Goal: Task Accomplishment & Management: Manage account settings

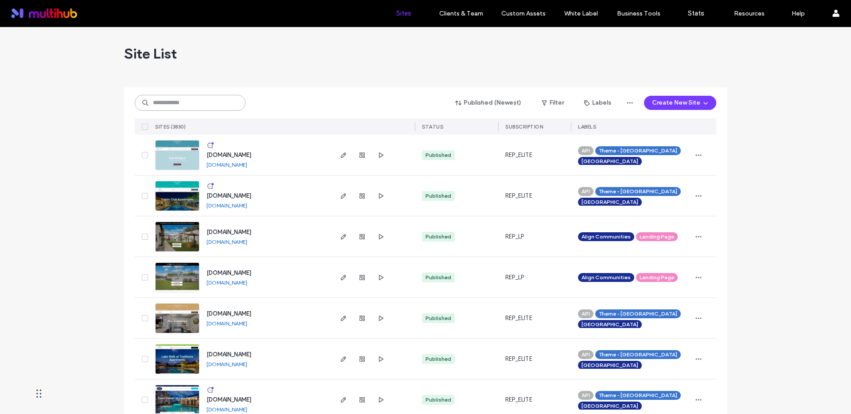
click at [158, 101] on input at bounding box center [190, 103] width 111 height 16
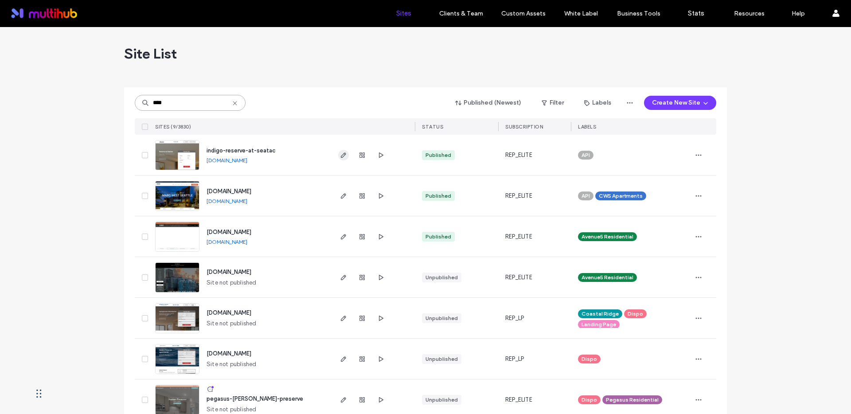
type input "****"
click at [342, 155] on icon "button" at bounding box center [343, 155] width 7 height 7
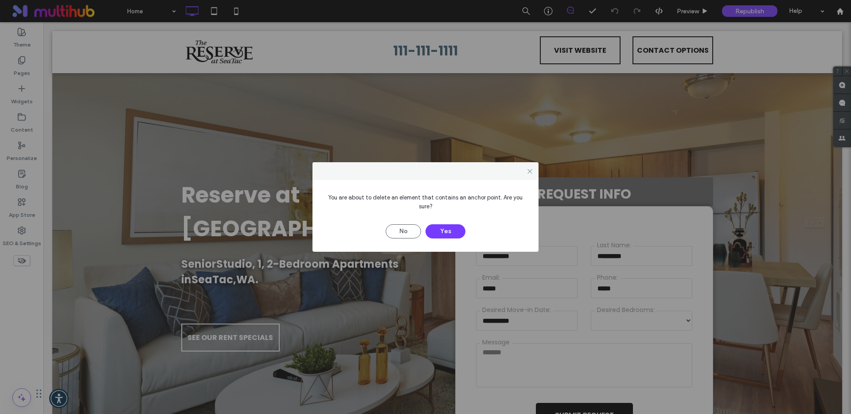
click at [453, 228] on button "Yes" at bounding box center [445, 231] width 40 height 14
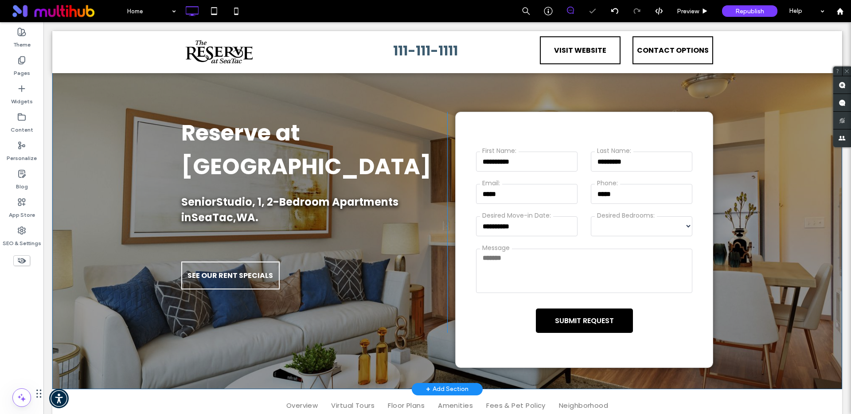
scroll to position [64, 0]
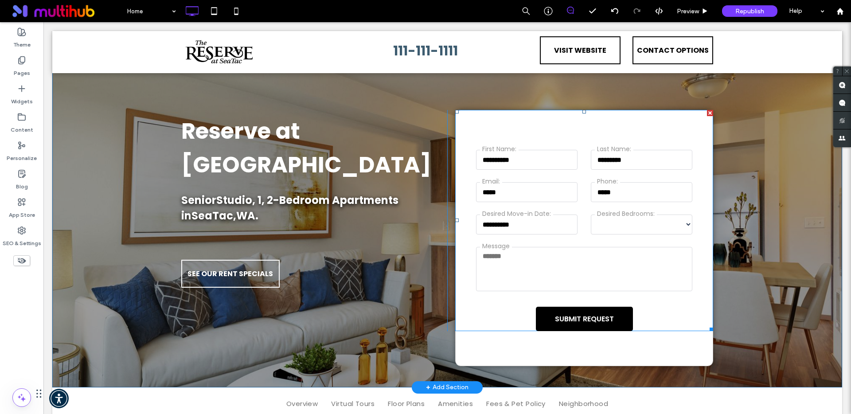
click at [487, 314] on span at bounding box center [584, 220] width 258 height 221
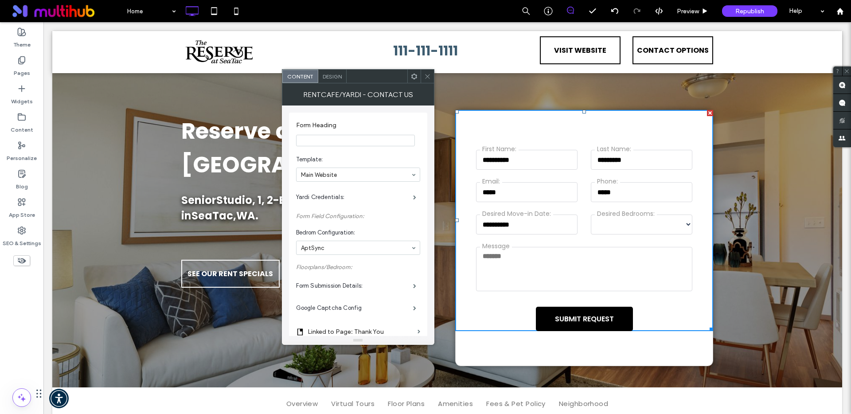
click at [335, 138] on input "Form Heading" at bounding box center [355, 141] width 119 height 12
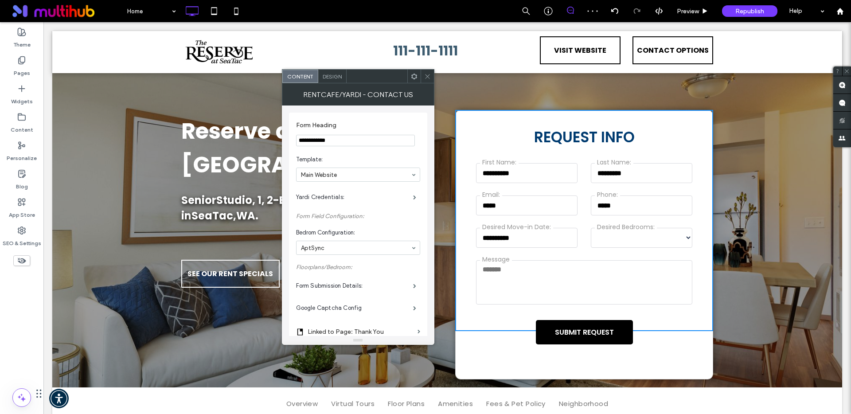
type input "**********"
click at [377, 159] on span "Template:" at bounding box center [356, 159] width 121 height 9
click at [373, 197] on label "Yardi Credentials:" at bounding box center [354, 197] width 117 height 18
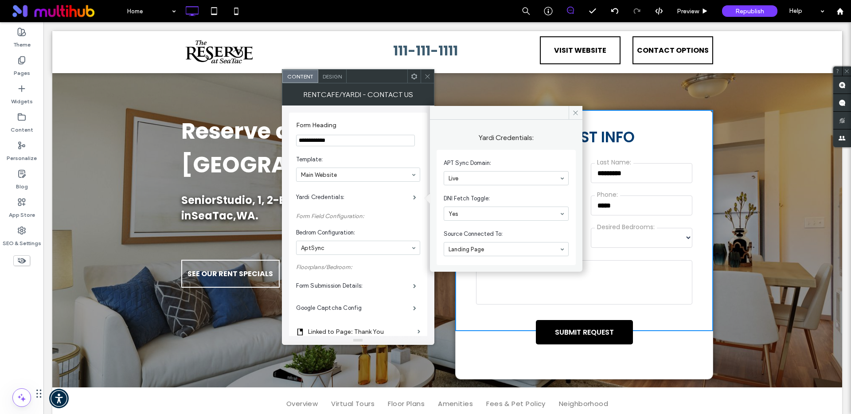
click at [374, 225] on section "Bedrom Configuration: AptSync" at bounding box center [358, 241] width 124 height 35
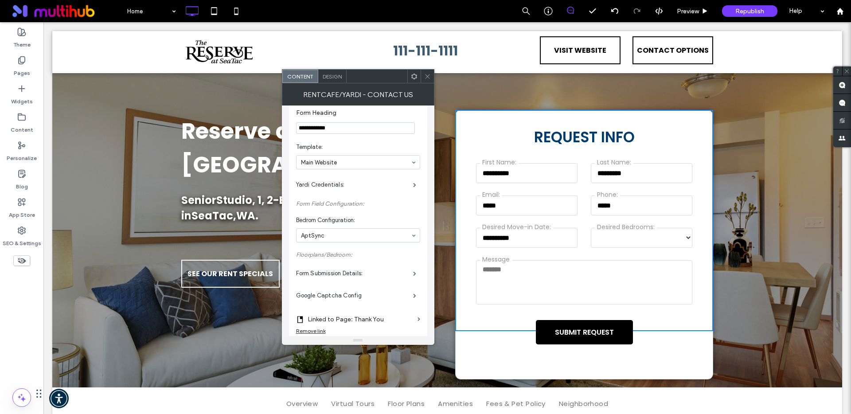
scroll to position [43, 0]
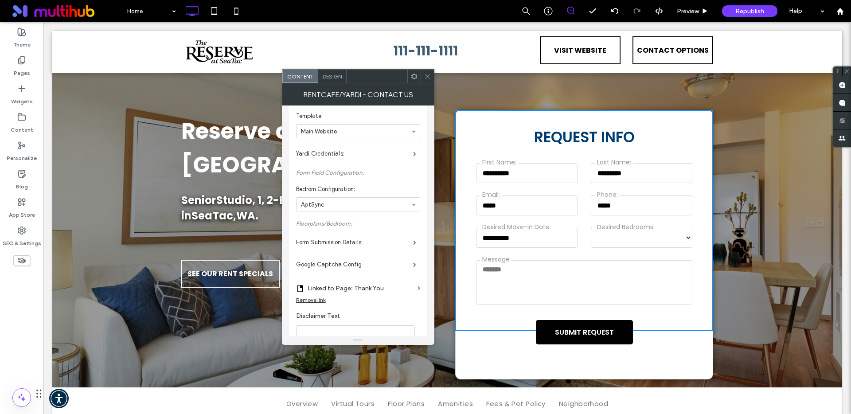
click at [358, 253] on div "Form Submission Details:" at bounding box center [358, 242] width 124 height 22
click at [361, 243] on label "Form Submission Details:" at bounding box center [354, 242] width 117 height 18
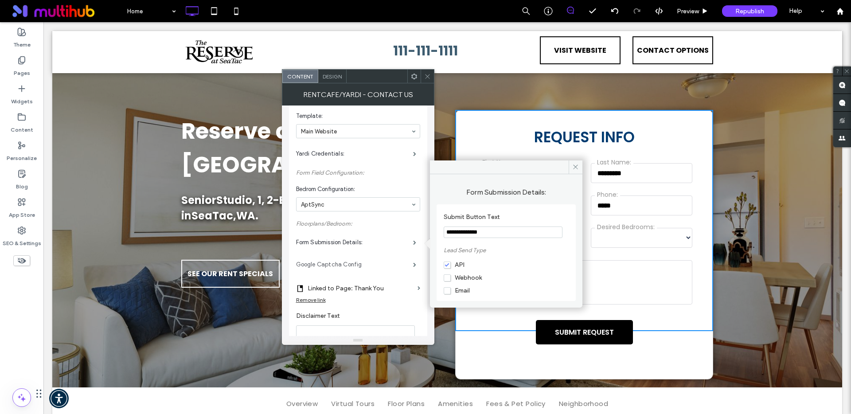
click at [349, 268] on label "Google Captcha Config" at bounding box center [354, 265] width 117 height 18
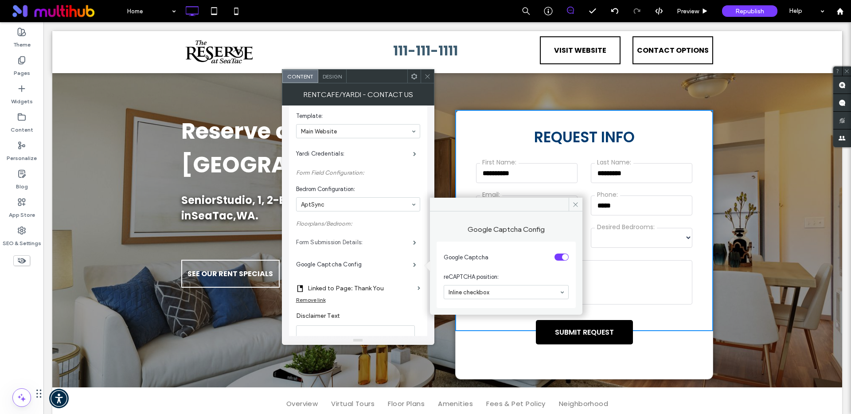
click at [366, 242] on label "Form Submission Details:" at bounding box center [354, 242] width 117 height 18
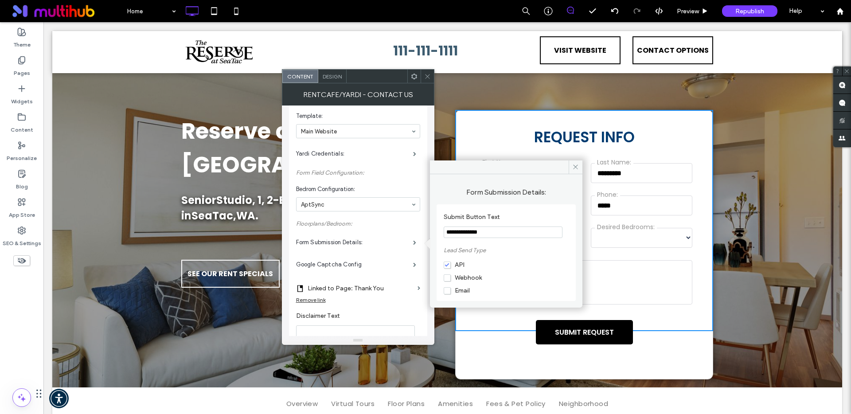
click at [487, 234] on input "**********" at bounding box center [503, 232] width 119 height 12
type input "******"
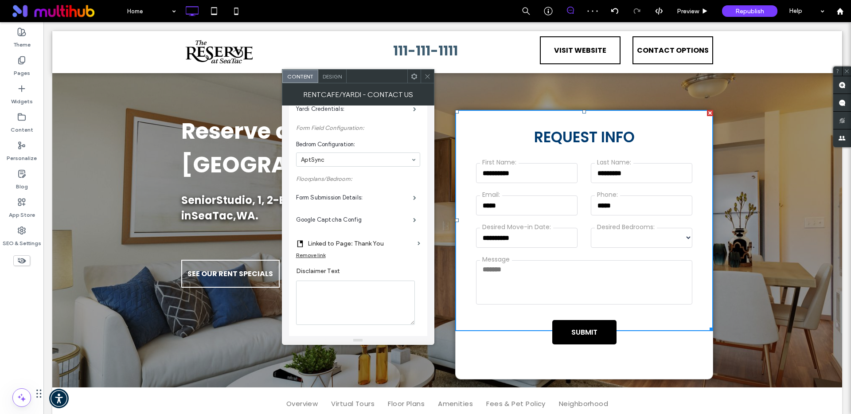
scroll to position [95, 0]
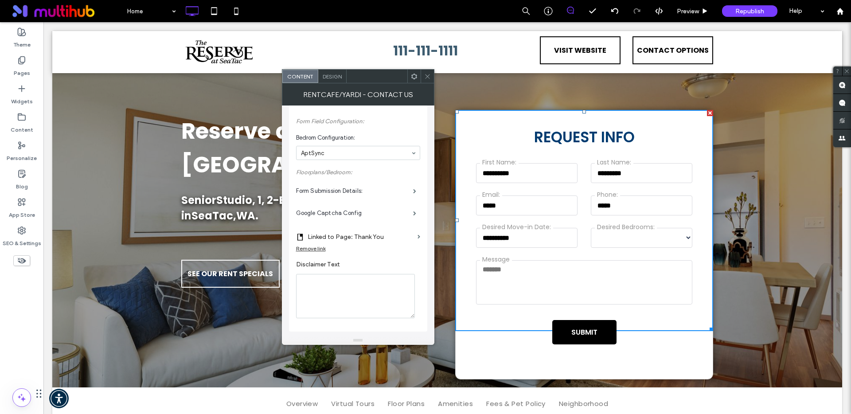
click at [396, 269] on label "Disclaimer Text" at bounding box center [356, 266] width 121 height 10
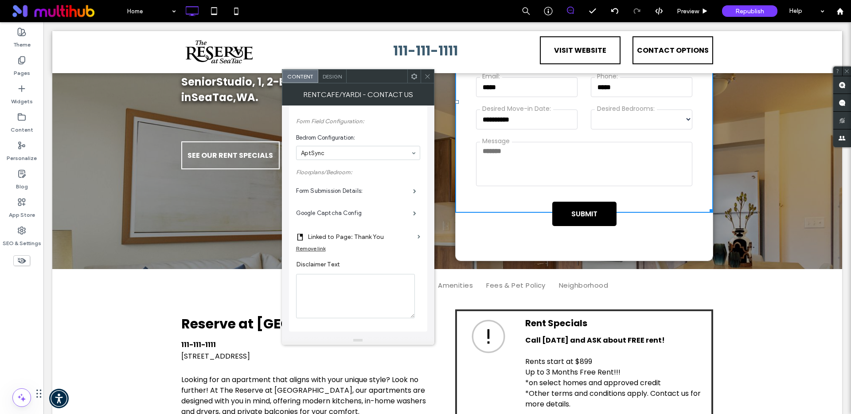
scroll to position [191, 0]
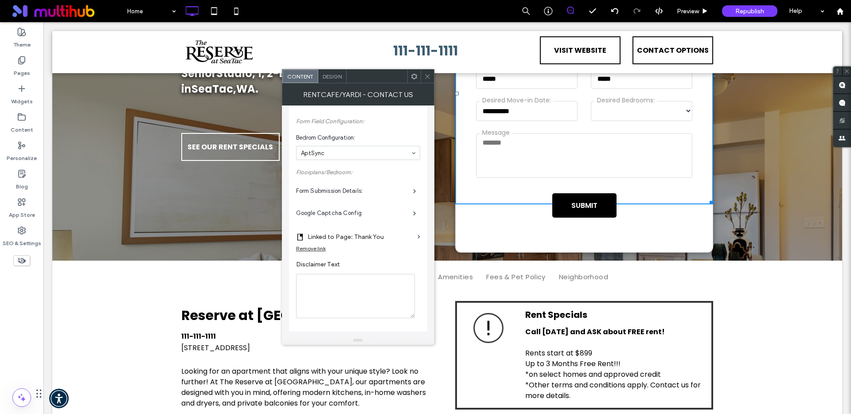
click at [693, 242] on div "REQUEST INFO First Name: Last Name: Email: Phone: Desired Move-in Date: Desired…" at bounding box center [583, 118] width 257 height 269
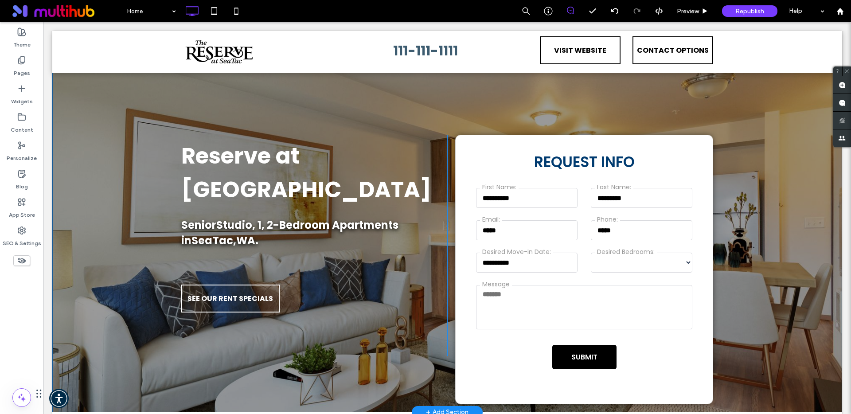
scroll to position [23, 0]
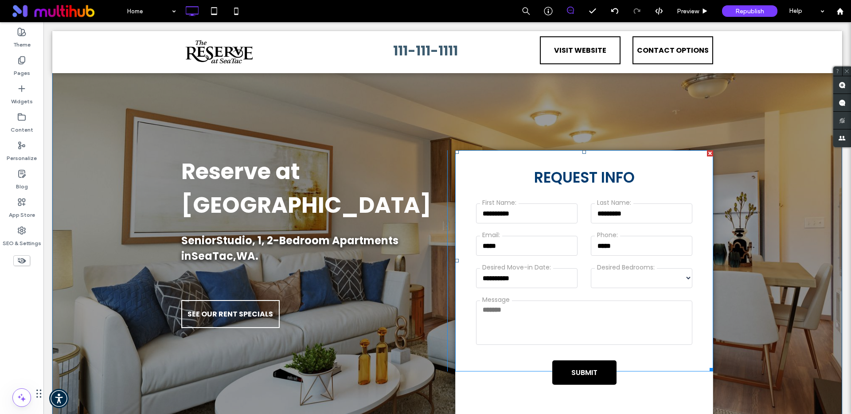
click at [495, 188] on span at bounding box center [584, 260] width 258 height 221
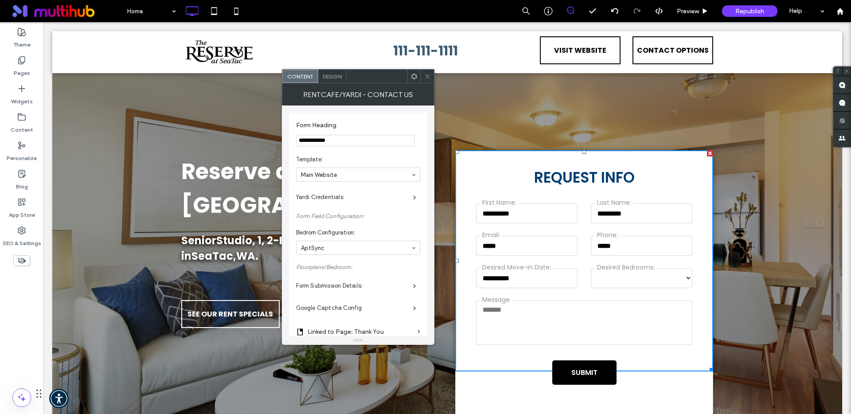
click at [328, 77] on span "Design" at bounding box center [332, 76] width 19 height 7
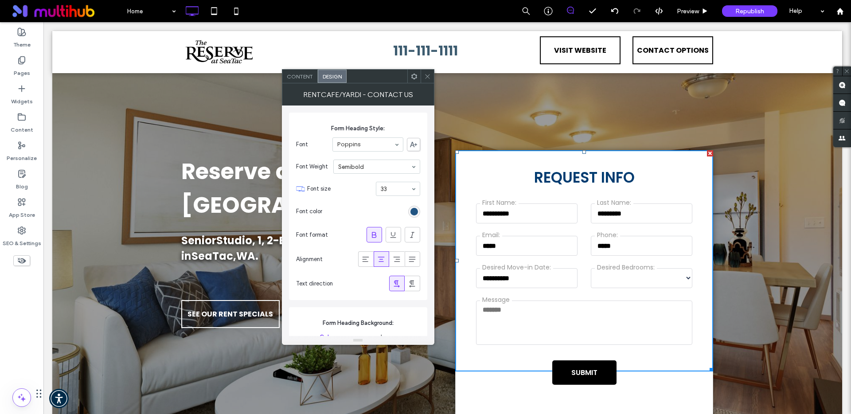
click at [417, 212] on div "rgb(0, 59, 112)" at bounding box center [414, 212] width 8 height 8
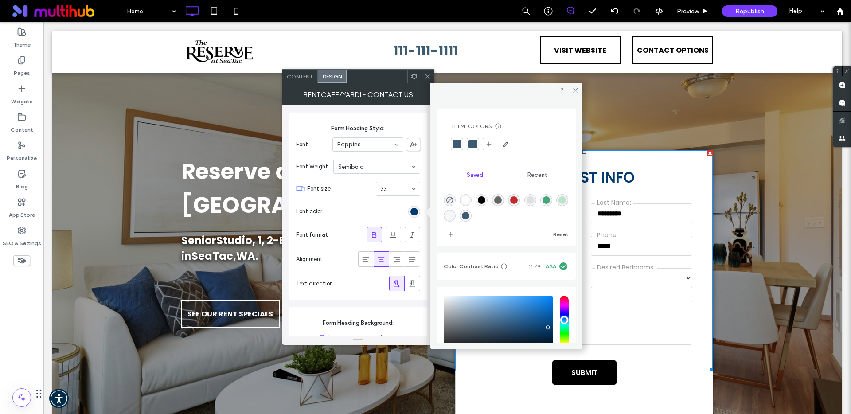
click at [455, 144] on div at bounding box center [456, 144] width 9 height 9
click at [336, 209] on section "Font color" at bounding box center [358, 211] width 124 height 22
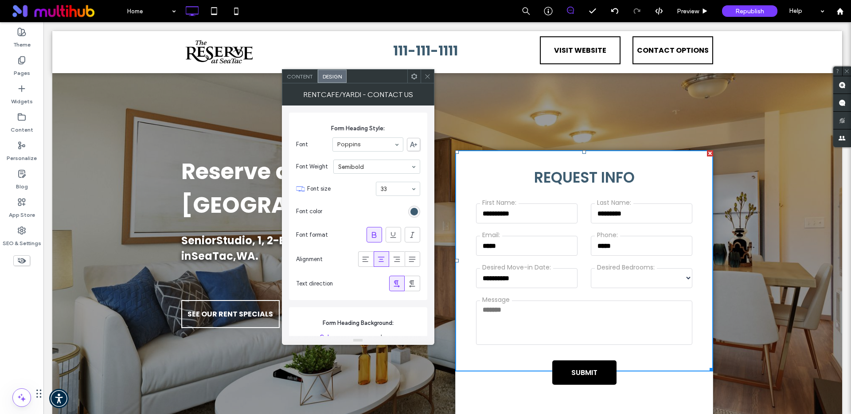
click at [413, 215] on div "rgba(61, 92, 112, 1)" at bounding box center [414, 212] width 12 height 12
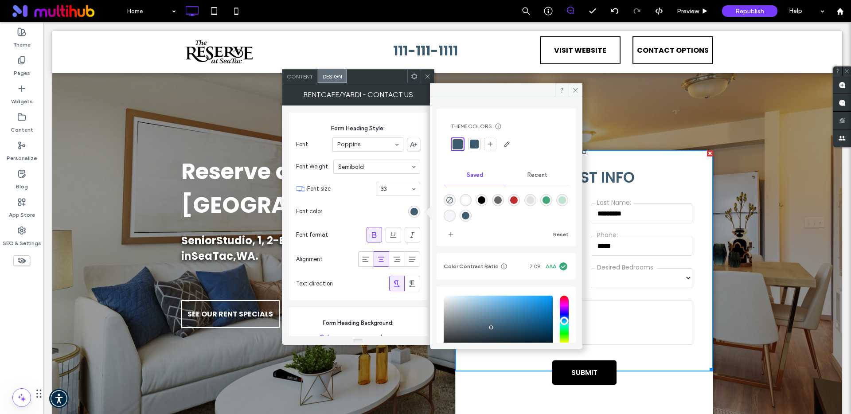
click at [474, 146] on div at bounding box center [474, 144] width 9 height 9
click at [459, 146] on div at bounding box center [456, 144] width 9 height 9
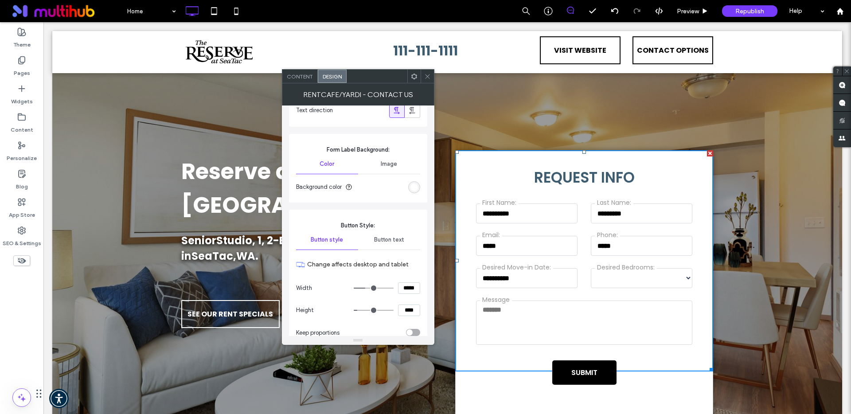
scroll to position [567, 0]
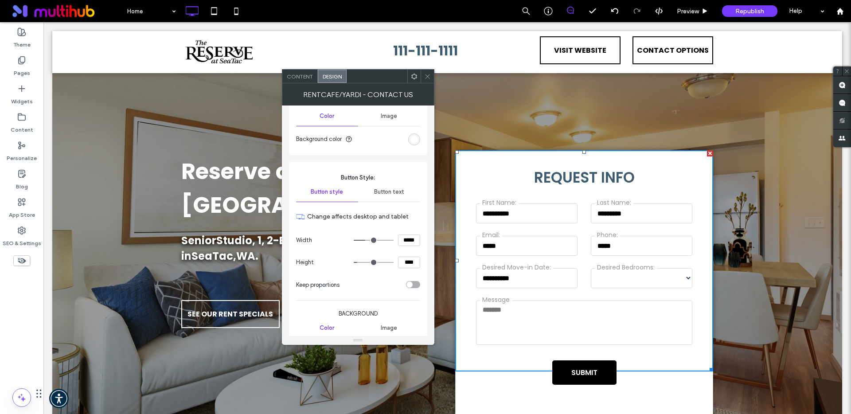
click at [399, 195] on span "Button text" at bounding box center [389, 191] width 30 height 7
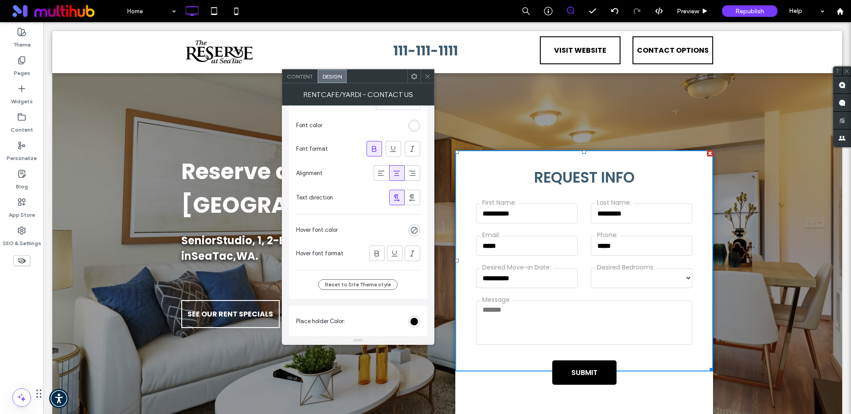
scroll to position [763, 0]
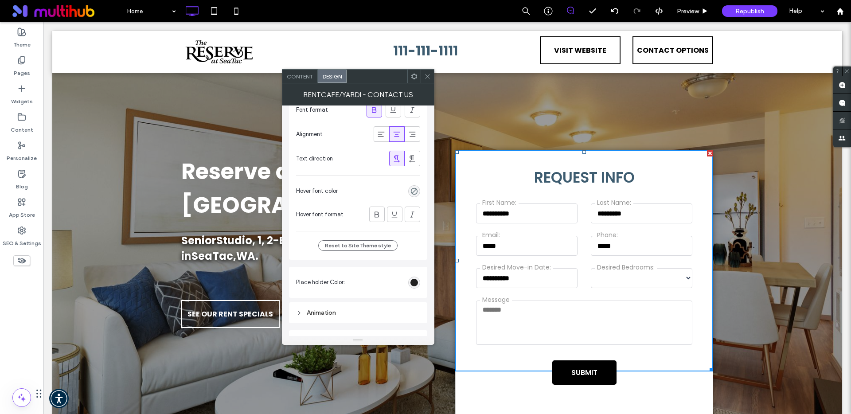
click at [413, 284] on div "#000" at bounding box center [414, 283] width 8 height 8
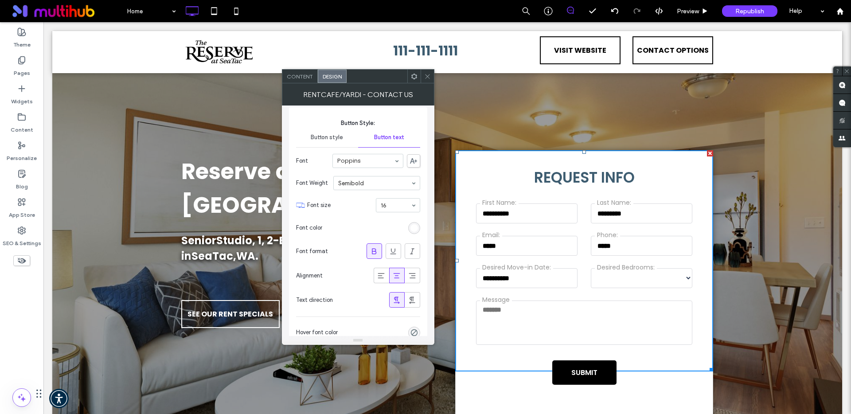
scroll to position [626, 0]
click at [329, 128] on div "Button style" at bounding box center [327, 133] width 62 height 19
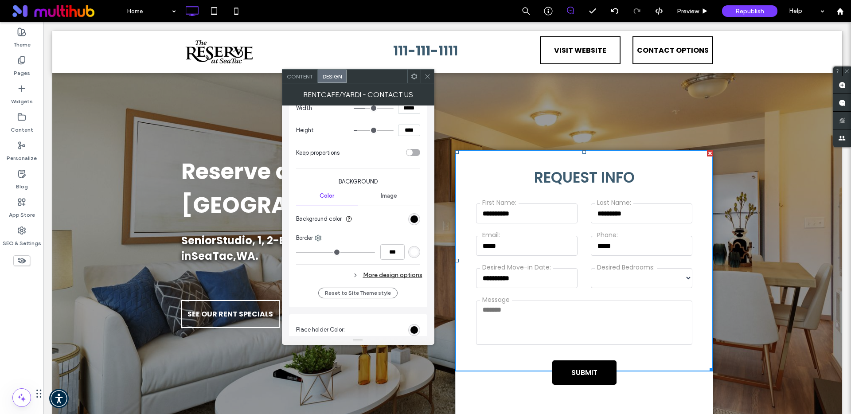
scroll to position [702, 0]
click at [416, 217] on div "rgb(0, 0, 0)" at bounding box center [414, 217] width 8 height 8
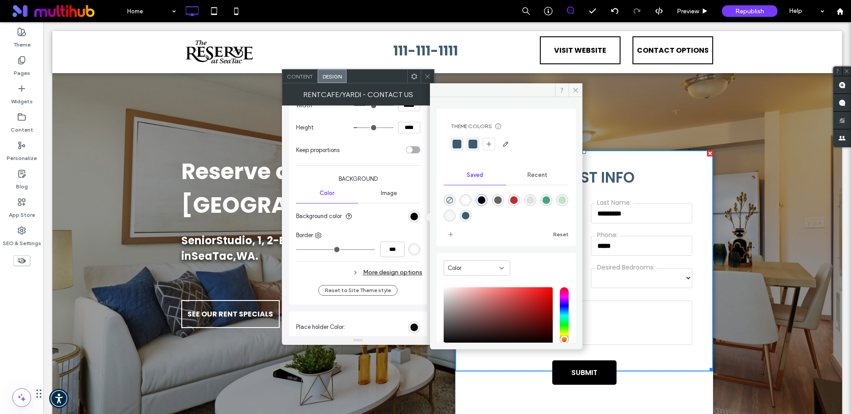
click at [458, 142] on div at bounding box center [456, 144] width 9 height 9
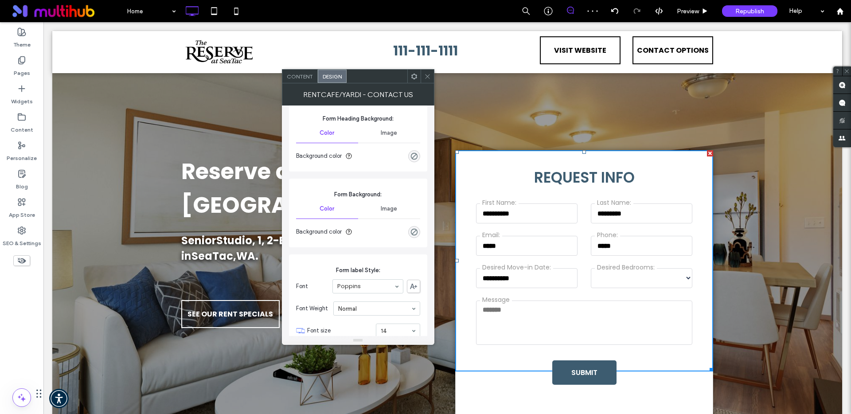
scroll to position [165, 0]
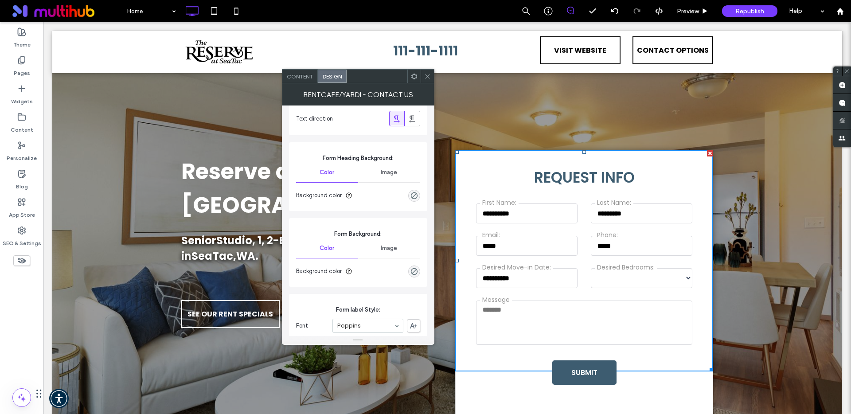
click at [428, 78] on icon at bounding box center [427, 76] width 7 height 7
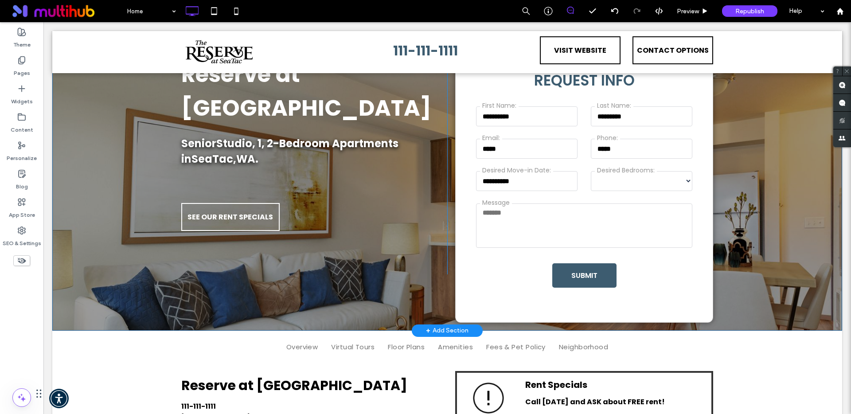
scroll to position [12, 0]
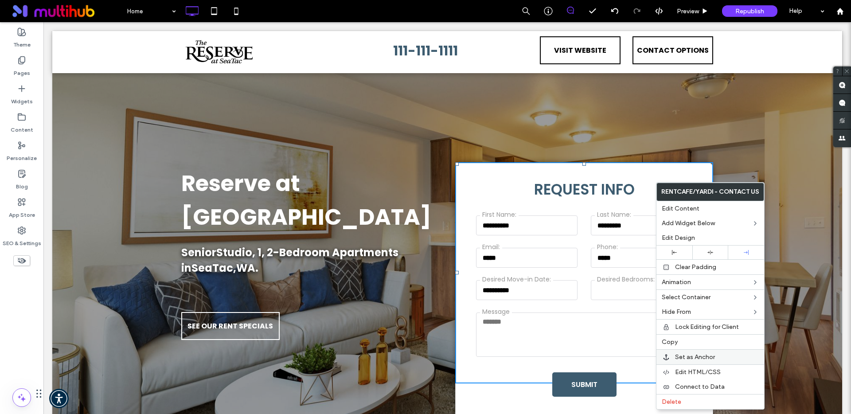
click at [676, 358] on span "Set as Anchor" at bounding box center [695, 357] width 40 height 8
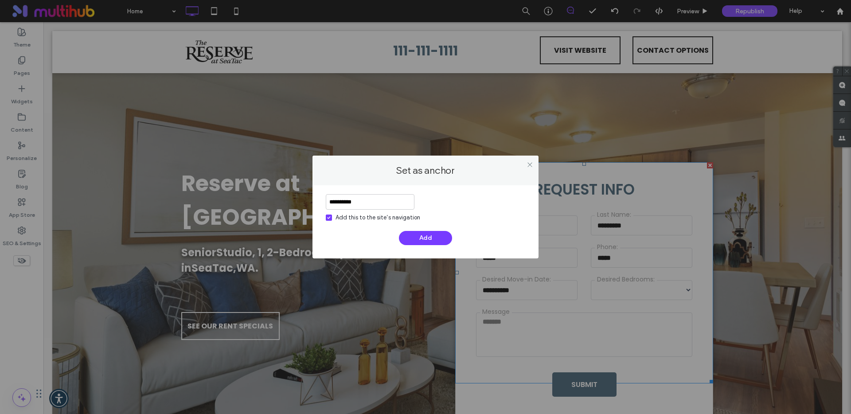
type input "**********"
click at [350, 217] on div "Add this to the site’s navigation" at bounding box center [377, 217] width 85 height 9
click at [423, 237] on button "Add" at bounding box center [425, 238] width 53 height 14
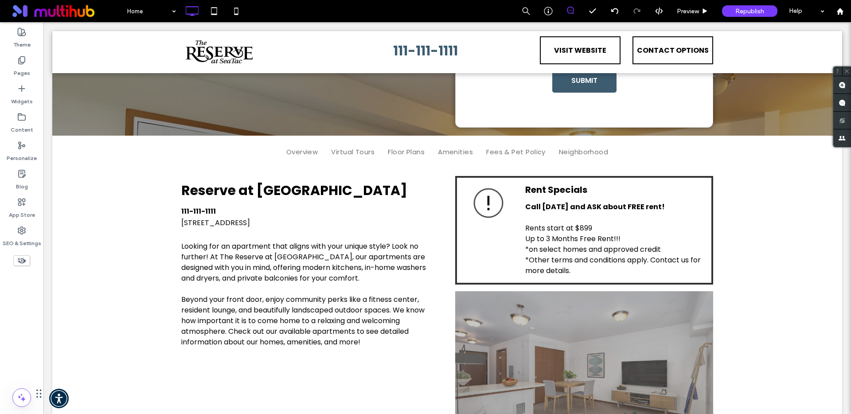
scroll to position [316, 0]
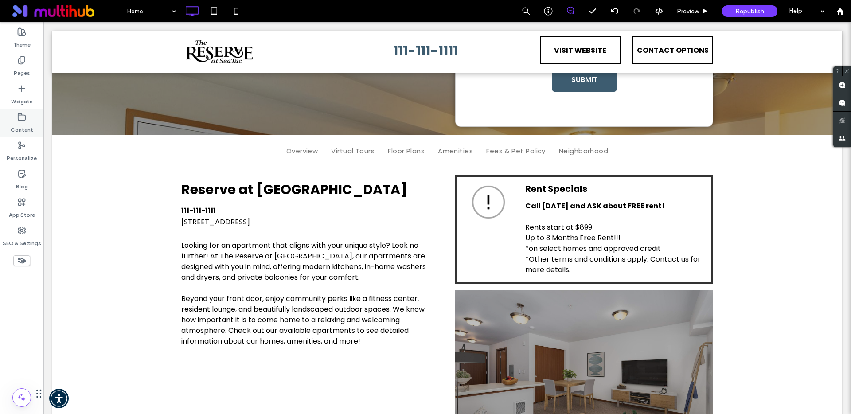
click at [25, 123] on label "Content" at bounding box center [22, 127] width 23 height 12
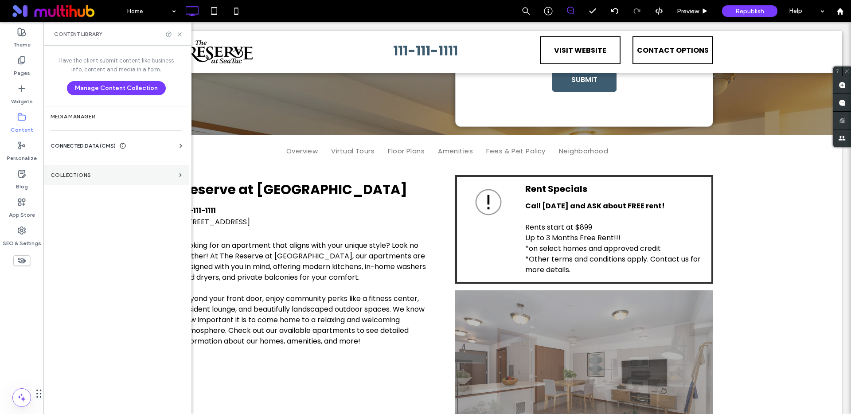
click at [105, 178] on section "Collections" at bounding box center [115, 175] width 145 height 20
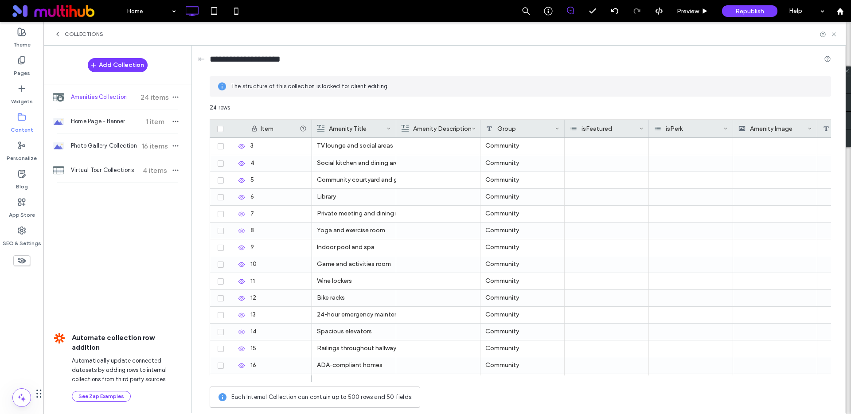
click at [19, 120] on use at bounding box center [21, 116] width 7 height 7
click at [25, 121] on icon at bounding box center [21, 117] width 9 height 9
click at [60, 35] on icon at bounding box center [57, 34] width 7 height 7
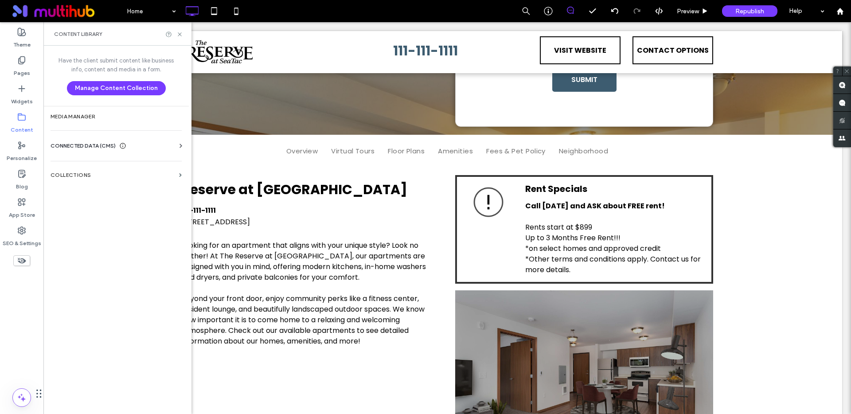
click at [109, 145] on span "CONNECTED DATA (CMS)" at bounding box center [83, 145] width 65 height 9
click at [95, 162] on section "Business Info" at bounding box center [118, 167] width 135 height 20
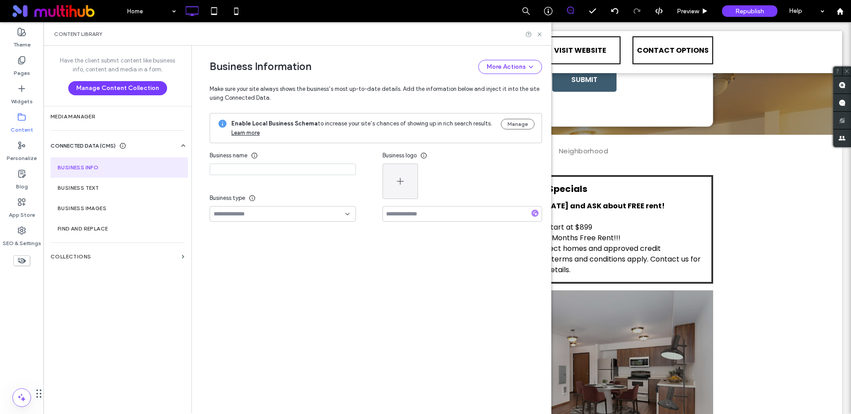
type input "**********"
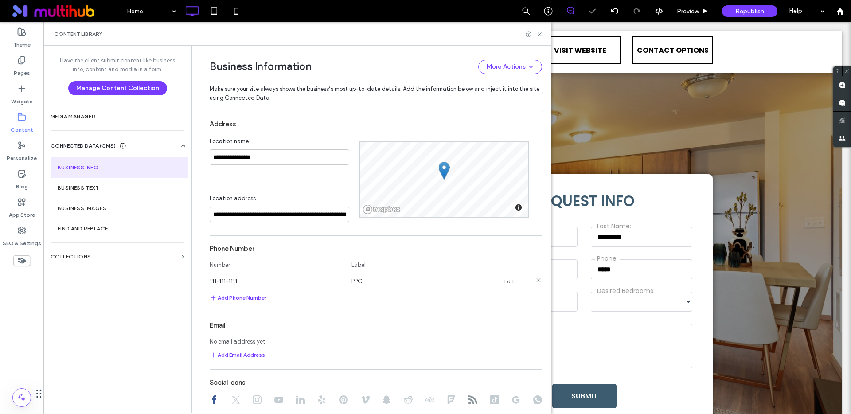
scroll to position [0, 0]
click at [504, 278] on link "Edit" at bounding box center [509, 281] width 10 height 7
click at [239, 276] on input "**********" at bounding box center [276, 280] width 133 height 16
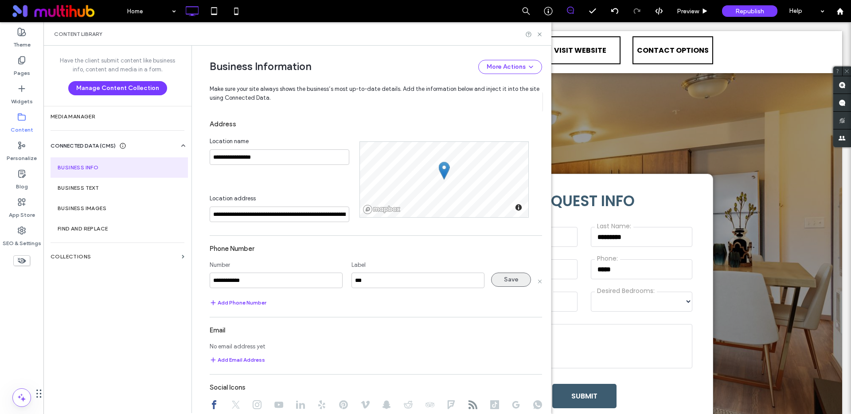
type input "**********"
click at [503, 279] on button "Save" at bounding box center [511, 279] width 40 height 14
click at [538, 31] on icon at bounding box center [539, 34] width 7 height 7
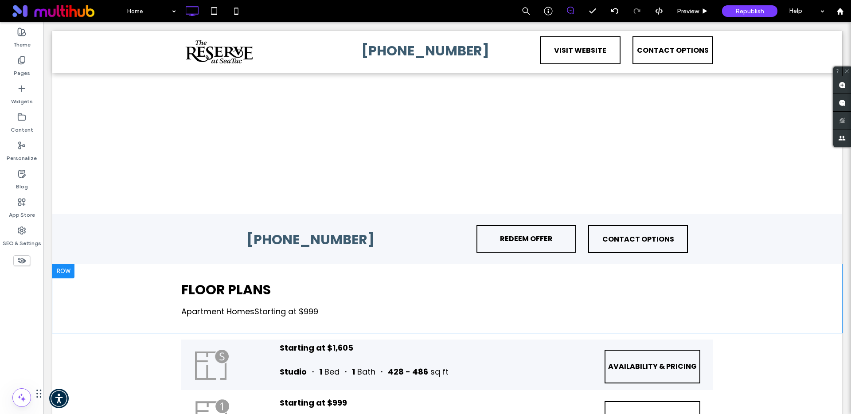
scroll to position [947, 0]
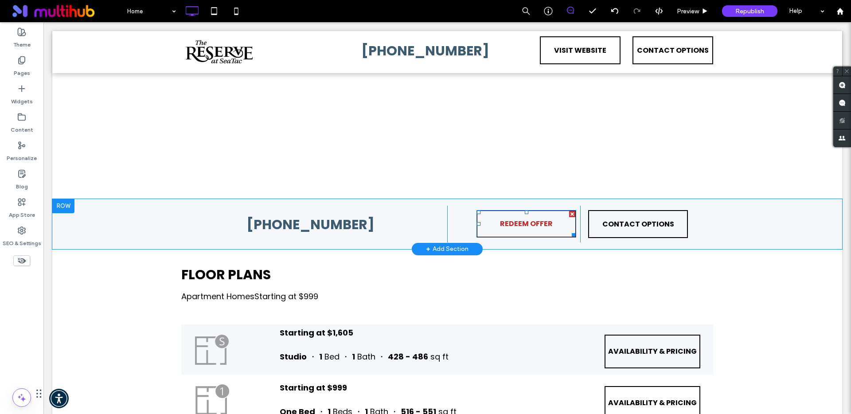
click at [543, 230] on span "REDEEM OFFER" at bounding box center [526, 223] width 53 height 25
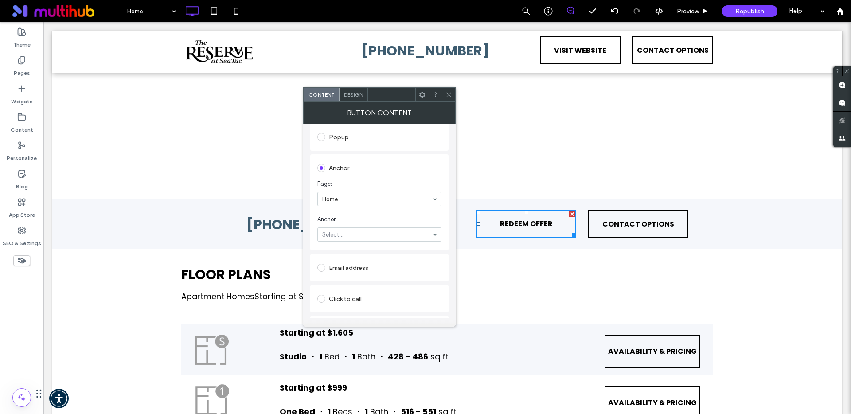
scroll to position [182, 0]
click at [449, 95] on use at bounding box center [448, 94] width 4 height 4
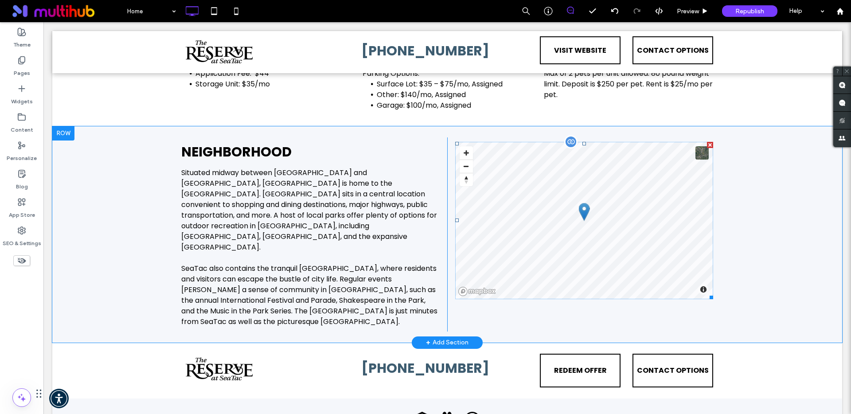
scroll to position [1821, 0]
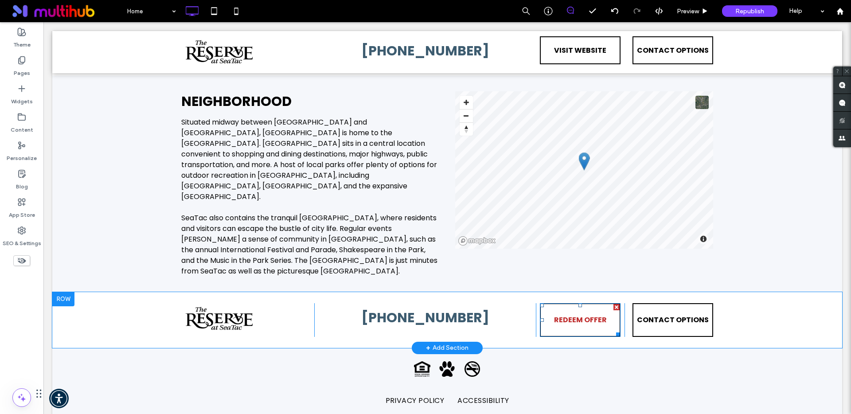
click at [579, 307] on span "REDEEM OFFER" at bounding box center [580, 319] width 53 height 25
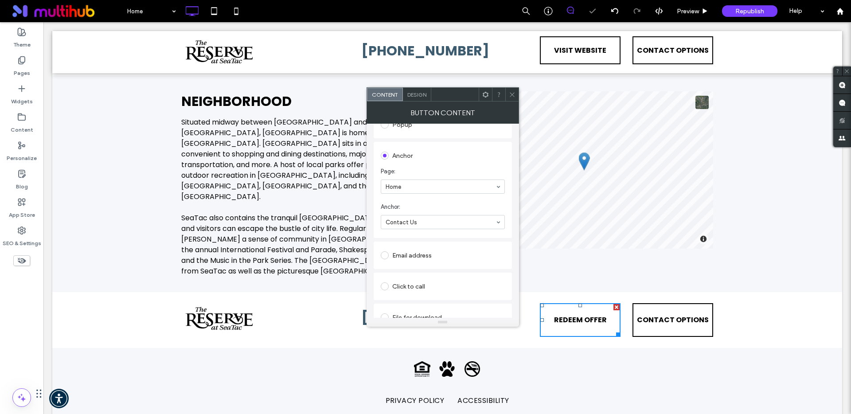
scroll to position [182, 0]
click at [512, 95] on use at bounding box center [512, 94] width 4 height 4
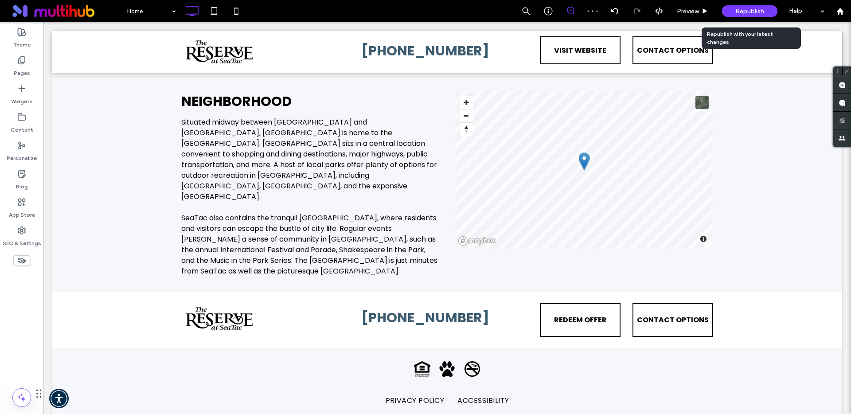
click at [756, 14] on span "Republish" at bounding box center [749, 12] width 29 height 8
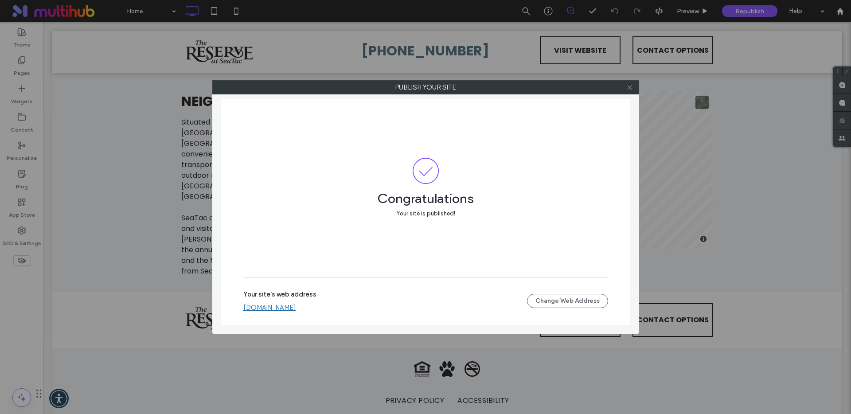
click at [630, 87] on use at bounding box center [629, 87] width 4 height 4
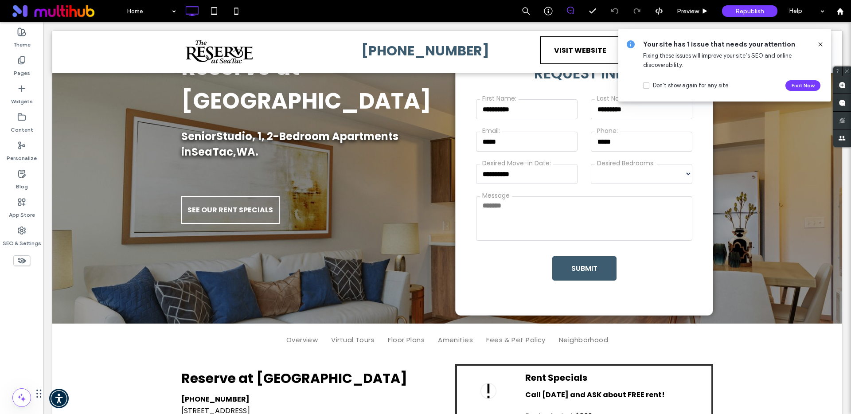
scroll to position [0, 0]
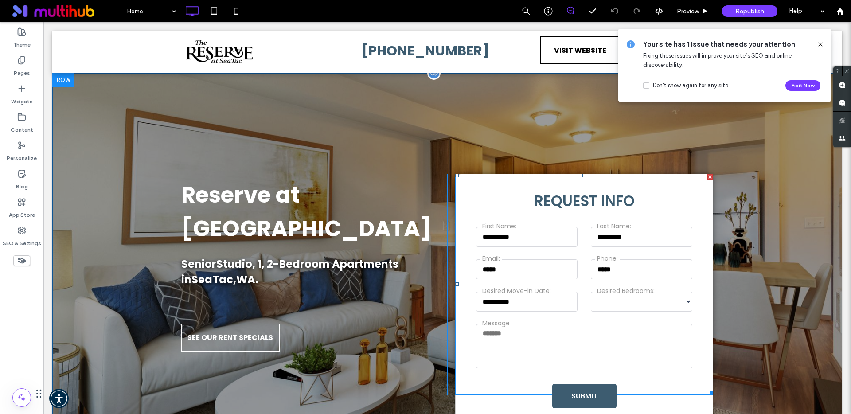
click at [486, 191] on span at bounding box center [584, 284] width 258 height 221
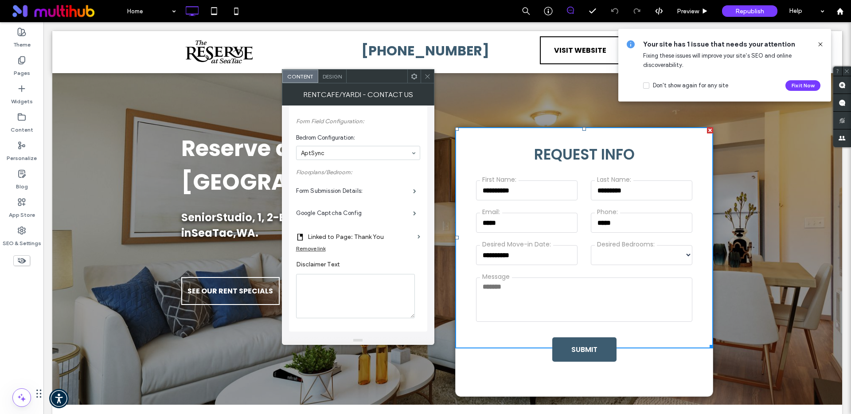
scroll to position [78, 0]
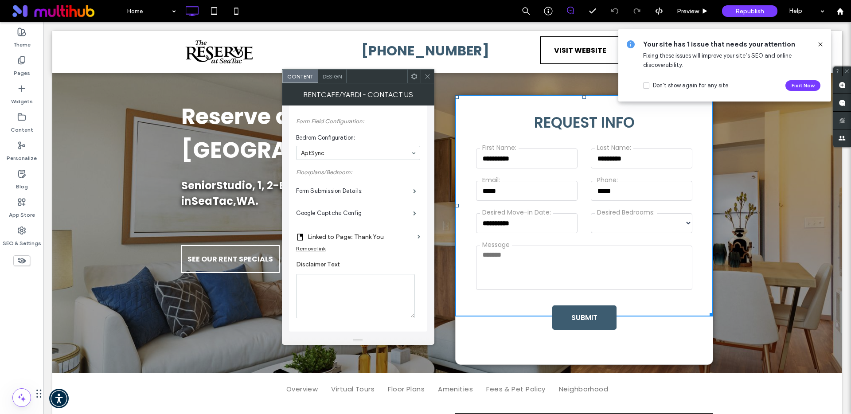
click at [425, 76] on icon at bounding box center [427, 76] width 7 height 7
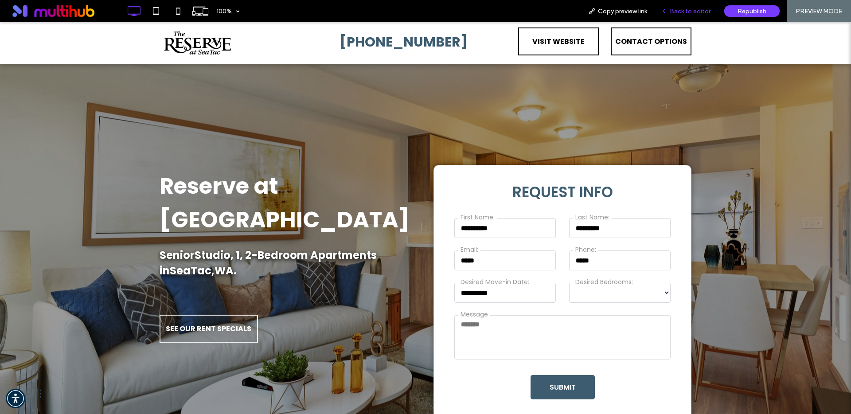
click at [678, 12] on span "Back to editor" at bounding box center [689, 12] width 41 height 8
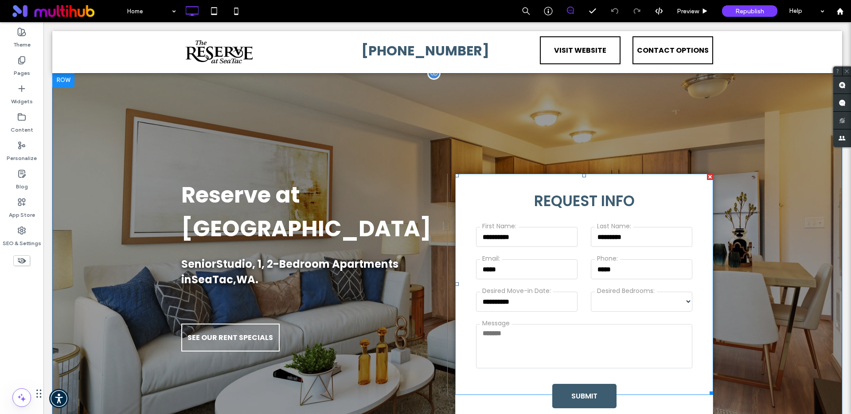
click at [699, 212] on span at bounding box center [584, 284] width 258 height 221
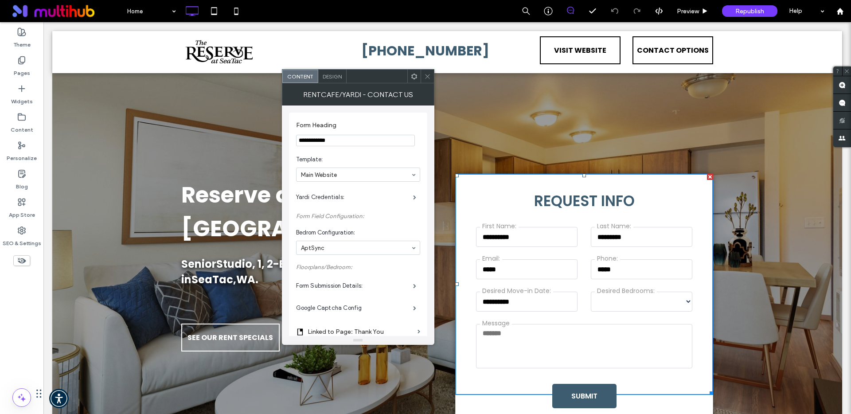
click at [412, 75] on use at bounding box center [414, 76] width 6 height 6
click at [344, 118] on section "**********" at bounding box center [358, 134] width 124 height 34
click at [335, 82] on div "Design" at bounding box center [332, 76] width 28 height 13
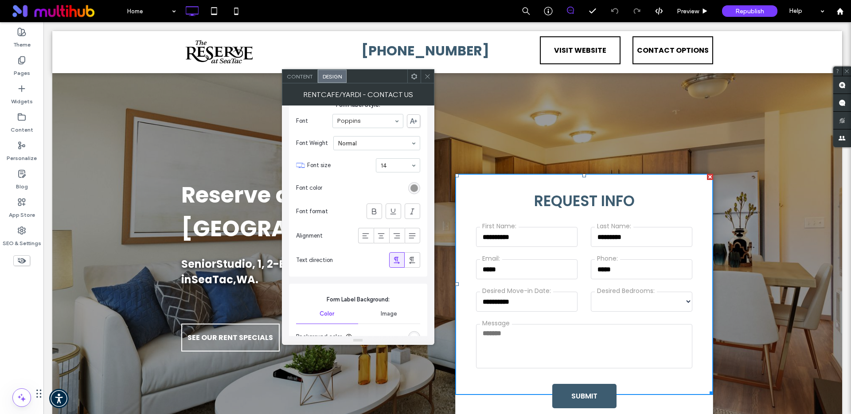
scroll to position [762, 0]
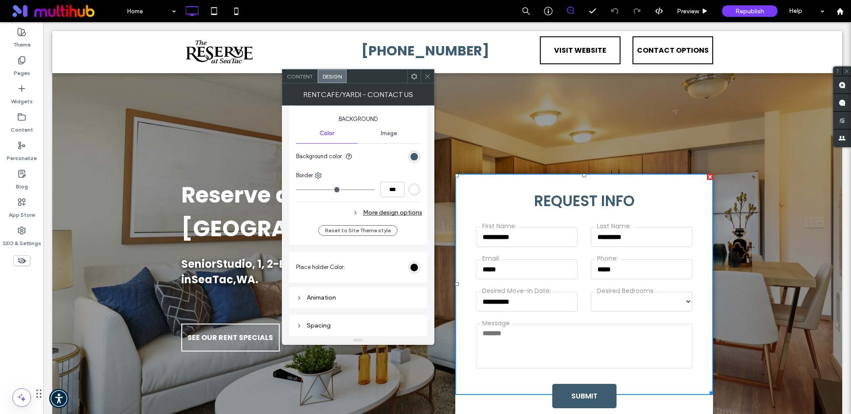
click at [344, 321] on div "Spacing" at bounding box center [358, 325] width 124 height 12
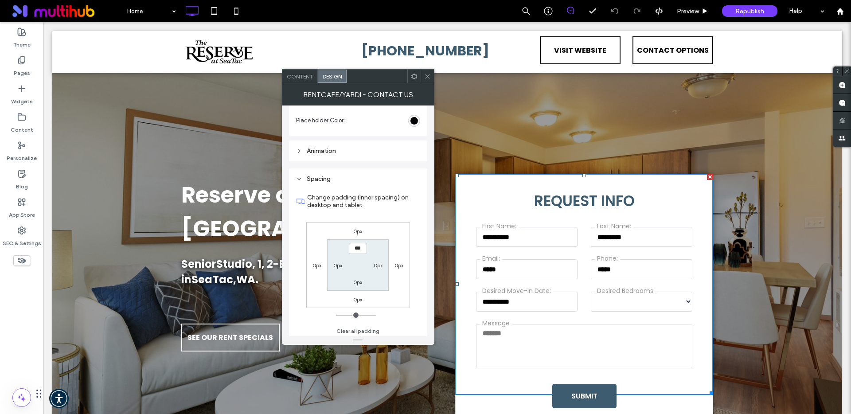
scroll to position [917, 0]
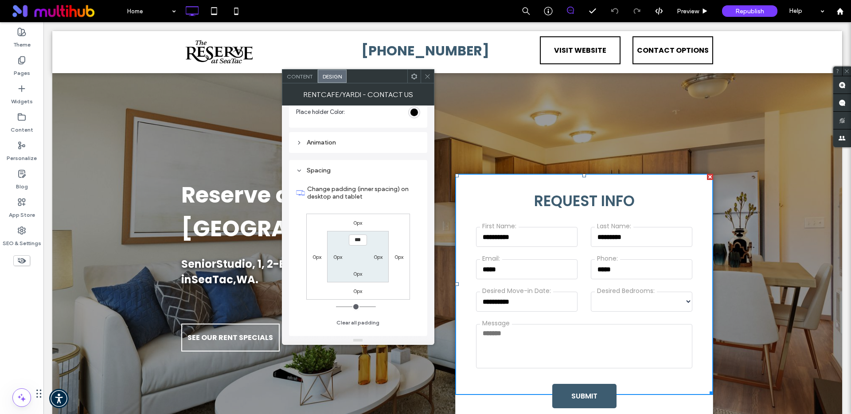
click at [426, 77] on icon at bounding box center [427, 76] width 7 height 7
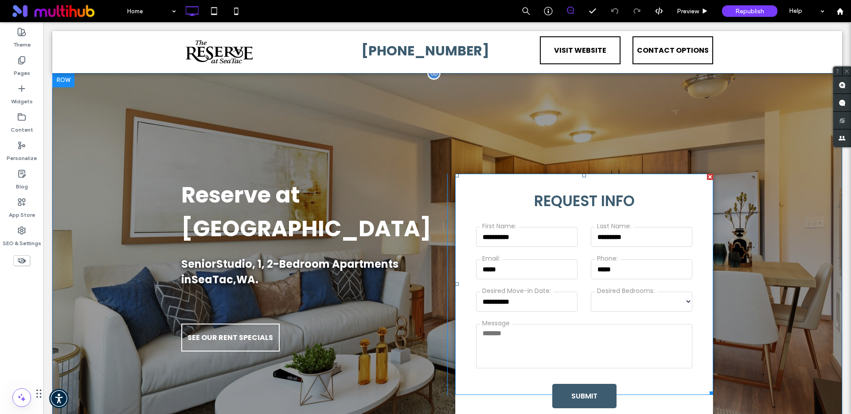
click at [707, 178] on div at bounding box center [710, 177] width 6 height 6
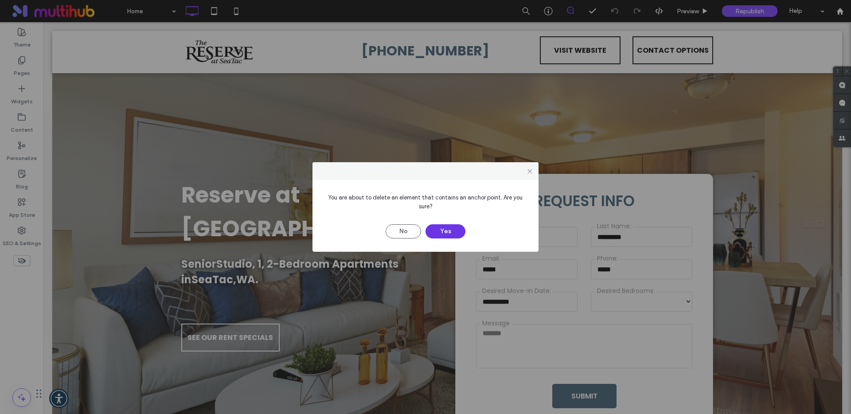
click at [444, 234] on button "Yes" at bounding box center [445, 231] width 40 height 14
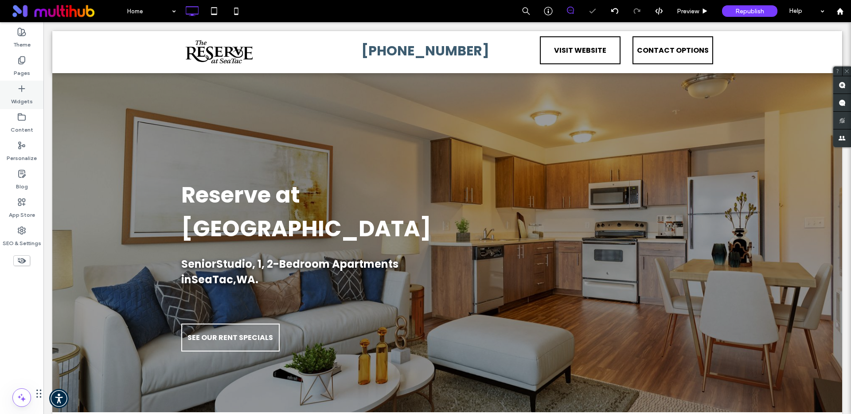
click at [23, 90] on icon at bounding box center [21, 88] width 9 height 9
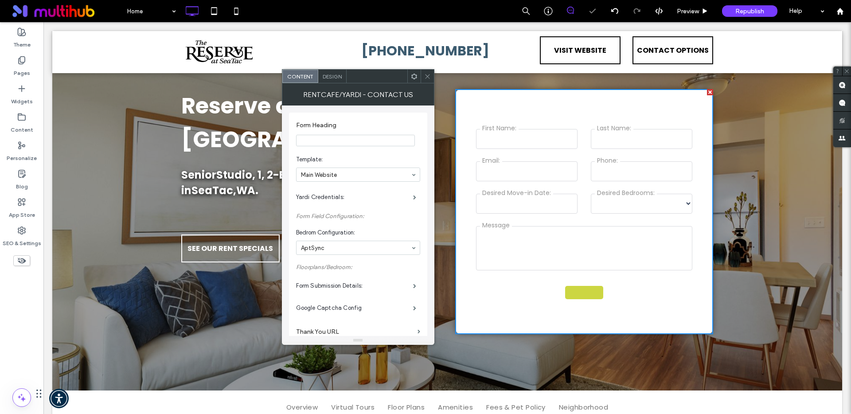
scroll to position [135, 0]
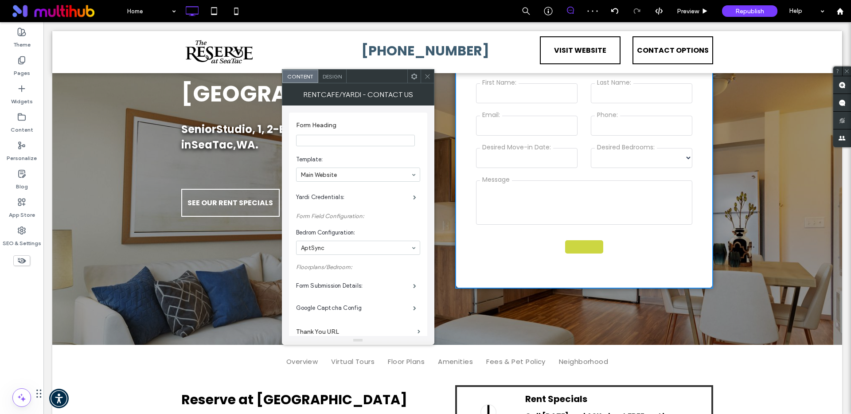
click at [351, 140] on input "Form Heading" at bounding box center [355, 141] width 119 height 12
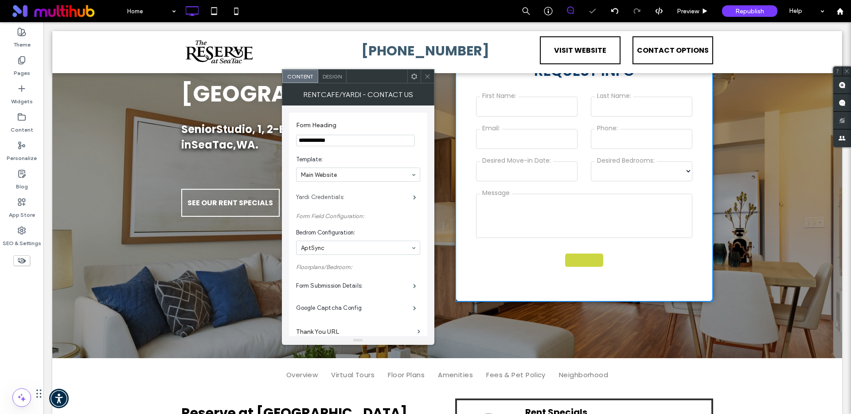
type input "**********"
click at [349, 194] on label "Yardi Credentials:" at bounding box center [354, 197] width 117 height 18
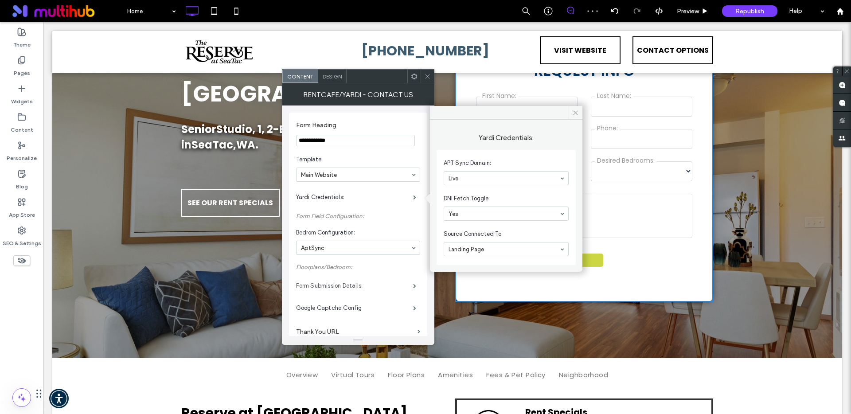
click at [348, 289] on label "Form Submission Details:" at bounding box center [354, 286] width 117 height 18
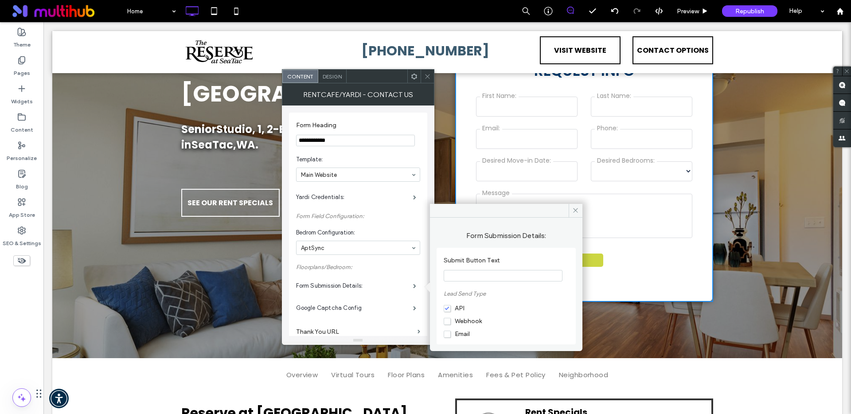
click at [459, 275] on input "Submit Button Text" at bounding box center [503, 276] width 119 height 12
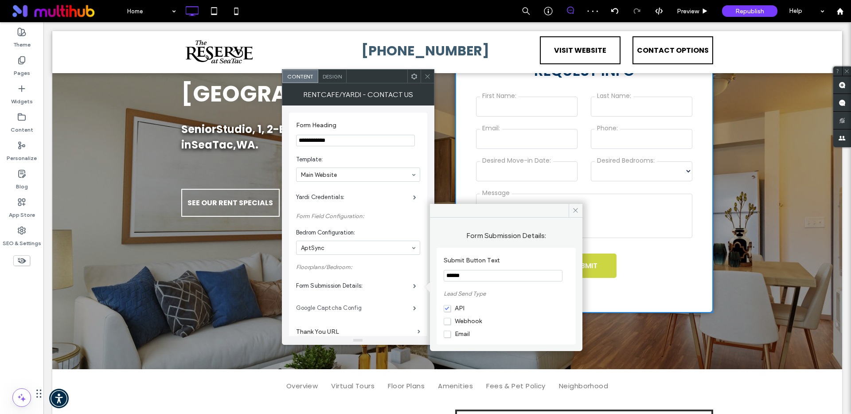
type input "******"
click at [355, 309] on label "Google Captcha Config" at bounding box center [354, 308] width 117 height 18
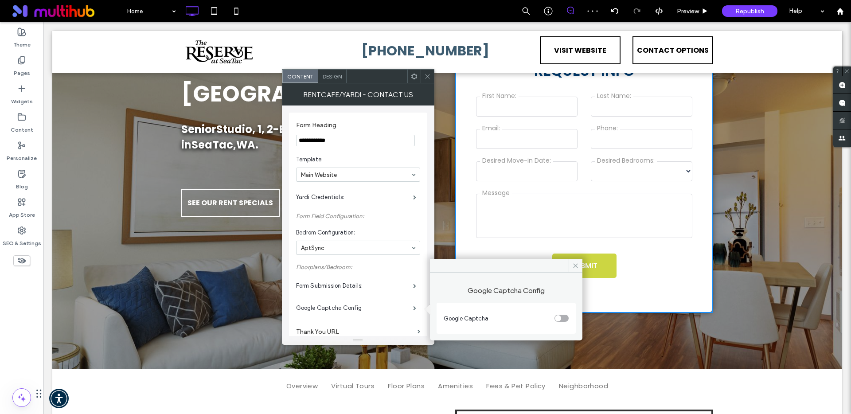
click at [556, 317] on div "toggle" at bounding box center [558, 318] width 6 height 6
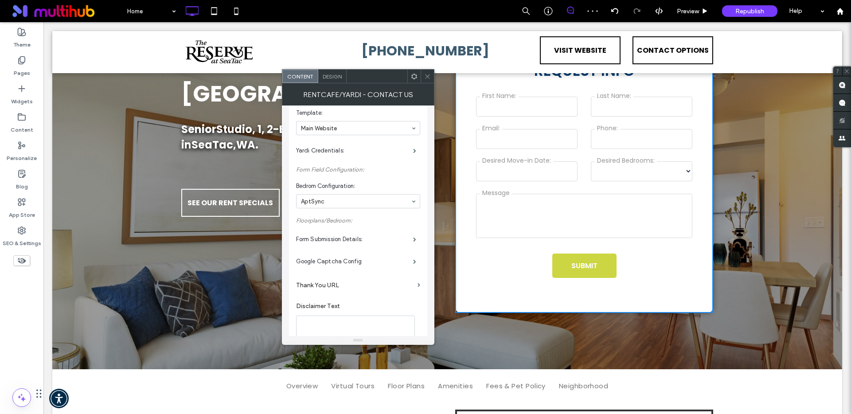
scroll to position [51, 0]
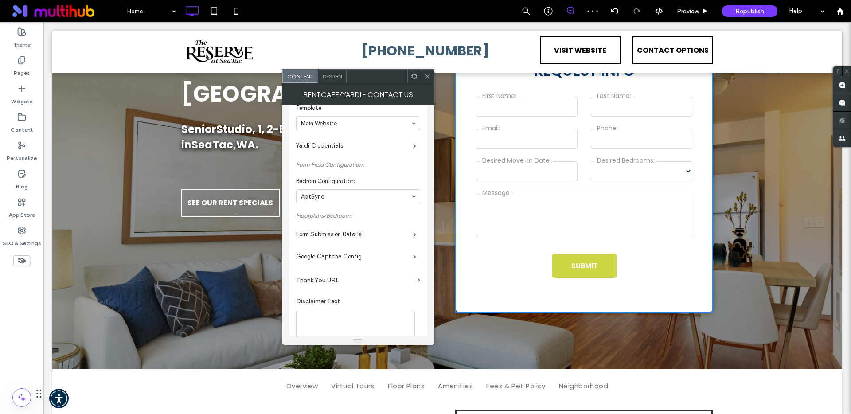
click at [360, 282] on label "Thank You URL" at bounding box center [355, 280] width 118 height 16
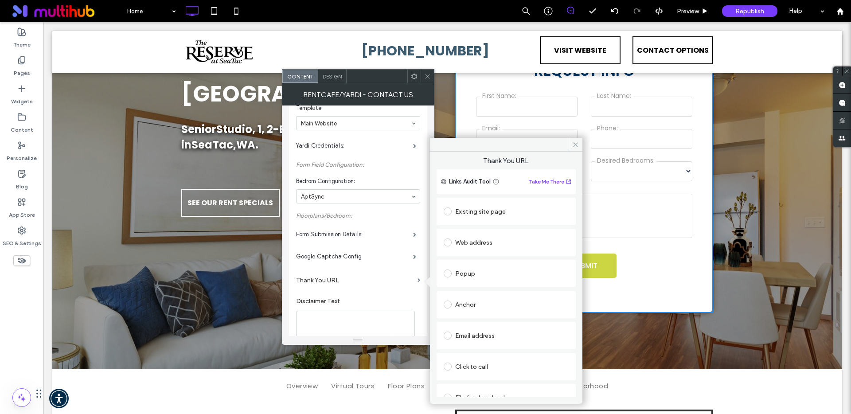
click at [482, 214] on div "Existing site page" at bounding box center [506, 211] width 125 height 14
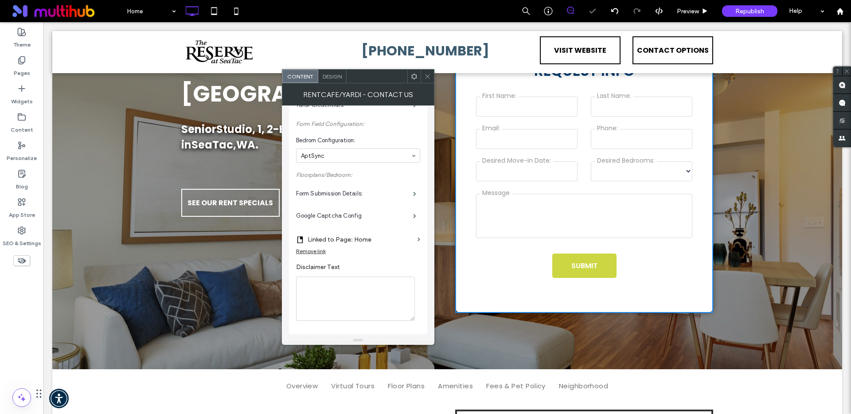
scroll to position [95, 0]
click at [373, 235] on label "Linked to Page: Home" at bounding box center [360, 237] width 106 height 16
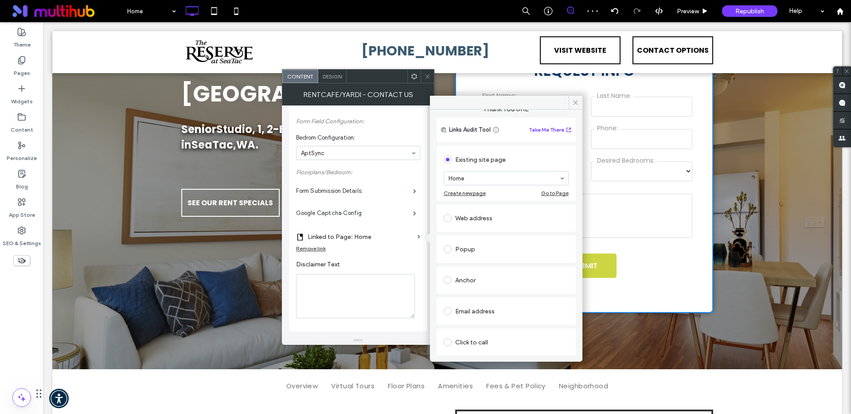
scroll to position [0, 0]
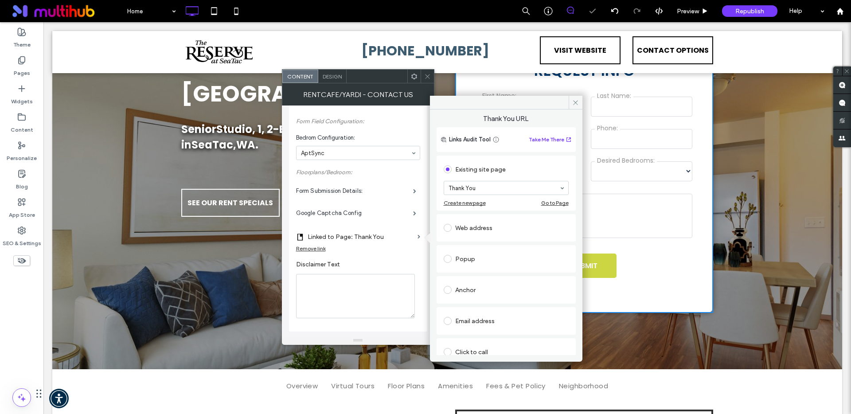
click at [324, 79] on span "Design" at bounding box center [332, 76] width 19 height 7
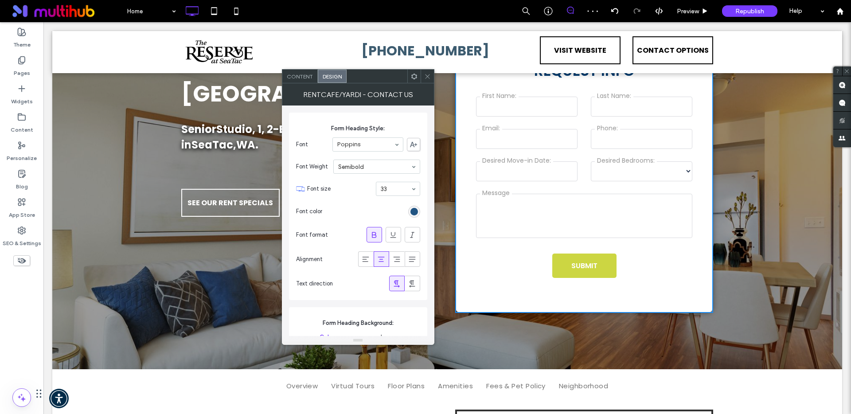
click at [416, 210] on div "rgb(0, 59, 112)" at bounding box center [414, 212] width 8 height 8
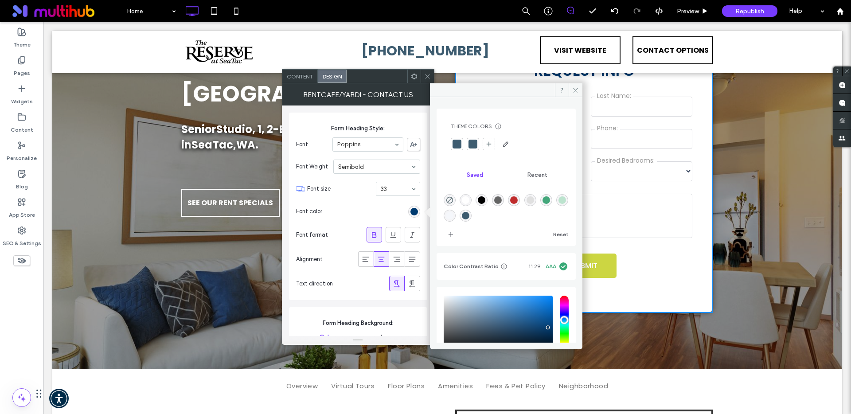
click at [458, 148] on div at bounding box center [456, 144] width 9 height 9
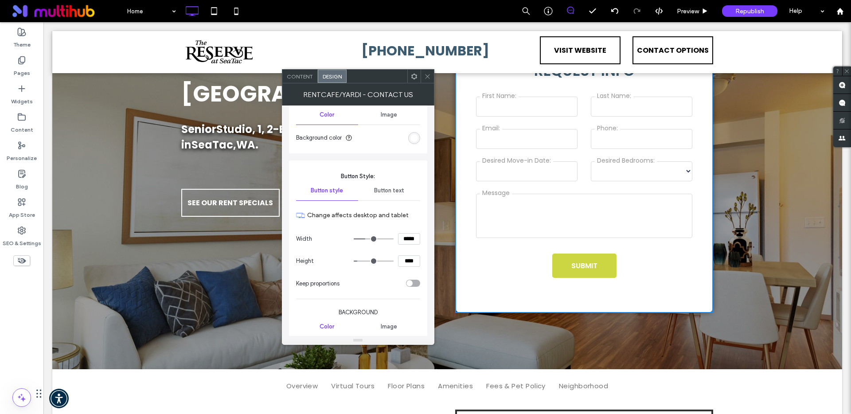
scroll to position [582, 0]
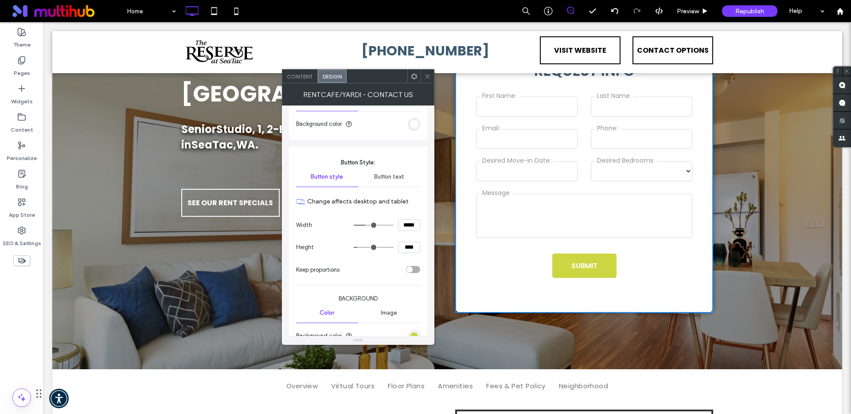
click at [394, 177] on span "Button text" at bounding box center [389, 176] width 30 height 7
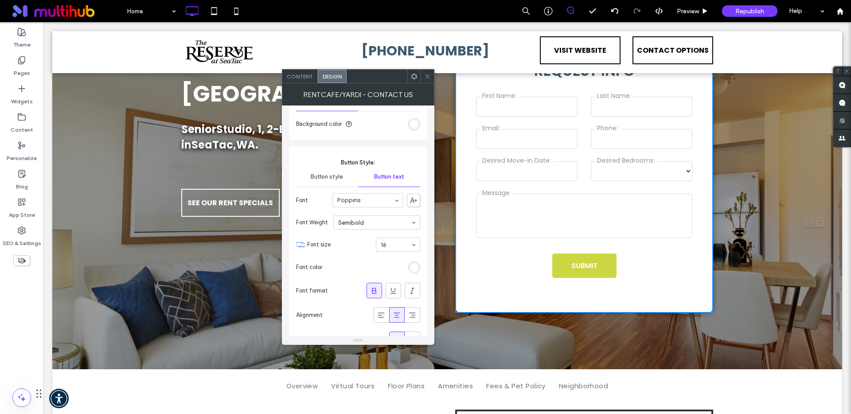
click at [332, 178] on span "Button style" at bounding box center [327, 176] width 32 height 7
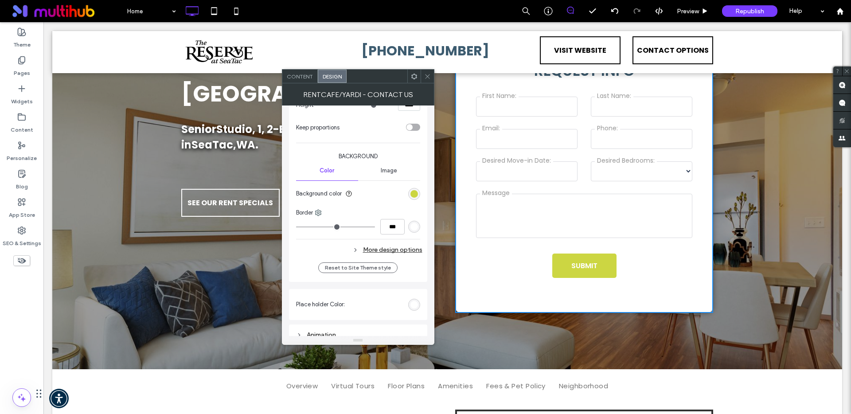
scroll to position [751, 0]
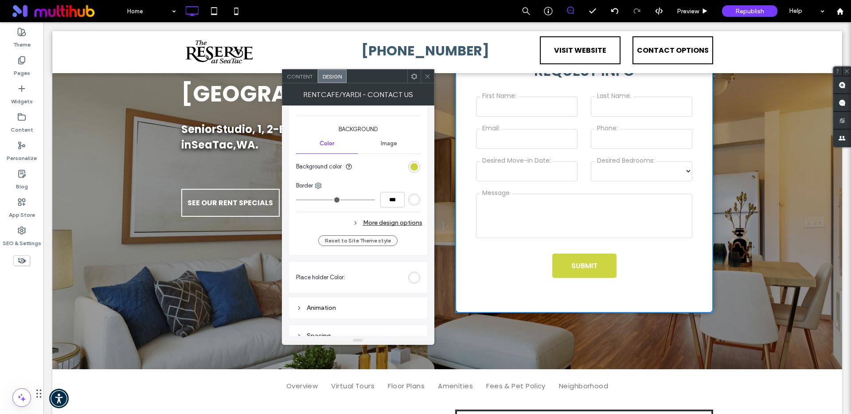
click at [412, 172] on div "rgba(195, 207, 33, 0.85)" at bounding box center [414, 167] width 12 height 12
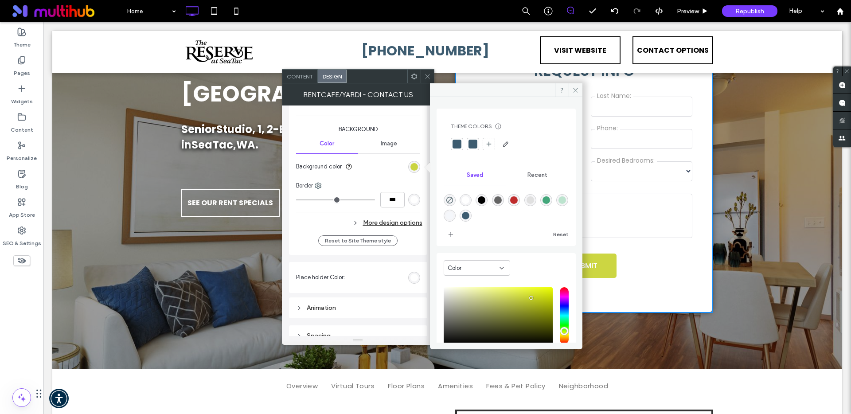
click at [458, 146] on div at bounding box center [456, 144] width 9 height 9
click at [372, 175] on section "Background color" at bounding box center [358, 167] width 124 height 22
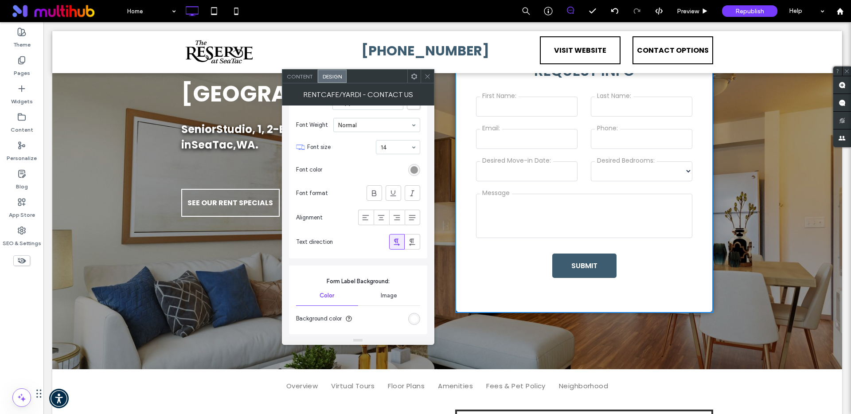
scroll to position [108, 0]
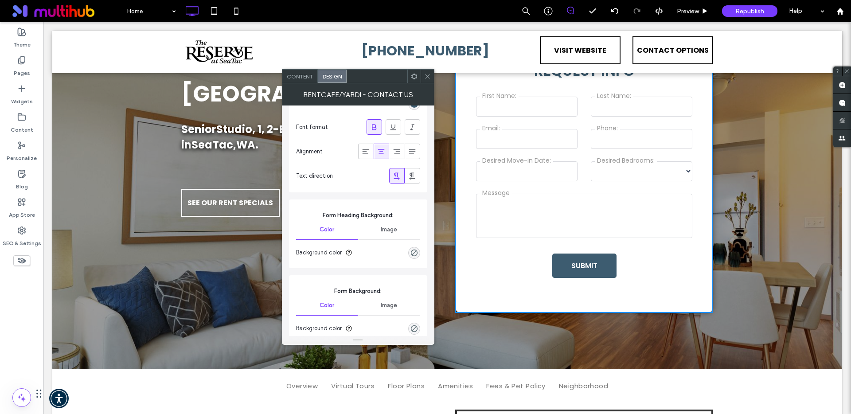
click at [429, 78] on icon at bounding box center [427, 76] width 7 height 7
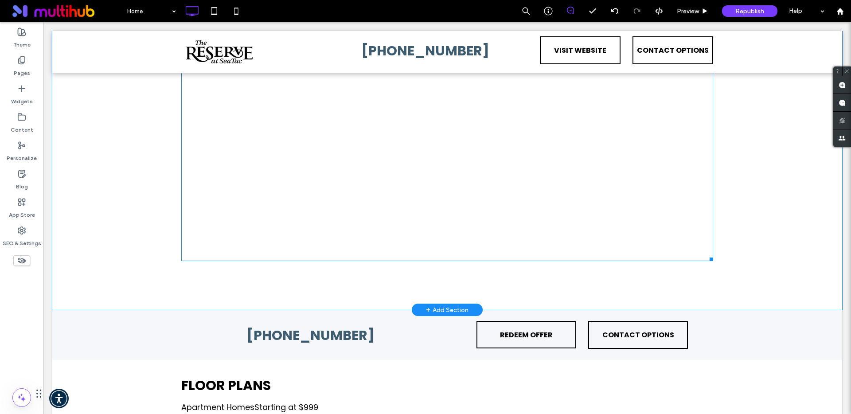
scroll to position [991, 0]
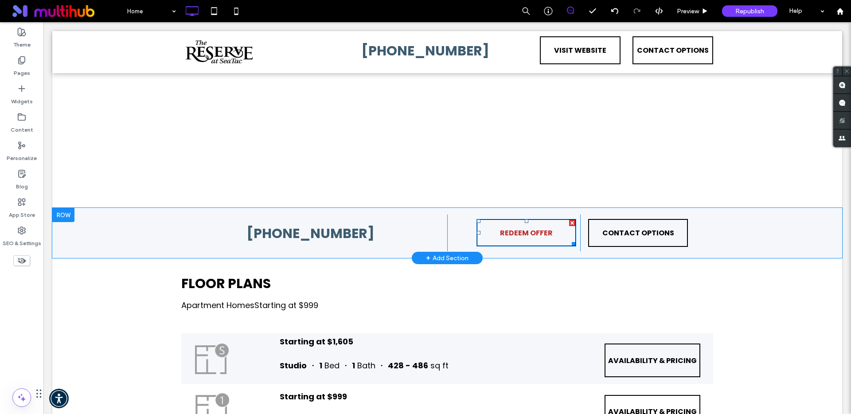
click at [503, 232] on span "REDEEM OFFER" at bounding box center [526, 232] width 53 height 25
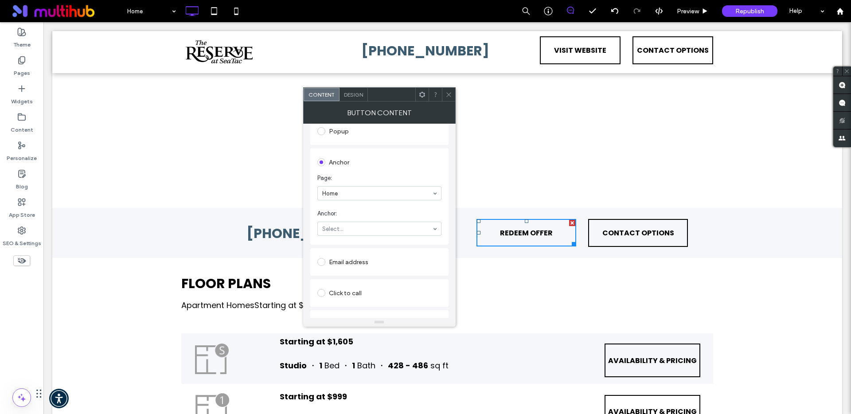
scroll to position [182, 0]
click at [450, 94] on icon at bounding box center [448, 94] width 7 height 7
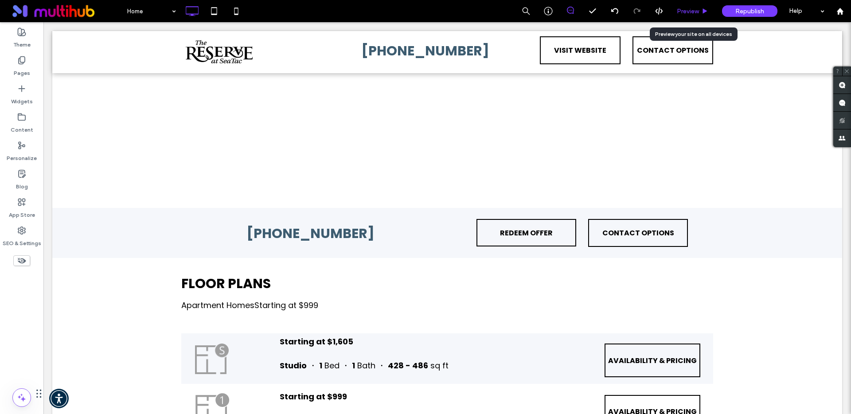
click at [685, 10] on span "Preview" at bounding box center [688, 12] width 22 height 8
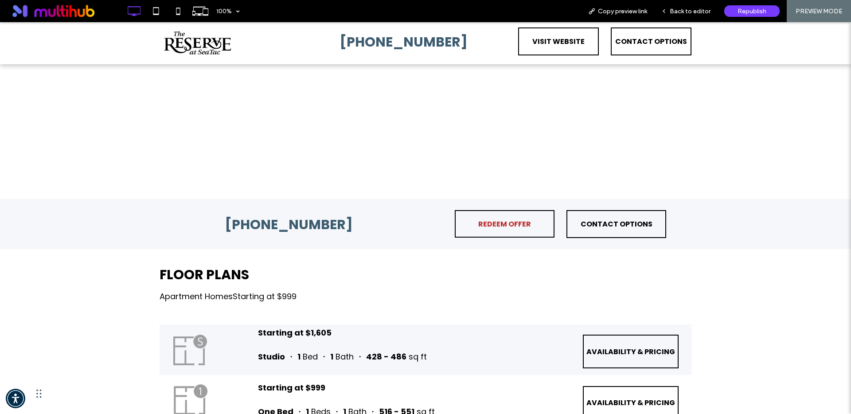
click at [504, 231] on span "REDEEM OFFER" at bounding box center [504, 223] width 53 height 25
click at [608, 227] on span "CONTACT OPTIONS" at bounding box center [616, 223] width 72 height 25
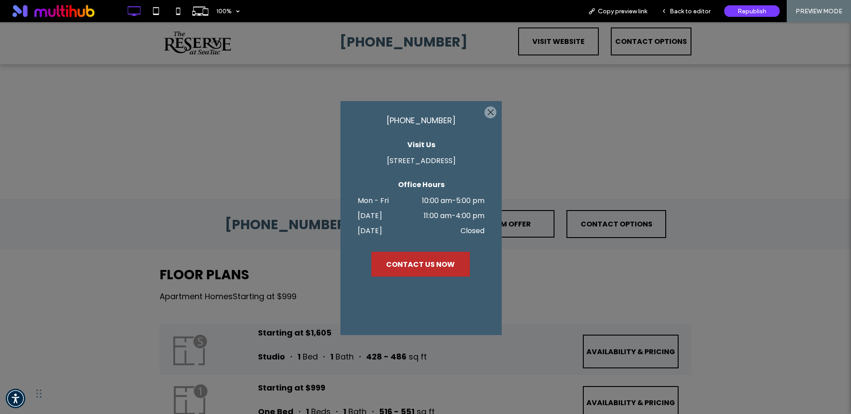
click at [434, 277] on span "CONTACT US NOW" at bounding box center [420, 264] width 69 height 25
click at [491, 112] on div at bounding box center [490, 112] width 12 height 12
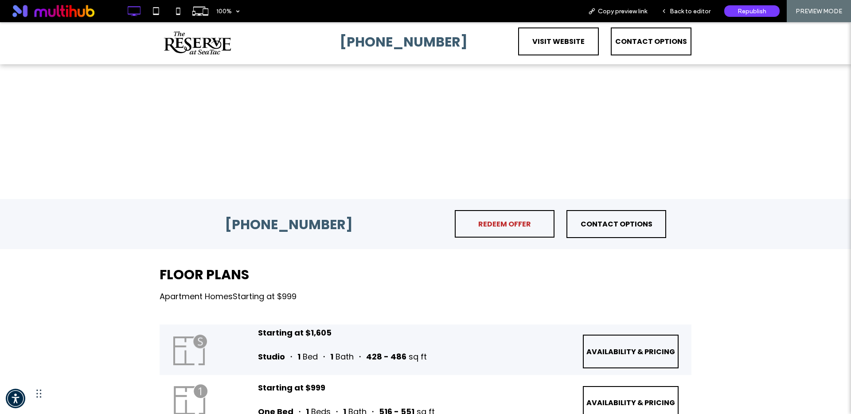
click at [502, 228] on span "REDEEM OFFER" at bounding box center [504, 223] width 53 height 25
click at [689, 16] on div "Back to editor" at bounding box center [685, 11] width 63 height 22
click at [692, 11] on span "Back to editor" at bounding box center [689, 12] width 41 height 8
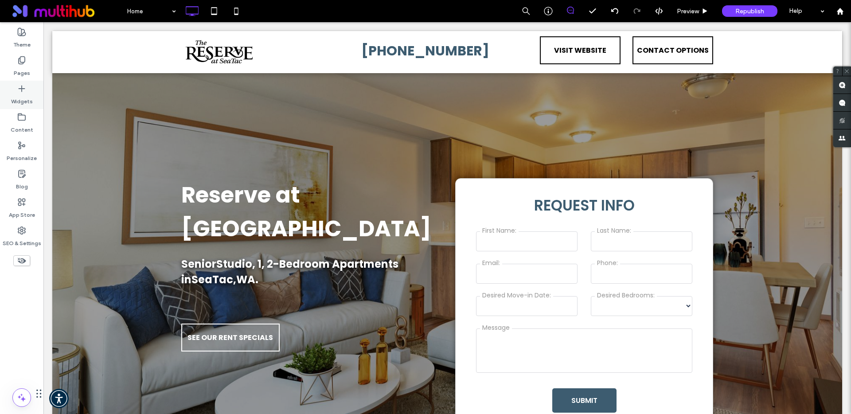
click at [14, 99] on label "Widgets" at bounding box center [22, 99] width 22 height 12
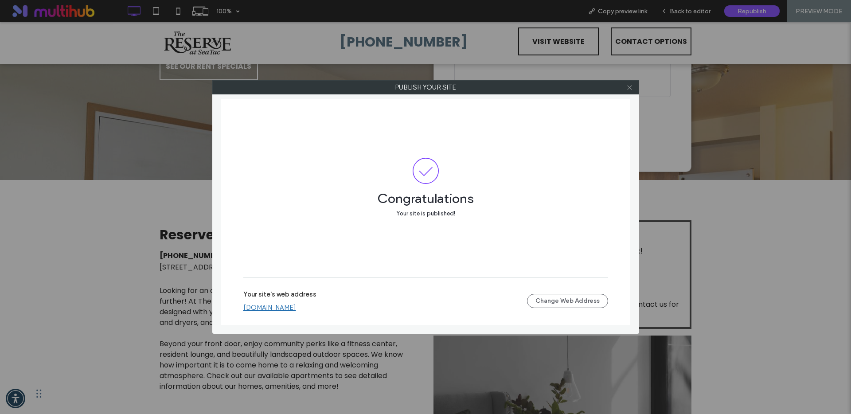
click at [630, 89] on use at bounding box center [629, 87] width 4 height 4
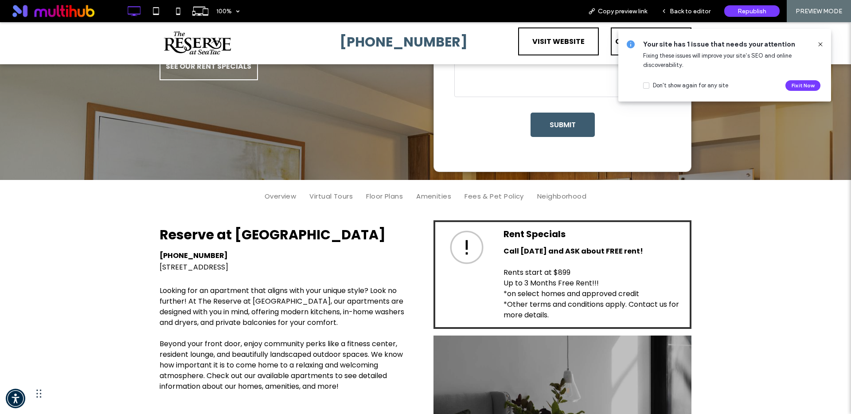
click at [695, 12] on span "Back to editor" at bounding box center [689, 12] width 41 height 8
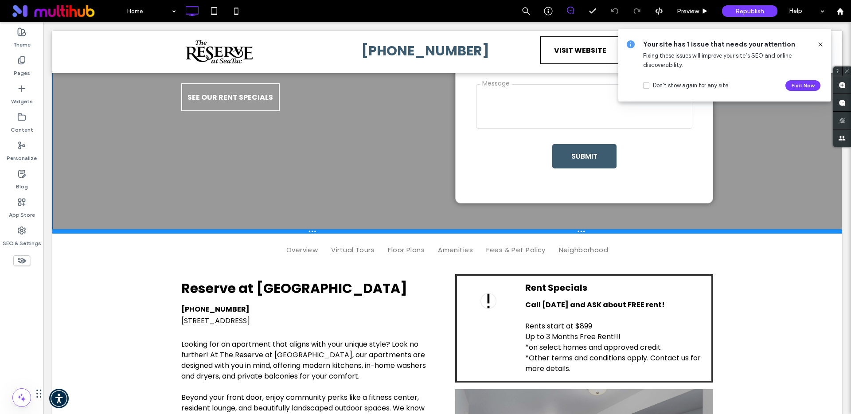
drag, startPoint x: 385, startPoint y: 187, endPoint x: 379, endPoint y: 240, distance: 52.7
click at [379, 233] on div at bounding box center [447, 231] width 790 height 4
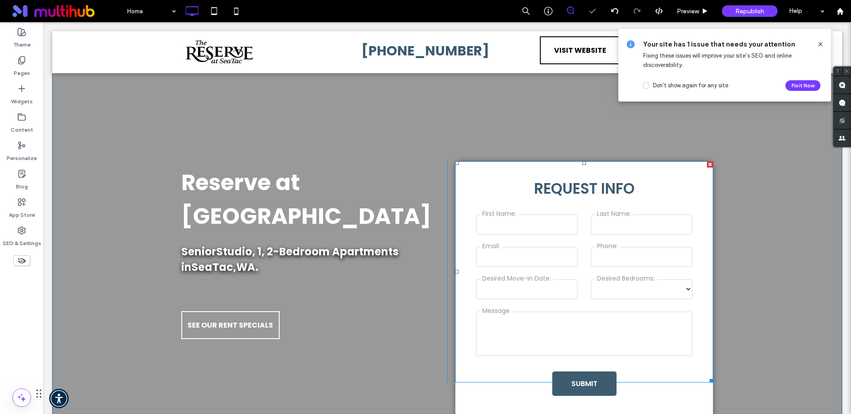
scroll to position [34, 0]
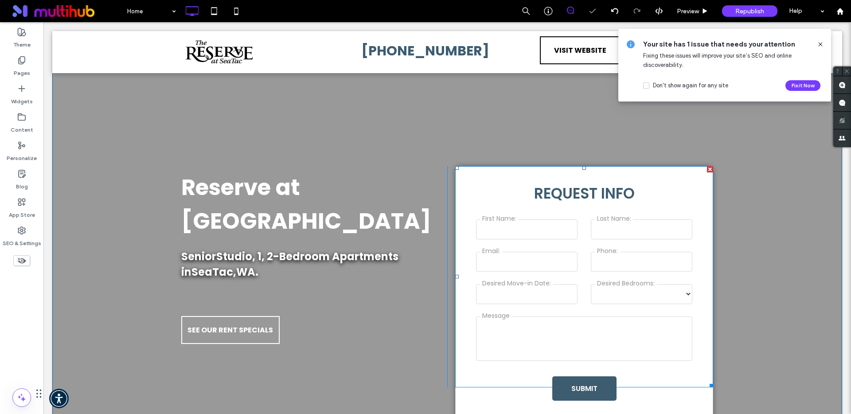
click at [479, 177] on span at bounding box center [584, 276] width 258 height 221
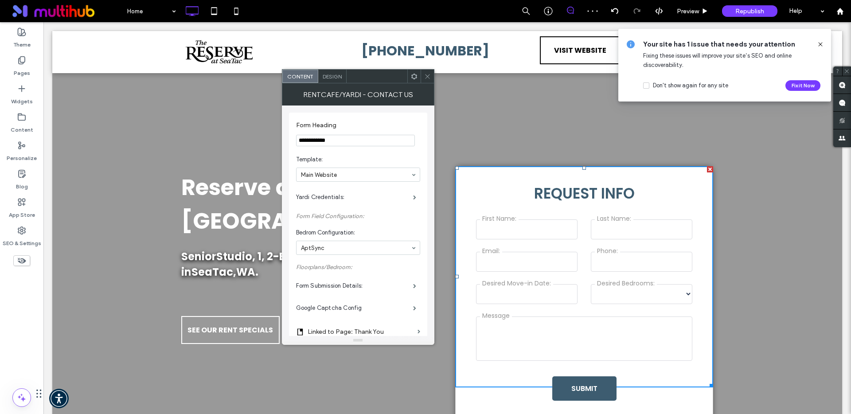
click at [339, 79] on span "Design" at bounding box center [332, 76] width 19 height 7
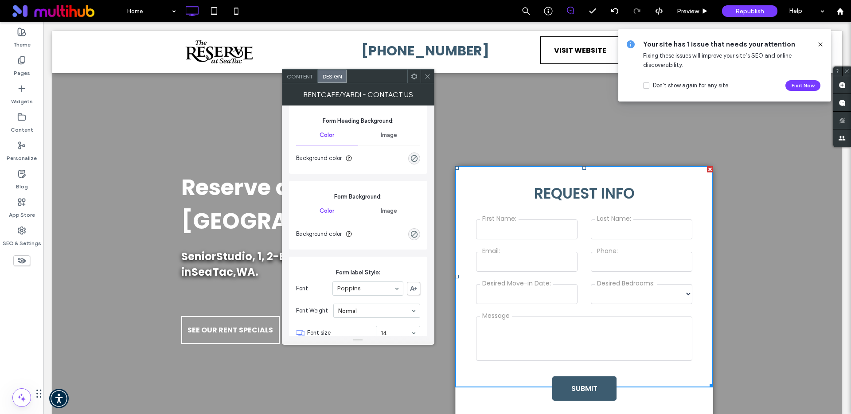
scroll to position [415, 0]
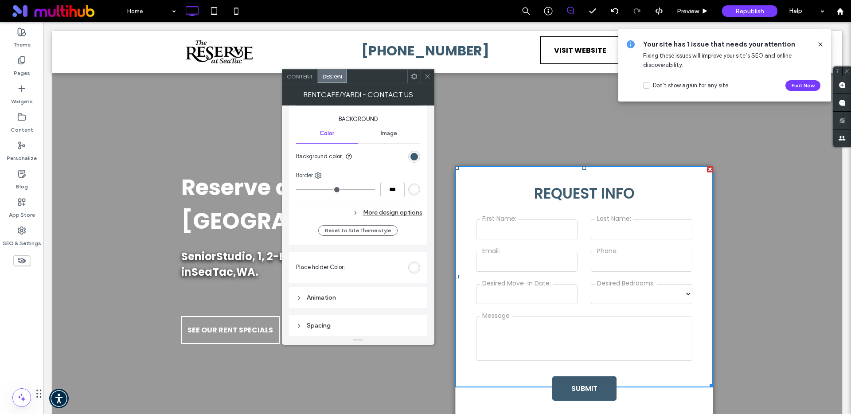
click at [362, 327] on div "Spacing" at bounding box center [358, 326] width 124 height 8
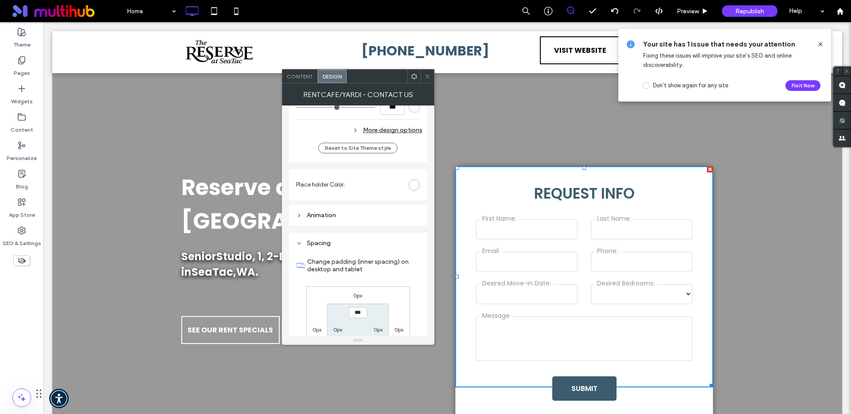
scroll to position [917, 0]
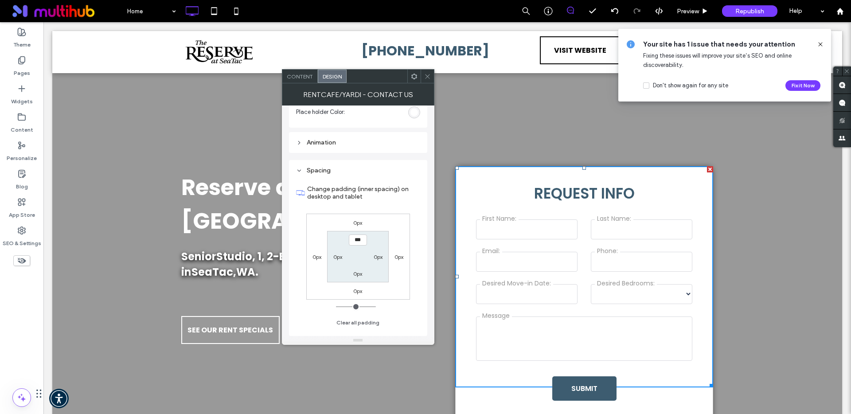
click at [357, 292] on label "0px" at bounding box center [357, 291] width 9 height 7
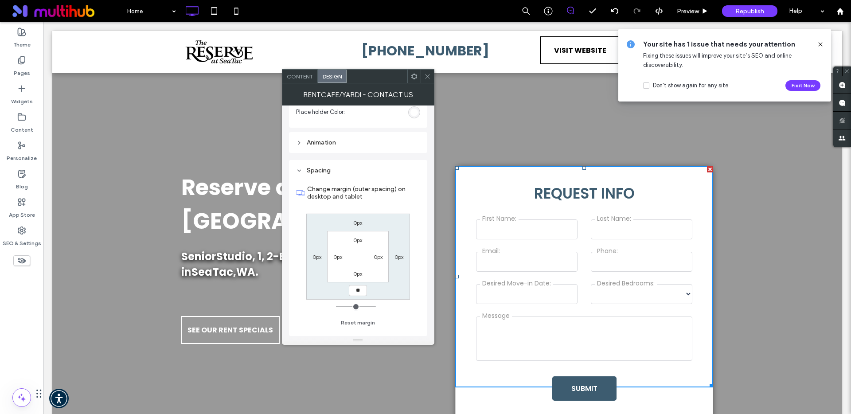
type input "**"
type input "****"
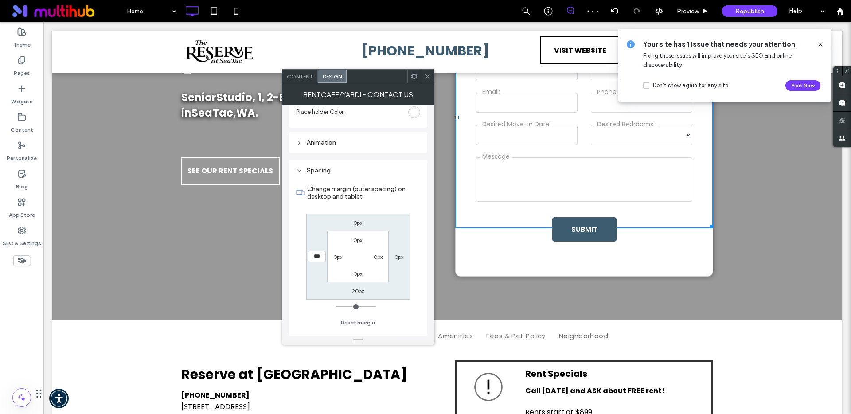
scroll to position [179, 0]
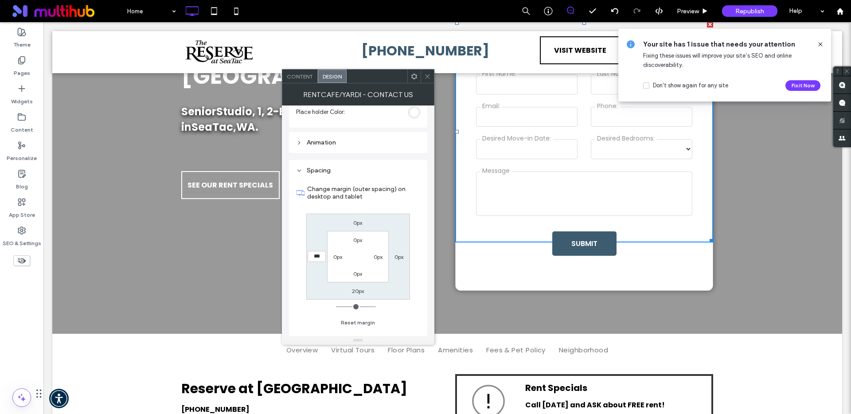
click at [355, 294] on label "20px" at bounding box center [358, 291] width 12 height 7
type input "**"
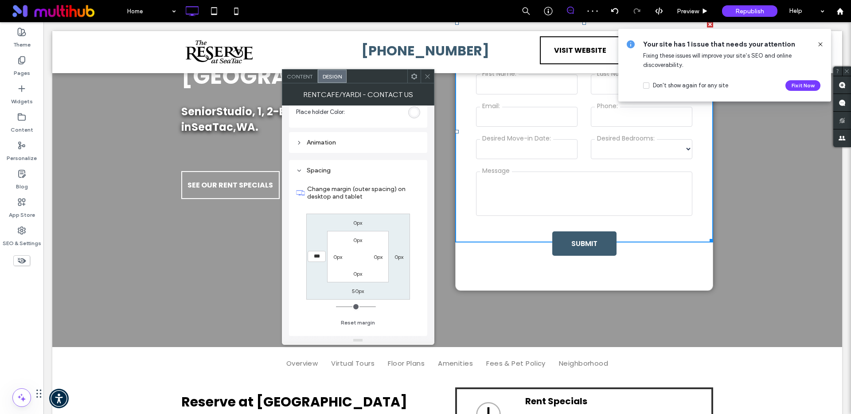
click at [354, 292] on label "50px" at bounding box center [358, 291] width 12 height 7
type input "**"
type input "*"
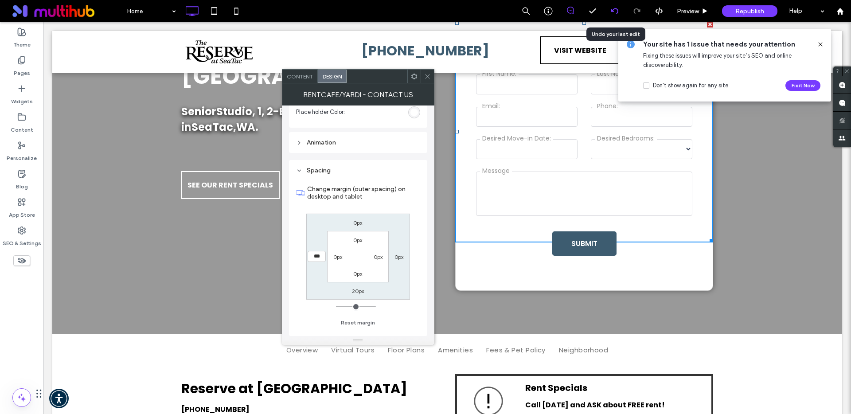
click at [617, 14] on icon at bounding box center [614, 11] width 7 height 7
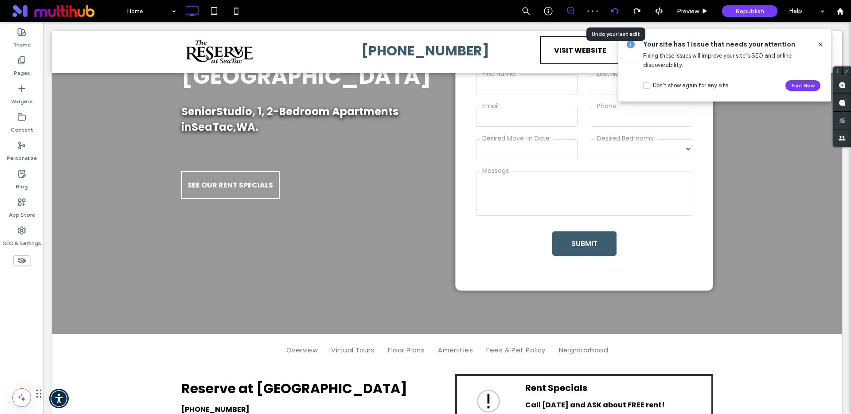
click at [615, 10] on icon at bounding box center [614, 11] width 7 height 7
click at [618, 15] on div at bounding box center [614, 11] width 22 height 22
click at [821, 45] on use at bounding box center [820, 44] width 4 height 4
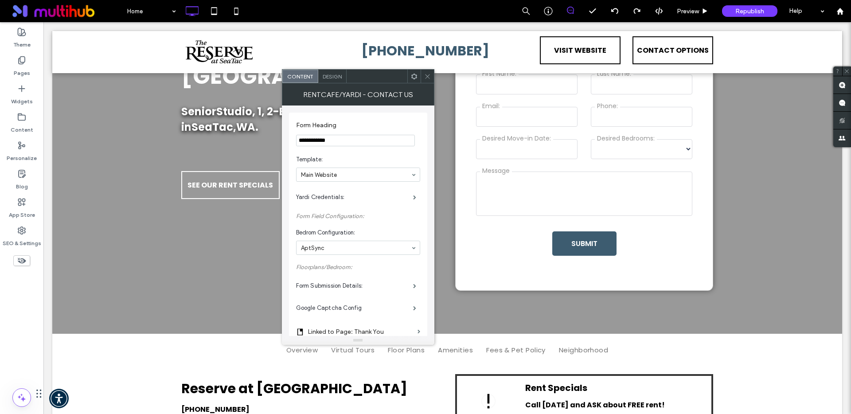
click at [427, 78] on icon at bounding box center [427, 76] width 7 height 7
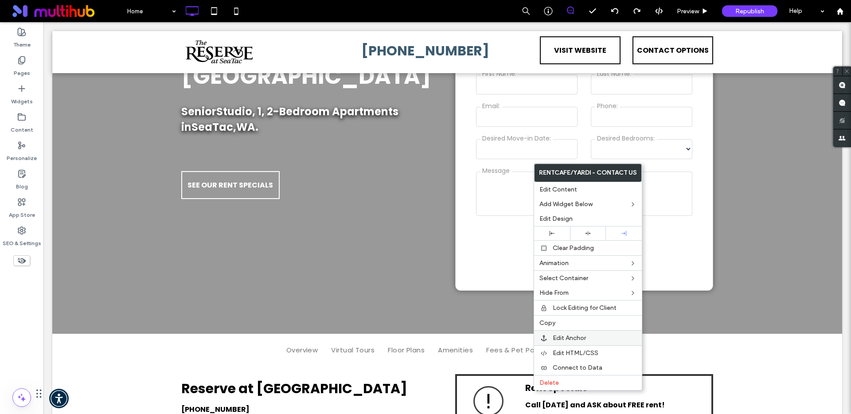
click at [597, 341] on label "Edit Anchor" at bounding box center [595, 338] width 84 height 8
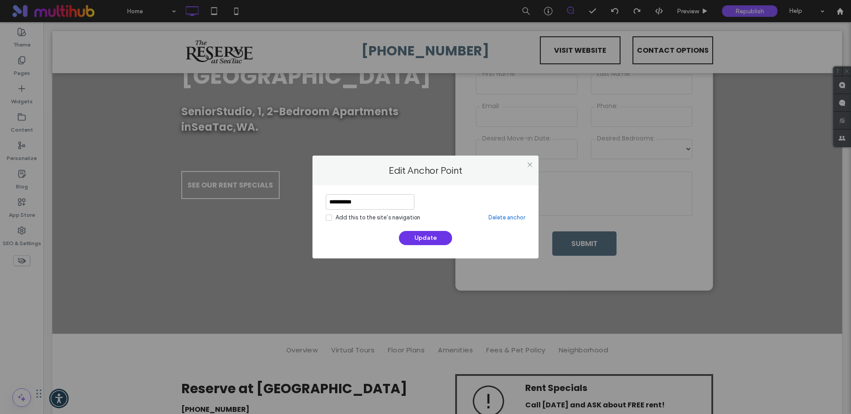
click at [438, 240] on button "Update" at bounding box center [425, 238] width 53 height 14
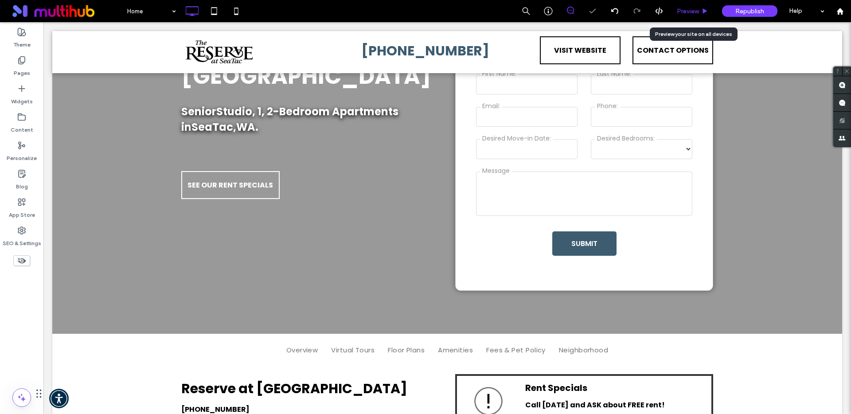
click at [688, 11] on span "Preview" at bounding box center [688, 12] width 22 height 8
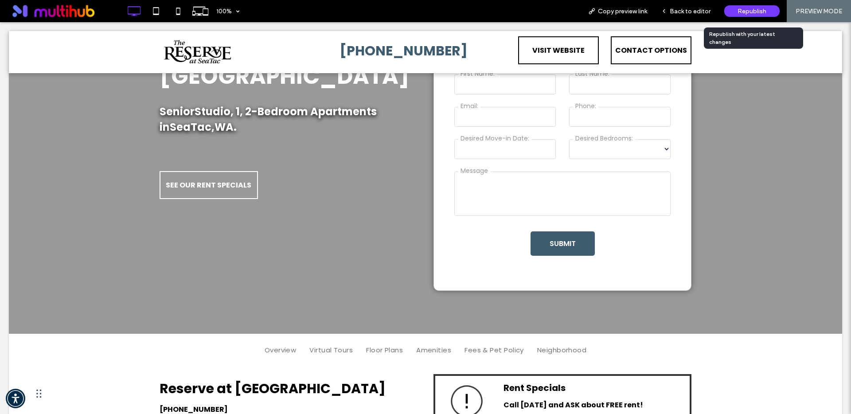
click at [744, 13] on span "Republish" at bounding box center [751, 12] width 29 height 8
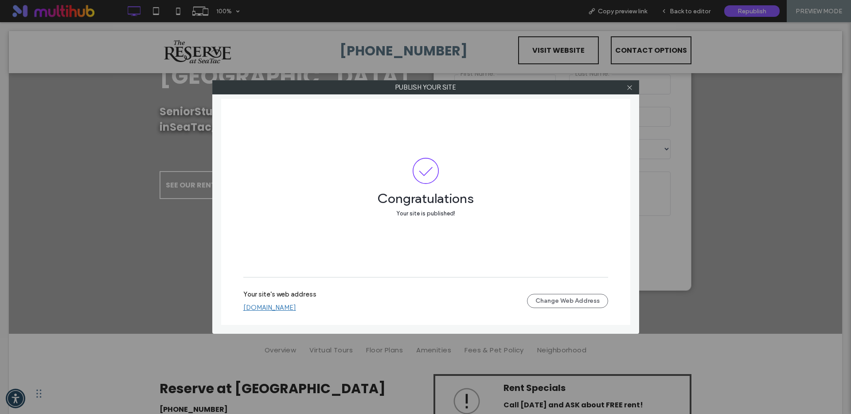
click at [296, 305] on link "indigo-reserve-at-seatac.multiscreensite.com" at bounding box center [269, 308] width 53 height 8
click at [630, 88] on icon at bounding box center [629, 87] width 7 height 7
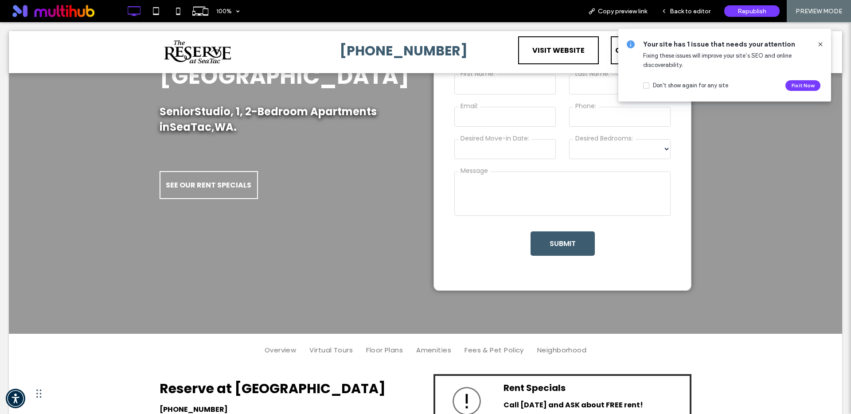
click at [817, 43] on icon at bounding box center [820, 44] width 7 height 7
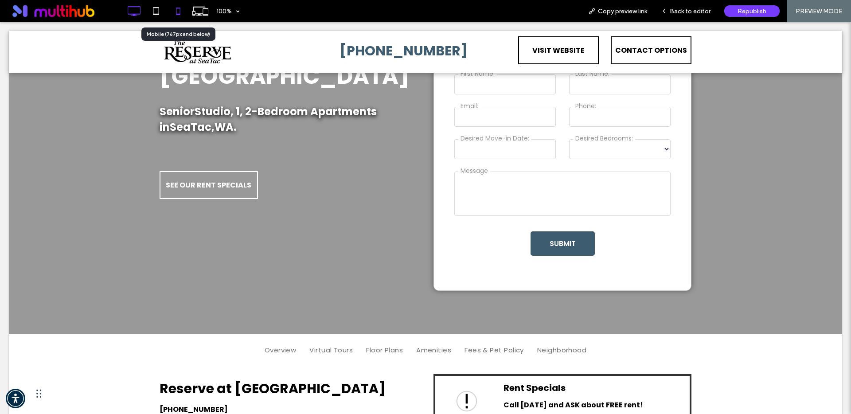
click at [181, 12] on icon at bounding box center [178, 11] width 18 height 18
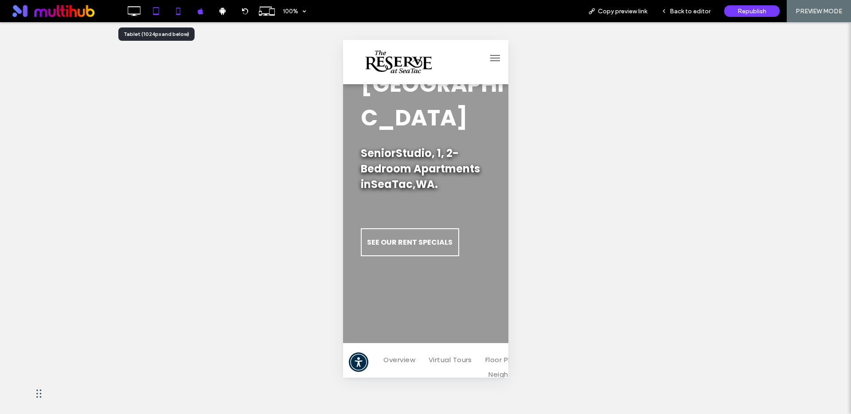
click at [152, 10] on icon at bounding box center [156, 11] width 18 height 18
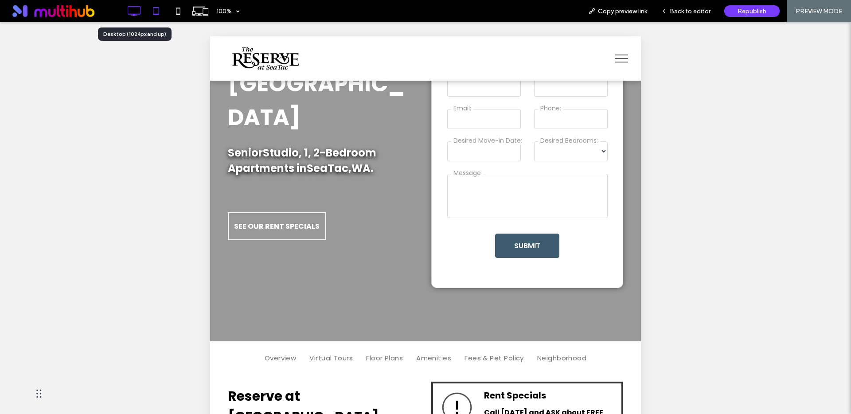
click at [128, 6] on use at bounding box center [134, 11] width 13 height 10
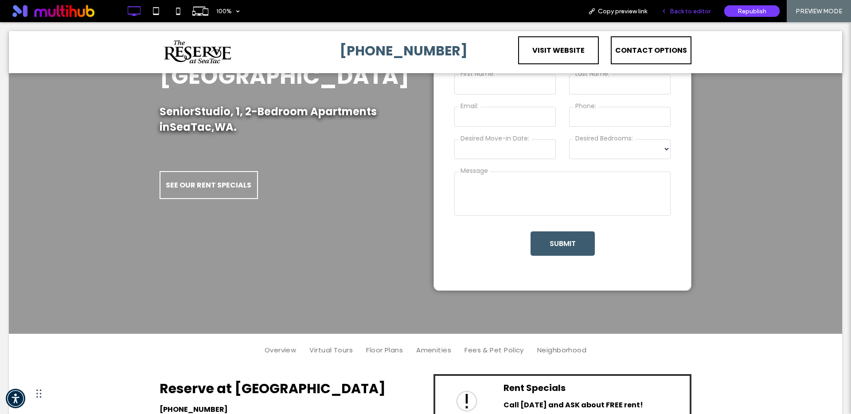
click at [677, 12] on span "Back to editor" at bounding box center [689, 12] width 41 height 8
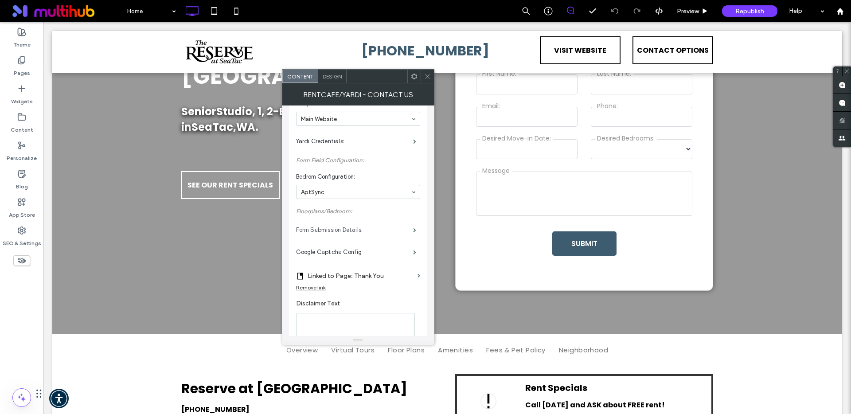
scroll to position [95, 0]
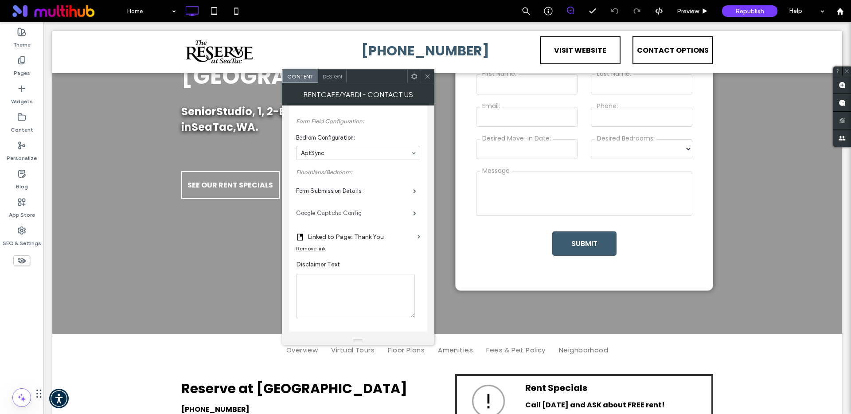
click at [366, 209] on label "Google Captcha Config" at bounding box center [354, 213] width 117 height 18
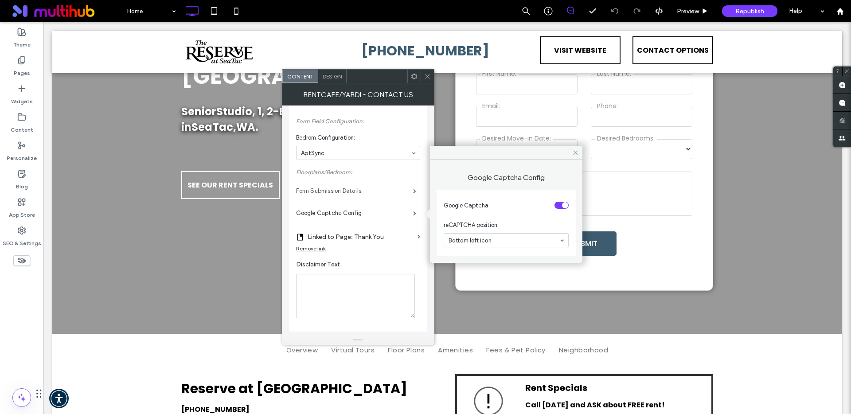
click at [374, 195] on label "Form Submission Details:" at bounding box center [354, 191] width 117 height 18
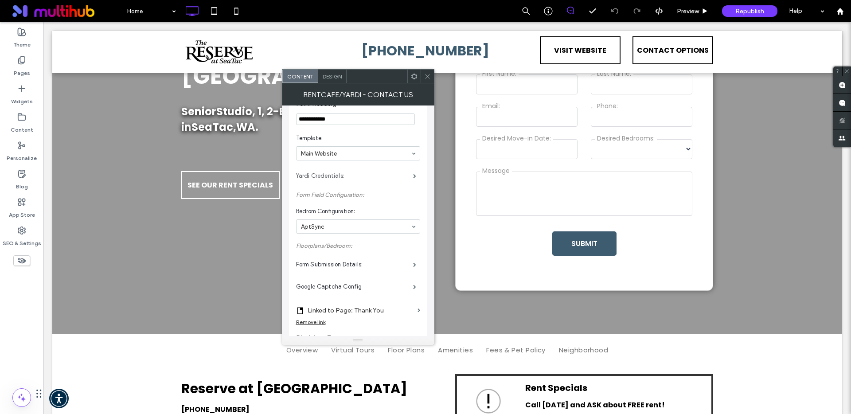
scroll to position [0, 0]
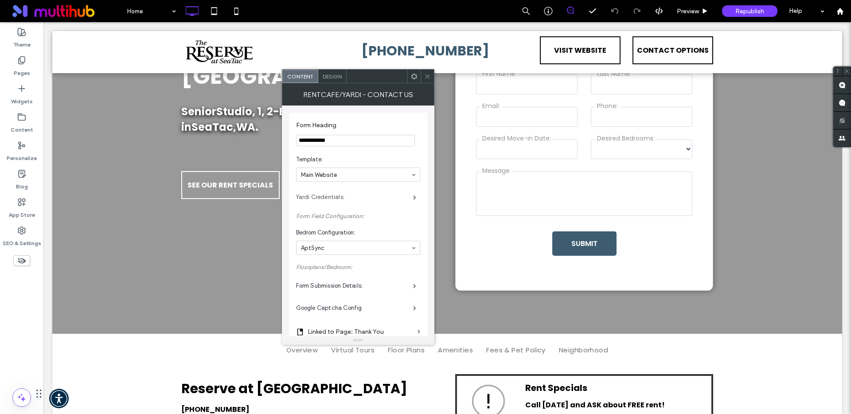
click at [376, 196] on label "Yardi Credentials:" at bounding box center [354, 197] width 117 height 18
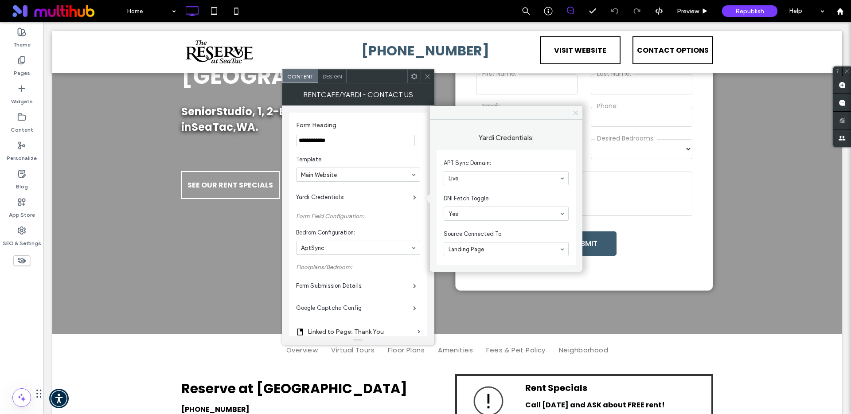
click at [572, 117] on span at bounding box center [575, 112] width 14 height 13
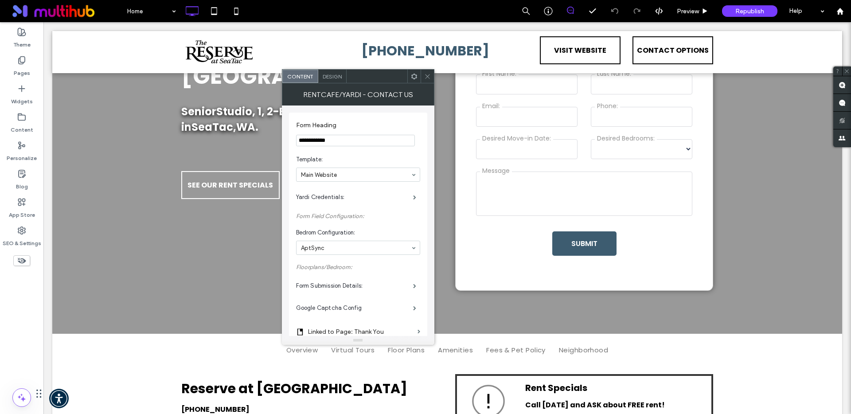
click at [426, 74] on icon at bounding box center [427, 76] width 7 height 7
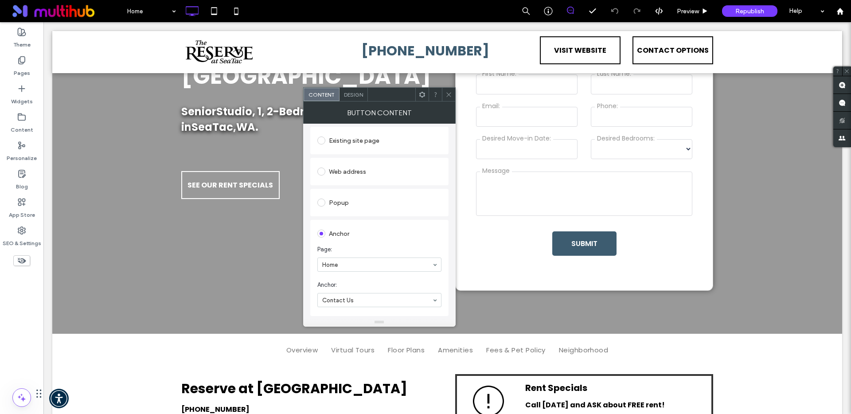
scroll to position [129, 0]
click at [448, 96] on icon at bounding box center [448, 94] width 7 height 7
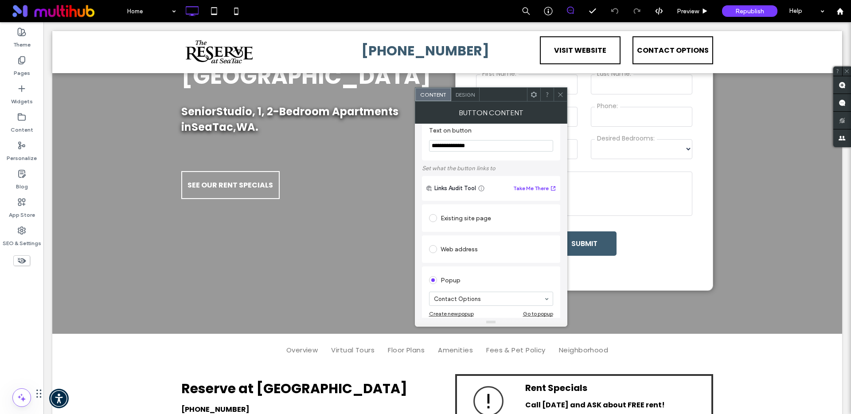
scroll to position [140, 0]
click at [528, 188] on div "Go to popup" at bounding box center [538, 186] width 30 height 7
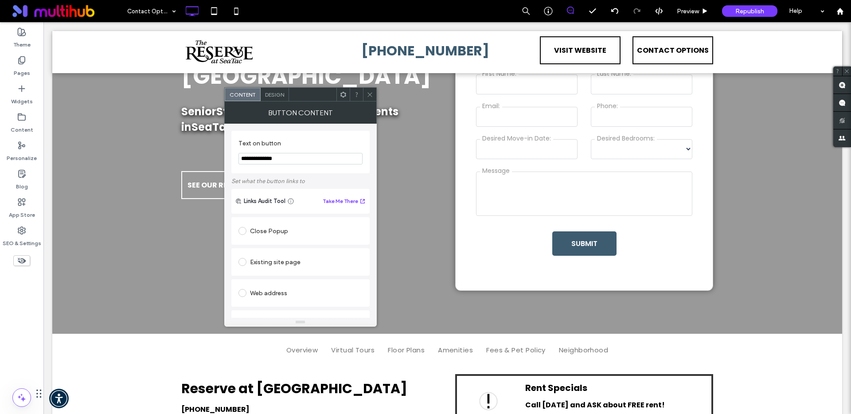
click at [278, 97] on span "Design" at bounding box center [274, 94] width 19 height 7
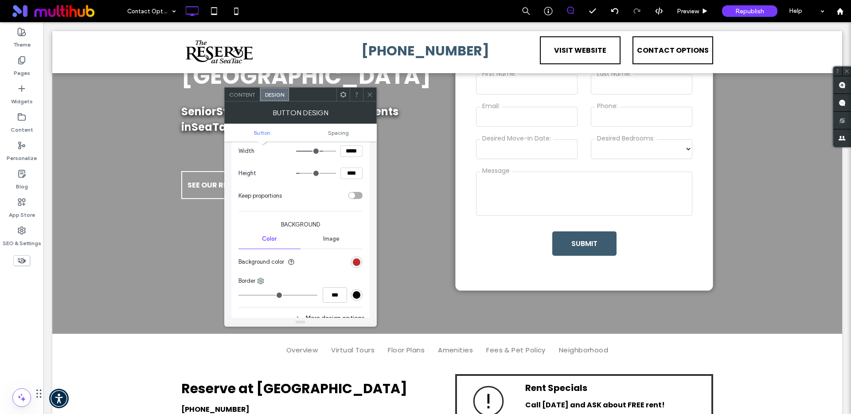
scroll to position [147, 0]
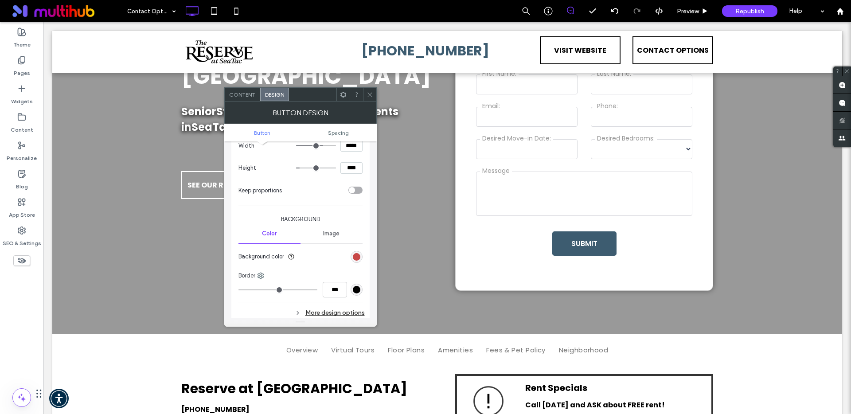
click at [358, 257] on div "rgb(191, 44, 44)" at bounding box center [357, 257] width 8 height 8
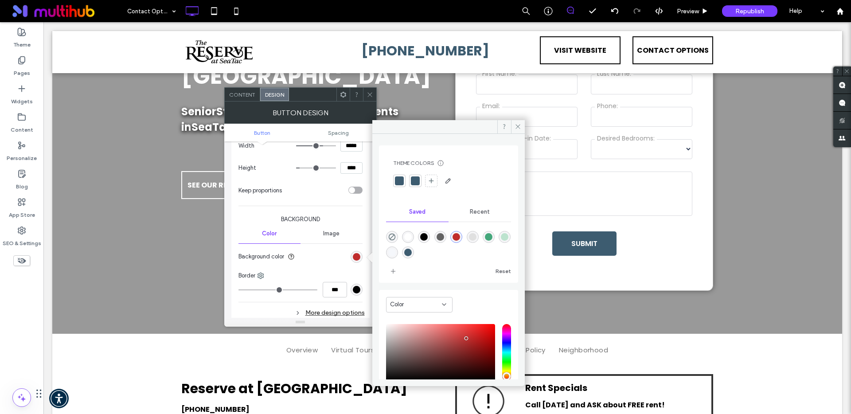
click at [407, 235] on div "rgba(255,255,255,1)" at bounding box center [408, 237] width 8 height 8
type input "*******"
click at [521, 127] on icon at bounding box center [517, 126] width 7 height 7
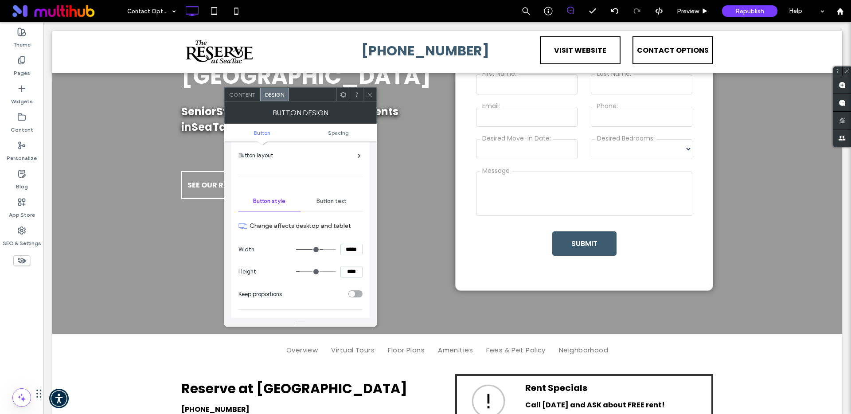
scroll to position [4, 0]
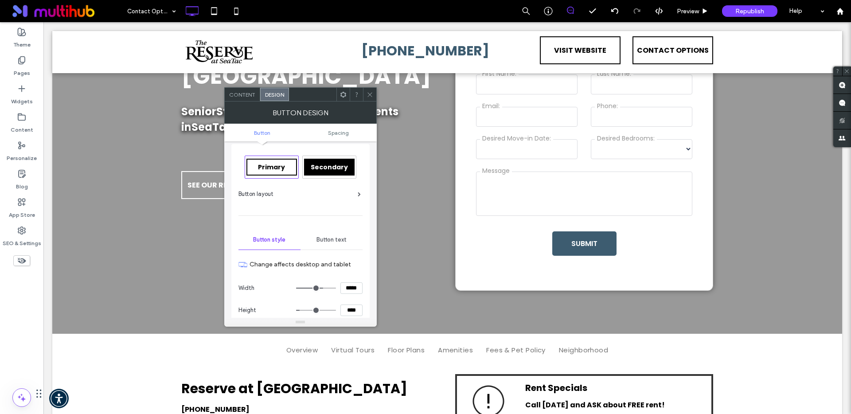
click at [330, 239] on span "Button text" at bounding box center [331, 239] width 30 height 7
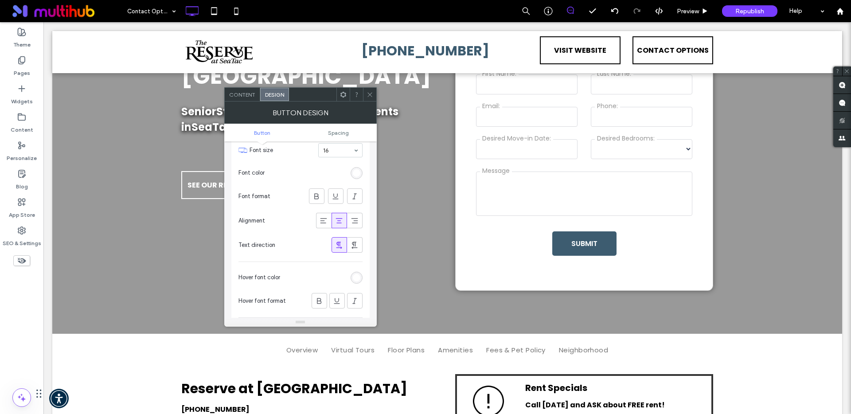
scroll to position [163, 0]
click at [354, 175] on div "rgb(255, 255, 255)" at bounding box center [357, 172] width 8 height 8
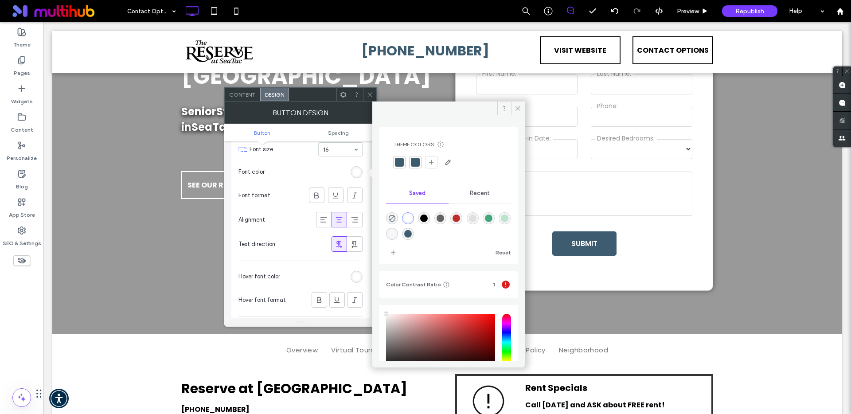
click at [398, 160] on div at bounding box center [399, 162] width 9 height 9
click at [519, 110] on use at bounding box center [517, 108] width 4 height 4
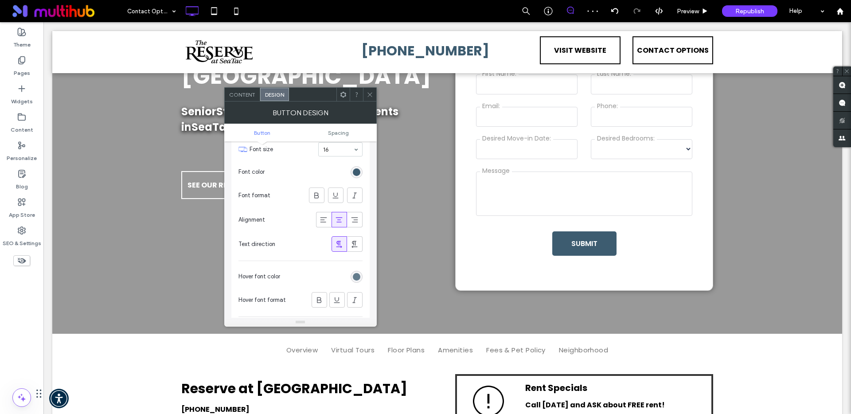
click at [371, 93] on icon at bounding box center [369, 94] width 7 height 7
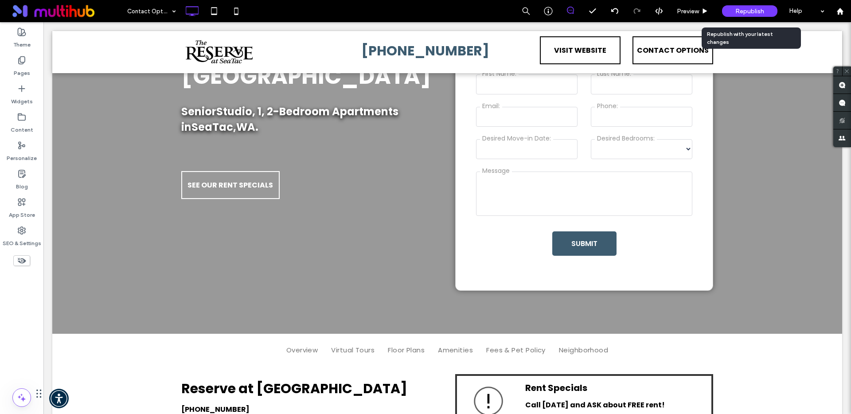
click at [739, 12] on span "Republish" at bounding box center [749, 12] width 29 height 8
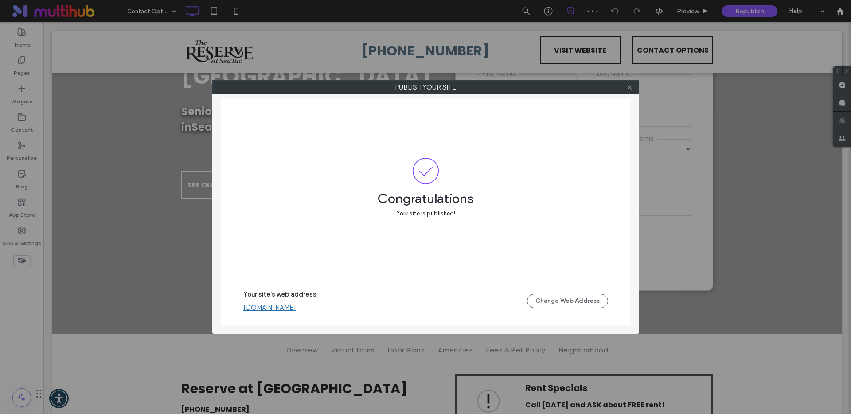
click at [630, 86] on icon at bounding box center [629, 87] width 7 height 7
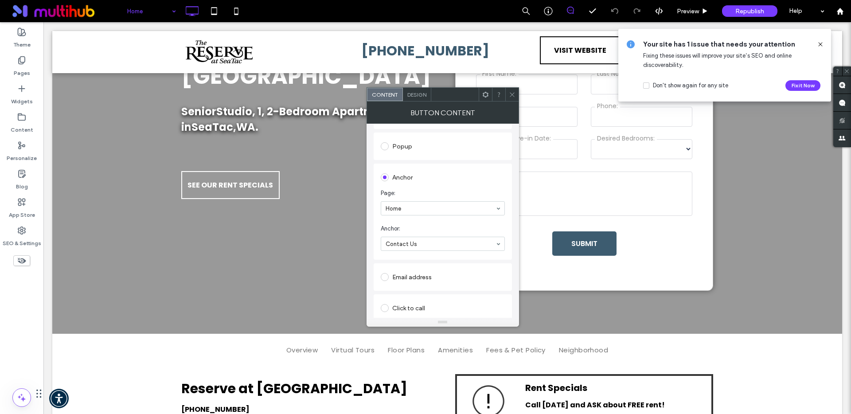
scroll to position [182, 0]
click at [417, 93] on span "Design" at bounding box center [416, 94] width 19 height 7
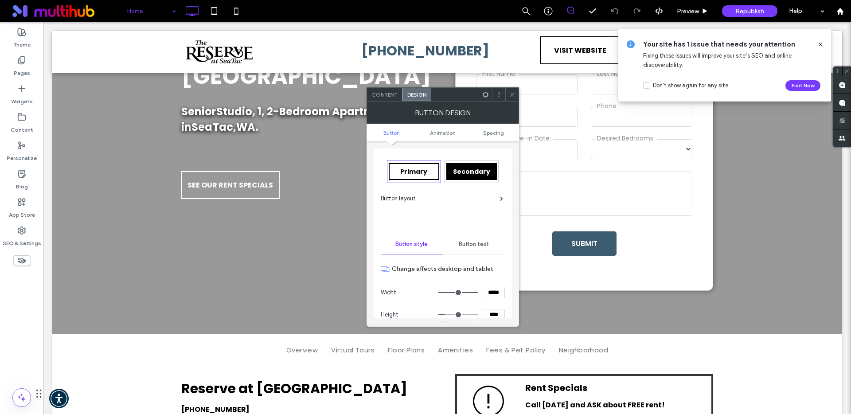
click at [471, 242] on span "Button text" at bounding box center [474, 244] width 30 height 7
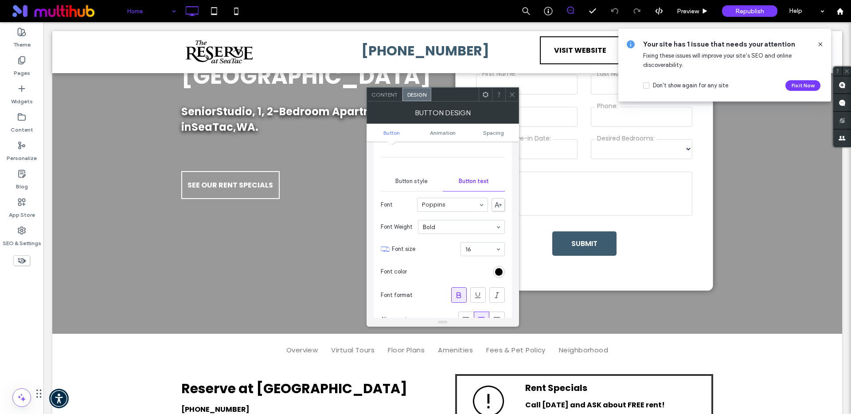
scroll to position [154, 0]
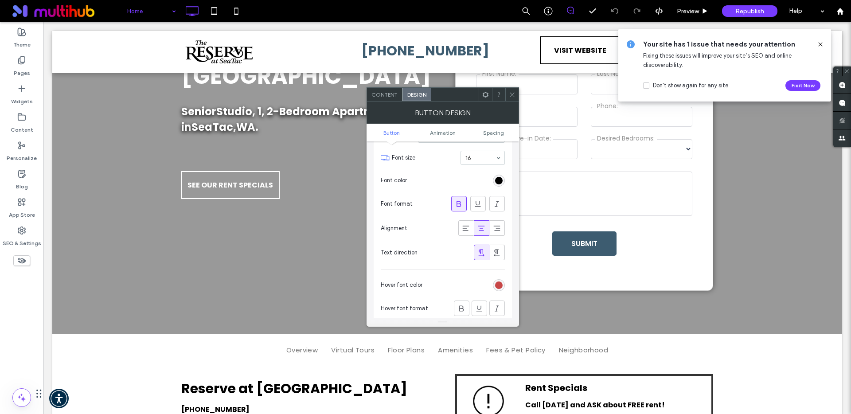
click at [501, 286] on div "rgb(191, 44, 44)" at bounding box center [499, 285] width 8 height 8
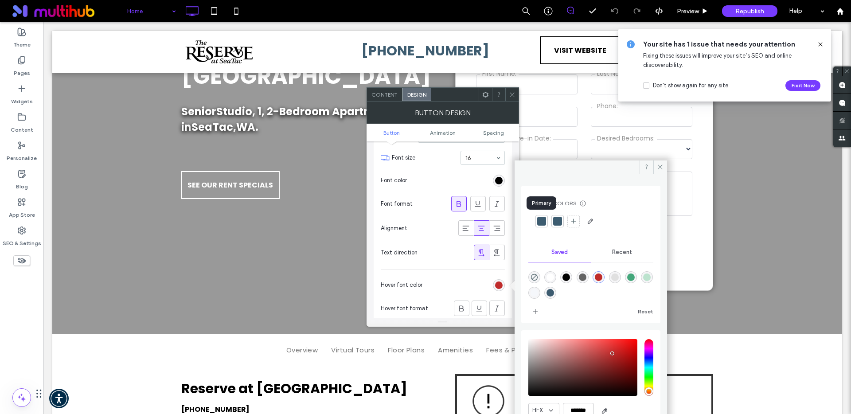
click at [544, 221] on div at bounding box center [541, 221] width 9 height 9
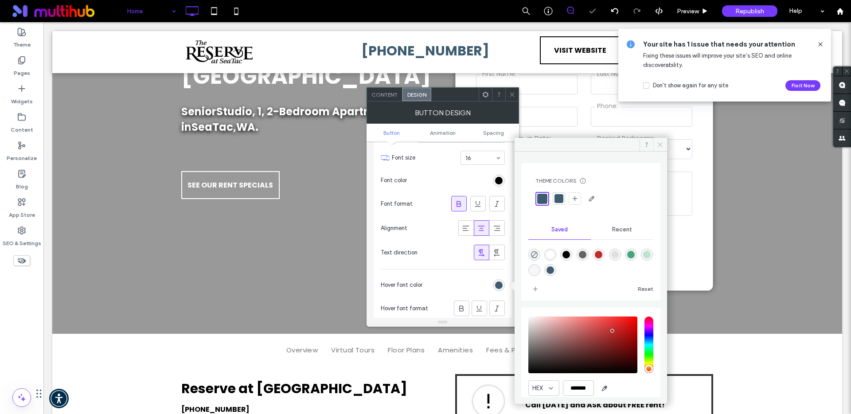
click at [660, 146] on icon at bounding box center [660, 144] width 7 height 7
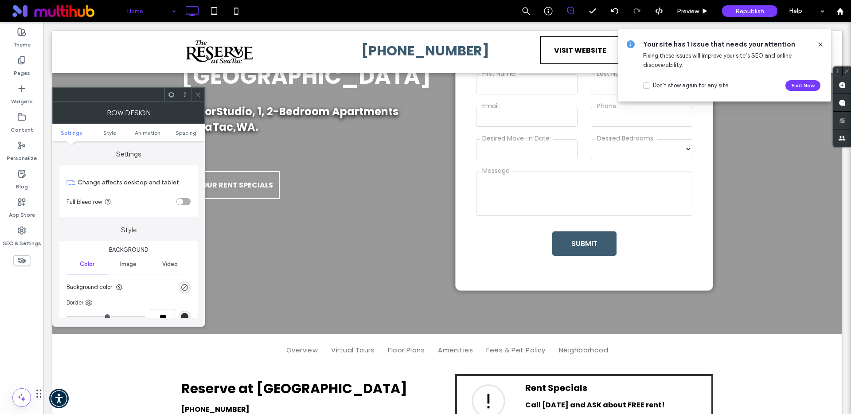
click at [195, 93] on icon at bounding box center [198, 94] width 7 height 7
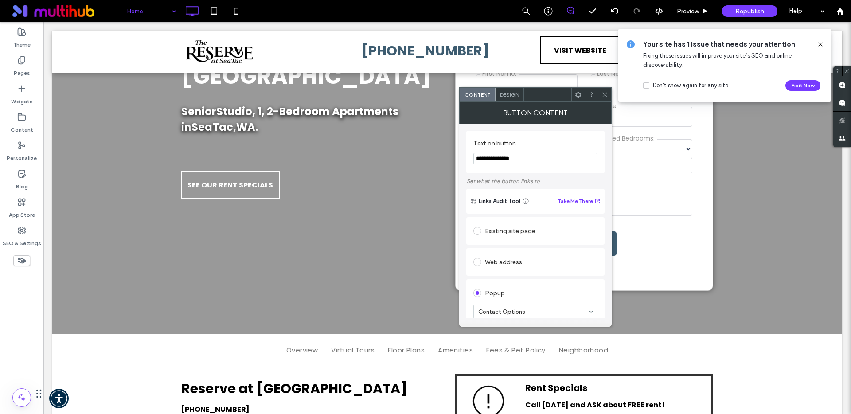
click at [505, 96] on span "Design" at bounding box center [509, 94] width 19 height 7
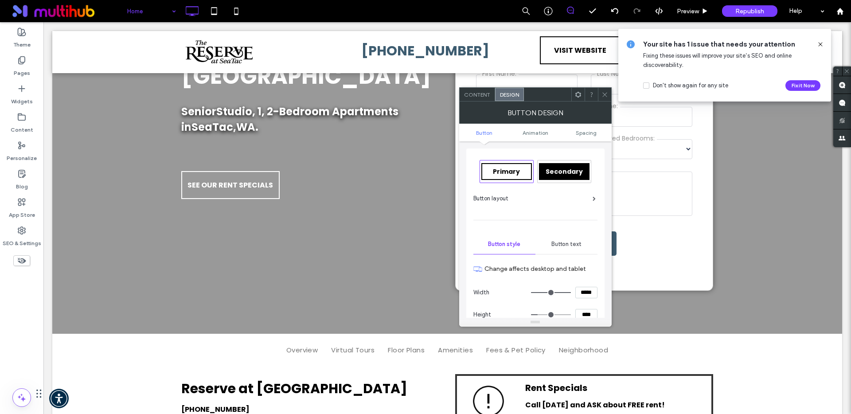
click at [561, 247] on span "Button text" at bounding box center [566, 244] width 30 height 7
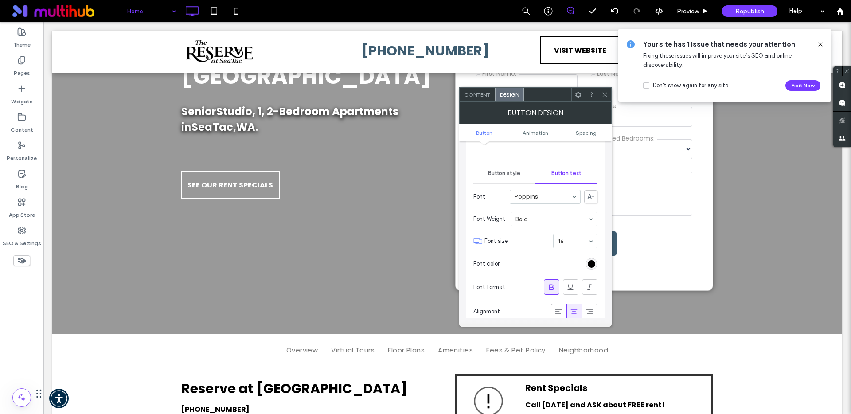
scroll to position [161, 0]
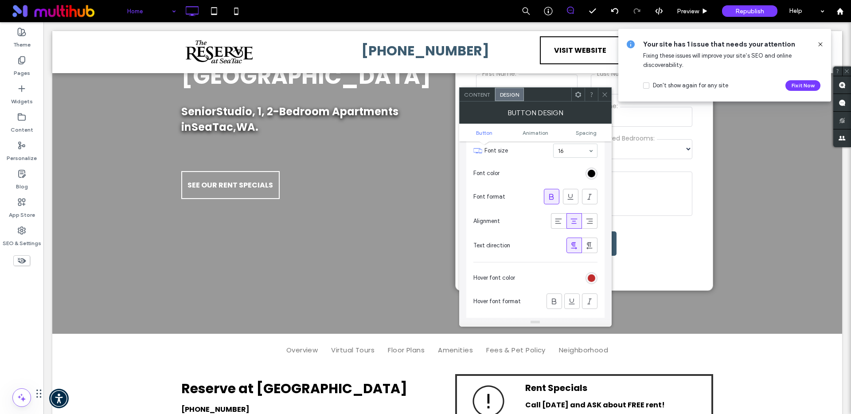
click at [592, 282] on div "rgb(191, 44, 44)" at bounding box center [591, 278] width 12 height 12
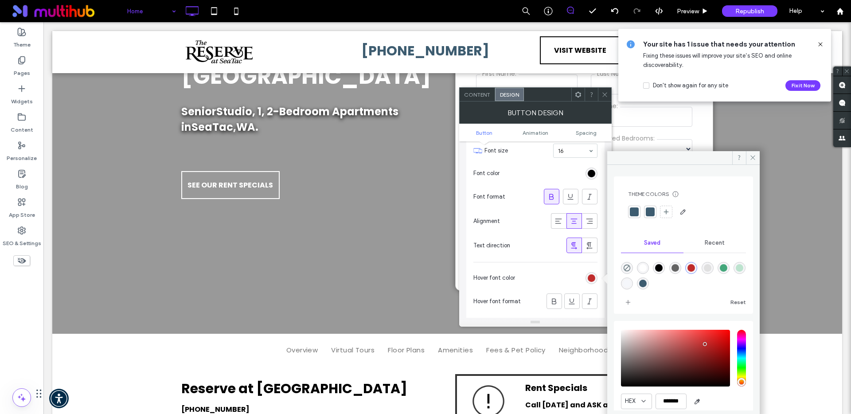
click at [634, 210] on div at bounding box center [634, 211] width 9 height 9
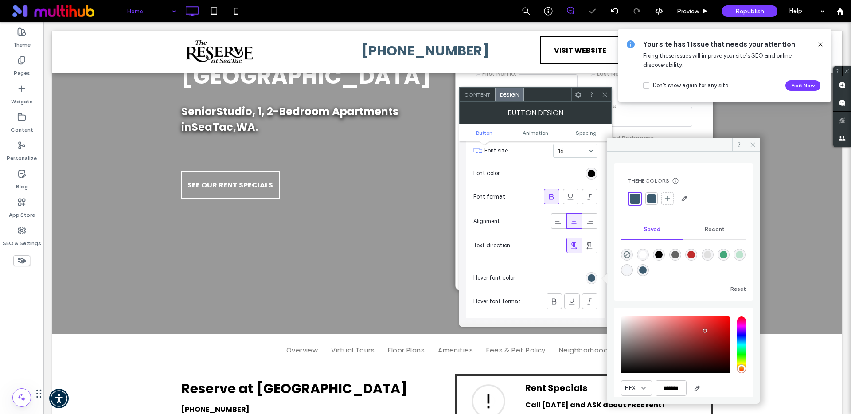
click at [755, 144] on icon at bounding box center [752, 144] width 7 height 7
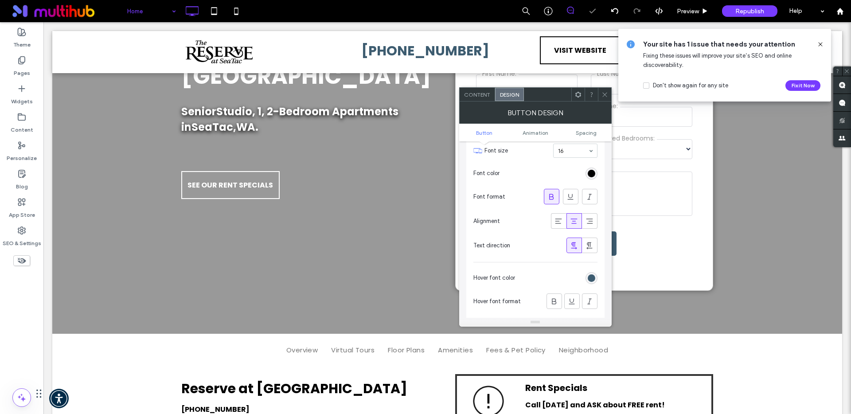
click at [604, 93] on icon at bounding box center [604, 94] width 7 height 7
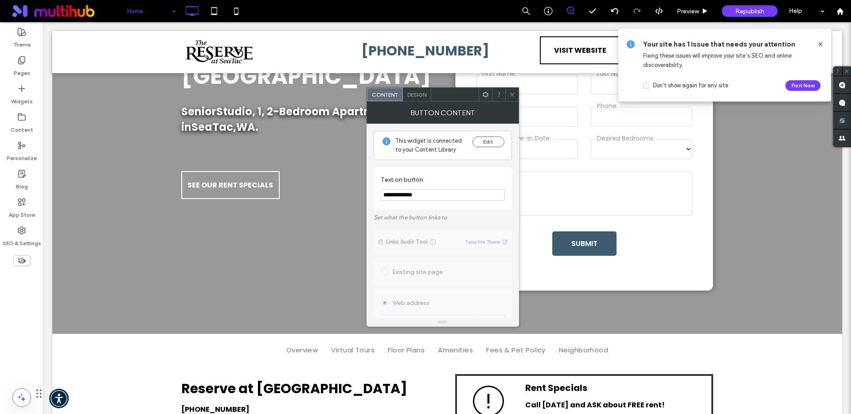
click at [421, 95] on span "Design" at bounding box center [416, 94] width 19 height 7
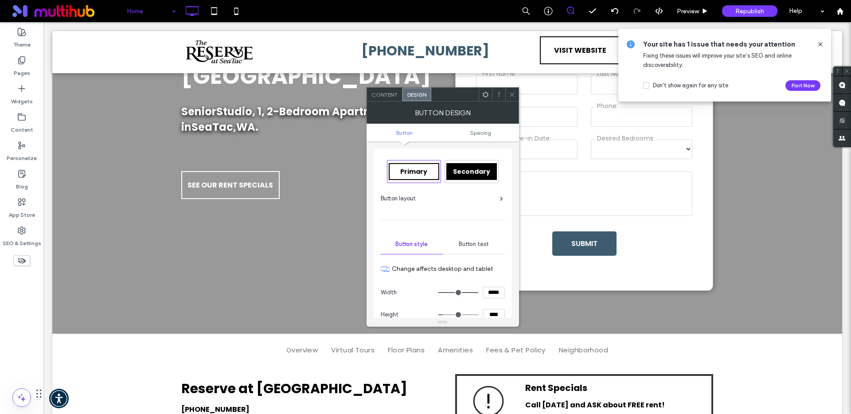
click at [471, 244] on span "Button text" at bounding box center [474, 244] width 30 height 7
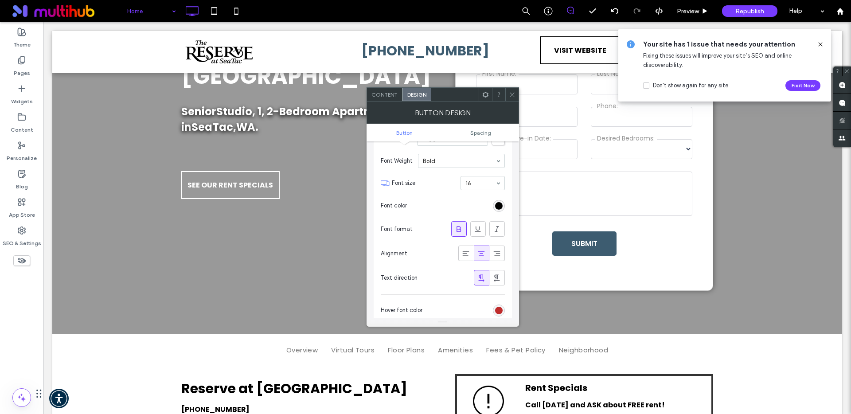
scroll to position [130, 0]
click at [495, 309] on div "rgb(191, 44, 44)" at bounding box center [499, 309] width 8 height 8
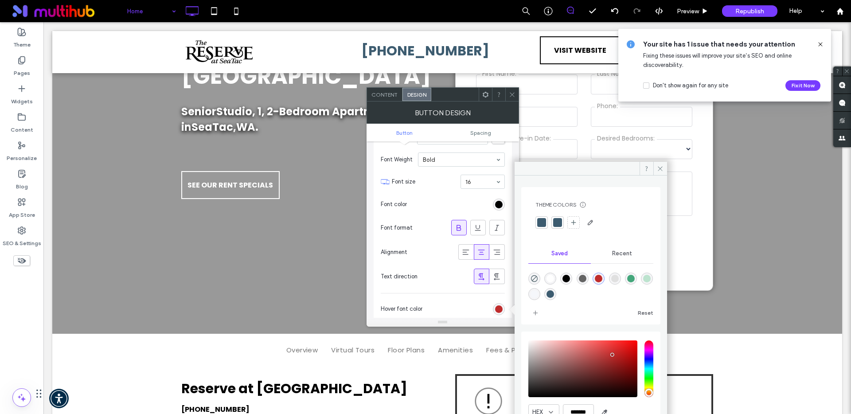
click at [541, 222] on div at bounding box center [541, 222] width 9 height 9
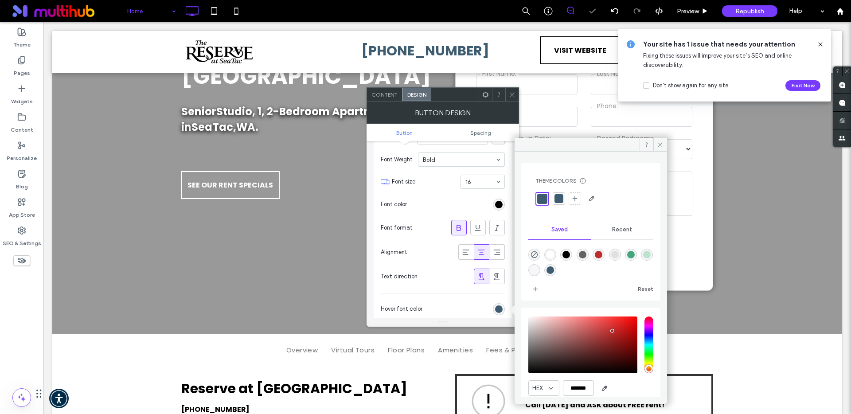
click at [820, 44] on use at bounding box center [820, 44] width 4 height 4
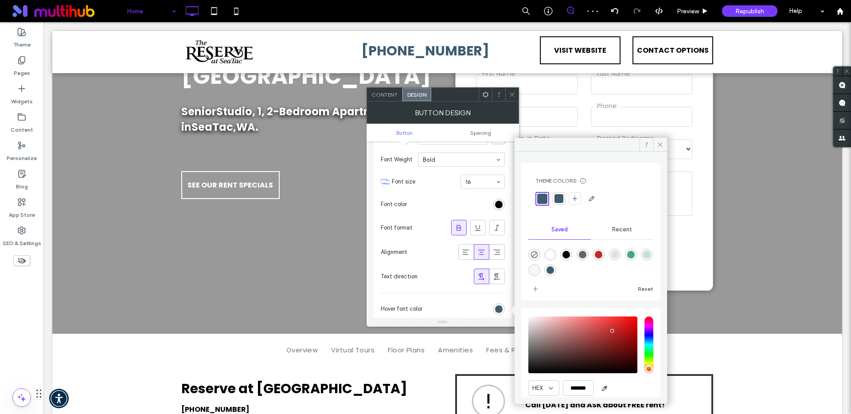
click at [510, 96] on use at bounding box center [512, 94] width 4 height 4
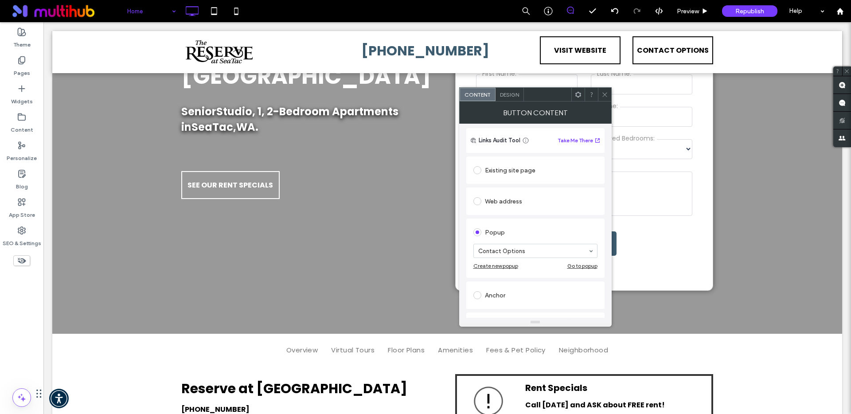
scroll to position [62, 0]
click at [516, 94] on span "Design" at bounding box center [509, 94] width 19 height 7
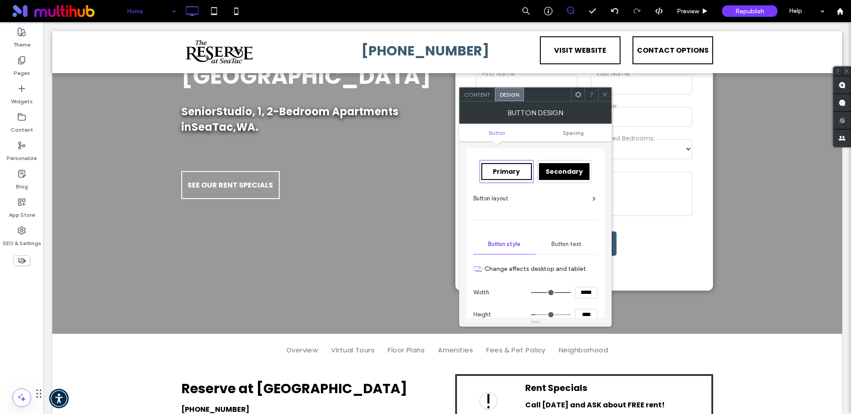
scroll to position [13, 0]
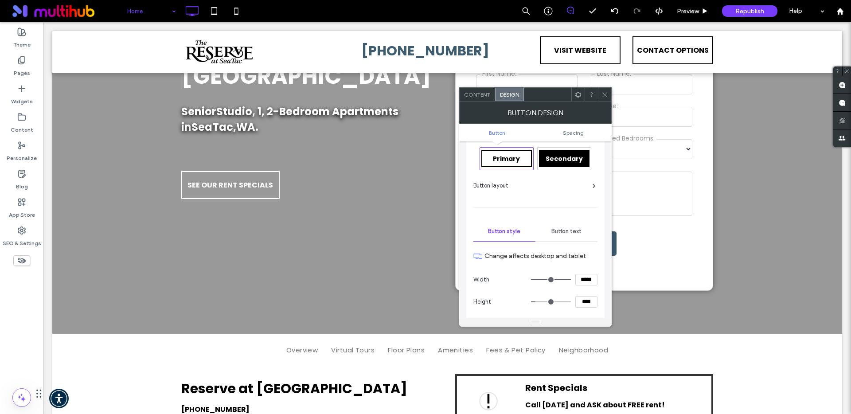
click at [559, 230] on span "Button text" at bounding box center [566, 231] width 30 height 7
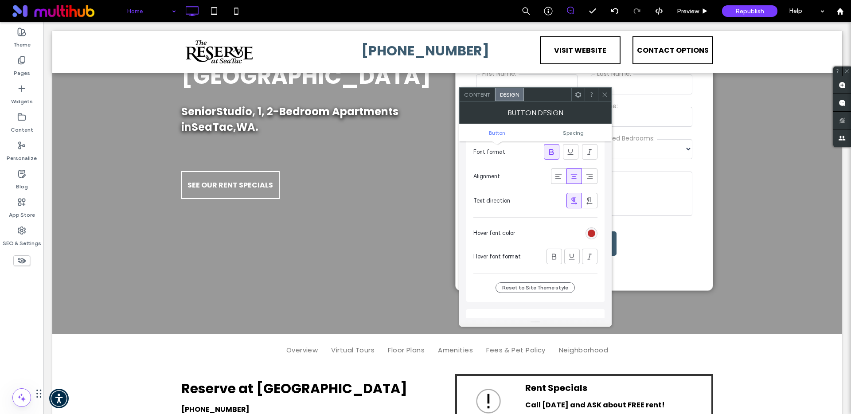
scroll to position [208, 0]
click at [590, 230] on div "rgb(191, 44, 44)" at bounding box center [592, 232] width 8 height 8
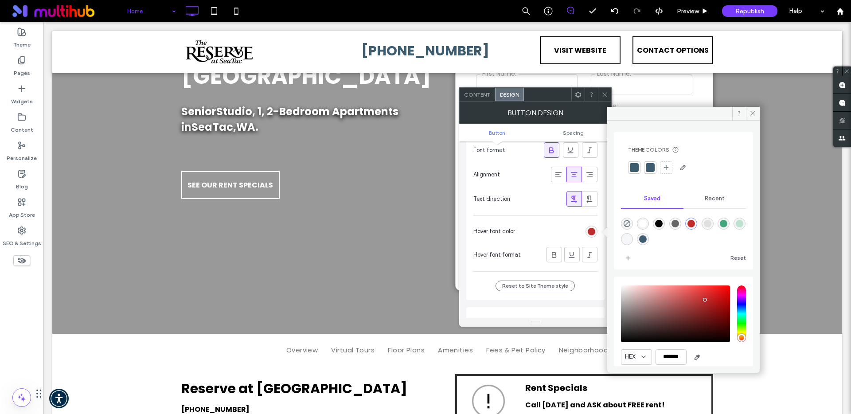
click at [633, 166] on div at bounding box center [634, 167] width 9 height 9
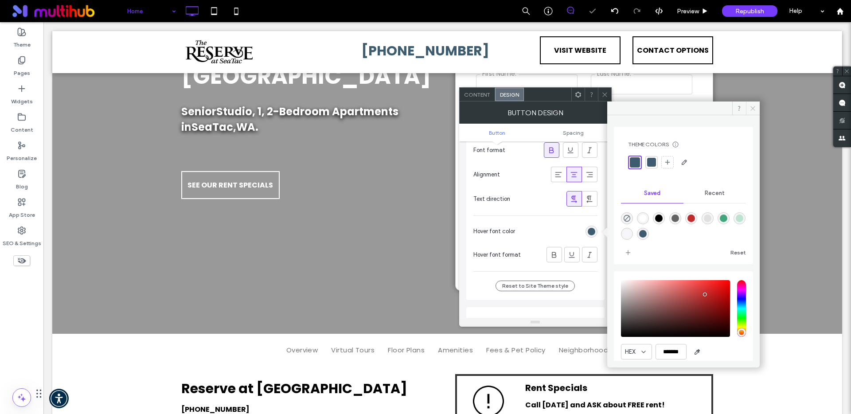
click at [755, 106] on icon at bounding box center [752, 108] width 7 height 7
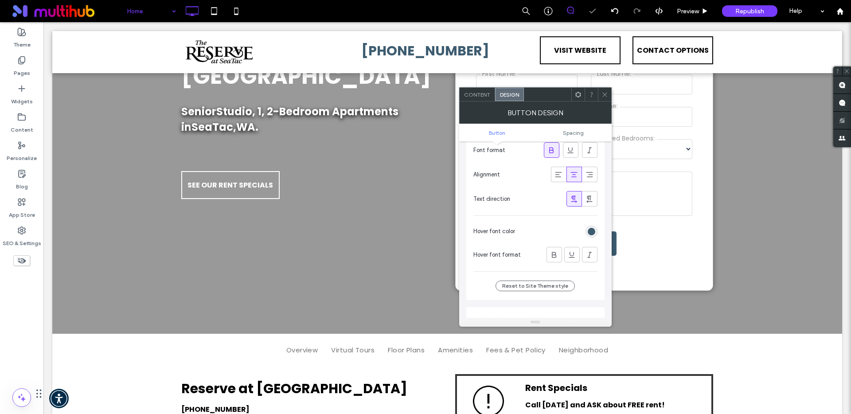
click at [606, 97] on span at bounding box center [604, 94] width 7 height 13
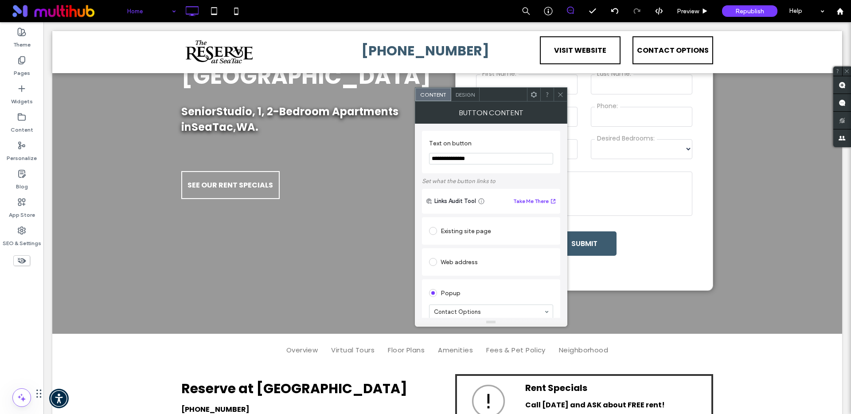
click at [468, 96] on span "Design" at bounding box center [464, 94] width 19 height 7
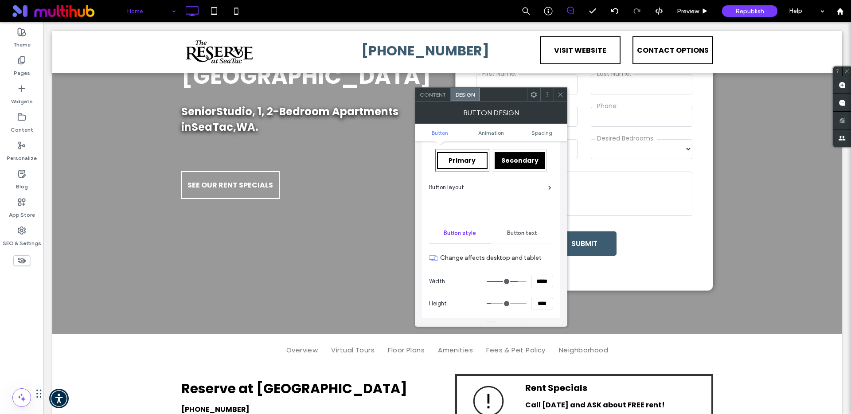
scroll to position [12, 0]
click at [506, 238] on div "Button text" at bounding box center [522, 232] width 62 height 19
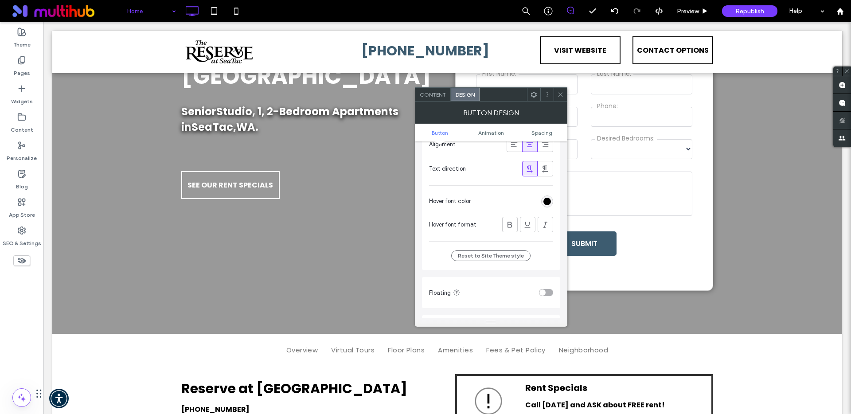
scroll to position [229, 0]
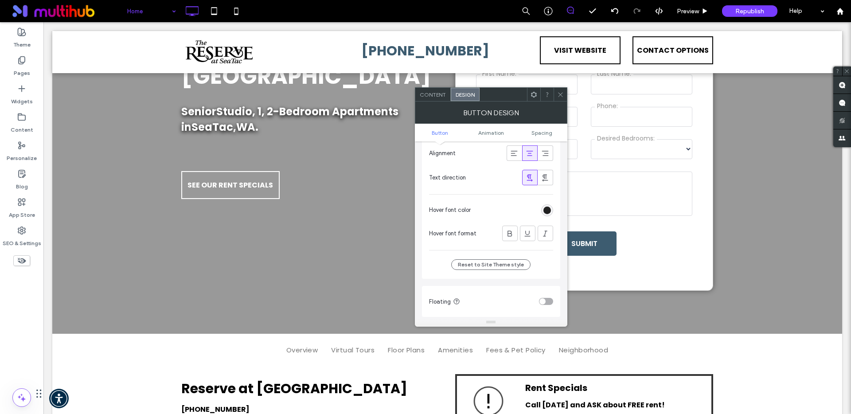
click at [547, 207] on div "rgb(0, 0, 0)" at bounding box center [547, 210] width 8 height 8
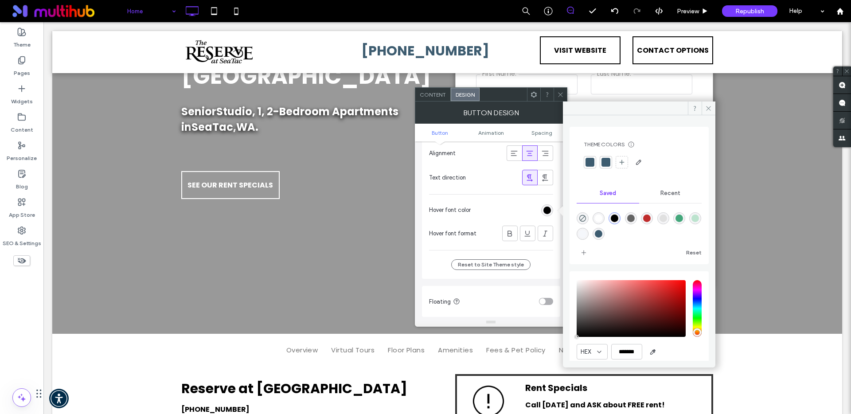
click at [589, 163] on div at bounding box center [589, 162] width 9 height 9
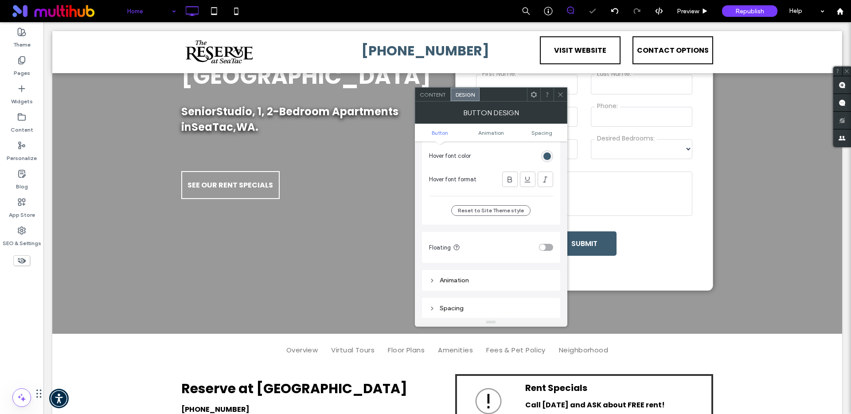
scroll to position [349, 0]
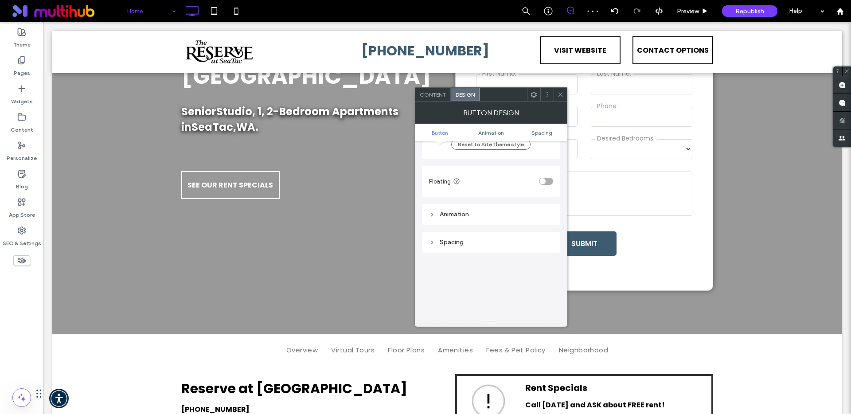
click at [541, 183] on div "toggle" at bounding box center [542, 181] width 6 height 6
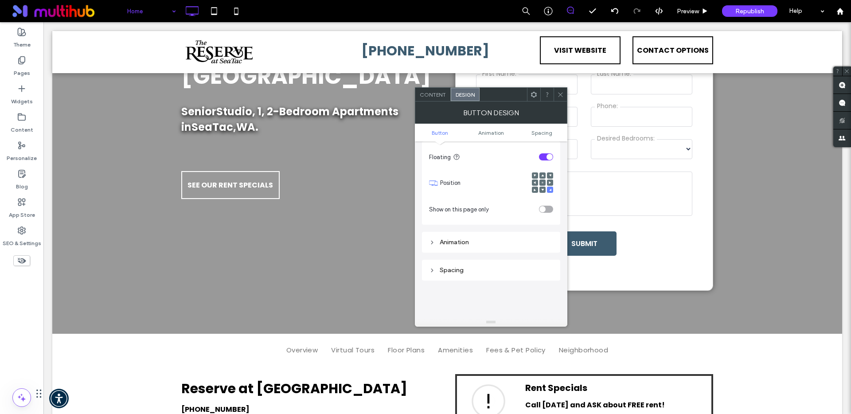
click at [548, 159] on div "toggle" at bounding box center [549, 157] width 6 height 6
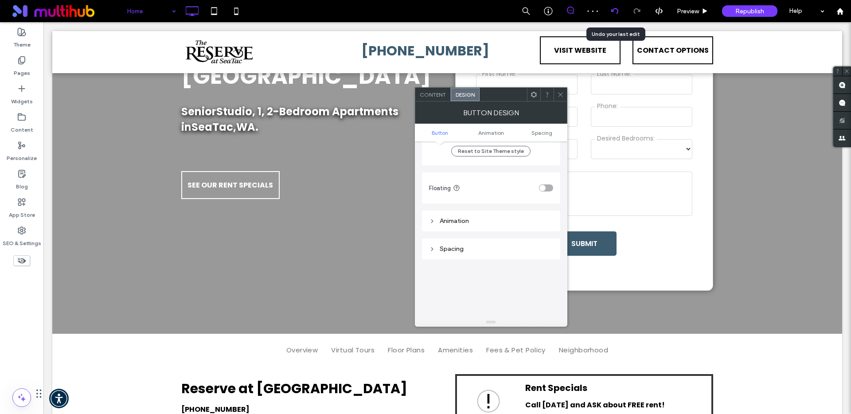
click at [613, 13] on icon at bounding box center [614, 11] width 7 height 7
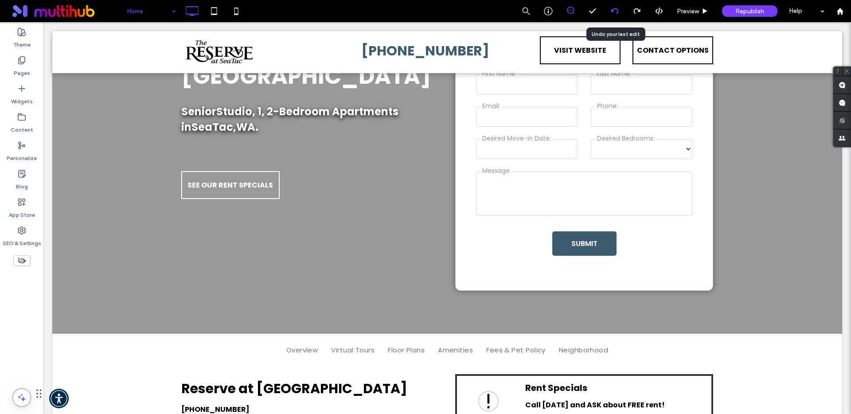
click at [617, 12] on use at bounding box center [614, 11] width 7 height 6
click at [620, 8] on div at bounding box center [614, 11] width 22 height 7
click at [612, 17] on div at bounding box center [614, 11] width 22 height 22
click at [613, 8] on use at bounding box center [614, 11] width 7 height 6
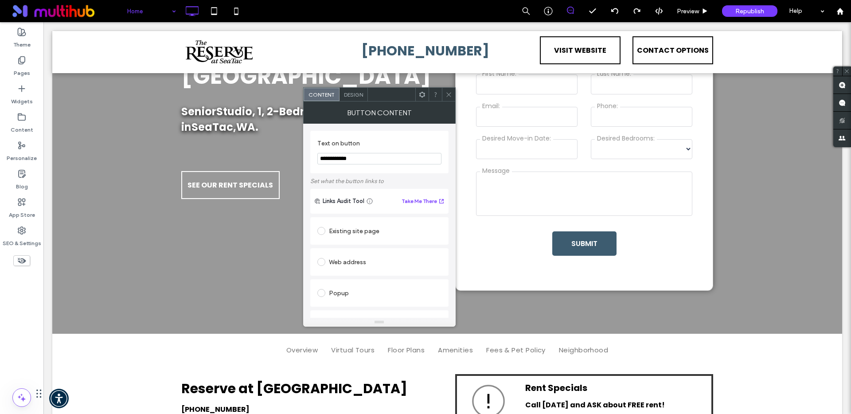
click at [350, 93] on span "Design" at bounding box center [353, 94] width 19 height 7
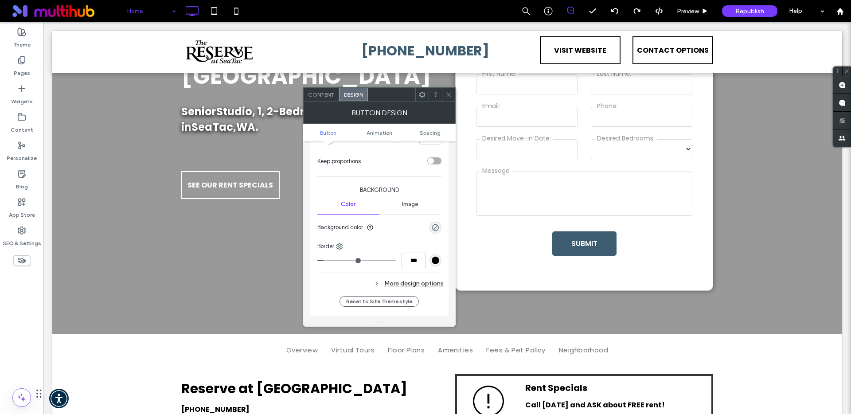
scroll to position [0, 0]
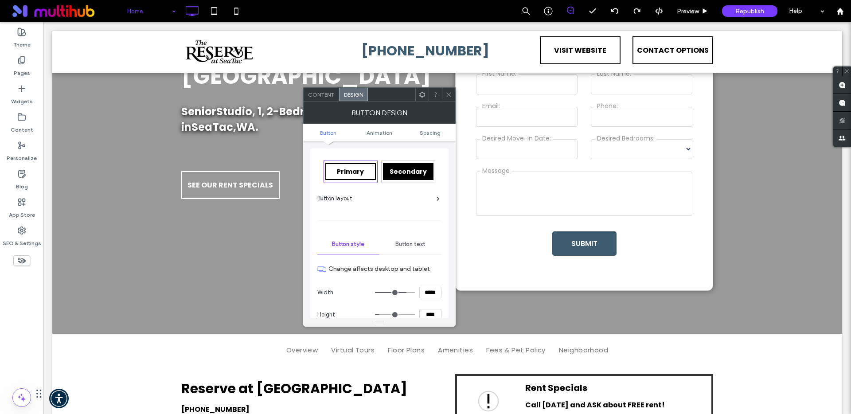
click at [410, 248] on div "Button text" at bounding box center [410, 243] width 62 height 19
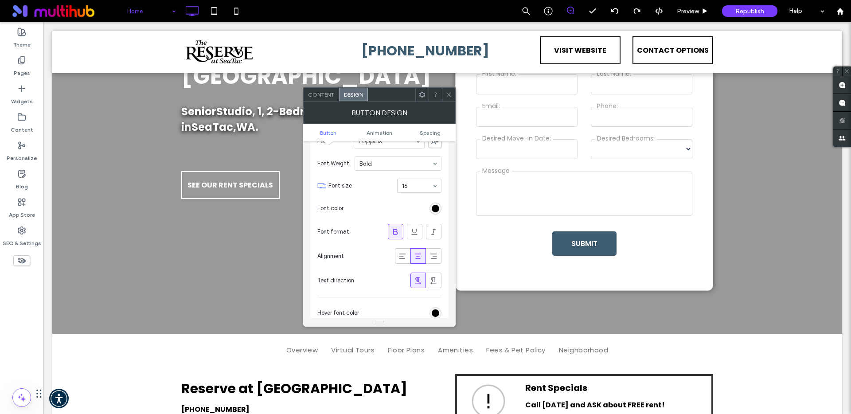
scroll to position [106, 0]
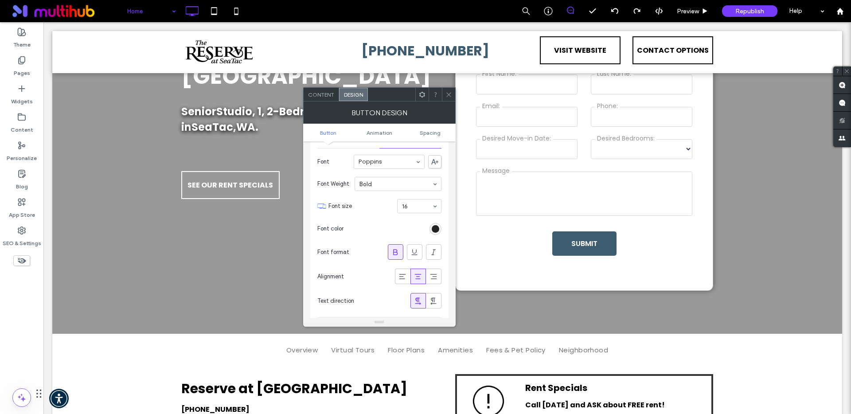
click at [435, 226] on div "rgb(0, 0, 0)" at bounding box center [436, 229] width 8 height 8
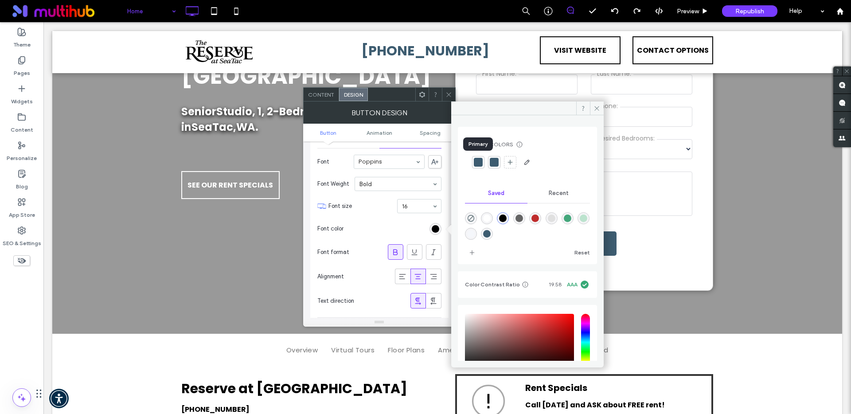
click at [476, 159] on div at bounding box center [478, 162] width 9 height 9
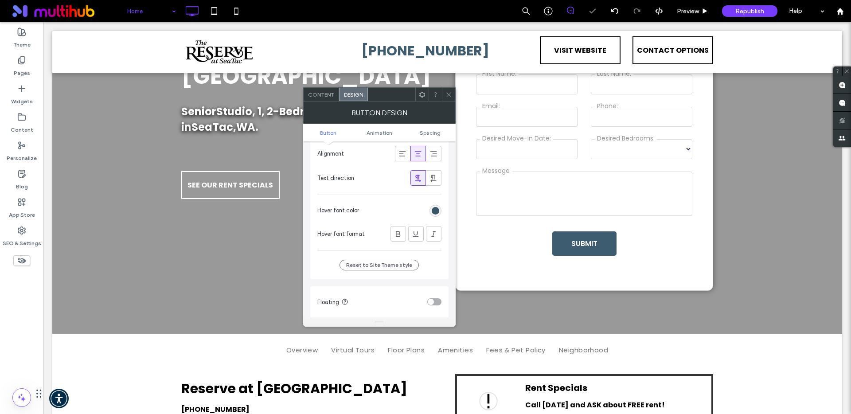
scroll to position [231, 0]
click at [436, 208] on div "rgb(57, 85, 104)" at bounding box center [436, 209] width 8 height 8
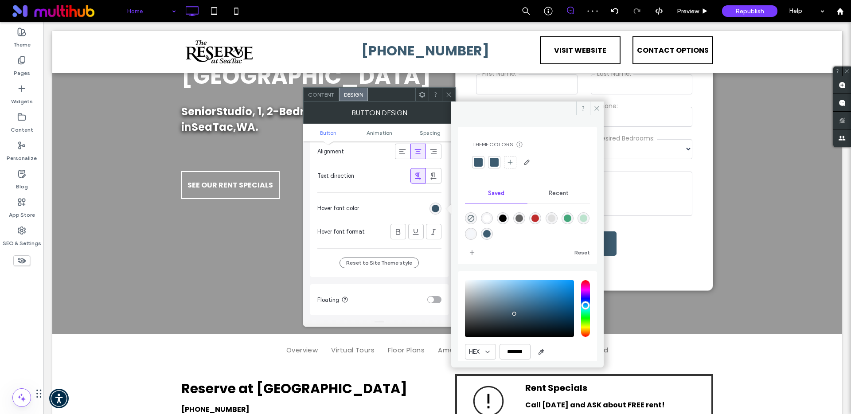
click at [477, 160] on div at bounding box center [478, 162] width 9 height 9
click at [597, 107] on use at bounding box center [596, 108] width 4 height 4
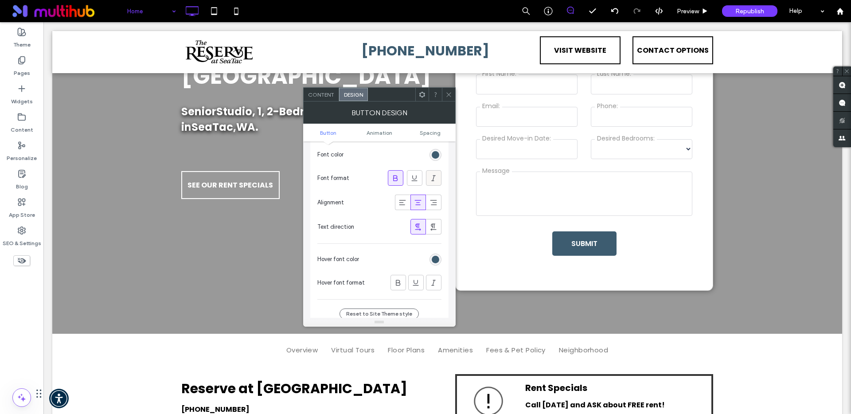
scroll to position [179, 0]
click at [436, 154] on div "rgba(61, 92, 112, 1)" at bounding box center [436, 156] width 8 height 8
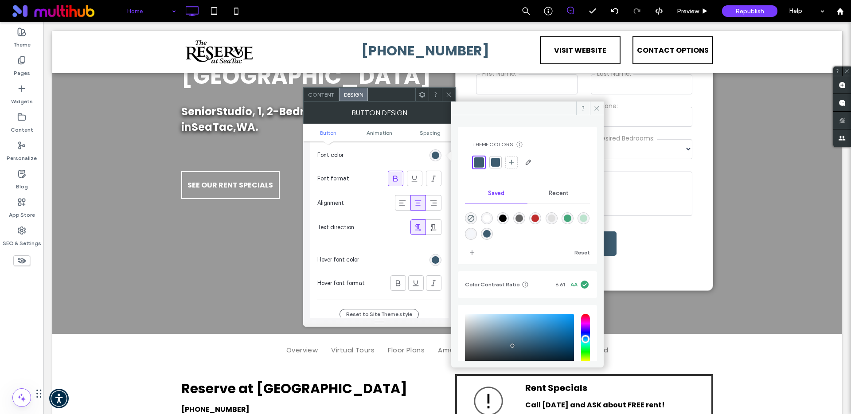
click at [504, 220] on div "rgba(0,0,0,1)" at bounding box center [503, 218] width 8 height 8
type input "*******"
click at [596, 107] on icon at bounding box center [596, 108] width 7 height 7
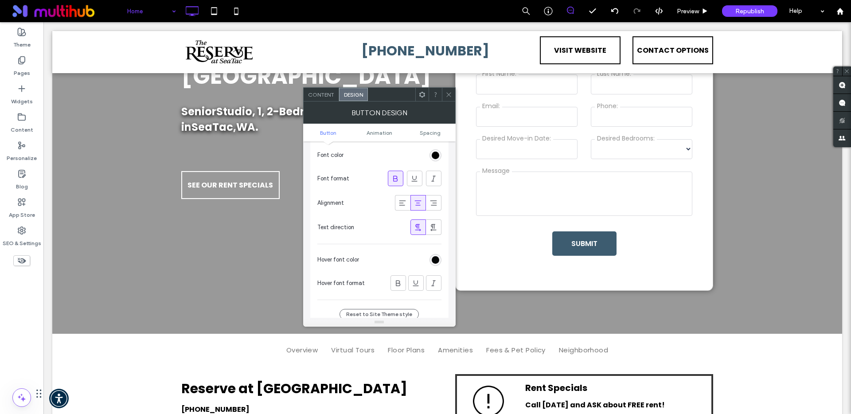
click at [448, 91] on icon at bounding box center [448, 94] width 7 height 7
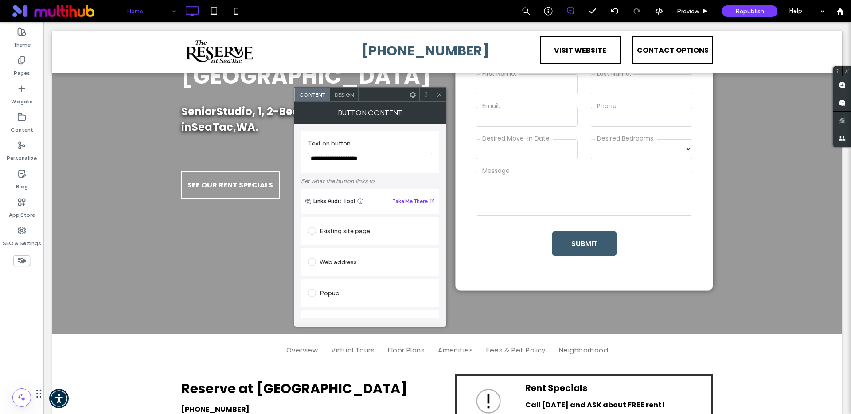
click at [350, 93] on span "Design" at bounding box center [344, 94] width 19 height 7
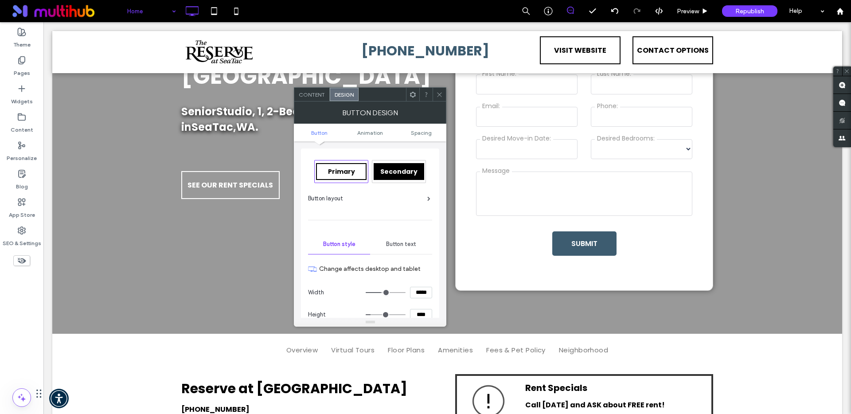
click at [399, 252] on div "Button text" at bounding box center [401, 243] width 62 height 19
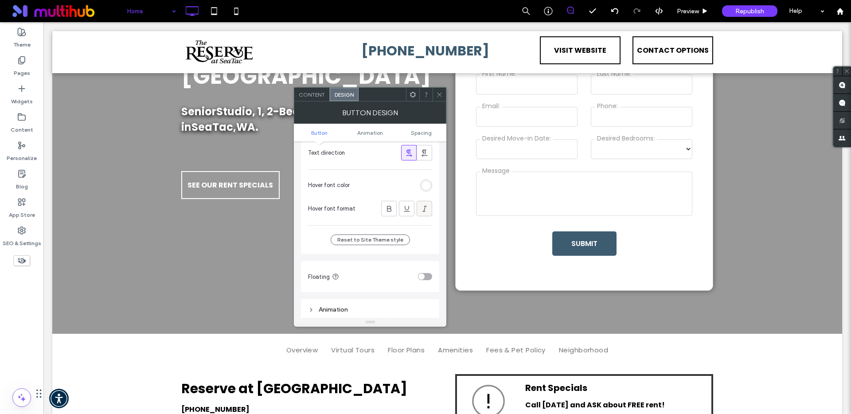
scroll to position [249, 0]
click at [424, 186] on div "rgb(255, 255, 255)" at bounding box center [426, 190] width 8 height 8
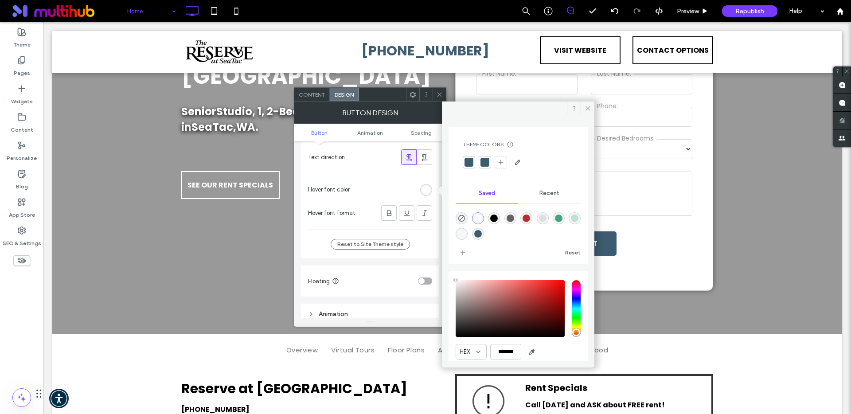
click at [476, 217] on div "rgba(255,255,255,1)" at bounding box center [478, 218] width 8 height 8
click at [591, 110] on icon at bounding box center [587, 108] width 7 height 7
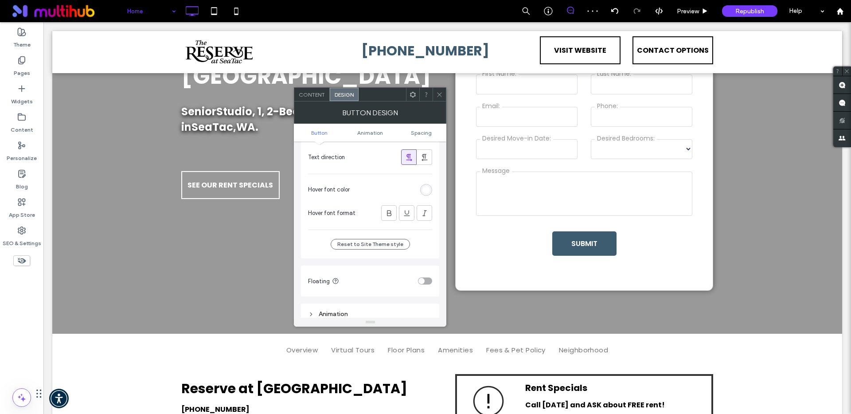
click at [442, 97] on icon at bounding box center [439, 94] width 7 height 7
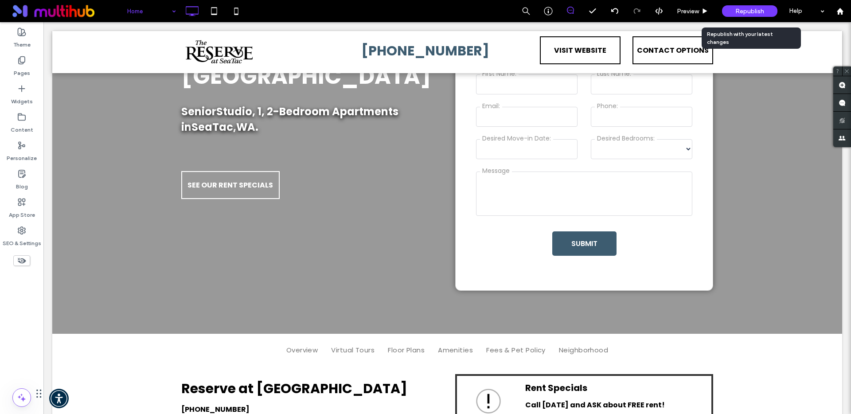
click at [759, 10] on span "Republish" at bounding box center [749, 12] width 29 height 8
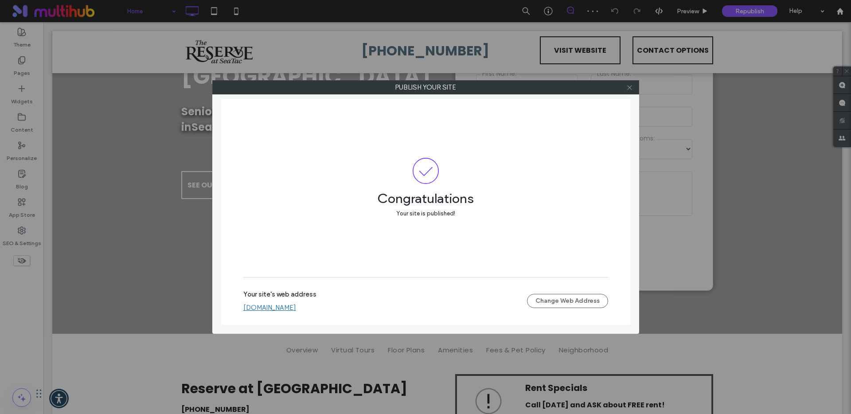
click at [631, 88] on icon at bounding box center [629, 87] width 7 height 7
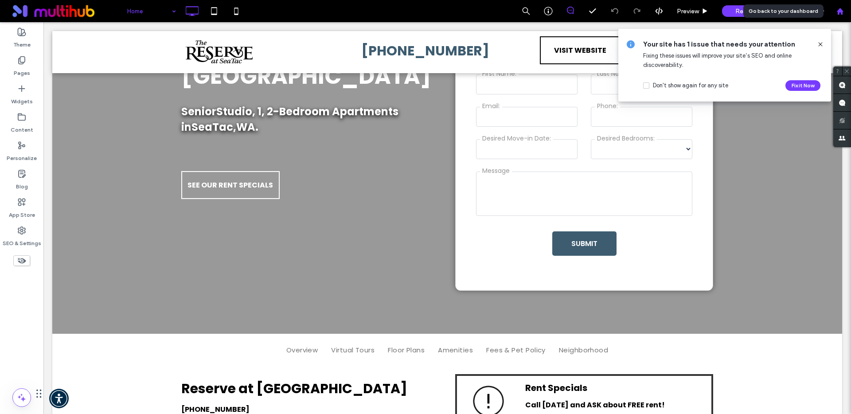
click at [843, 16] on div at bounding box center [840, 11] width 22 height 22
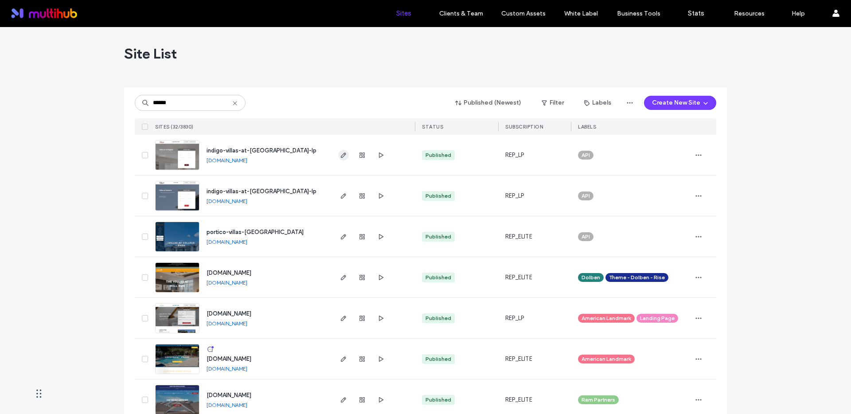
type input "******"
click at [340, 156] on icon "button" at bounding box center [343, 155] width 7 height 7
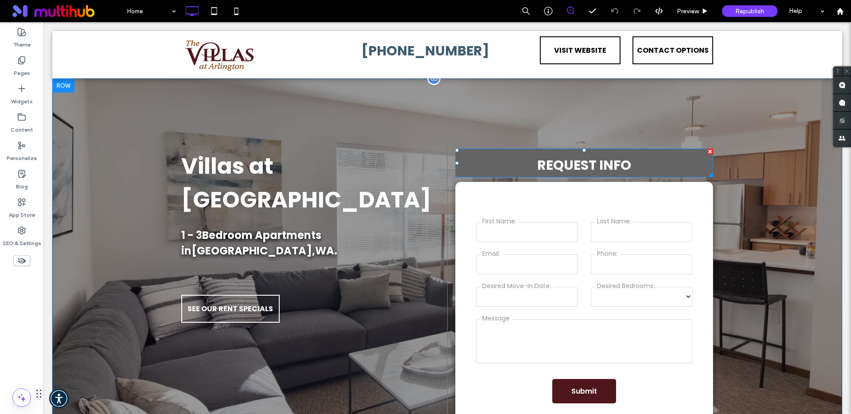
click at [707, 150] on div at bounding box center [710, 151] width 6 height 6
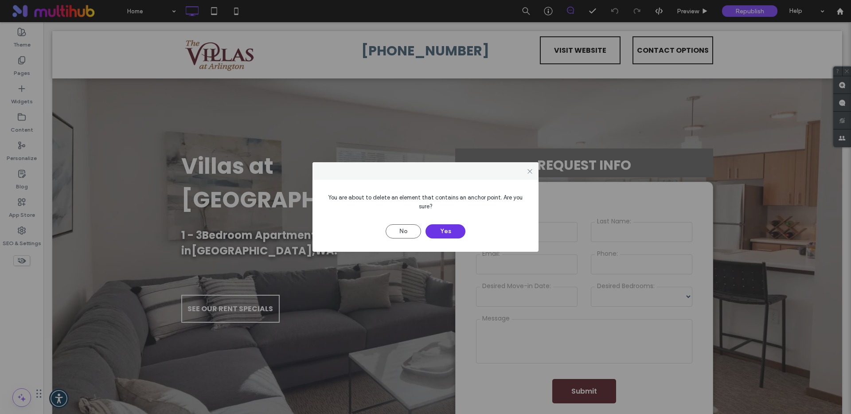
click at [445, 229] on button "Yes" at bounding box center [445, 231] width 40 height 14
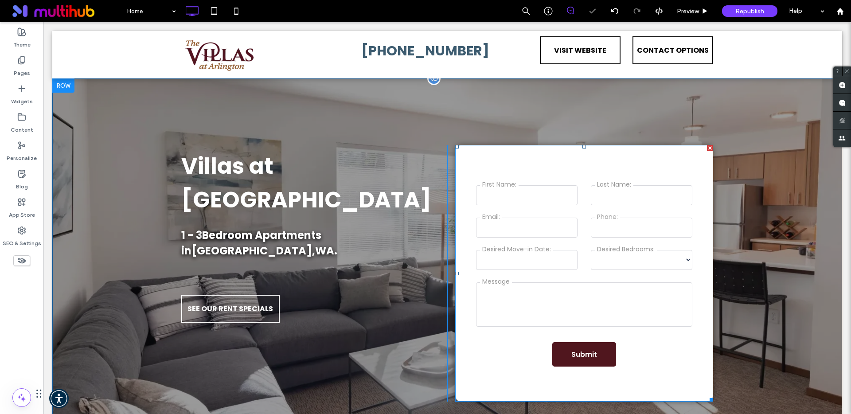
click at [576, 169] on span at bounding box center [584, 273] width 258 height 257
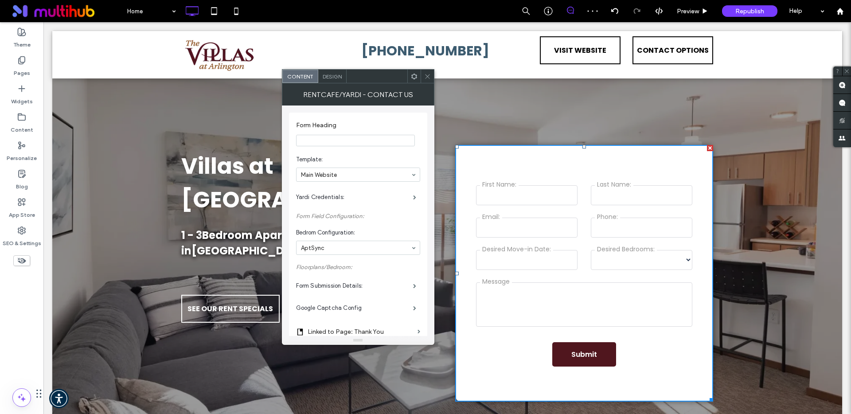
click at [366, 139] on input "Form Heading" at bounding box center [355, 141] width 119 height 12
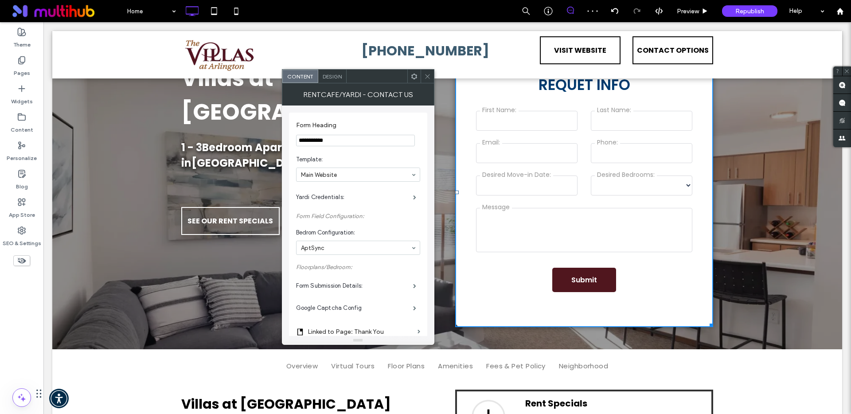
scroll to position [87, 0]
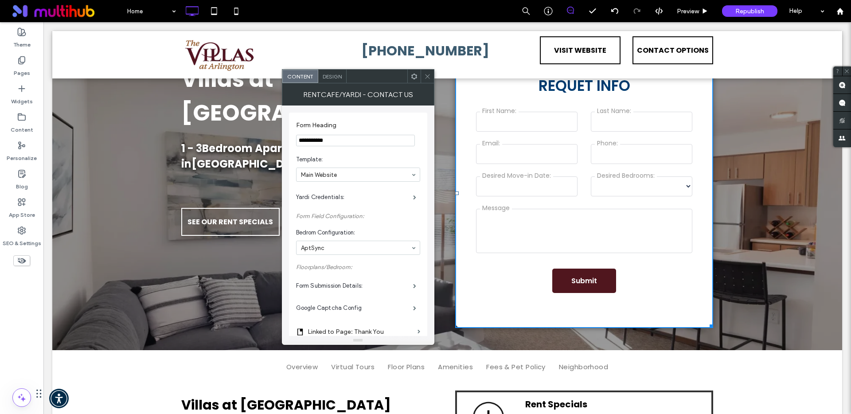
click at [318, 139] on input "**********" at bounding box center [355, 141] width 119 height 12
type input "**********"
click at [337, 79] on span "Design" at bounding box center [332, 76] width 19 height 7
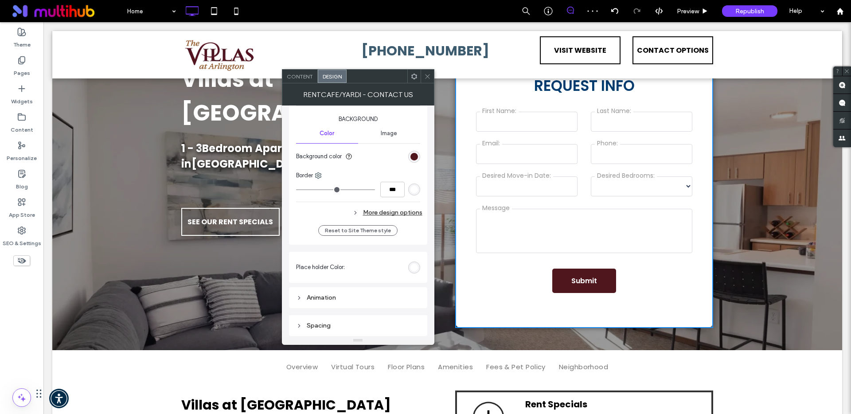
click at [342, 325] on div "Spacing" at bounding box center [358, 326] width 124 height 8
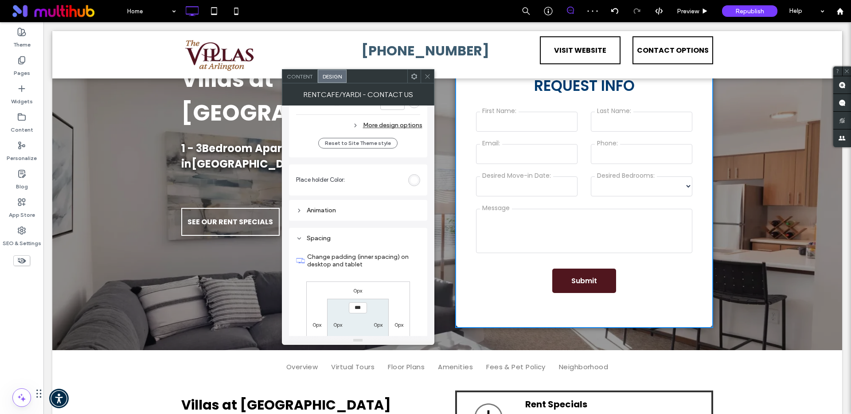
scroll to position [917, 0]
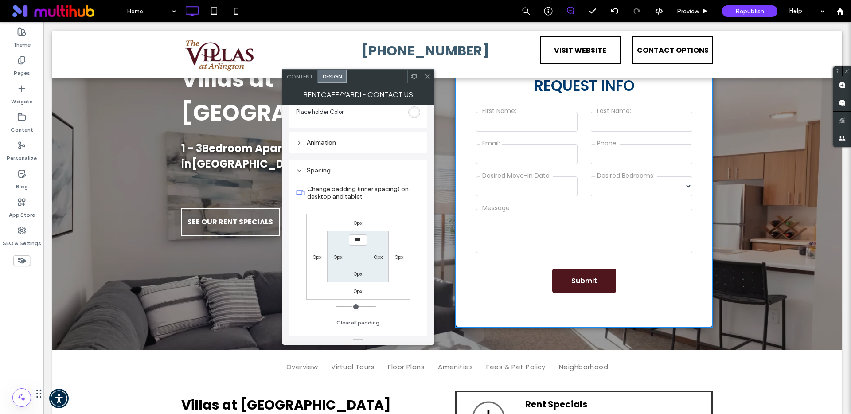
click at [356, 291] on label "0px" at bounding box center [357, 291] width 9 height 7
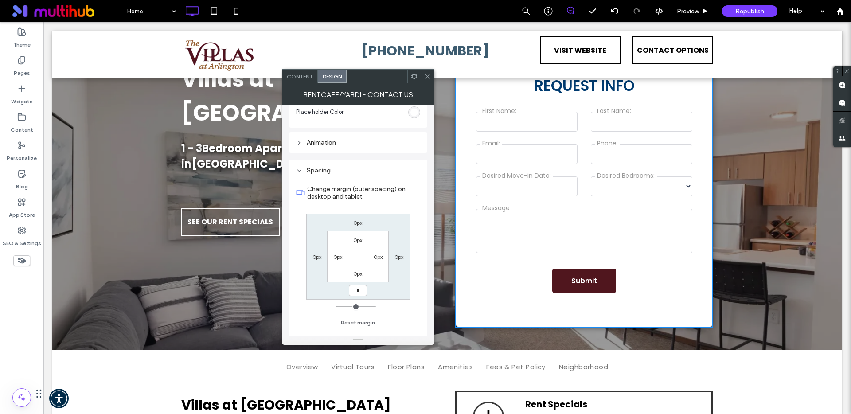
type input "**"
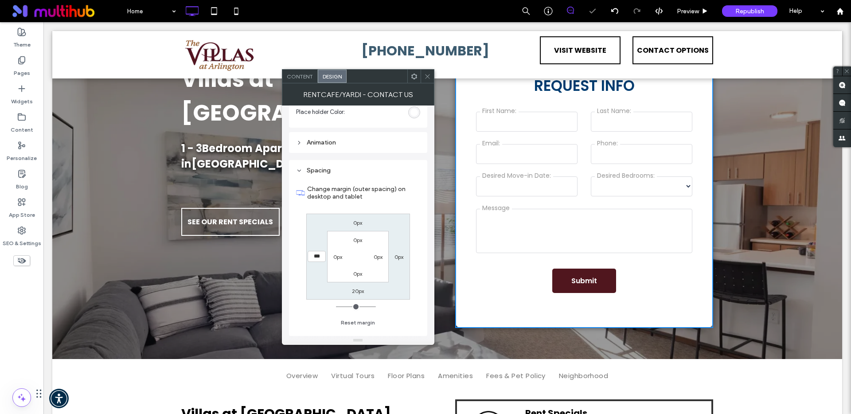
click at [424, 80] on span at bounding box center [427, 76] width 7 height 13
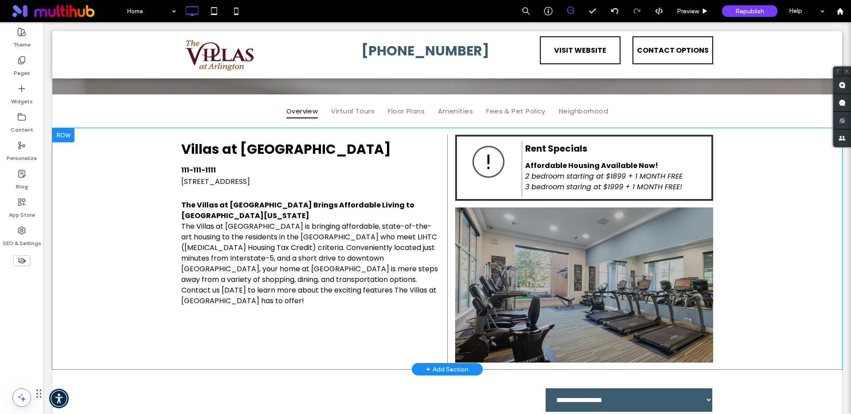
scroll to position [353, 0]
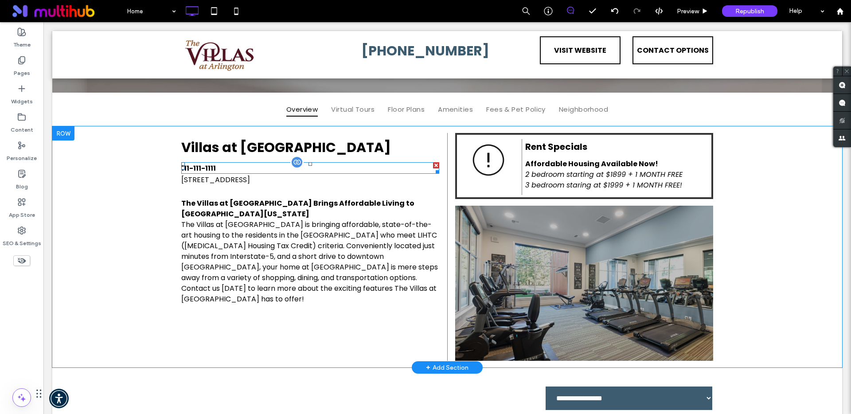
click at [191, 168] on span "111-111-1111" at bounding box center [198, 168] width 35 height 10
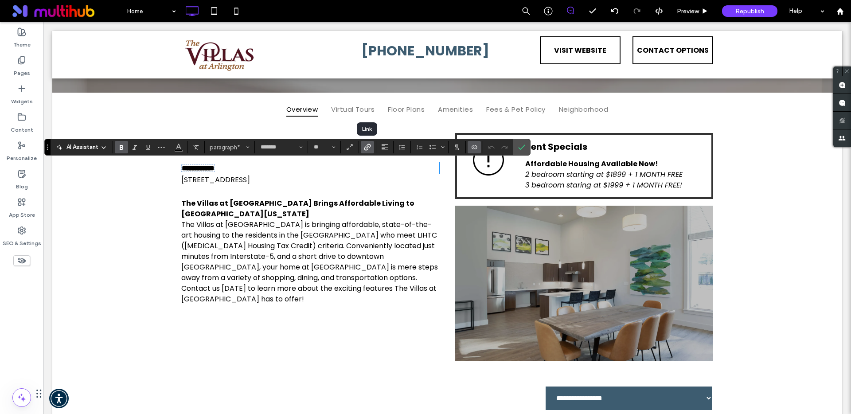
click at [367, 147] on use "Link" at bounding box center [367, 147] width 7 height 7
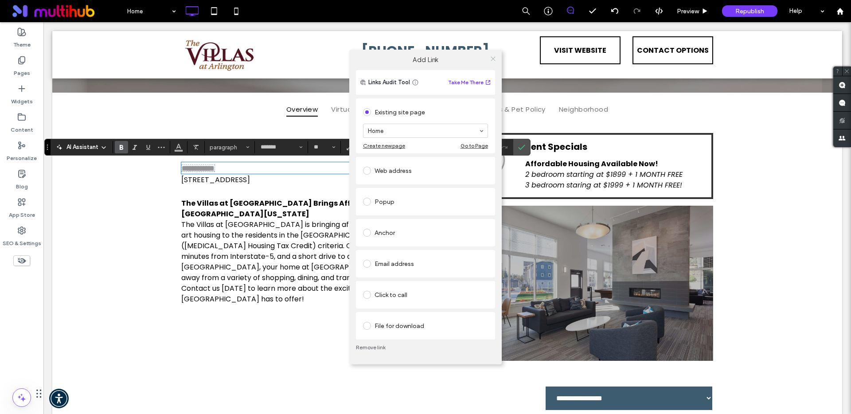
click at [491, 57] on icon at bounding box center [493, 58] width 7 height 7
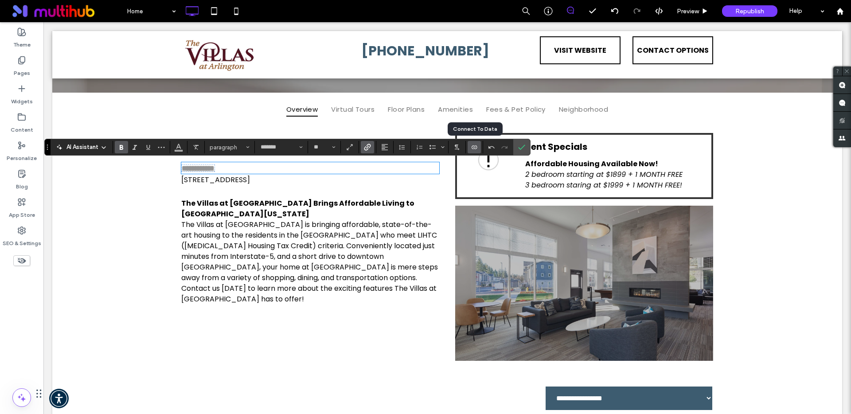
click at [473, 148] on icon "Connect To Data" at bounding box center [474, 147] width 7 height 7
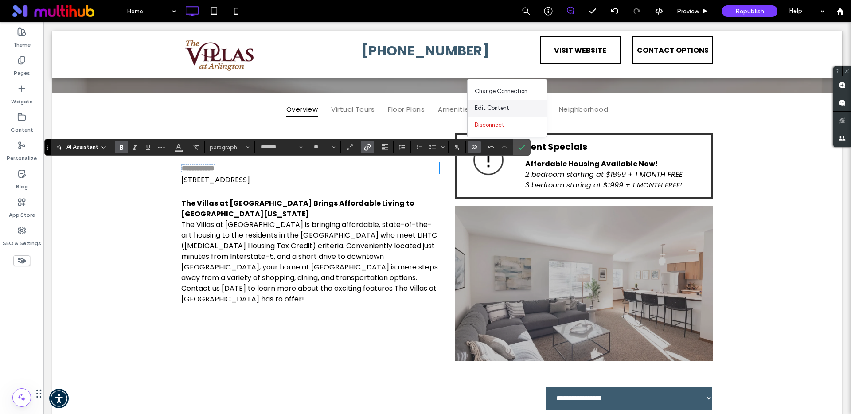
click at [490, 110] on span "Edit Content" at bounding box center [492, 108] width 35 height 9
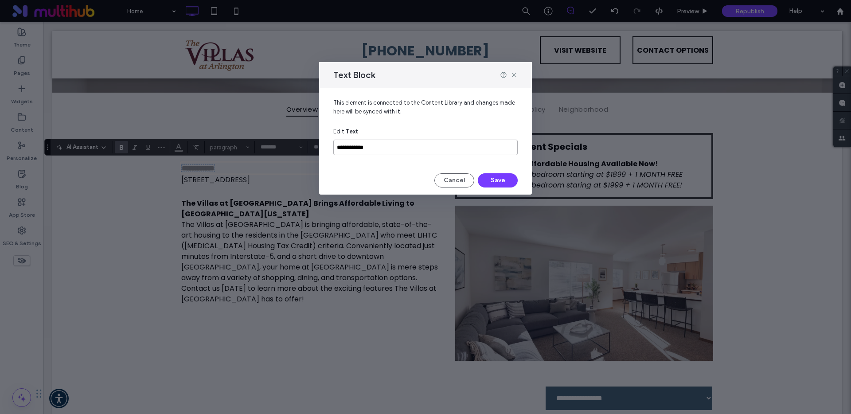
click at [383, 149] on input "**********" at bounding box center [425, 148] width 184 height 16
click at [464, 180] on button "Cancel" at bounding box center [454, 180] width 40 height 14
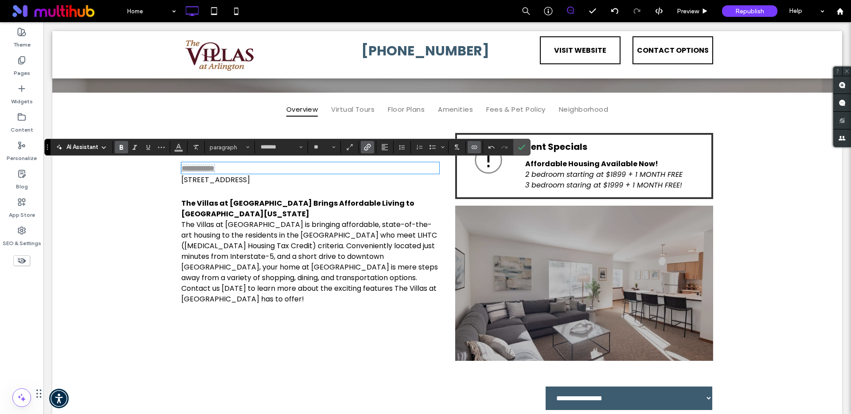
click at [472, 151] on span "Connect To Data" at bounding box center [473, 147] width 4 height 12
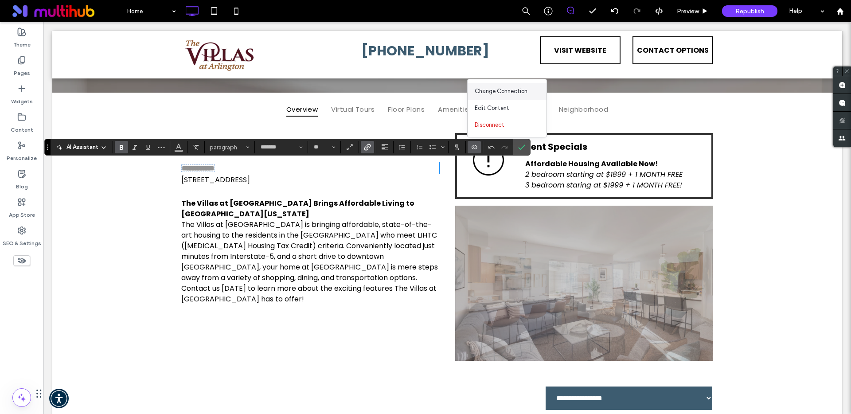
click at [500, 93] on span "Change Connection" at bounding box center [501, 91] width 53 height 9
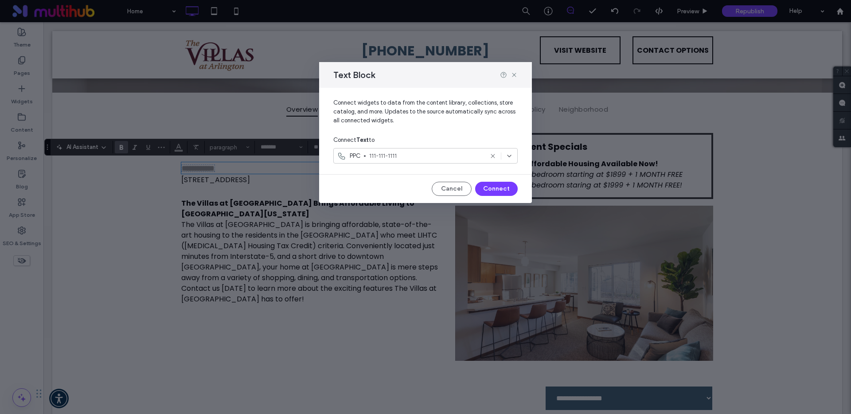
click at [424, 154] on span "111-111-1111" at bounding box center [426, 156] width 114 height 9
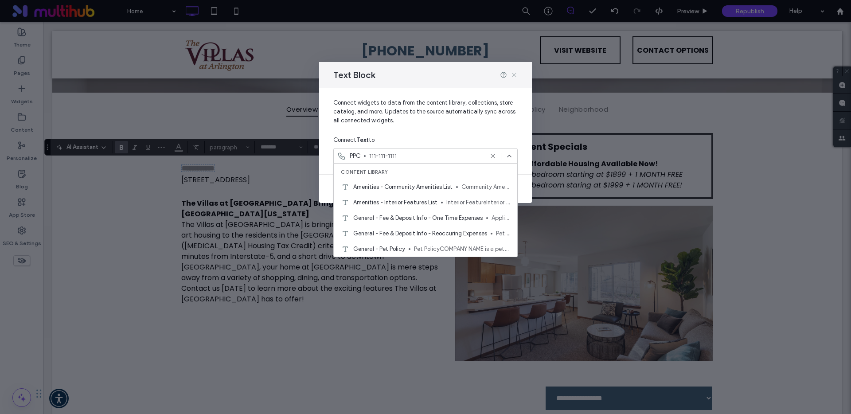
click at [514, 75] on icon at bounding box center [513, 74] width 7 height 7
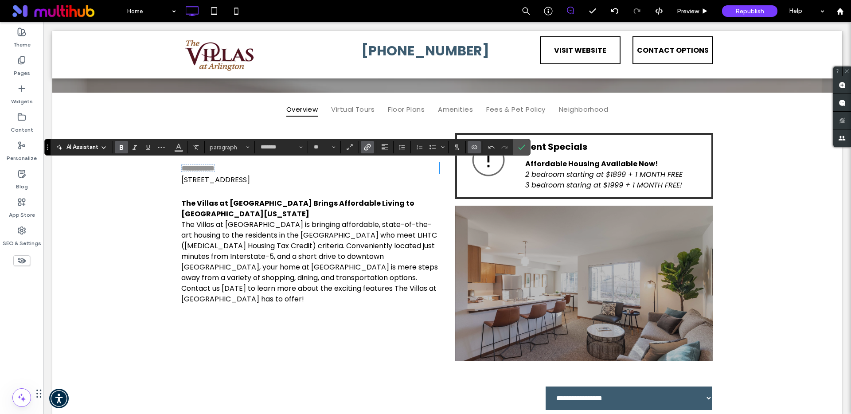
click at [443, 56] on span "[PHONE_NUMBER]" at bounding box center [425, 50] width 128 height 19
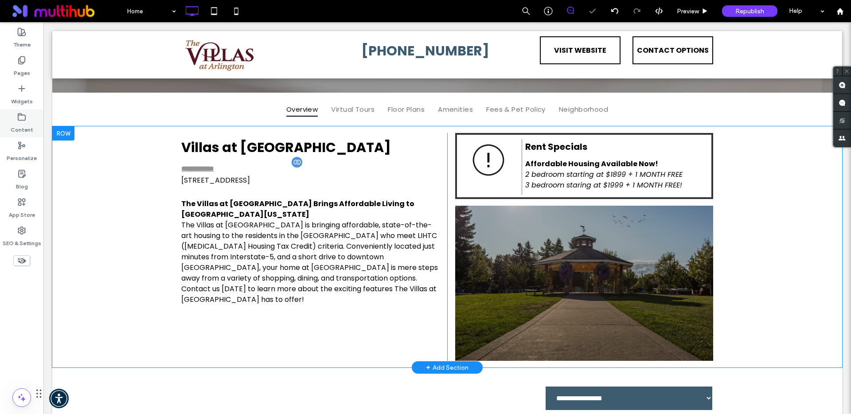
click at [22, 118] on icon at bounding box center [21, 117] width 9 height 9
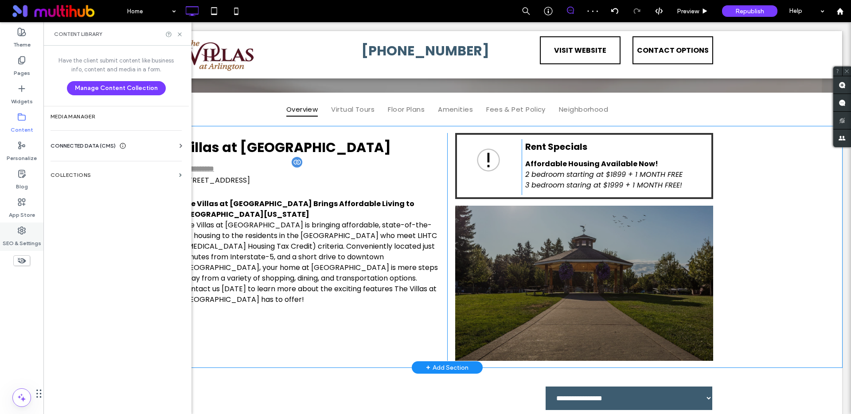
click at [20, 237] on label "SEO & Settings" at bounding box center [22, 241] width 39 height 12
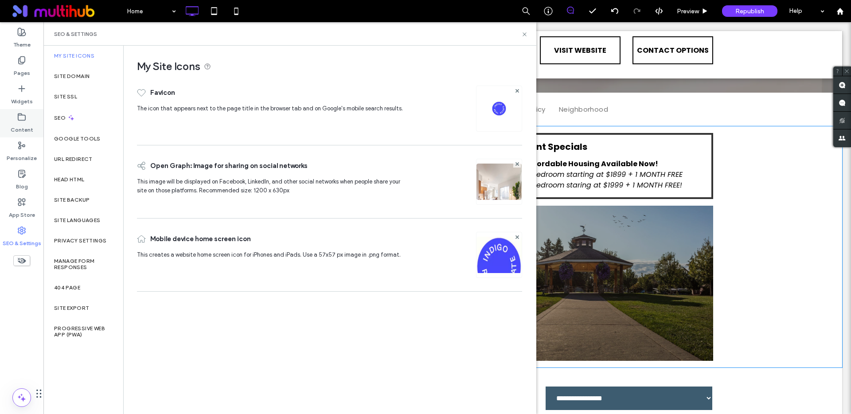
click at [19, 126] on label "Content" at bounding box center [22, 127] width 23 height 12
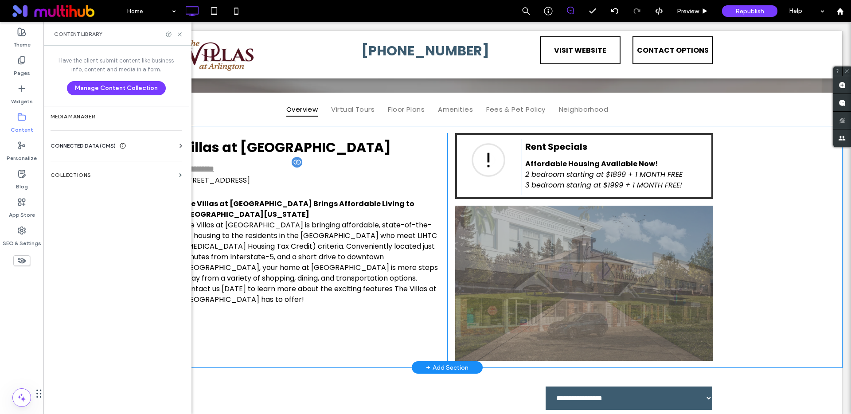
click at [82, 148] on span "CONNECTED DATA (CMS)" at bounding box center [83, 145] width 65 height 9
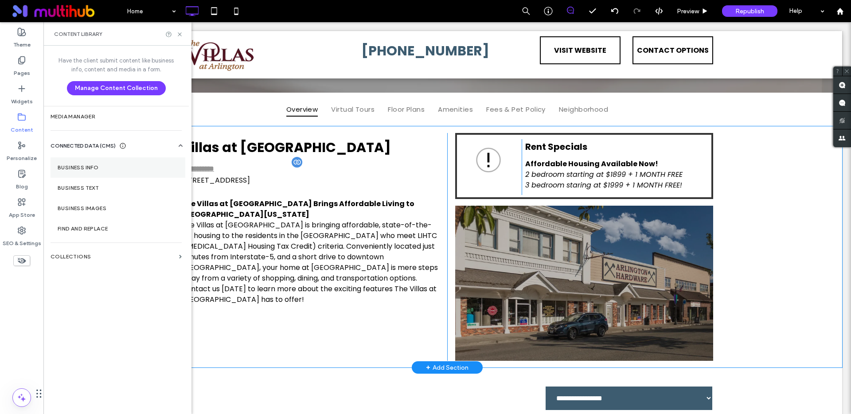
click at [117, 163] on section "Business Info" at bounding box center [118, 167] width 135 height 20
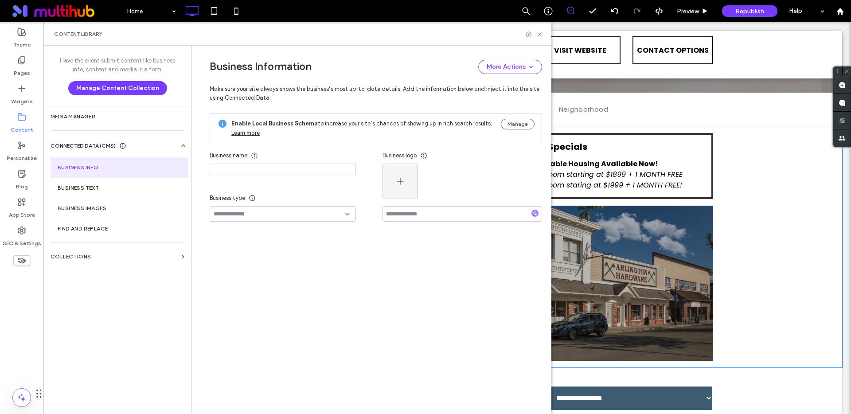
type input "**********"
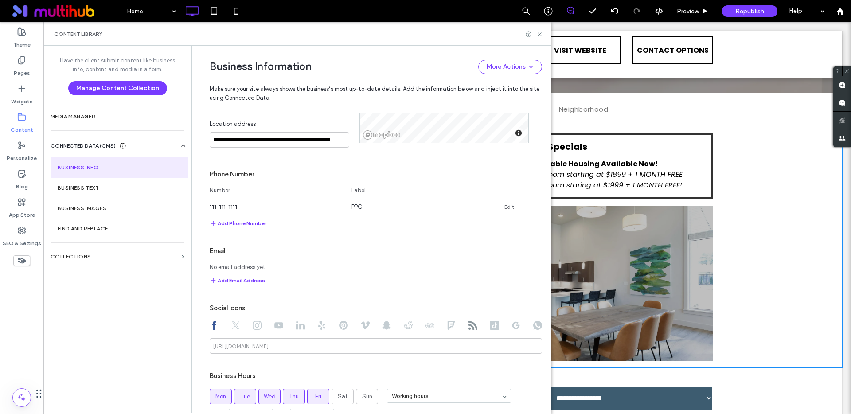
scroll to position [328, 0]
click at [506, 205] on link "Edit" at bounding box center [509, 205] width 10 height 7
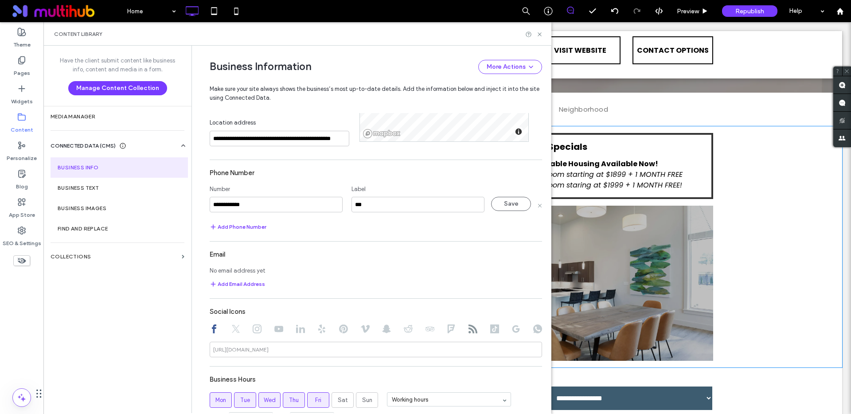
click at [211, 204] on input "**********" at bounding box center [276, 205] width 133 height 16
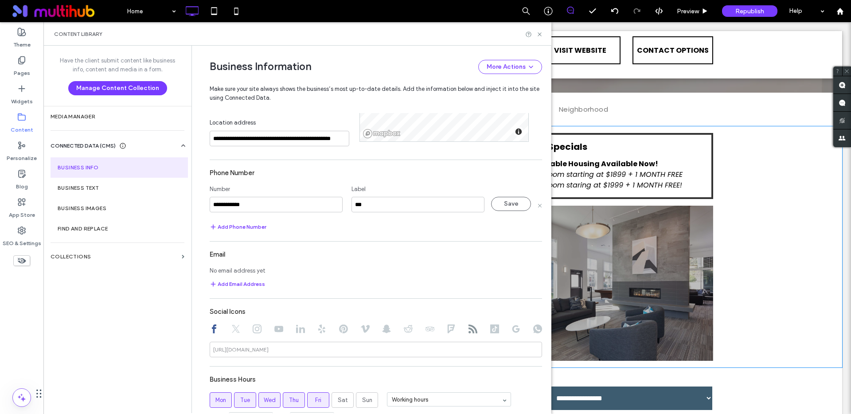
click at [543, 34] on div "Content Library" at bounding box center [297, 33] width 508 height 23
click at [539, 35] on icon at bounding box center [539, 34] width 7 height 7
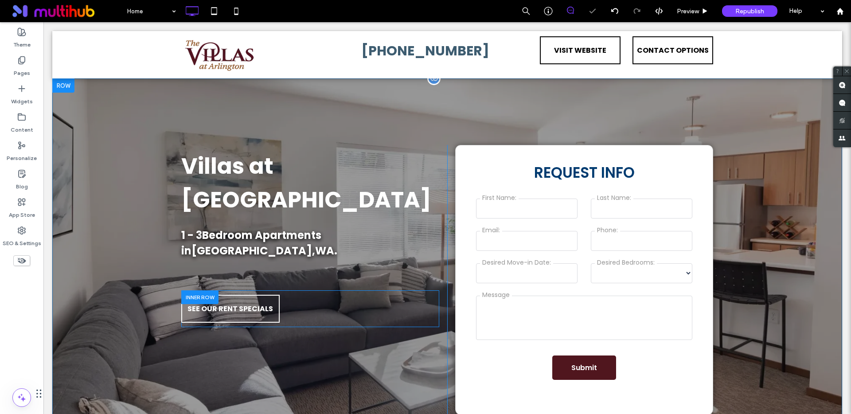
scroll to position [0, 0]
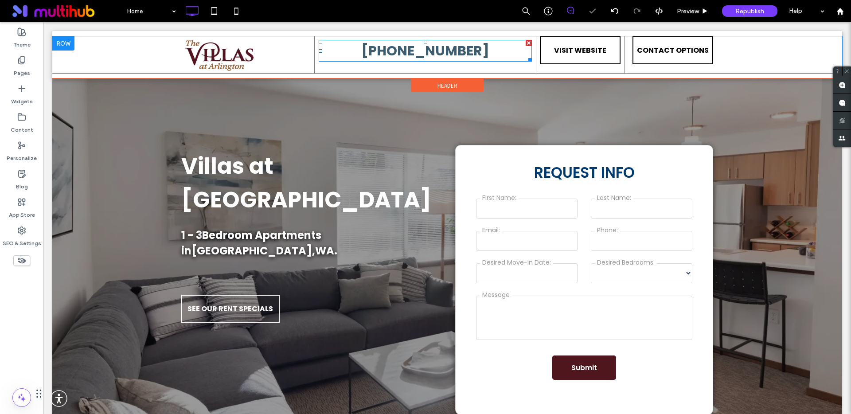
click at [389, 52] on span "(360) 860-5169" at bounding box center [425, 50] width 128 height 19
type input "*******"
type input "**"
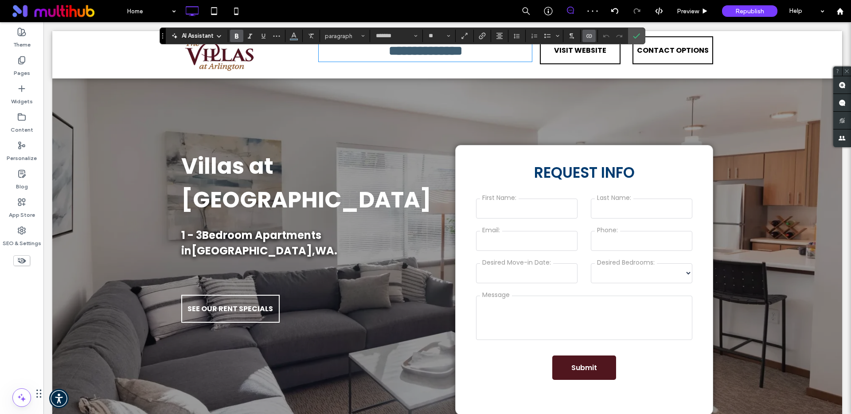
click at [588, 37] on icon "Connect To Data" at bounding box center [588, 35] width 7 height 7
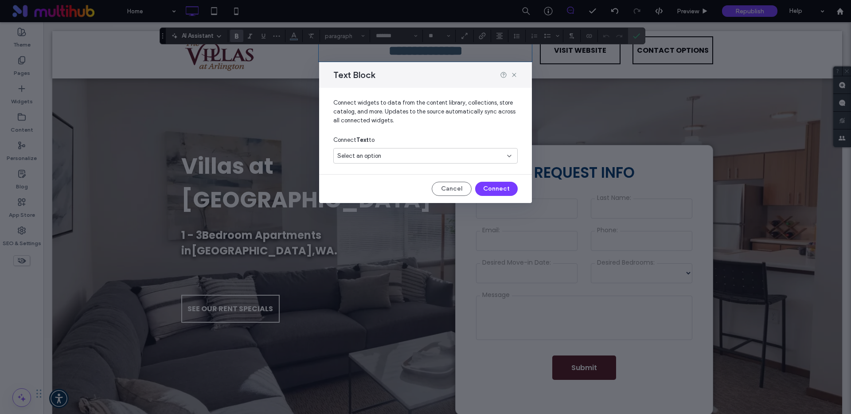
click at [442, 160] on div "Select an option" at bounding box center [420, 156] width 166 height 9
type input "***"
click at [402, 188] on span "111-111-1111" at bounding box center [441, 187] width 137 height 9
click at [486, 187] on button "Connect" at bounding box center [496, 189] width 43 height 14
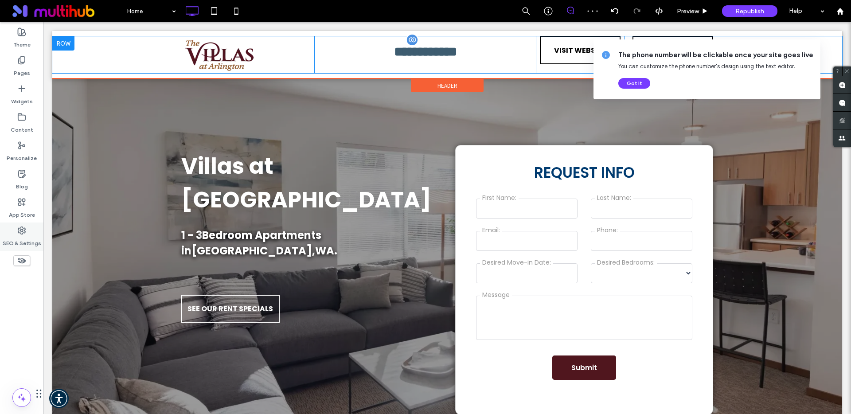
click at [19, 235] on label "SEO & Settings" at bounding box center [22, 241] width 39 height 12
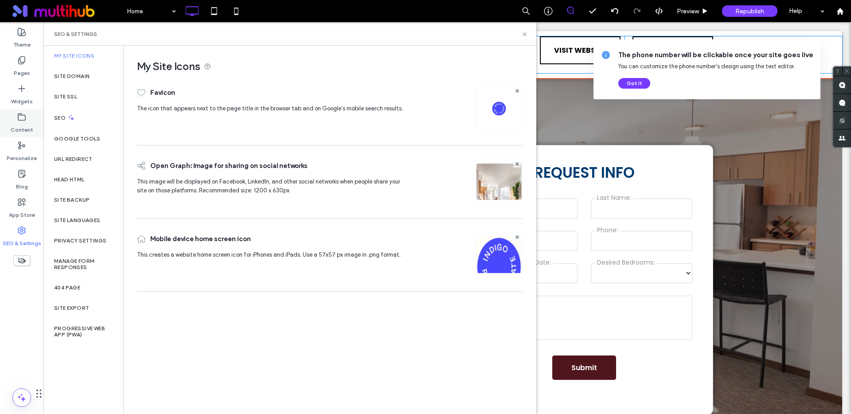
click at [27, 121] on label "Content" at bounding box center [22, 127] width 23 height 12
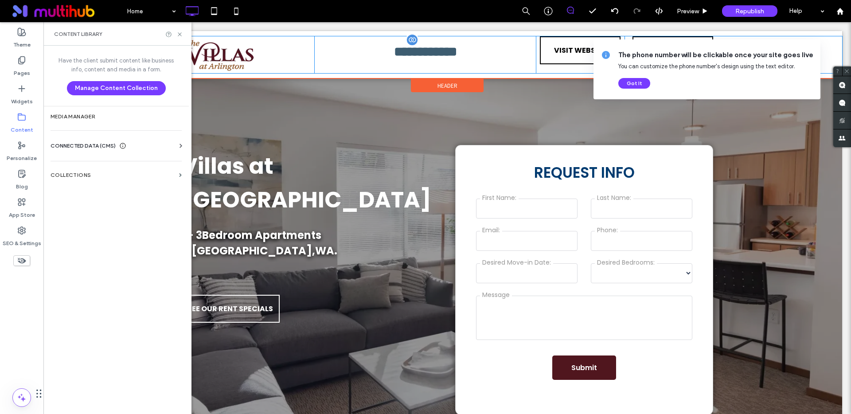
click at [111, 146] on span "CONNECTED DATA (CMS)" at bounding box center [83, 145] width 65 height 9
click at [97, 167] on label "Business Info" at bounding box center [118, 167] width 121 height 6
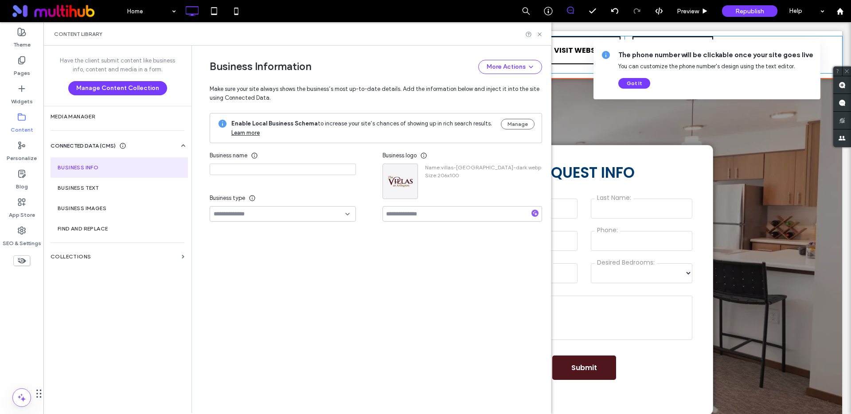
type input "**********"
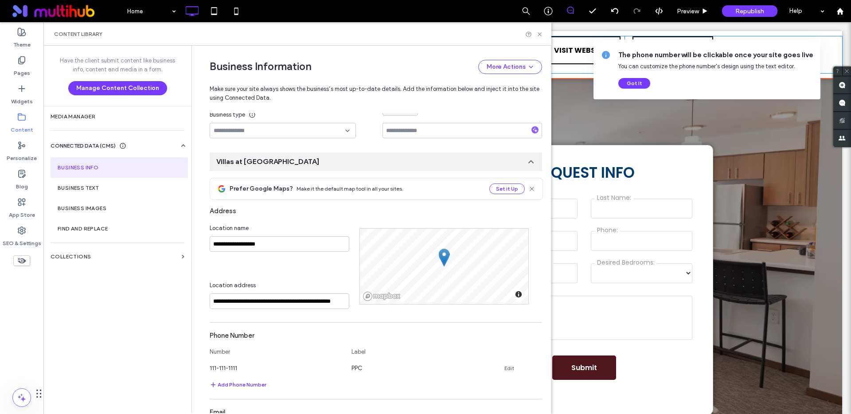
scroll to position [166, 0]
click at [504, 369] on link "Edit" at bounding box center [509, 367] width 10 height 7
click at [257, 367] on input "**********" at bounding box center [276, 367] width 133 height 16
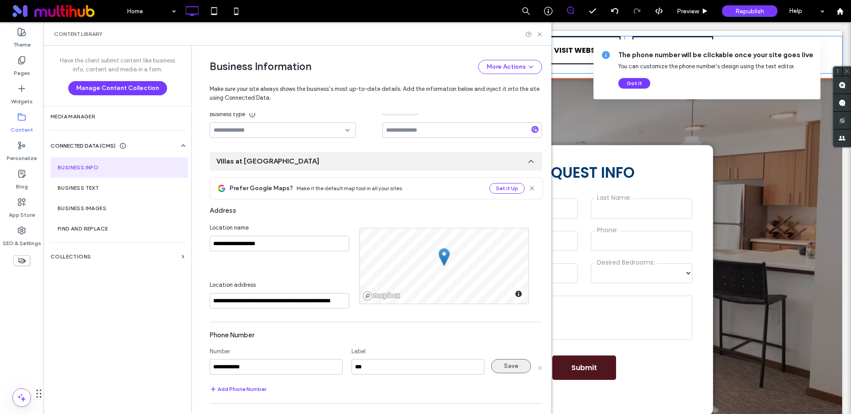
type input "**********"
click at [512, 366] on button "Save" at bounding box center [511, 366] width 40 height 14
click at [540, 33] on icon at bounding box center [539, 34] width 7 height 7
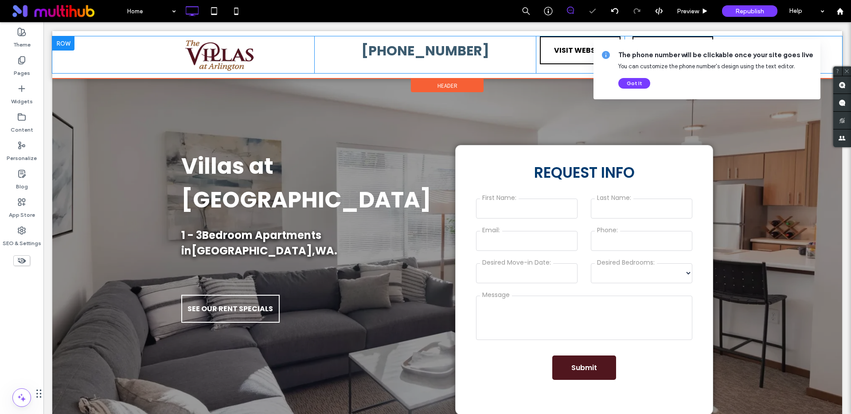
scroll to position [0, 0]
click at [453, 51] on span "360-860-5169" at bounding box center [425, 50] width 128 height 19
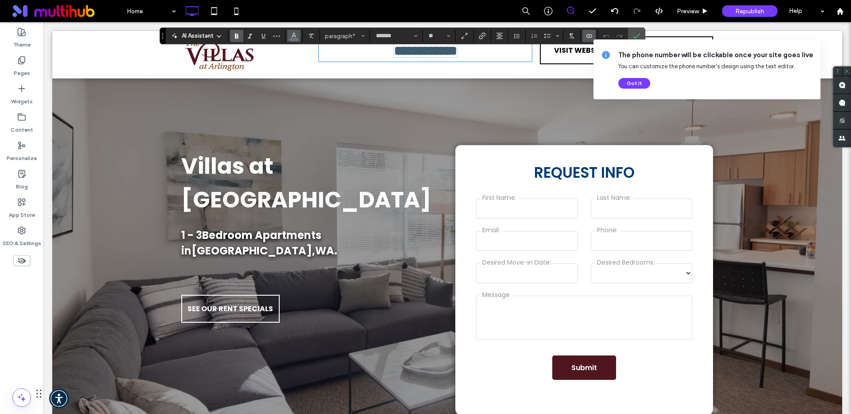
click at [294, 36] on icon "Color" at bounding box center [293, 34] width 7 height 7
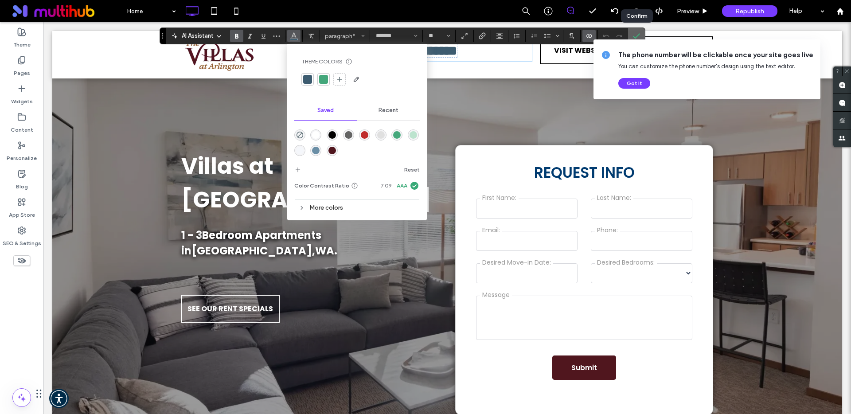
click at [639, 33] on icon "Confirm" at bounding box center [636, 35] width 7 height 7
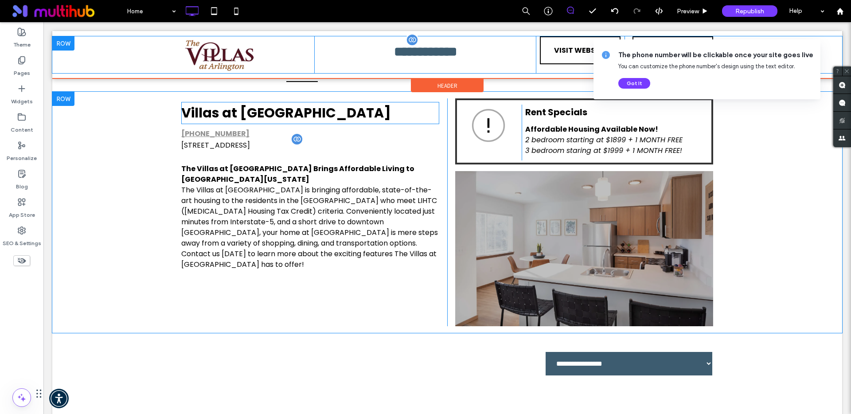
scroll to position [391, 0]
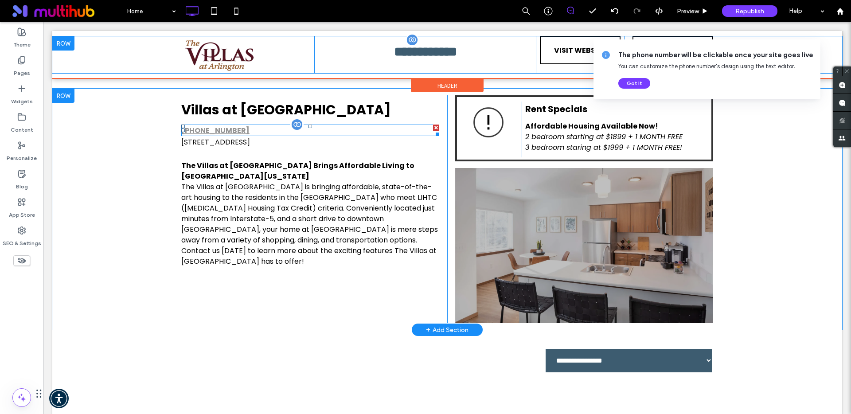
click at [233, 127] on p "360-860-5169" at bounding box center [310, 130] width 258 height 11
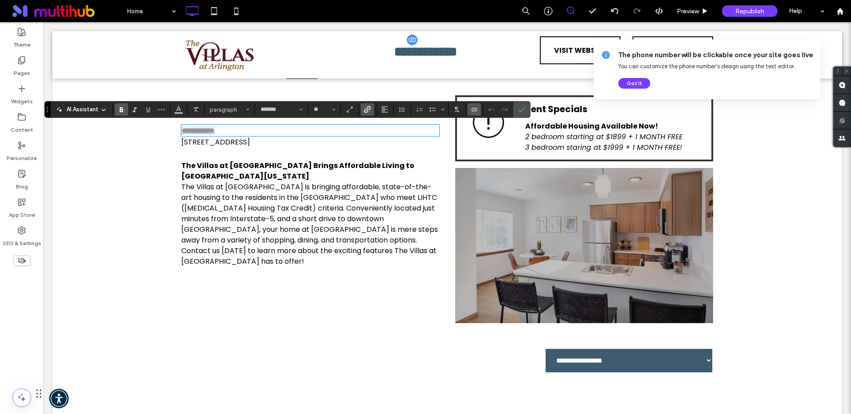
click at [366, 108] on icon "Link" at bounding box center [367, 109] width 7 height 7
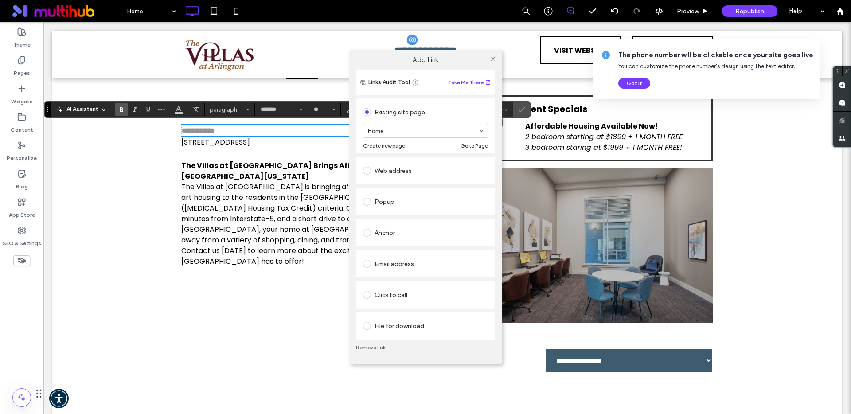
click at [366, 113] on span at bounding box center [367, 112] width 8 height 8
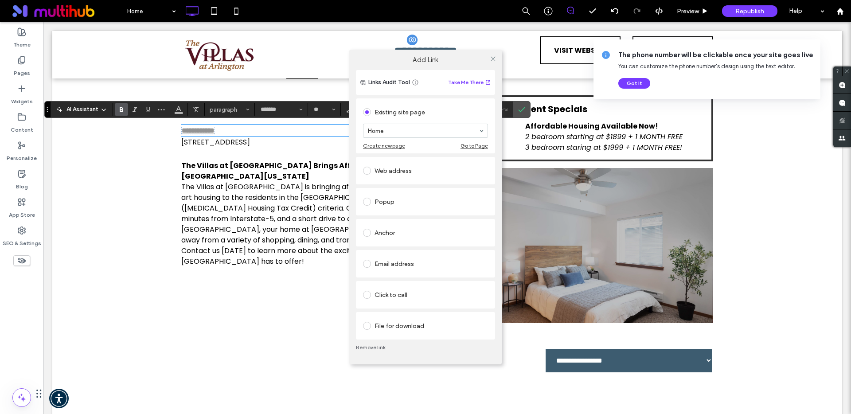
click at [374, 349] on link "Remove link" at bounding box center [425, 347] width 139 height 7
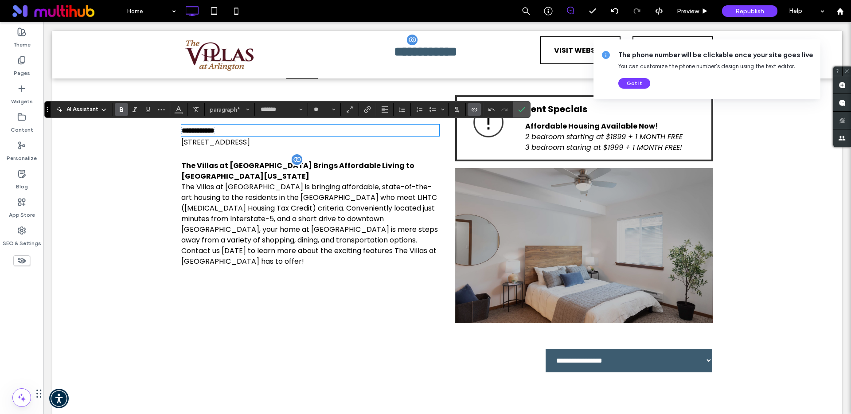
click at [325, 191] on p "The Villas at Arlington is bringing affordable, state-of-the-art housing to the…" at bounding box center [310, 224] width 258 height 85
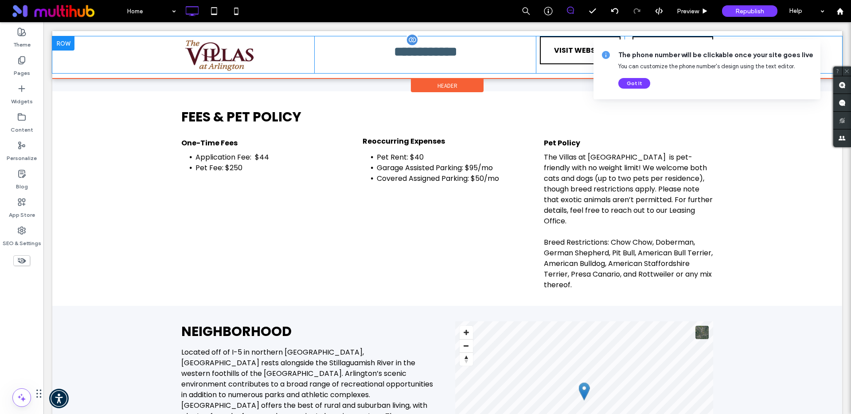
scroll to position [1911, 0]
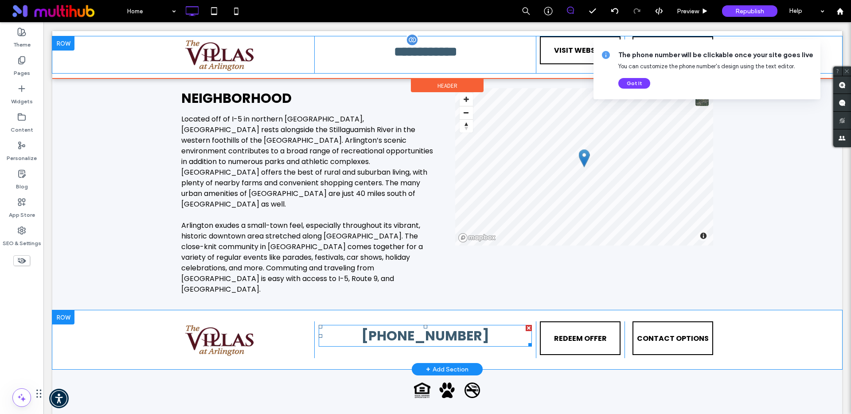
click at [474, 326] on p "(360) 860-5169" at bounding box center [425, 336] width 213 height 20
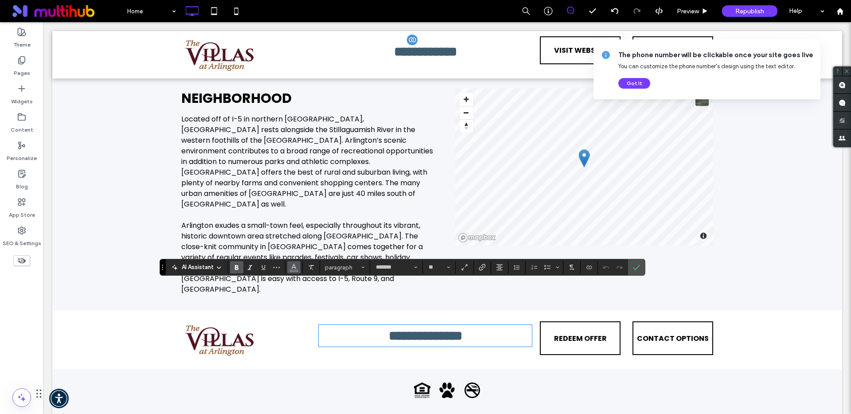
click at [293, 269] on icon "Color" at bounding box center [293, 266] width 7 height 7
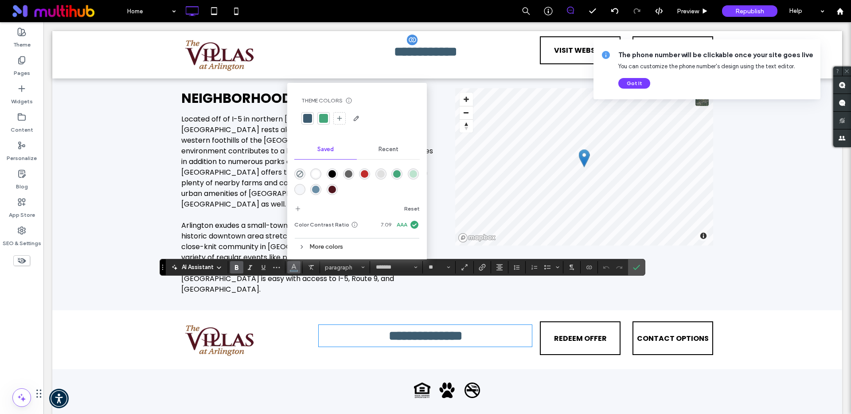
click at [332, 175] on div "rgba(0,0,0,1)" at bounding box center [332, 174] width 8 height 8
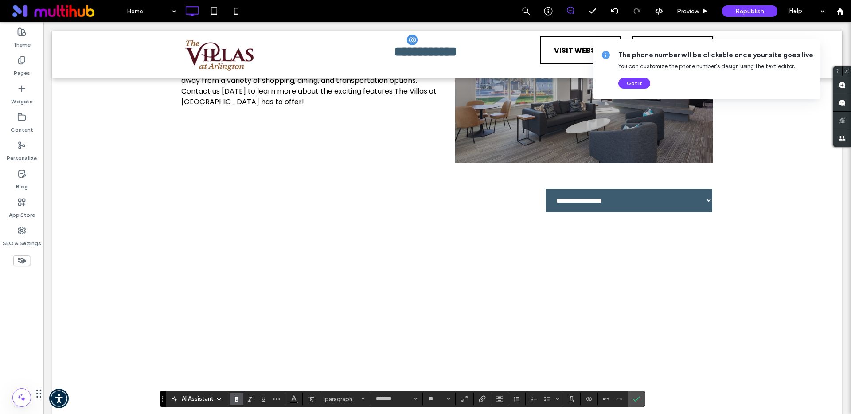
scroll to position [335, 0]
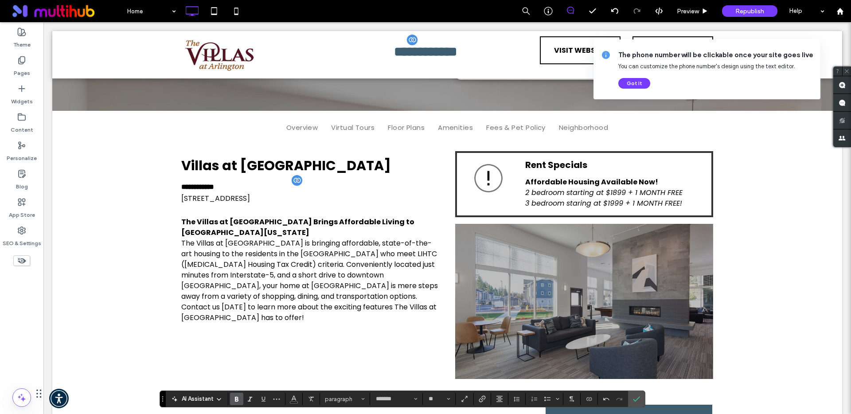
click at [450, 48] on span "**********" at bounding box center [425, 51] width 63 height 13
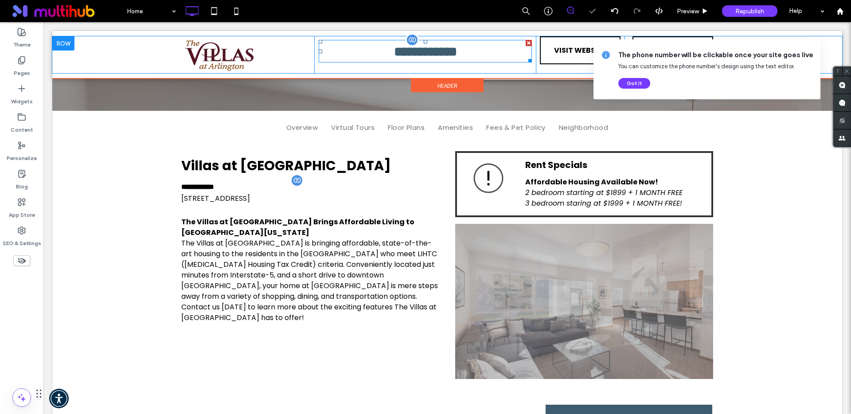
click at [449, 50] on span "**********" at bounding box center [425, 51] width 63 height 13
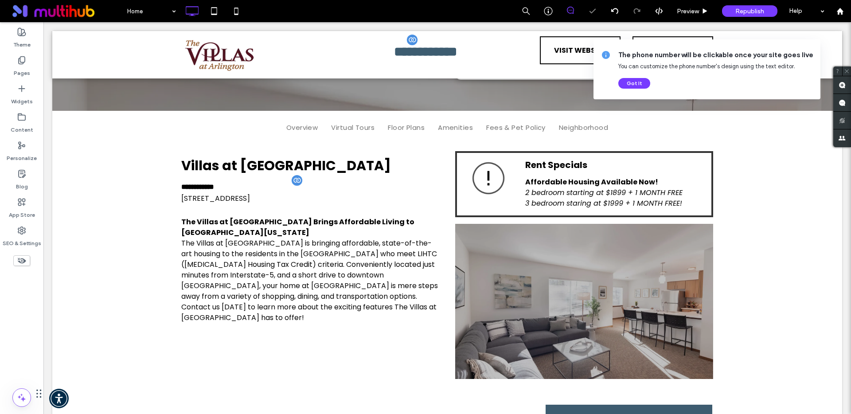
type input "*******"
type input "**"
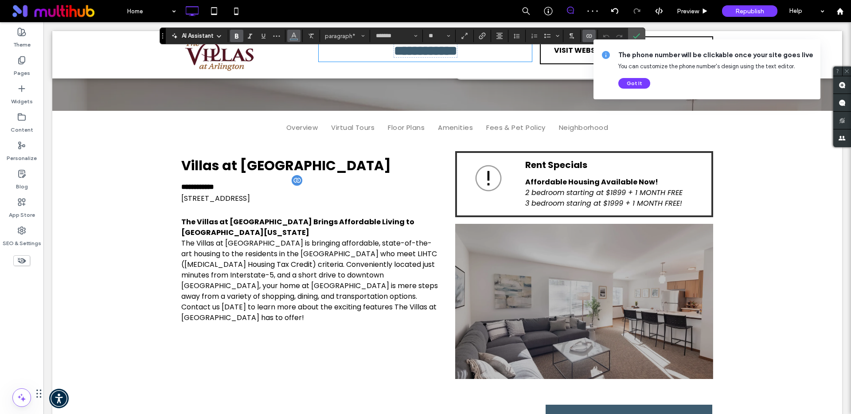
click at [296, 34] on icon "Color" at bounding box center [293, 34] width 7 height 7
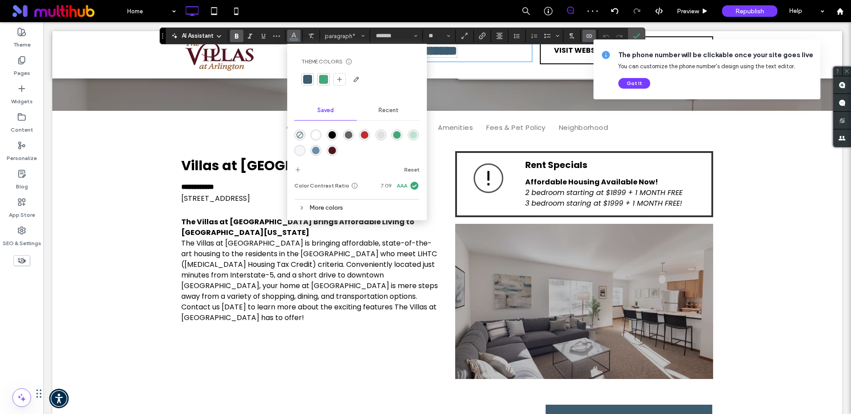
click at [330, 133] on div "rgba(0,0,0,1)" at bounding box center [332, 135] width 8 height 8
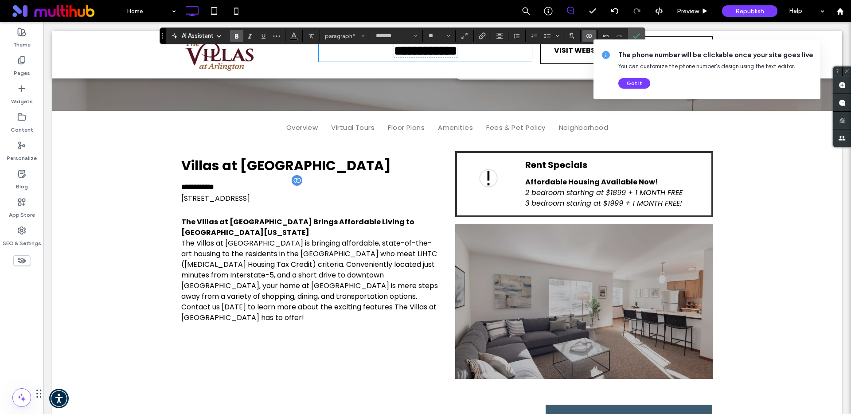
click at [820, 263] on div "**********" at bounding box center [447, 264] width 790 height 241
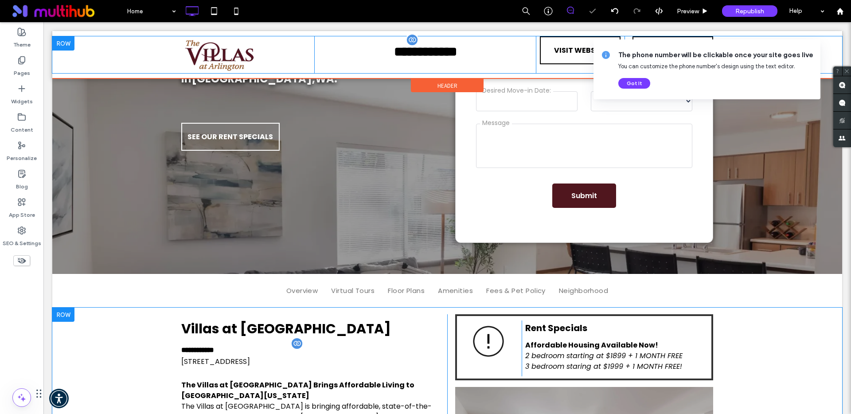
scroll to position [0, 0]
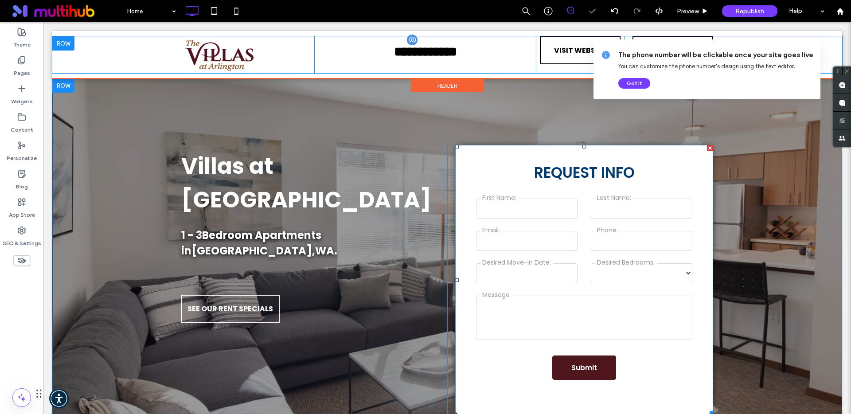
click at [580, 181] on span at bounding box center [584, 280] width 258 height 270
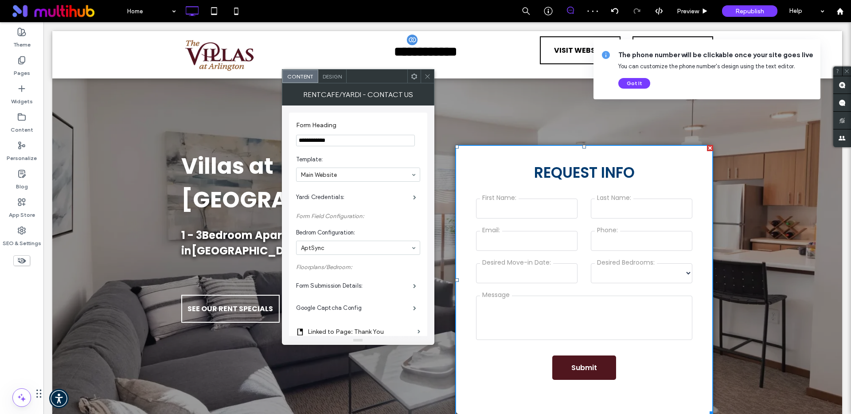
click at [337, 81] on div "Design" at bounding box center [332, 76] width 28 height 13
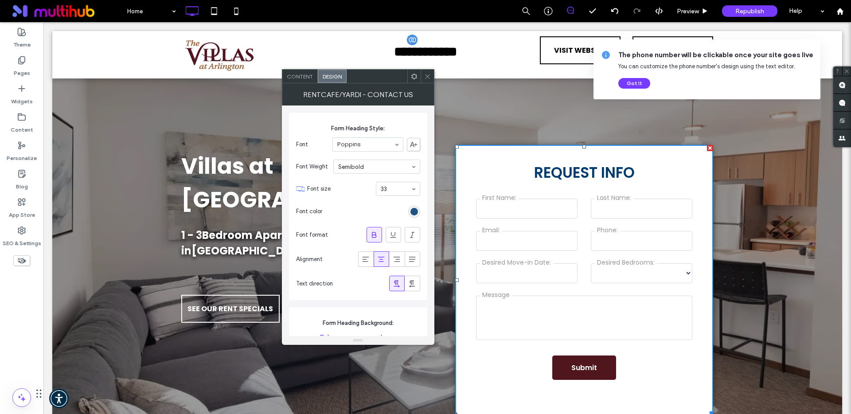
click at [411, 210] on div "rgb(0, 59, 112)" at bounding box center [414, 212] width 8 height 8
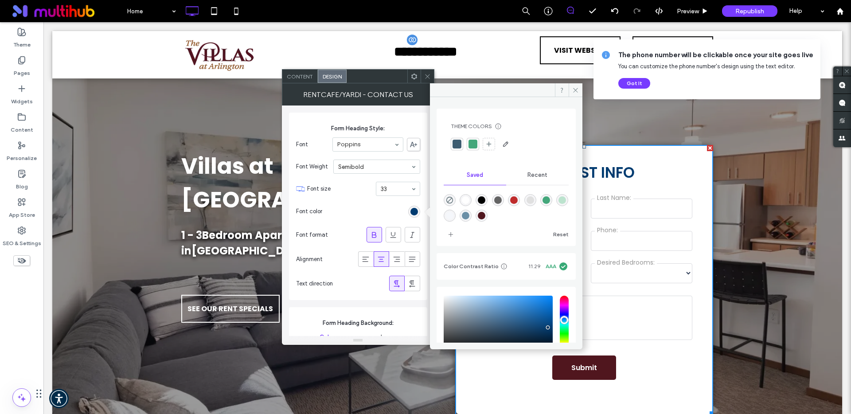
click at [485, 202] on div "rgba(0,0,0,1)" at bounding box center [482, 200] width 8 height 8
type input "*******"
click at [574, 90] on icon at bounding box center [575, 90] width 7 height 7
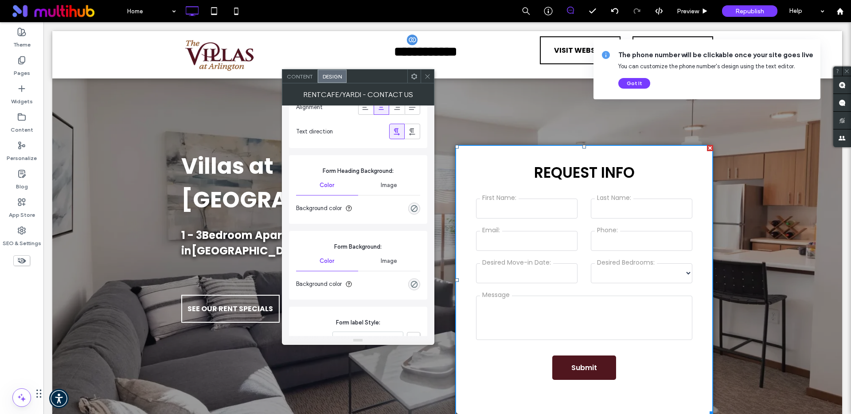
scroll to position [403, 0]
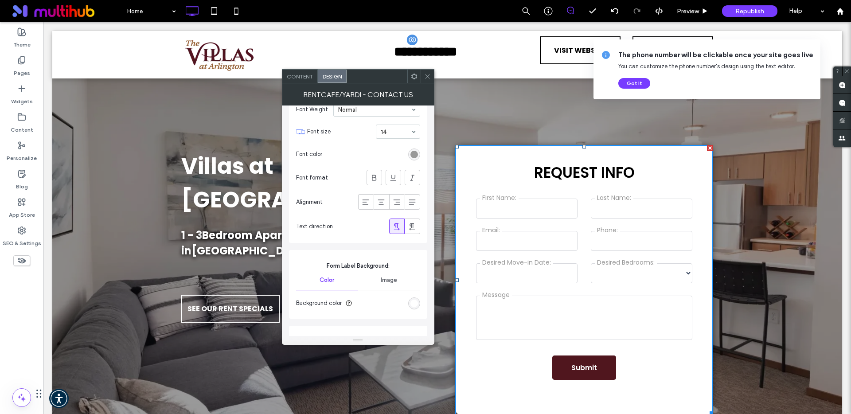
click at [428, 78] on icon at bounding box center [427, 76] width 7 height 7
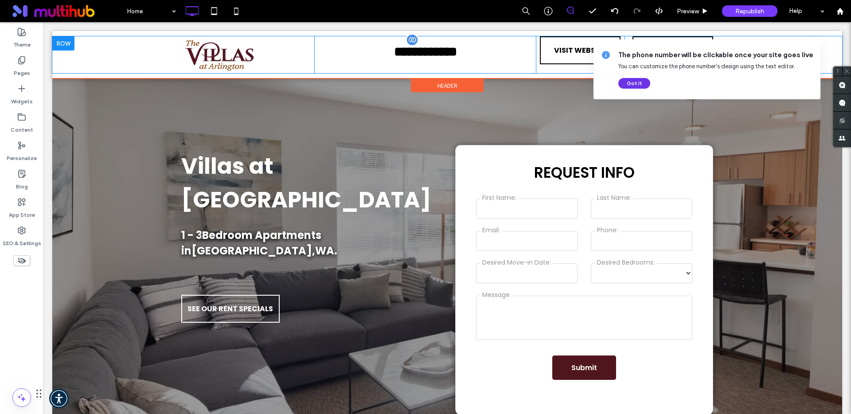
click at [641, 83] on button "Got It" at bounding box center [634, 83] width 32 height 11
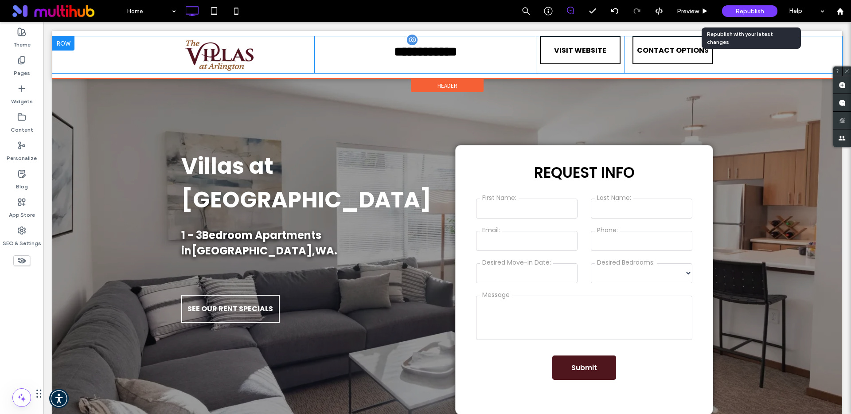
click at [751, 8] on span "Republish" at bounding box center [749, 12] width 29 height 8
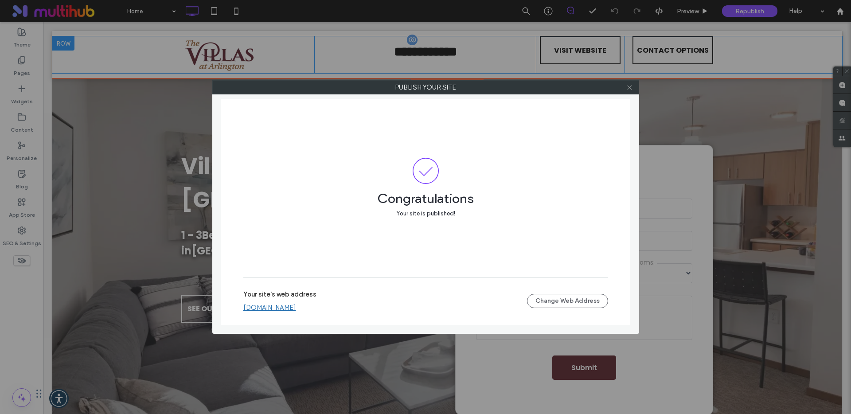
click at [629, 88] on icon at bounding box center [629, 87] width 7 height 7
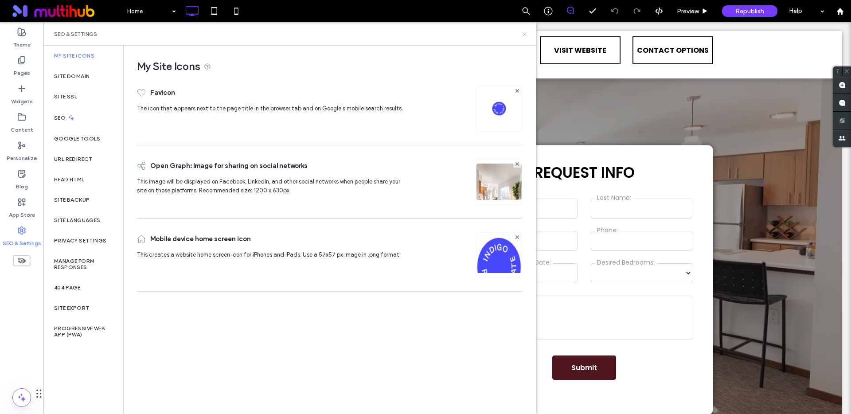
click at [524, 34] on icon at bounding box center [524, 34] width 7 height 7
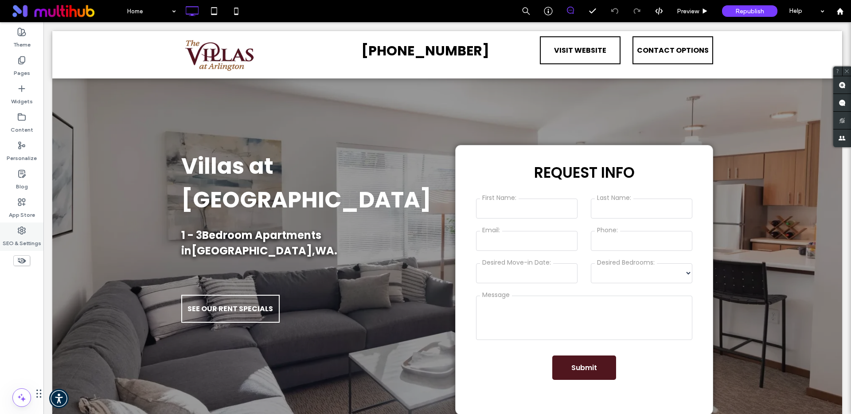
click at [17, 238] on label "SEO & Settings" at bounding box center [22, 241] width 39 height 12
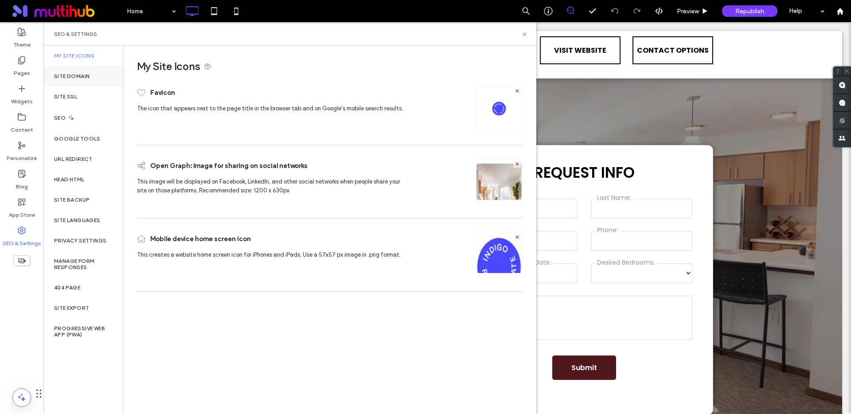
click at [74, 78] on label "Site Domain" at bounding box center [71, 76] width 35 height 6
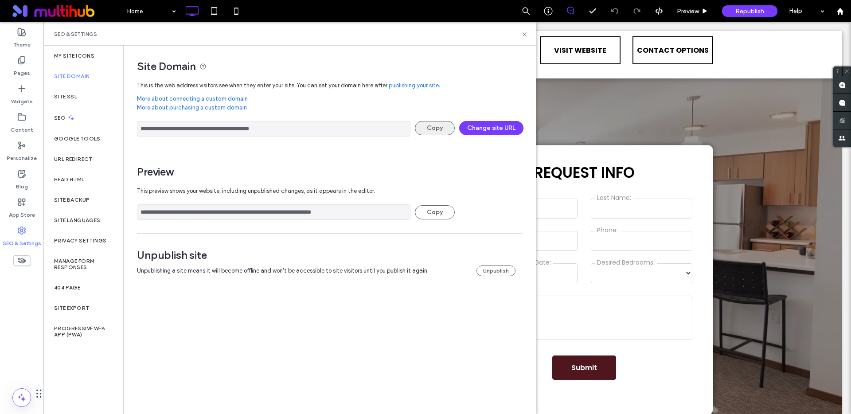
click at [438, 130] on button "Copy" at bounding box center [435, 128] width 40 height 14
click at [79, 179] on label "Head HTML" at bounding box center [69, 179] width 31 height 6
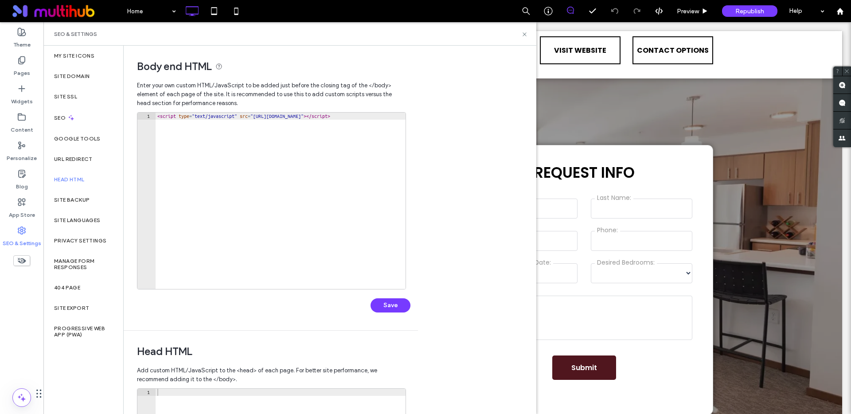
type textarea "**********"
click at [233, 148] on div "< script type = "text/javascript" src = "[URL][DOMAIN_NAME]" > </ script >" at bounding box center [625, 208] width 938 height 191
click at [522, 35] on icon at bounding box center [524, 34] width 7 height 7
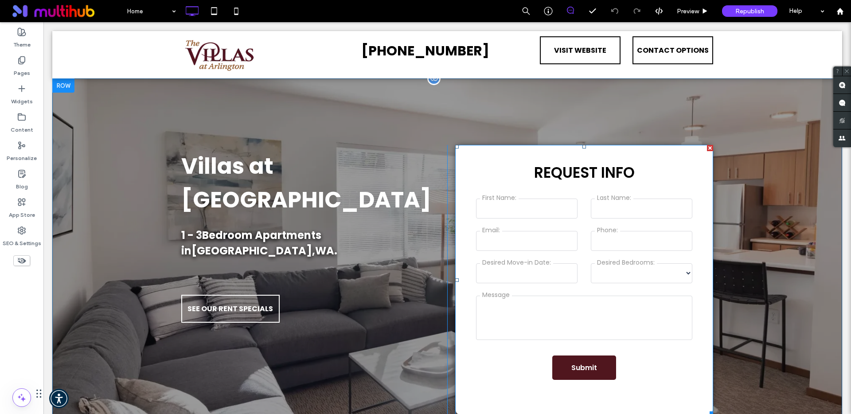
click at [638, 273] on span at bounding box center [584, 280] width 258 height 270
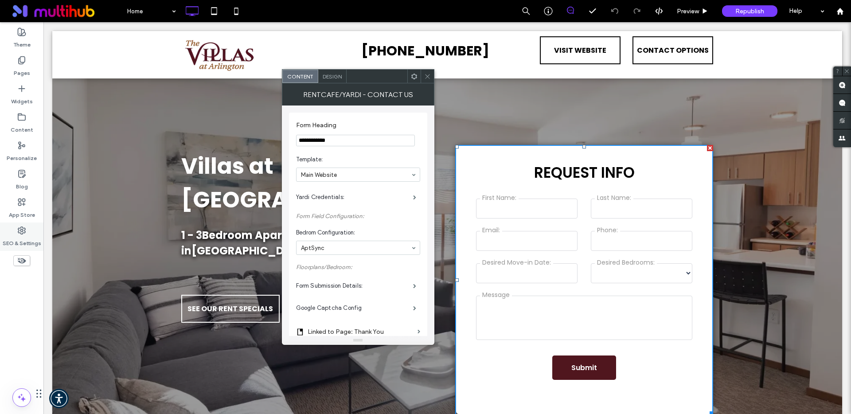
click at [25, 231] on use at bounding box center [21, 230] width 7 height 7
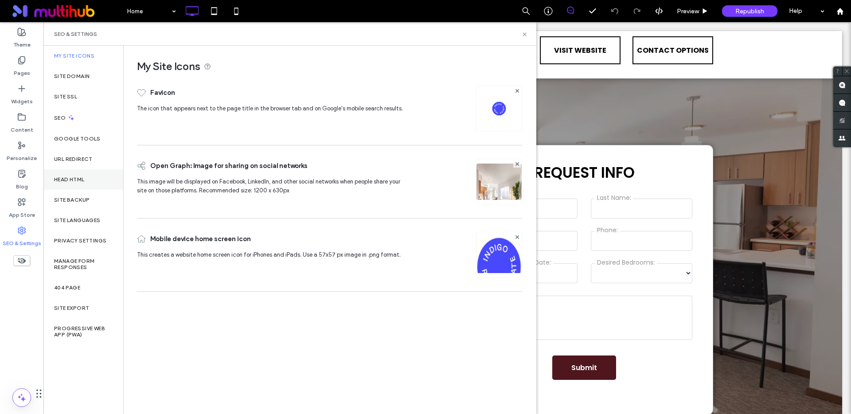
click at [74, 185] on div "Head HTML" at bounding box center [83, 179] width 80 height 20
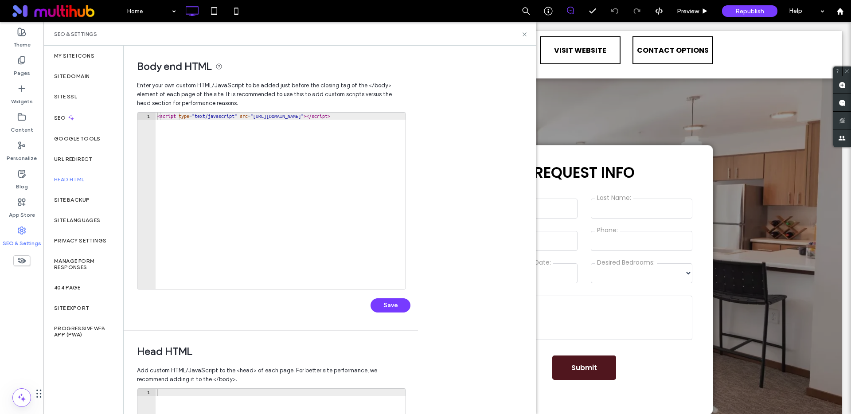
click at [271, 120] on div "< script type = "text/javascript" src = "[URL][DOMAIN_NAME]" > </ script >" at bounding box center [625, 208] width 938 height 191
paste textarea "Cursor at row 1"
type textarea "**********"
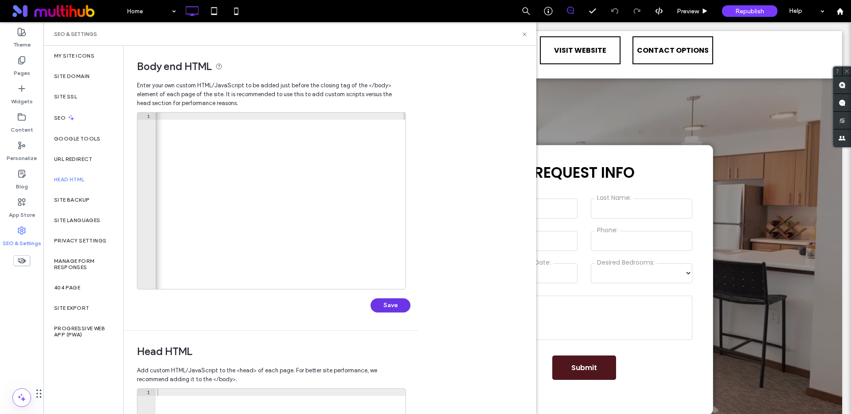
click at [389, 304] on button "Save" at bounding box center [390, 305] width 40 height 14
click at [524, 35] on icon at bounding box center [524, 34] width 7 height 7
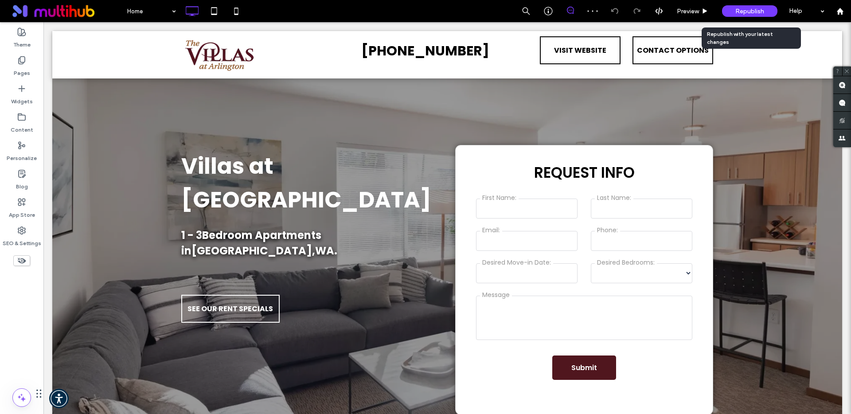
click at [735, 10] on span "Republish" at bounding box center [749, 12] width 29 height 8
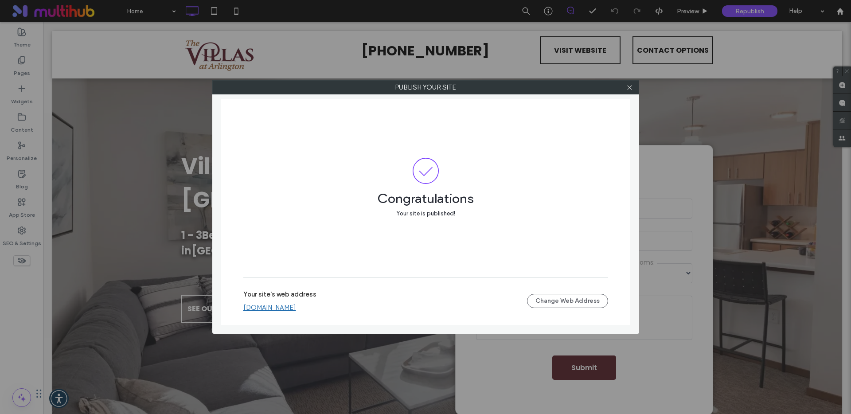
click at [296, 307] on link "[DOMAIN_NAME]" at bounding box center [269, 308] width 53 height 8
click at [628, 88] on icon at bounding box center [629, 87] width 7 height 7
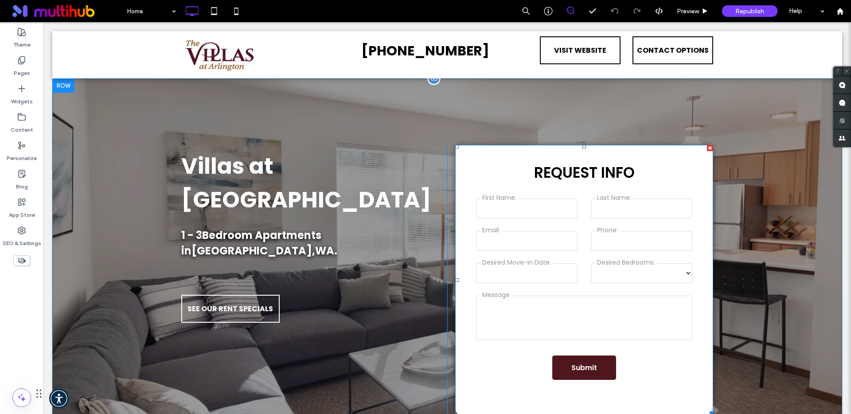
click at [565, 269] on span at bounding box center [584, 280] width 258 height 270
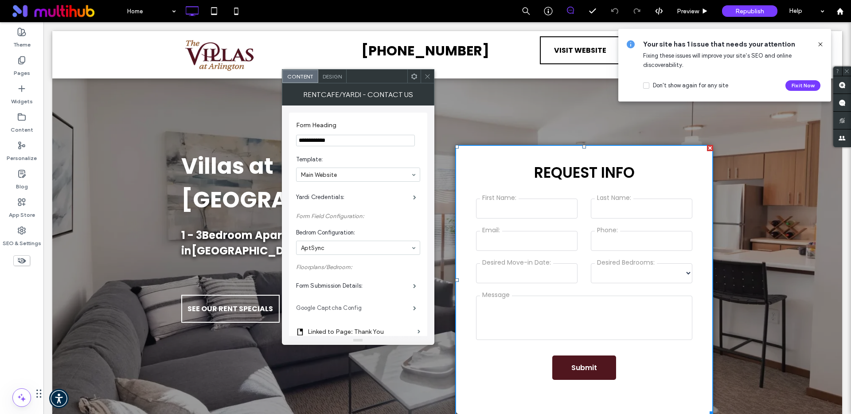
click at [390, 307] on label "Google Captcha Config" at bounding box center [354, 308] width 117 height 18
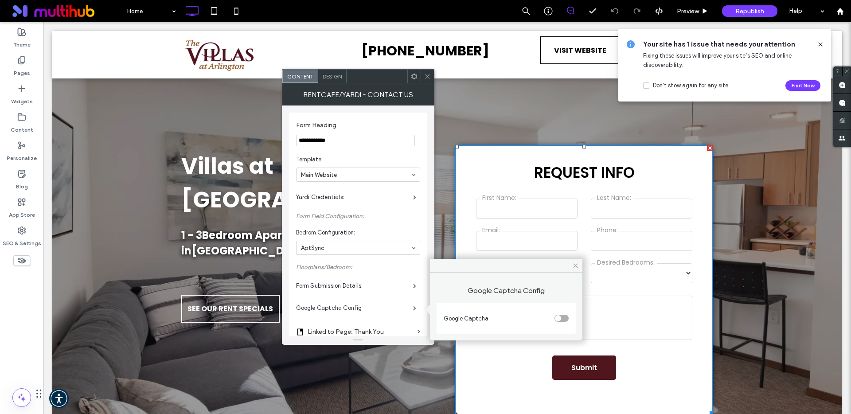
click at [556, 317] on div "toggle" at bounding box center [558, 318] width 6 height 6
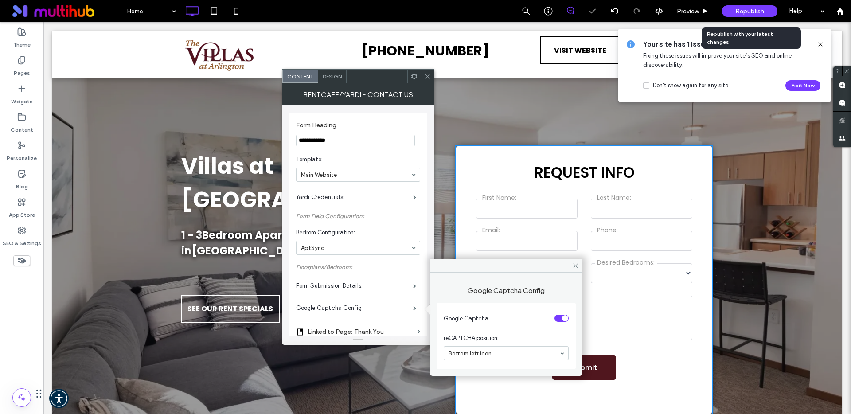
click at [749, 12] on span "Republish" at bounding box center [749, 12] width 29 height 8
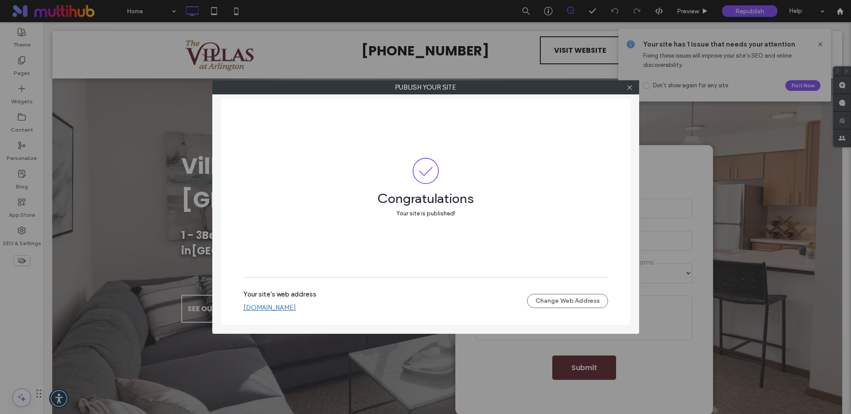
click at [633, 87] on div at bounding box center [629, 87] width 13 height 13
click at [631, 88] on icon at bounding box center [629, 87] width 7 height 7
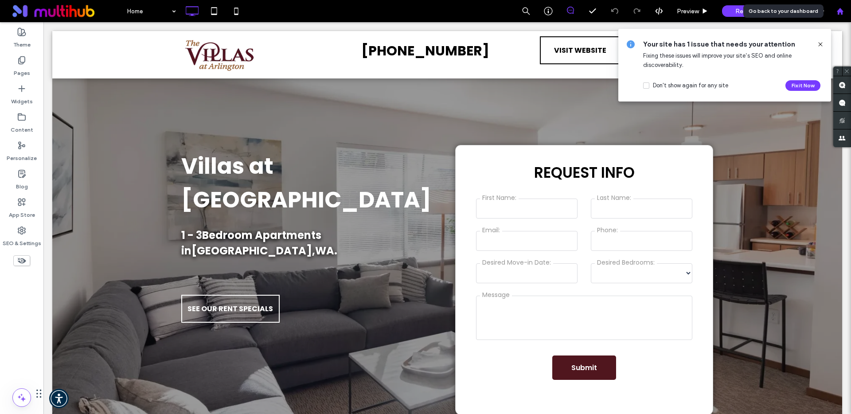
click at [837, 15] on div at bounding box center [840, 11] width 22 height 22
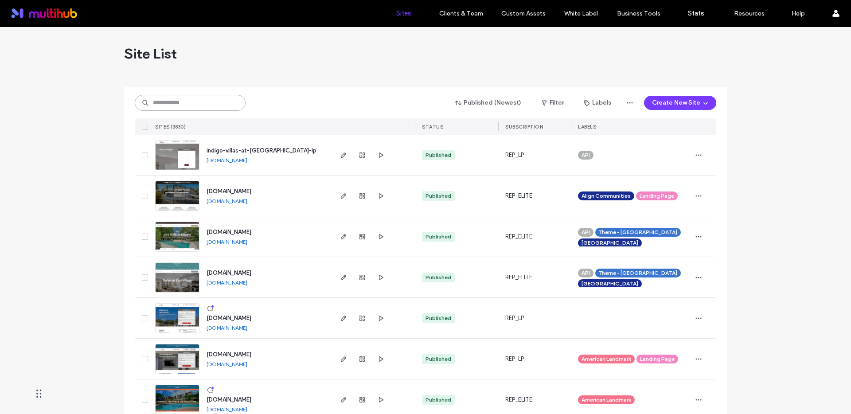
click at [190, 107] on input at bounding box center [190, 103] width 111 height 16
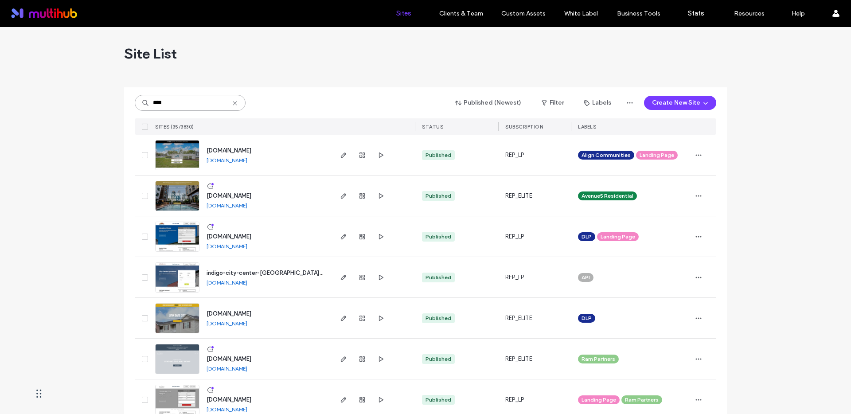
type input "****"
click at [247, 282] on link "[DOMAIN_NAME]" at bounding box center [226, 282] width 41 height 7
click at [343, 280] on icon "button" at bounding box center [343, 277] width 7 height 7
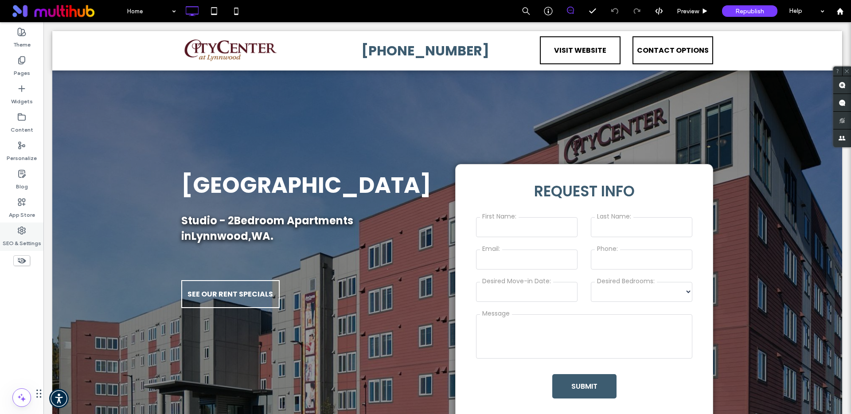
click at [22, 231] on use at bounding box center [21, 230] width 7 height 7
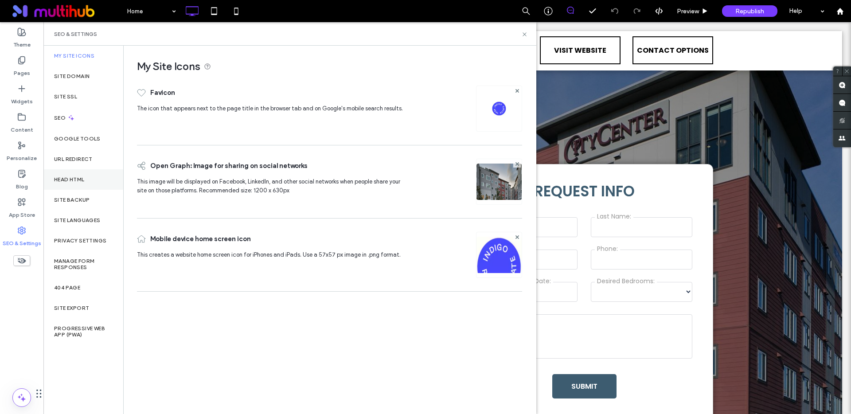
click at [73, 187] on div "Head HTML" at bounding box center [83, 179] width 80 height 20
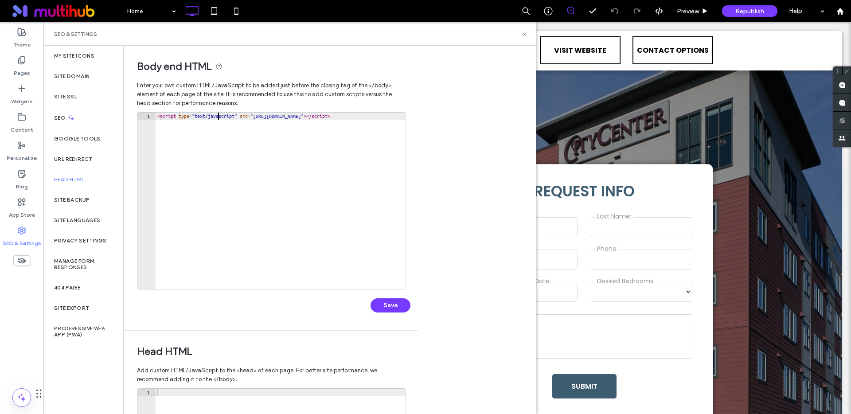
click at [218, 117] on div "< script type = "text/javascript" src = "[URL][DOMAIN_NAME]" > </ script >" at bounding box center [625, 208] width 938 height 191
paste textarea "Cursor at row 1"
type textarea "**********"
click at [398, 304] on button "Save" at bounding box center [390, 305] width 40 height 14
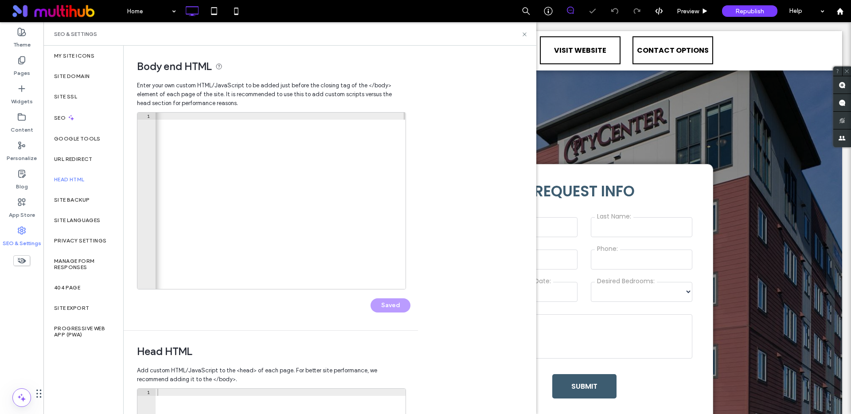
scroll to position [0, 0]
click at [523, 35] on icon at bounding box center [524, 34] width 7 height 7
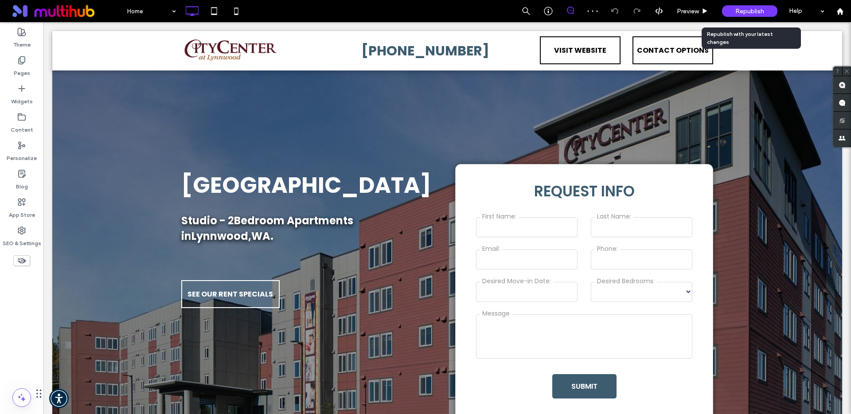
click at [741, 11] on span "Republish" at bounding box center [749, 12] width 29 height 8
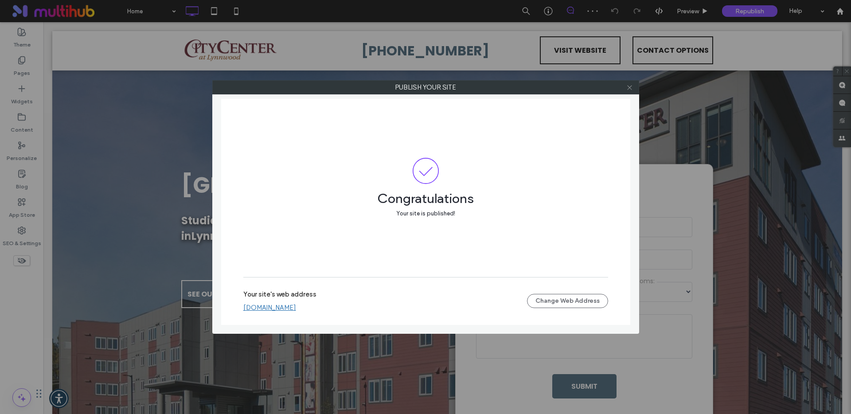
click at [629, 90] on icon at bounding box center [629, 87] width 7 height 7
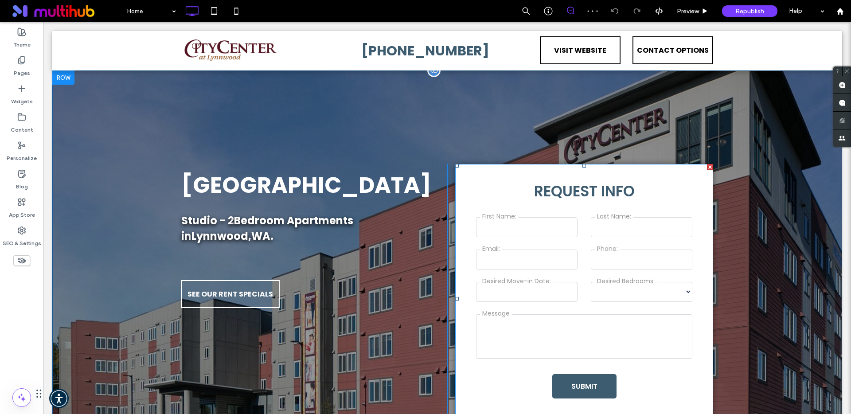
click at [582, 250] on span at bounding box center [584, 299] width 258 height 270
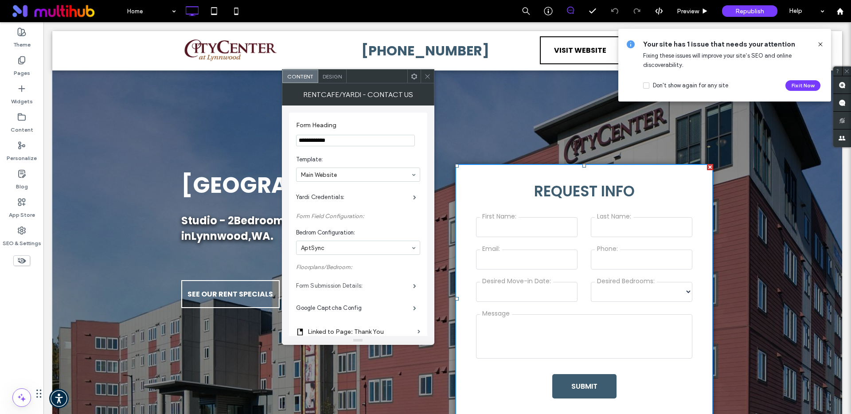
click at [341, 287] on label "Form Submission Details:" at bounding box center [354, 286] width 117 height 18
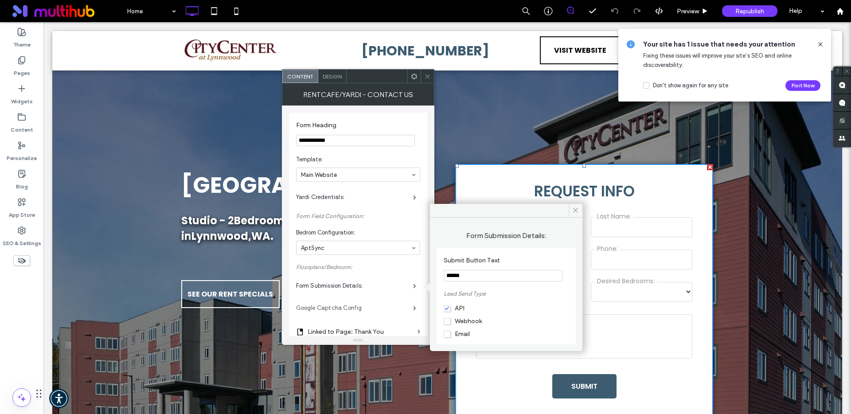
click at [342, 303] on label "Google Captcha Config" at bounding box center [354, 308] width 117 height 18
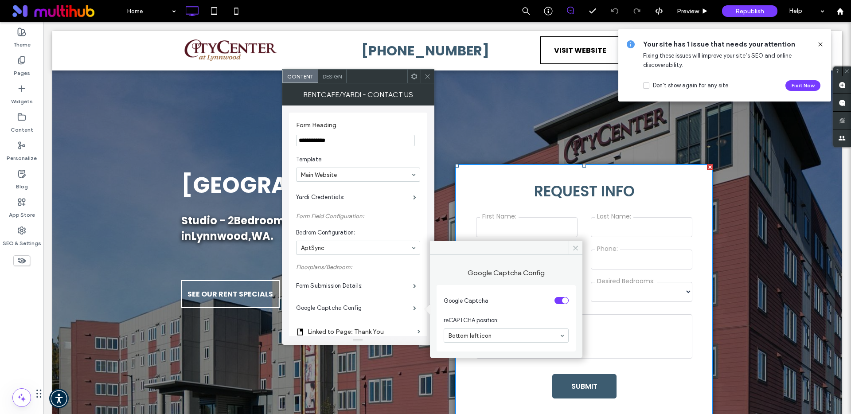
click at [430, 77] on icon at bounding box center [427, 76] width 7 height 7
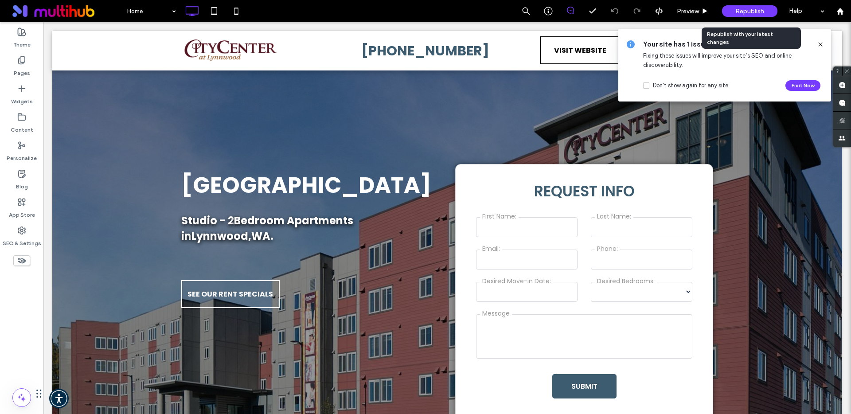
click at [731, 8] on div "Republish" at bounding box center [749, 11] width 55 height 12
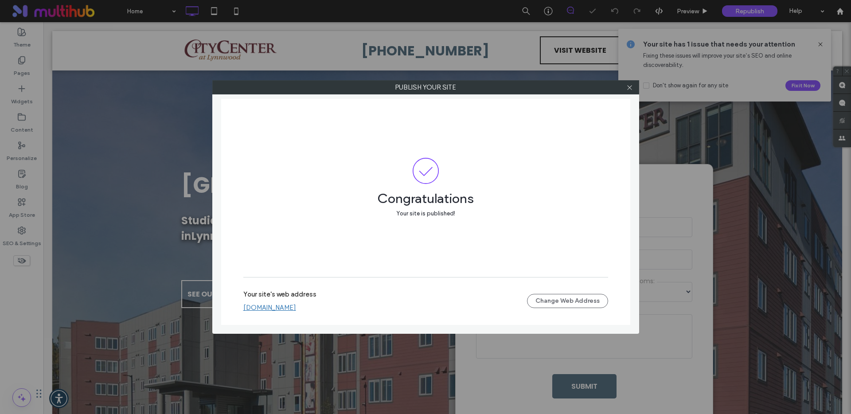
click at [296, 305] on link "indigo-city-center-lynnwood-lp.multiscreensite.com" at bounding box center [269, 308] width 53 height 8
click at [626, 87] on icon at bounding box center [629, 87] width 7 height 7
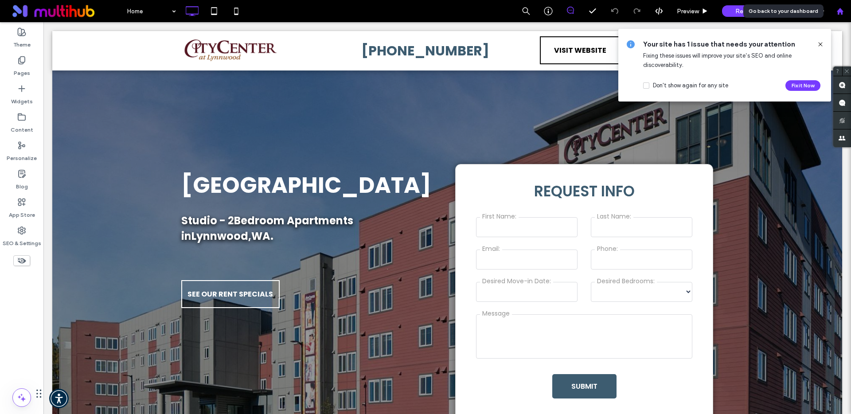
click at [836, 10] on icon at bounding box center [840, 12] width 8 height 8
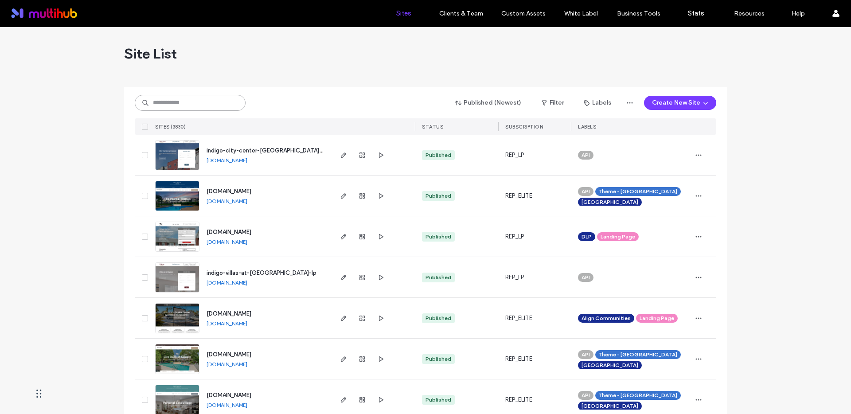
click at [193, 100] on input at bounding box center [190, 103] width 111 height 16
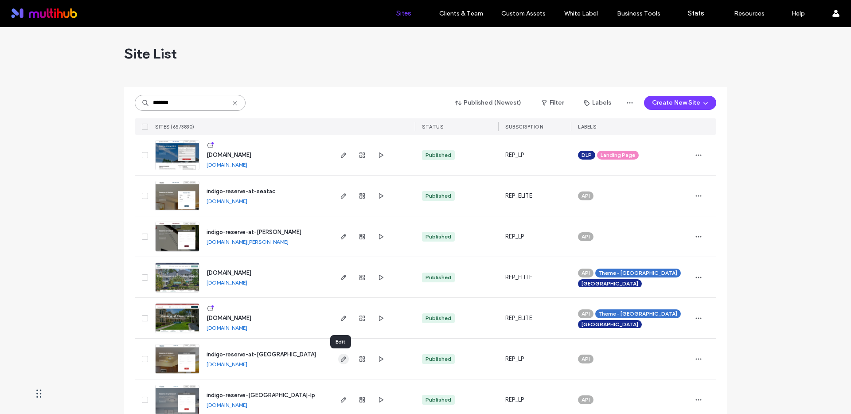
type input "*******"
click at [342, 361] on icon "button" at bounding box center [343, 358] width 7 height 7
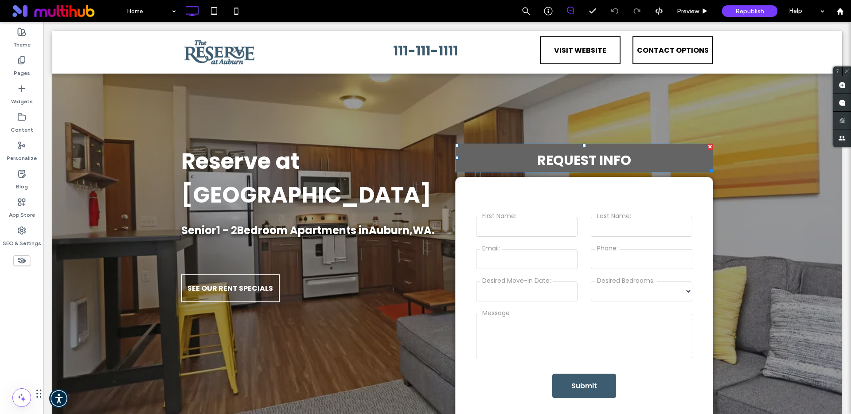
click at [707, 147] on div at bounding box center [710, 147] width 6 height 6
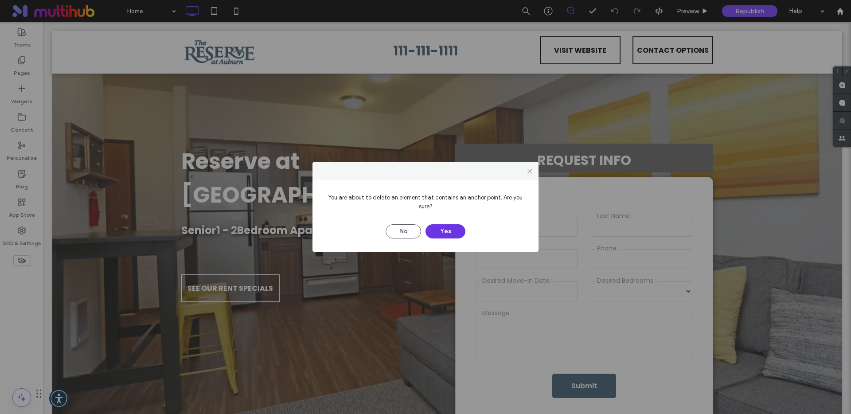
click at [455, 230] on button "Yes" at bounding box center [445, 231] width 40 height 14
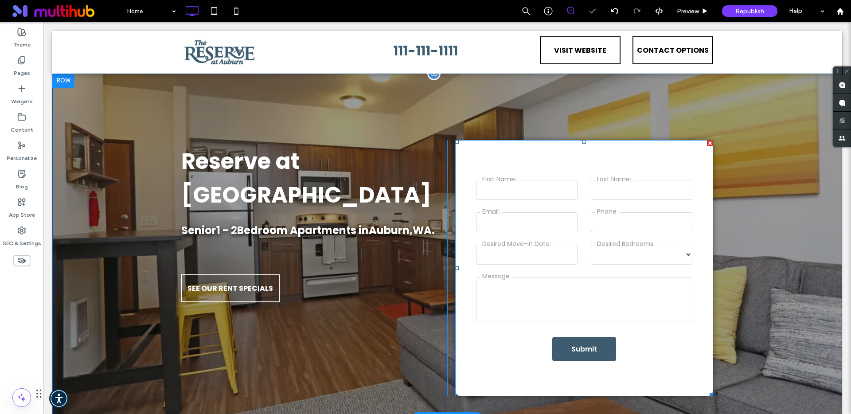
click at [649, 163] on span at bounding box center [584, 268] width 258 height 257
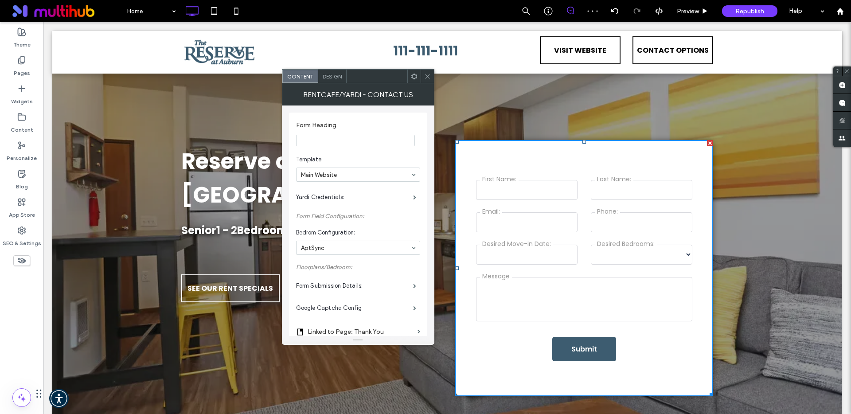
click at [356, 140] on input "Form Heading" at bounding box center [355, 141] width 119 height 12
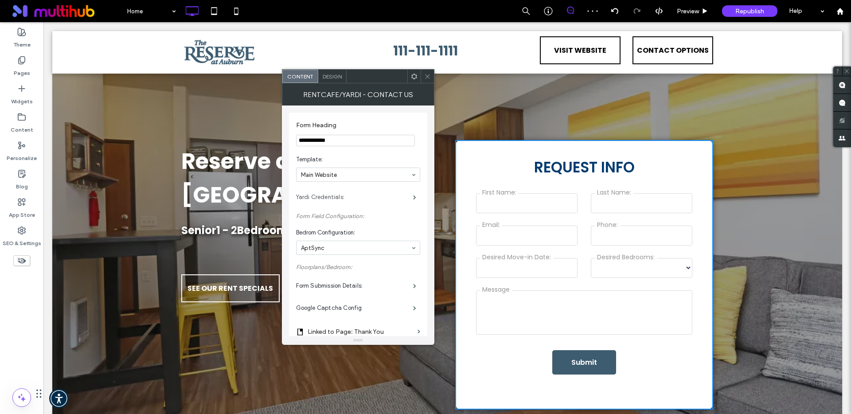
type input "**********"
click at [348, 192] on label "Yardi Credentials:" at bounding box center [354, 197] width 117 height 18
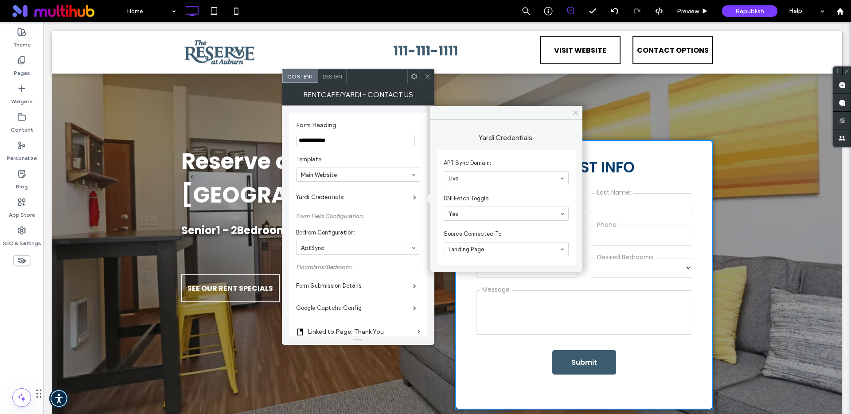
click at [342, 73] on div "Design" at bounding box center [332, 76] width 28 height 13
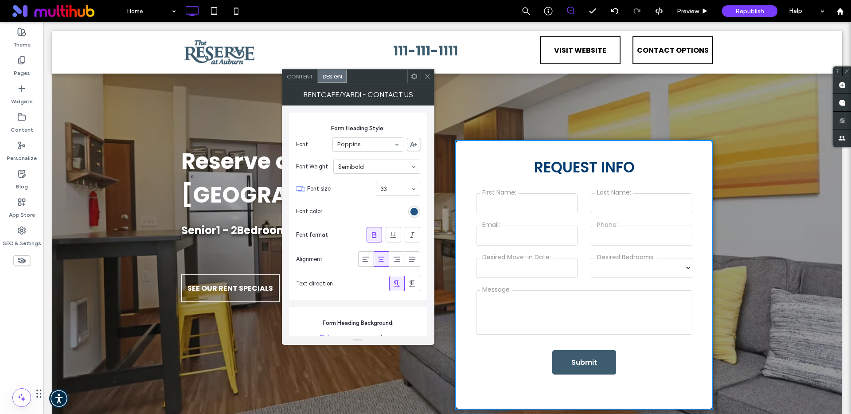
click at [415, 210] on div "rgb(0, 59, 112)" at bounding box center [414, 212] width 8 height 8
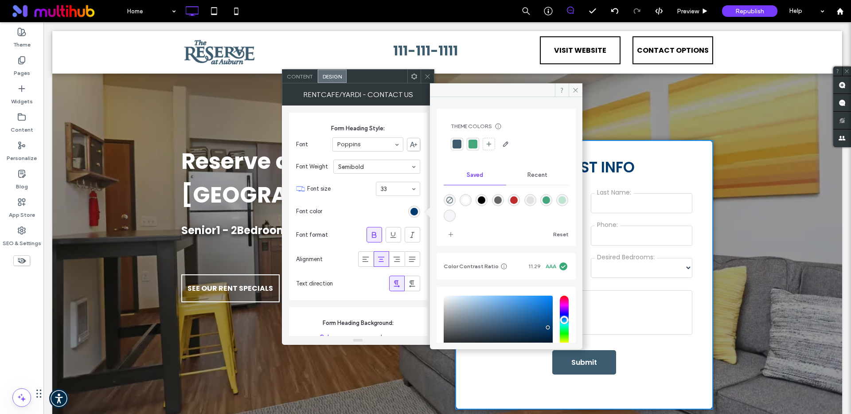
click at [458, 148] on div at bounding box center [456, 144] width 9 height 9
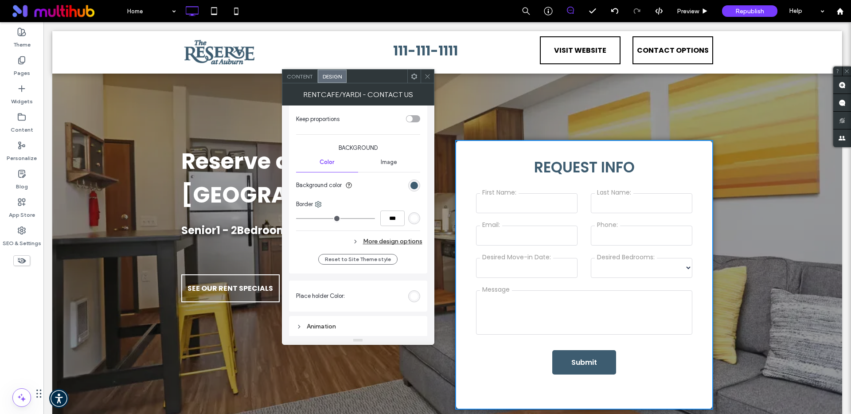
scroll to position [762, 0]
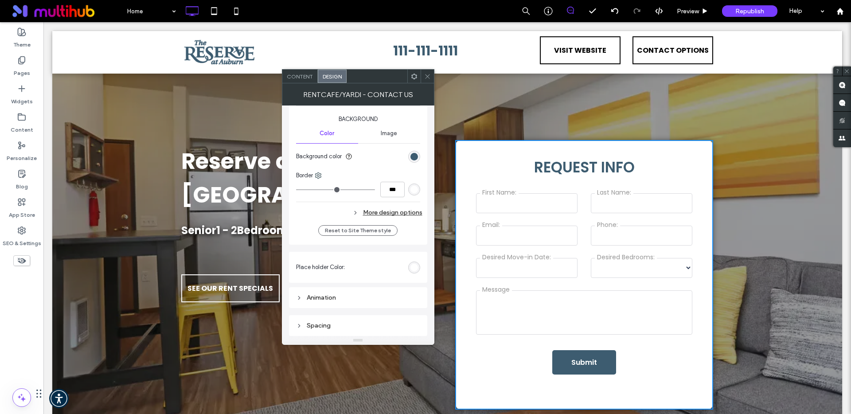
click at [347, 323] on div "Spacing" at bounding box center [358, 326] width 124 height 8
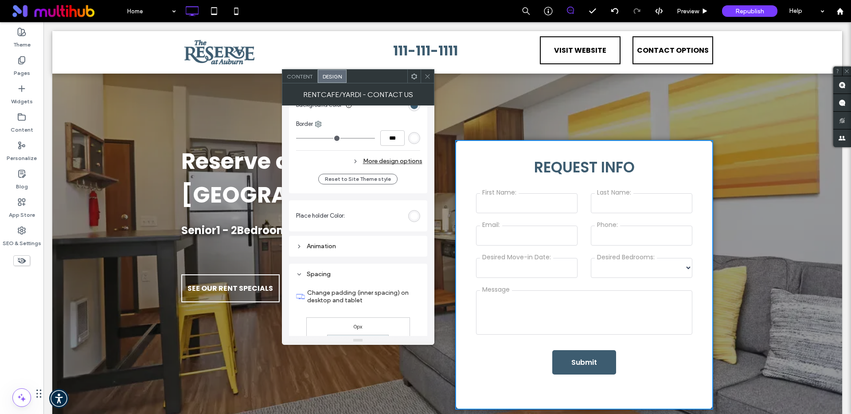
scroll to position [917, 0]
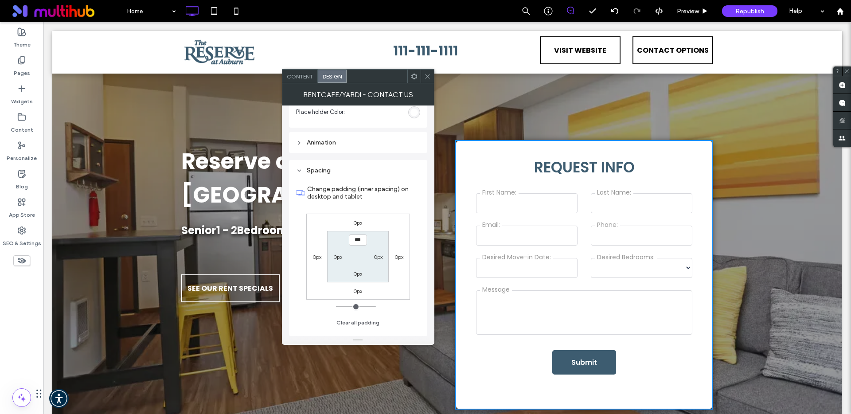
click at [359, 289] on label "0px" at bounding box center [357, 291] width 9 height 7
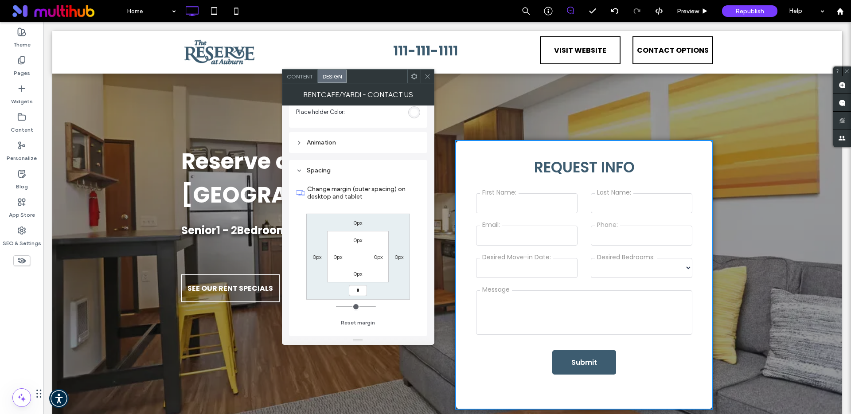
type input "**"
click at [428, 78] on use at bounding box center [427, 76] width 4 height 4
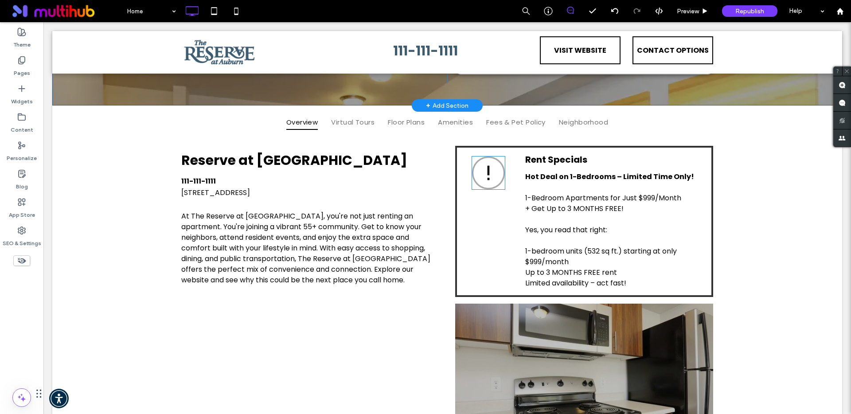
scroll to position [43, 0]
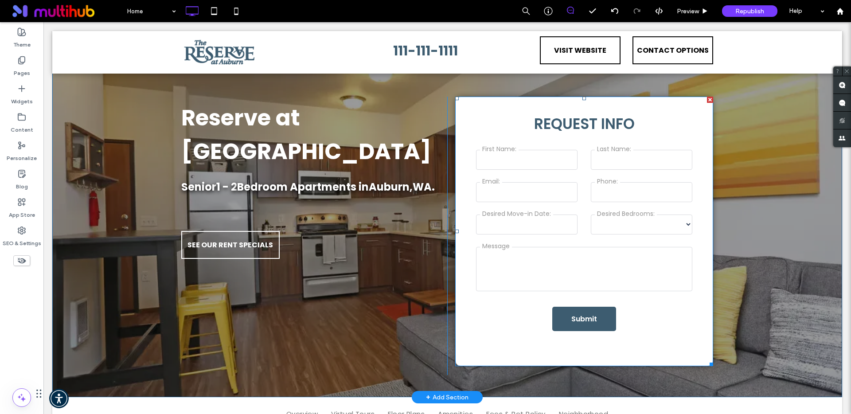
click at [540, 198] on span at bounding box center [584, 232] width 258 height 270
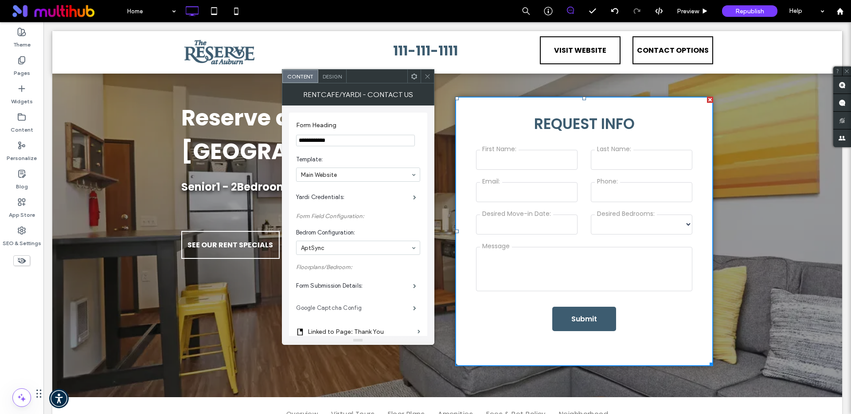
click at [384, 307] on label "Google Captcha Config" at bounding box center [354, 308] width 117 height 18
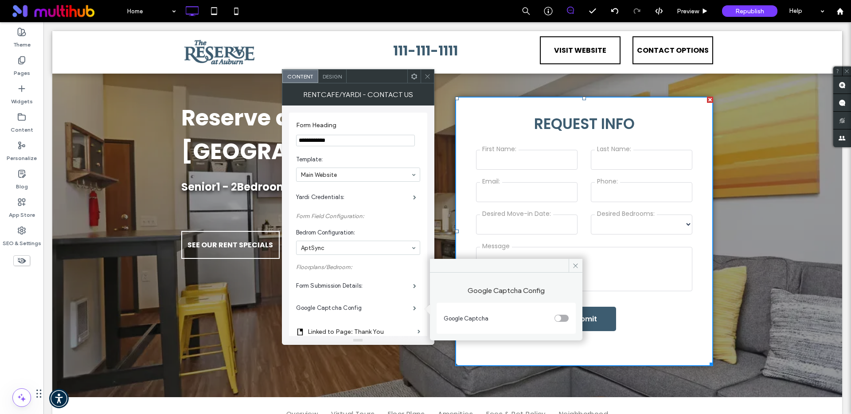
click at [550, 317] on div "Google Captcha" at bounding box center [497, 318] width 107 height 9
click at [564, 315] on div "toggle" at bounding box center [561, 318] width 14 height 7
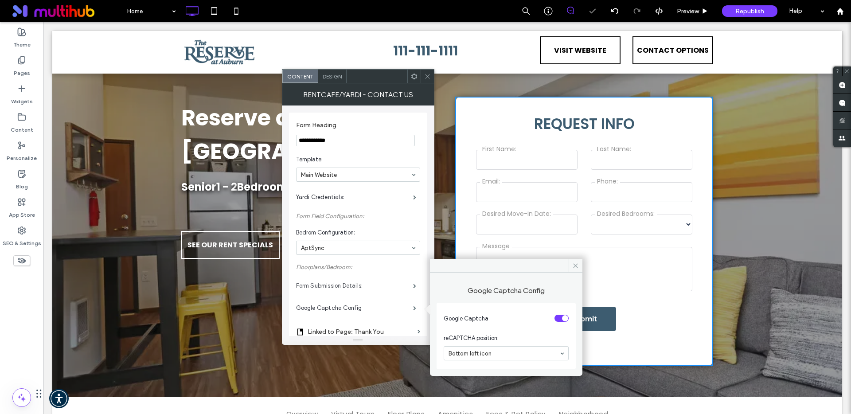
click at [370, 284] on label "Form Submission Details:" at bounding box center [354, 286] width 117 height 18
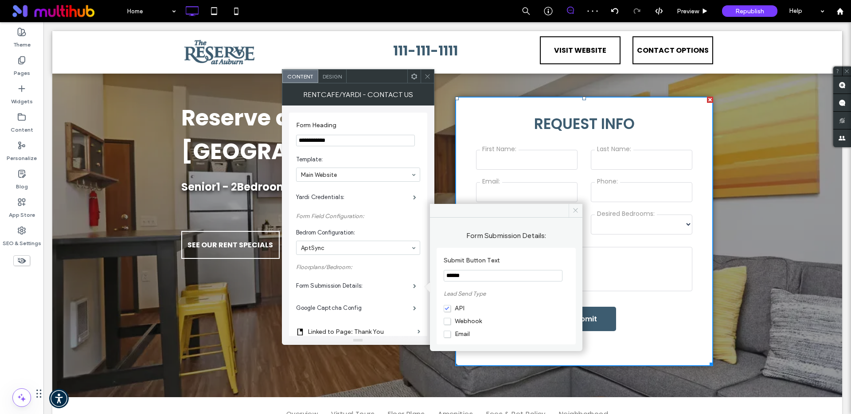
click at [573, 208] on use at bounding box center [575, 210] width 4 height 4
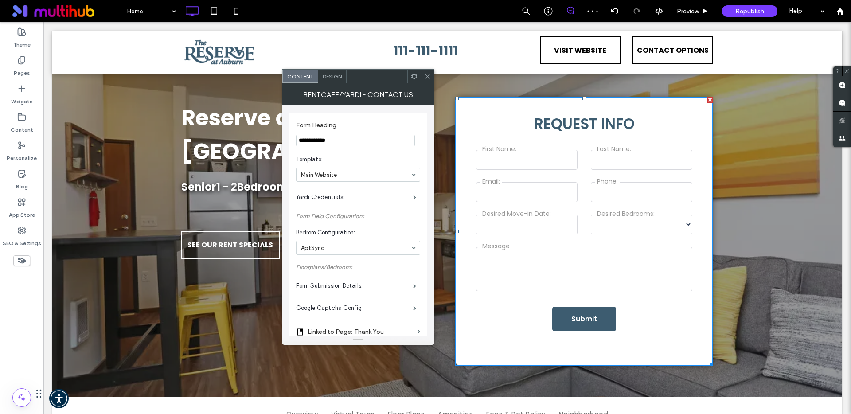
click at [426, 76] on icon at bounding box center [427, 76] width 7 height 7
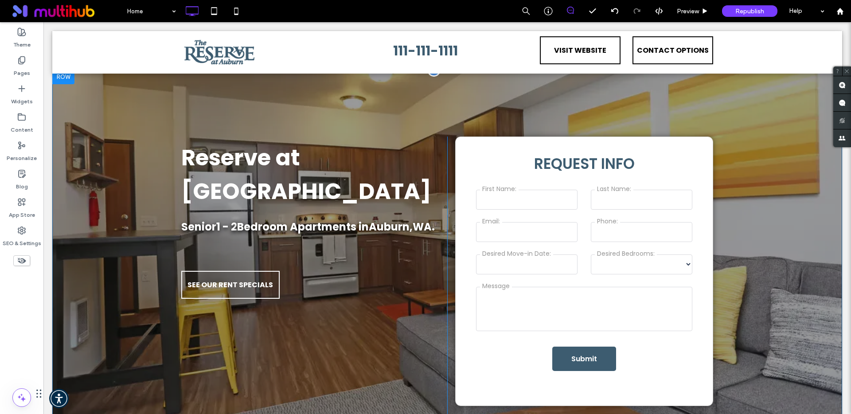
scroll to position [0, 0]
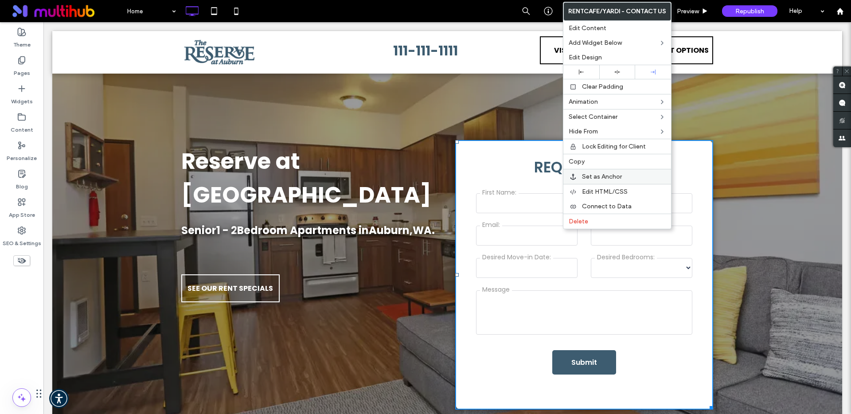
click at [584, 179] on span "Set as Anchor" at bounding box center [602, 177] width 40 height 8
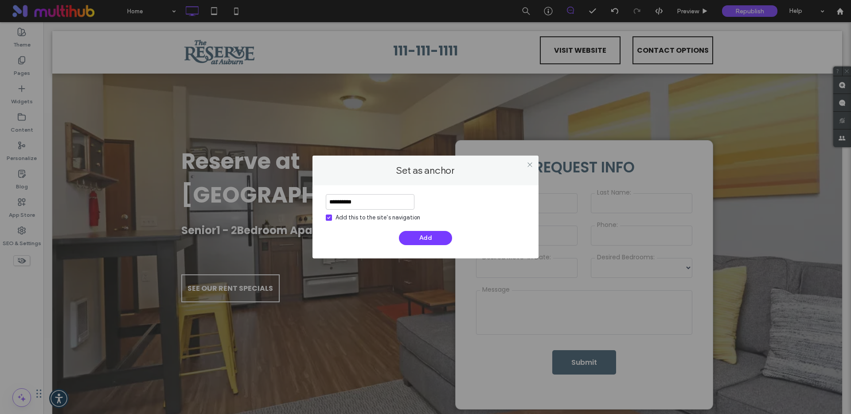
type input "**********"
drag, startPoint x: 374, startPoint y: 216, endPoint x: 400, endPoint y: 223, distance: 27.1
click at [374, 216] on div "Add this to the site’s navigation" at bounding box center [377, 217] width 85 height 9
click at [419, 237] on button "Add" at bounding box center [425, 238] width 53 height 14
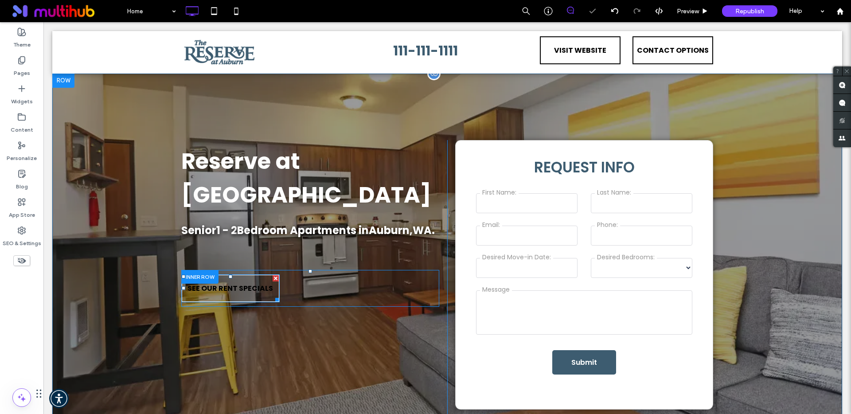
click at [217, 276] on span "SEE OUR RENT SPECIALS" at bounding box center [230, 288] width 86 height 25
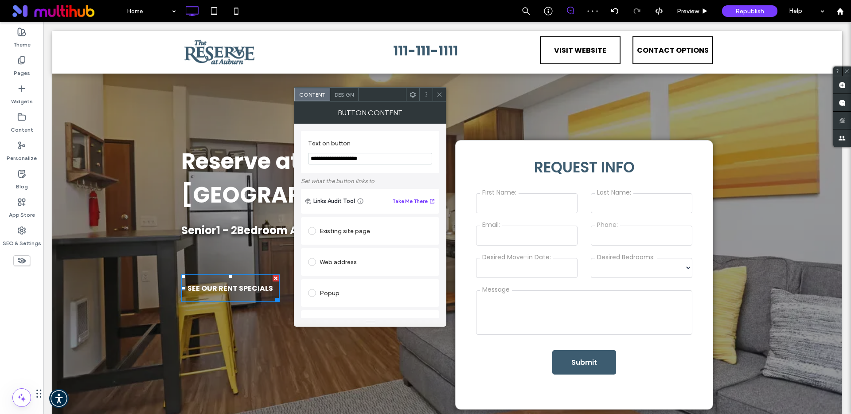
click at [348, 97] on div "Design" at bounding box center [344, 94] width 28 height 13
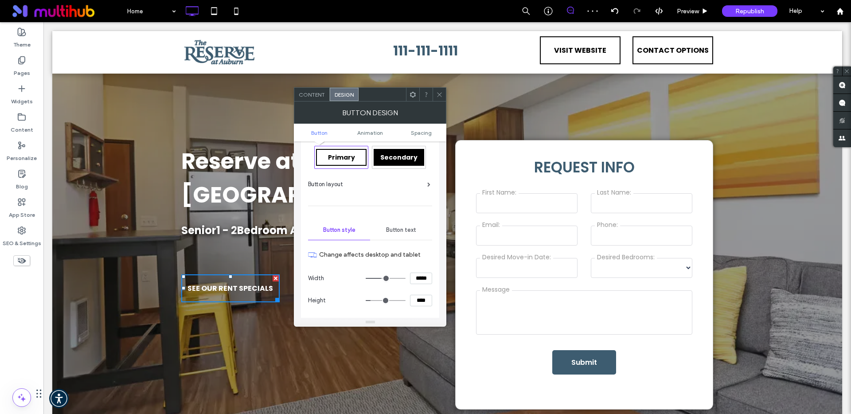
scroll to position [15, 0]
click at [400, 231] on span "Button text" at bounding box center [401, 229] width 30 height 7
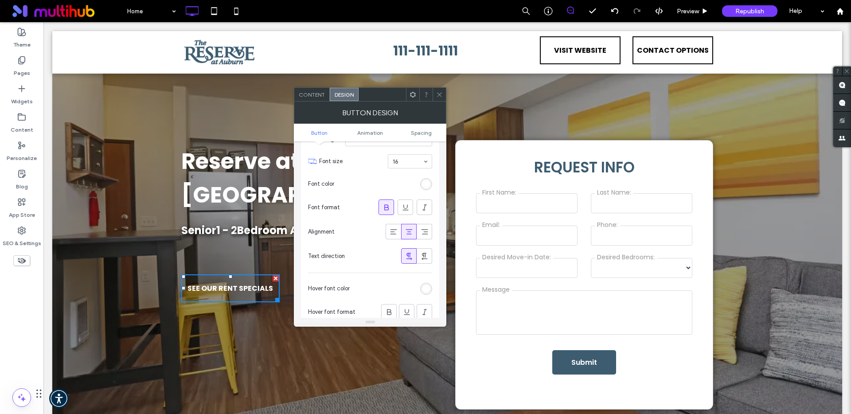
scroll to position [158, 0]
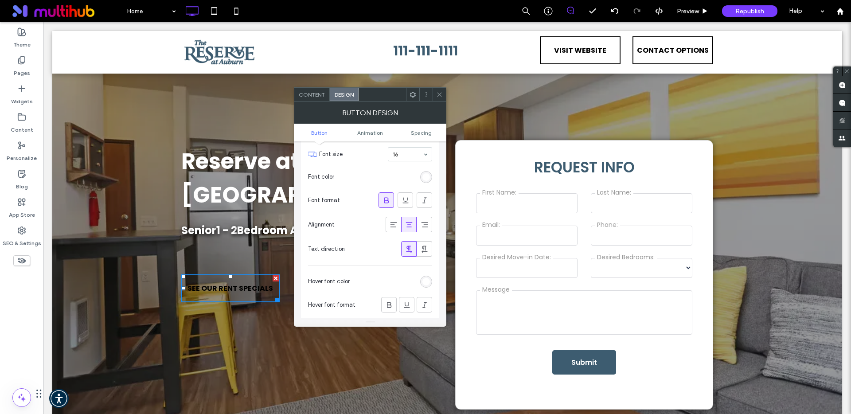
click at [426, 284] on div "rgb(255, 255, 255)" at bounding box center [426, 282] width 8 height 8
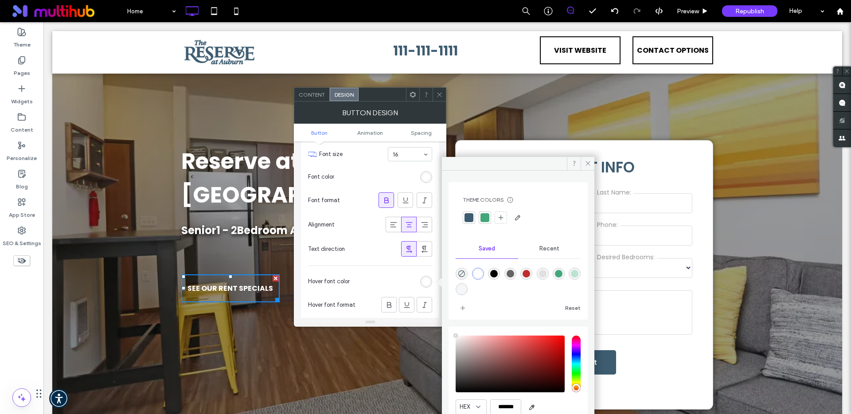
click at [475, 274] on div "rgba(255,255,255,1)" at bounding box center [478, 274] width 8 height 8
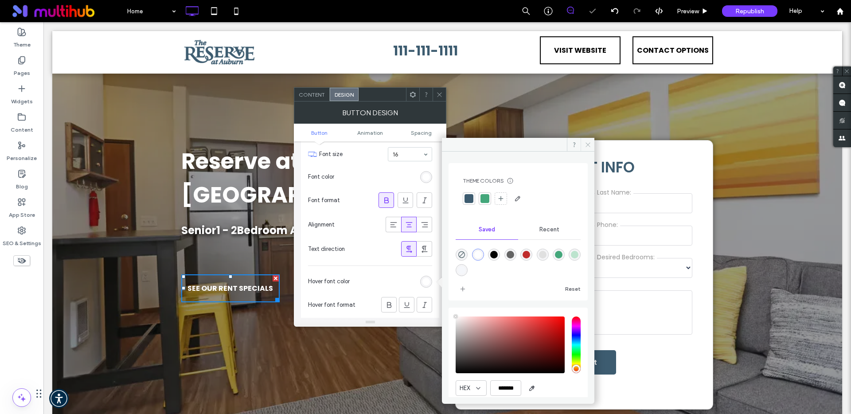
click at [589, 146] on use at bounding box center [587, 144] width 4 height 4
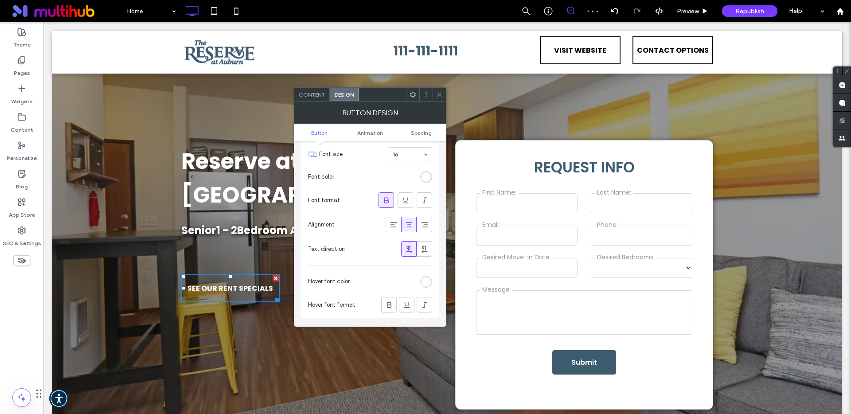
click at [438, 93] on use at bounding box center [439, 94] width 4 height 4
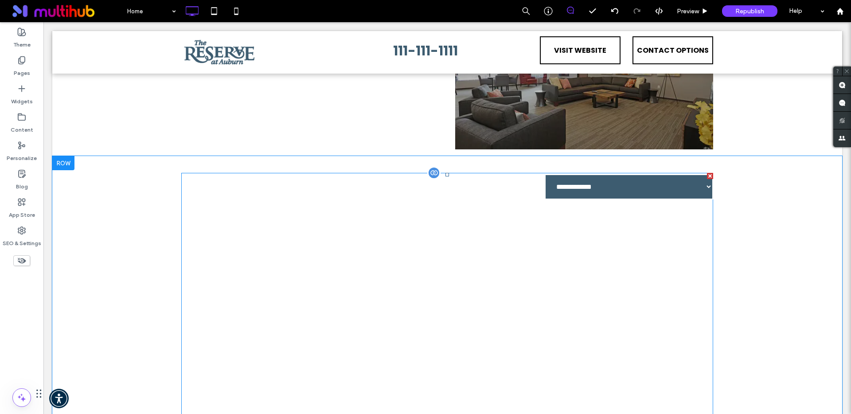
scroll to position [865, 0]
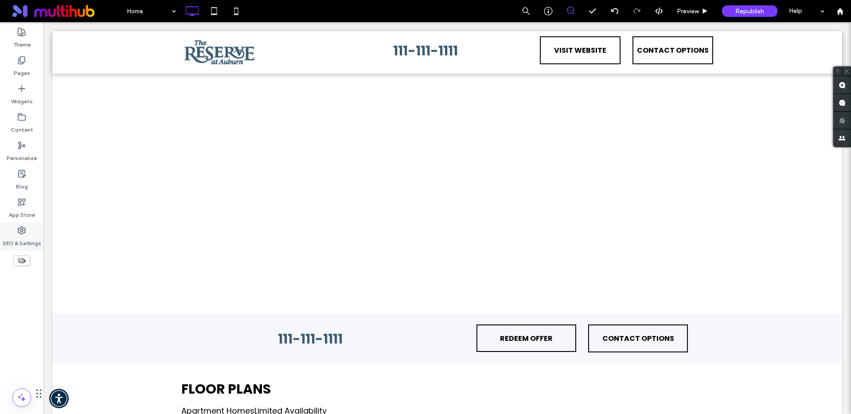
click at [21, 234] on use at bounding box center [21, 230] width 7 height 7
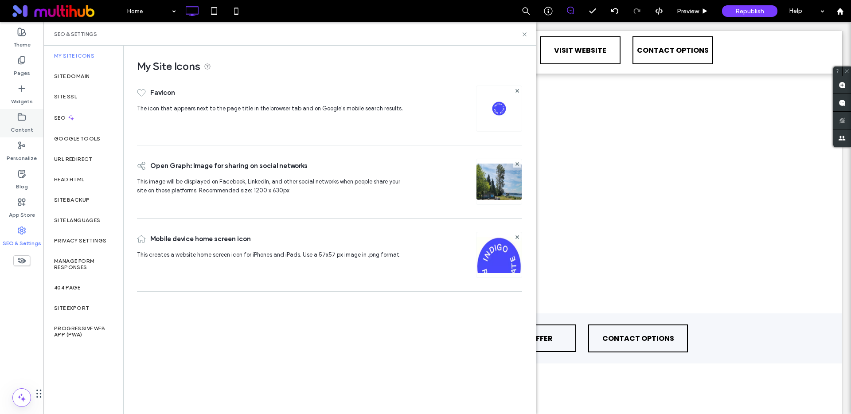
click at [22, 117] on icon at bounding box center [21, 117] width 9 height 9
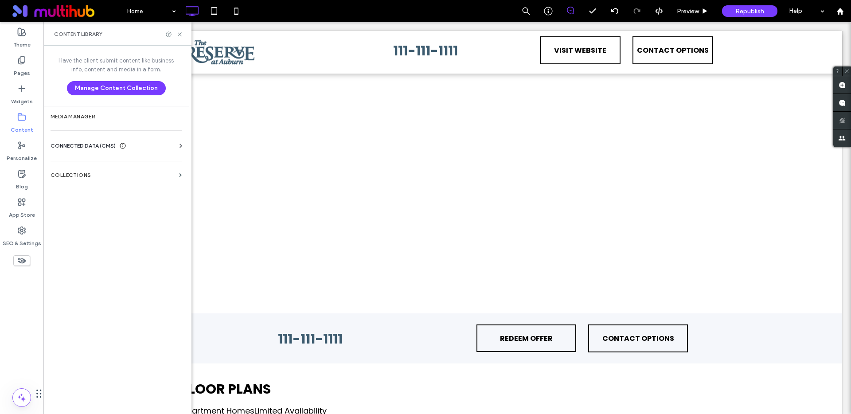
click at [93, 151] on div "Business Info Business Text Business Images Find and Replace" at bounding box center [118, 153] width 135 height 7
click at [160, 143] on div "CONNECTED DATA (CMS)" at bounding box center [118, 145] width 135 height 9
click at [88, 167] on label "Business Info" at bounding box center [118, 167] width 121 height 6
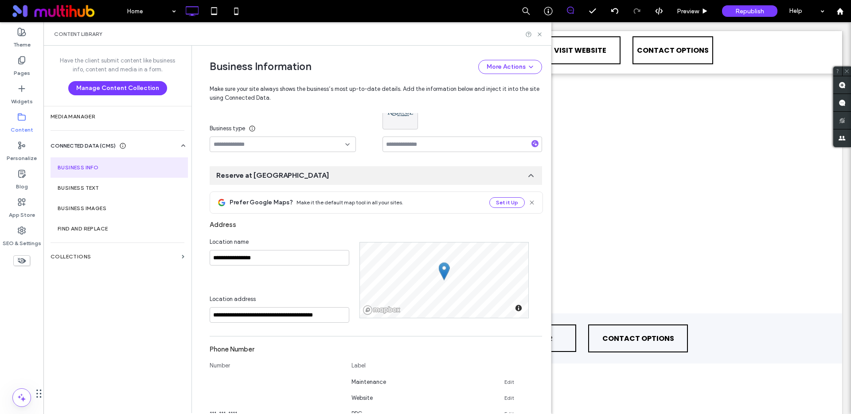
scroll to position [251, 0]
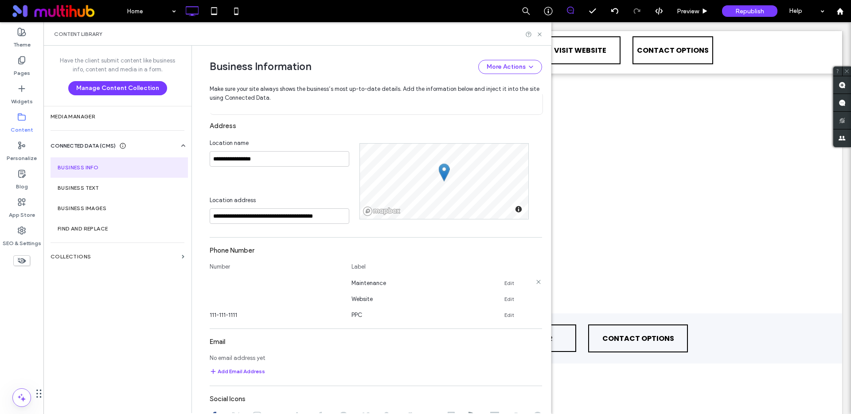
click at [535, 280] on icon at bounding box center [538, 281] width 7 height 7
click at [535, 282] on icon at bounding box center [538, 281] width 7 height 7
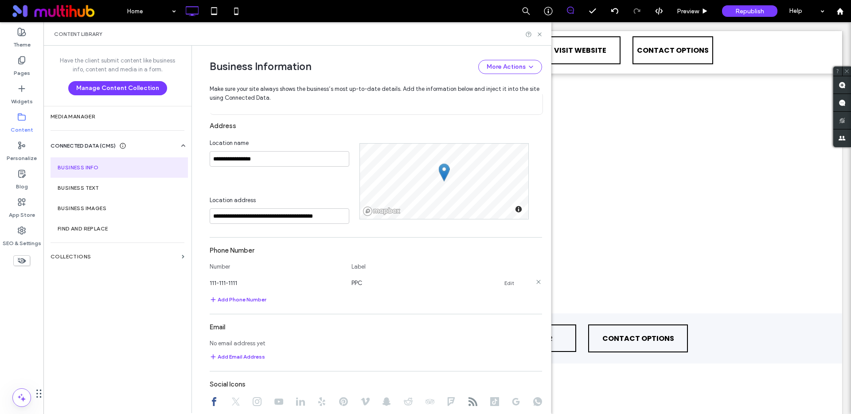
click at [504, 281] on link "Edit" at bounding box center [509, 283] width 10 height 7
click at [246, 286] on input "**********" at bounding box center [276, 282] width 133 height 16
type input "*"
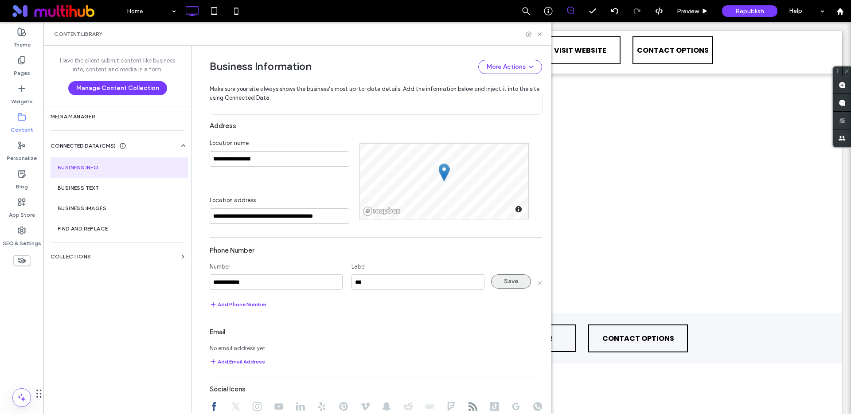
type input "**********"
click at [510, 283] on button "Save" at bounding box center [511, 281] width 40 height 14
click at [539, 35] on icon at bounding box center [539, 34] width 7 height 7
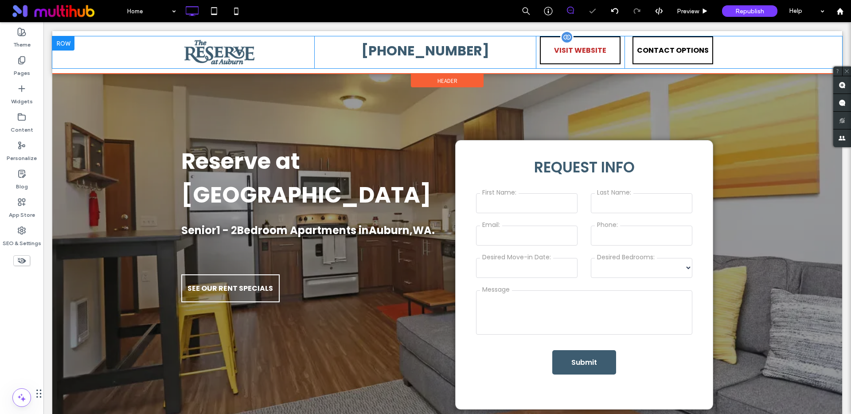
scroll to position [0, 0]
click at [566, 51] on span "VISIT WEBSITE" at bounding box center [580, 50] width 52 height 25
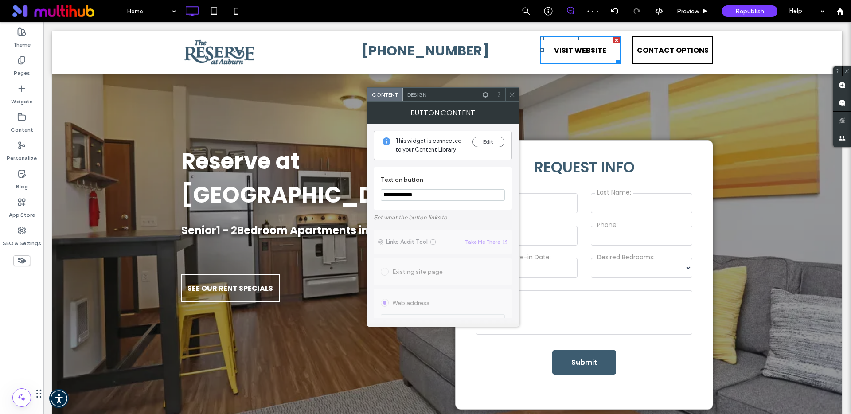
click at [418, 94] on span "Design" at bounding box center [416, 94] width 19 height 7
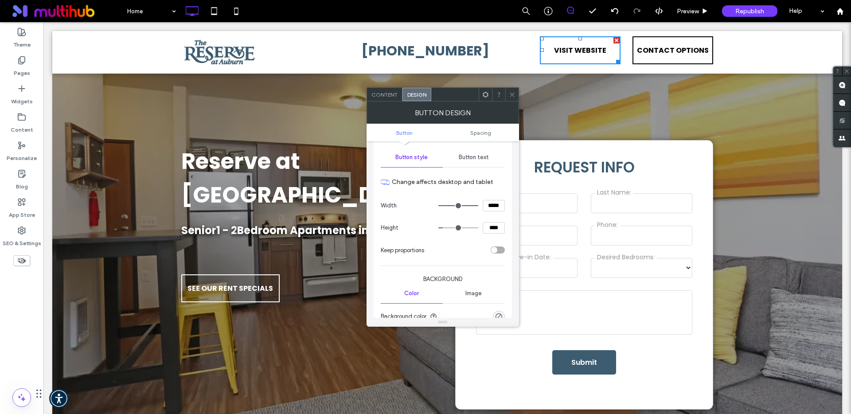
scroll to position [88, 0]
click at [477, 154] on span "Button text" at bounding box center [474, 155] width 30 height 7
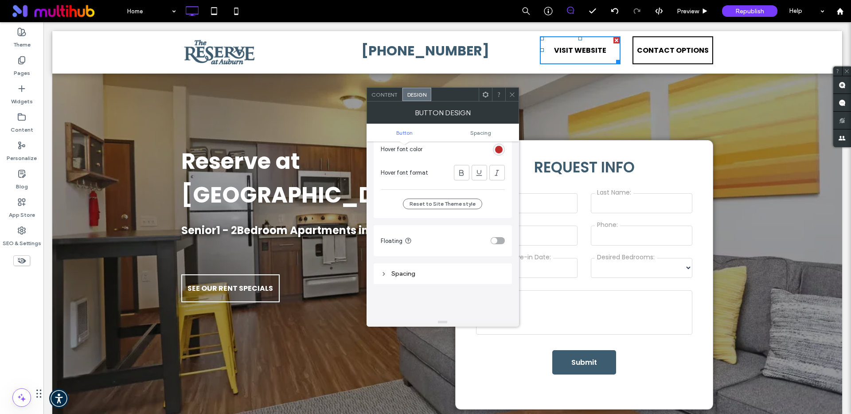
scroll to position [244, 0]
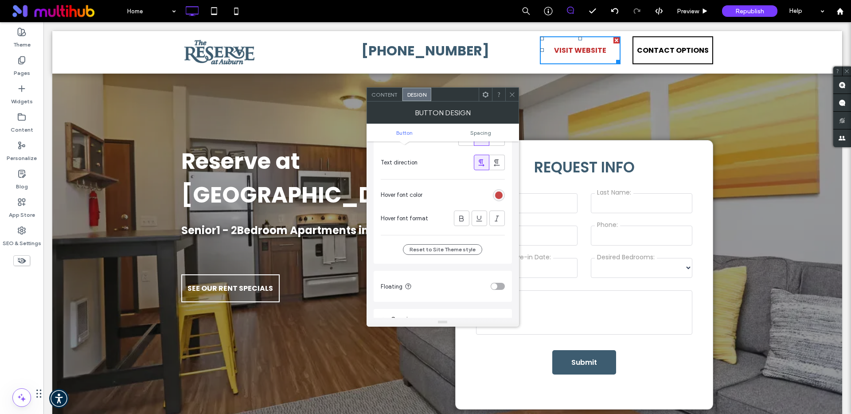
click at [499, 194] on div "rgb(191, 44, 44)" at bounding box center [499, 195] width 8 height 8
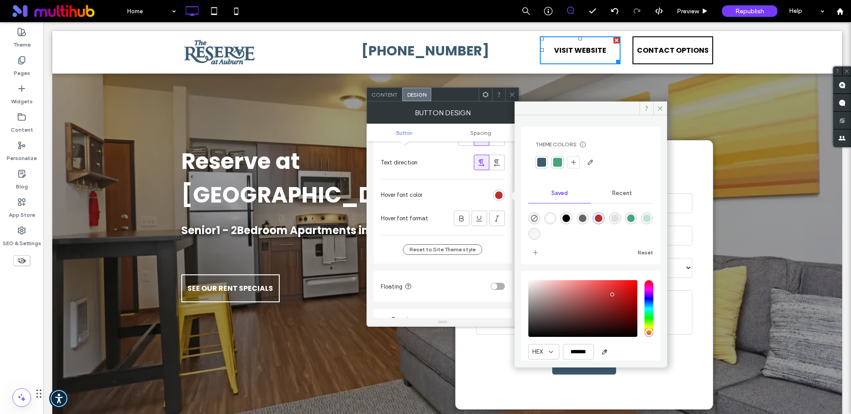
click at [568, 218] on div "rgba(0,0,0,1)" at bounding box center [566, 218] width 8 height 8
type input "*******"
click at [663, 108] on icon at bounding box center [660, 108] width 7 height 7
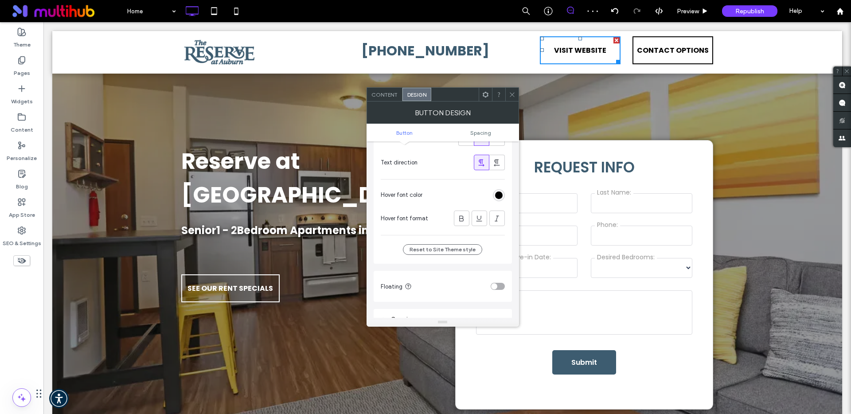
click at [510, 98] on span at bounding box center [512, 94] width 7 height 13
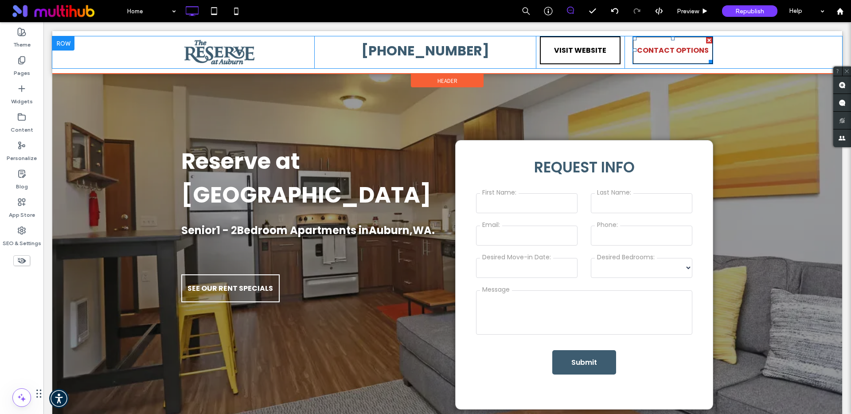
click at [645, 51] on span "CONTACT OPTIONS" at bounding box center [673, 50] width 72 height 25
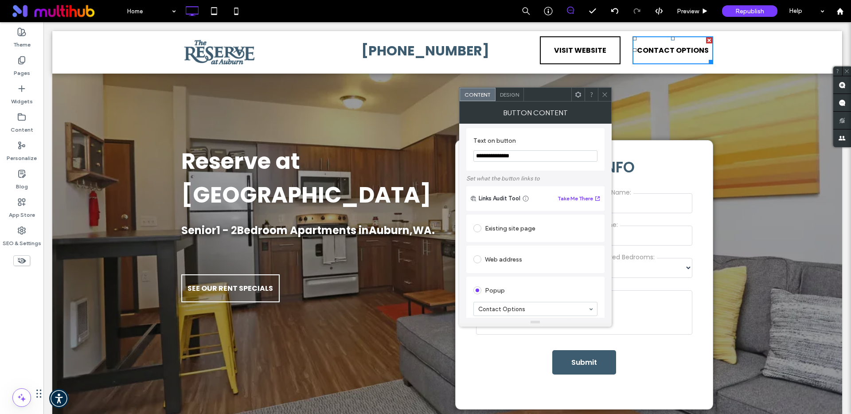
scroll to position [0, 0]
click at [512, 99] on div "Design" at bounding box center [509, 94] width 28 height 13
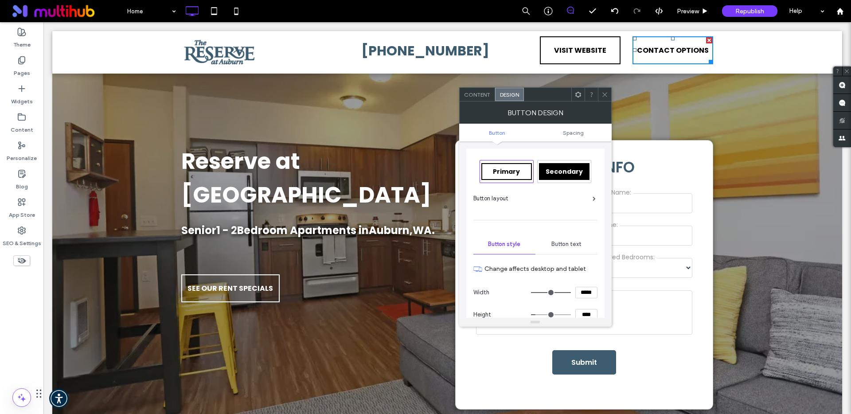
click at [577, 246] on span "Button text" at bounding box center [566, 244] width 30 height 7
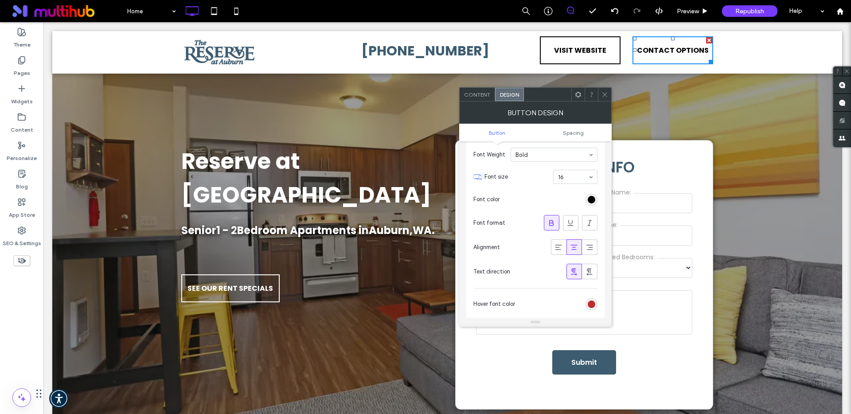
scroll to position [144, 0]
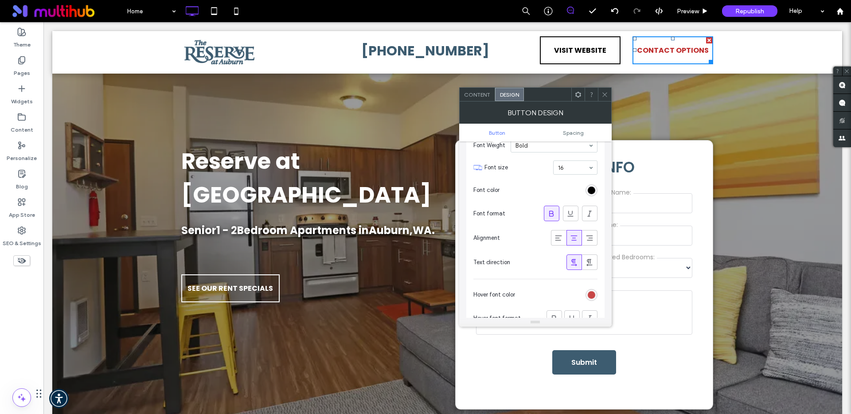
click at [592, 293] on div "rgb(191, 44, 44)" at bounding box center [592, 295] width 8 height 8
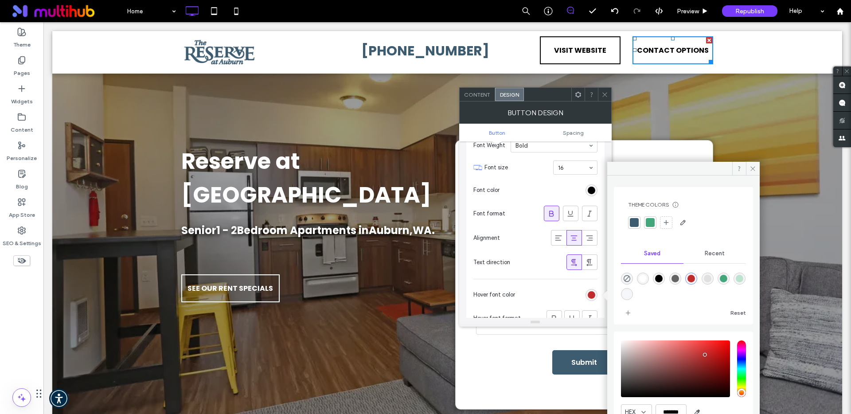
click at [662, 280] on div "rgba(0,0,0,1)" at bounding box center [659, 279] width 8 height 8
type input "*******"
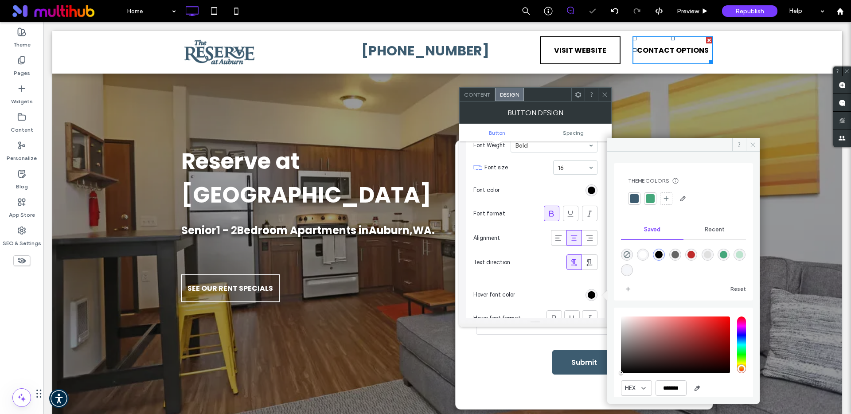
click at [754, 144] on icon at bounding box center [752, 144] width 7 height 7
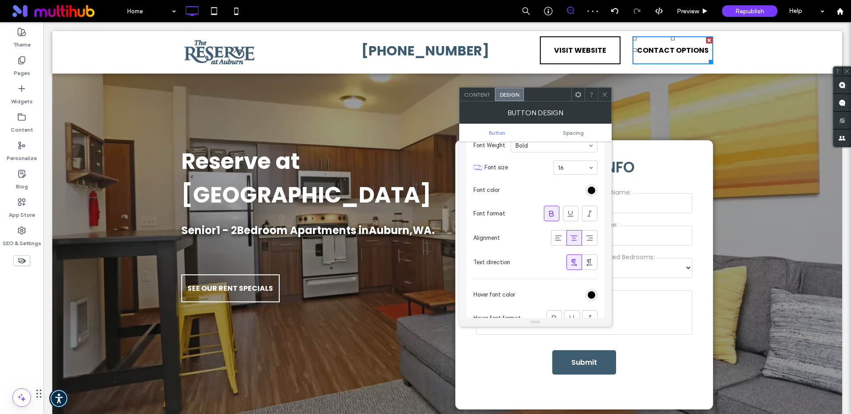
click at [603, 96] on icon at bounding box center [604, 94] width 7 height 7
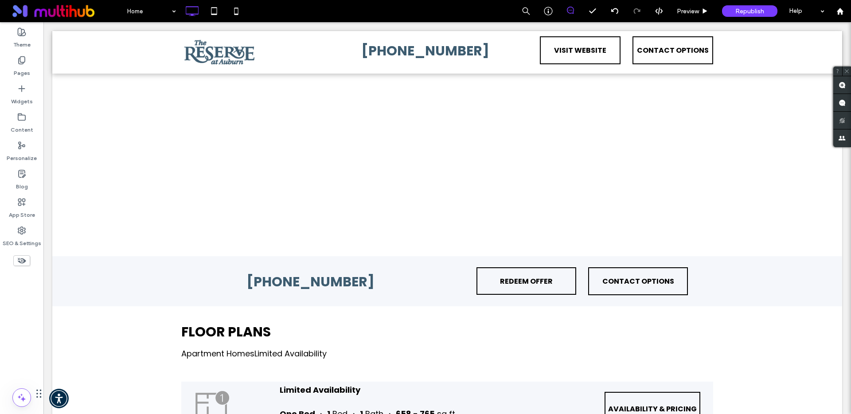
scroll to position [926, 0]
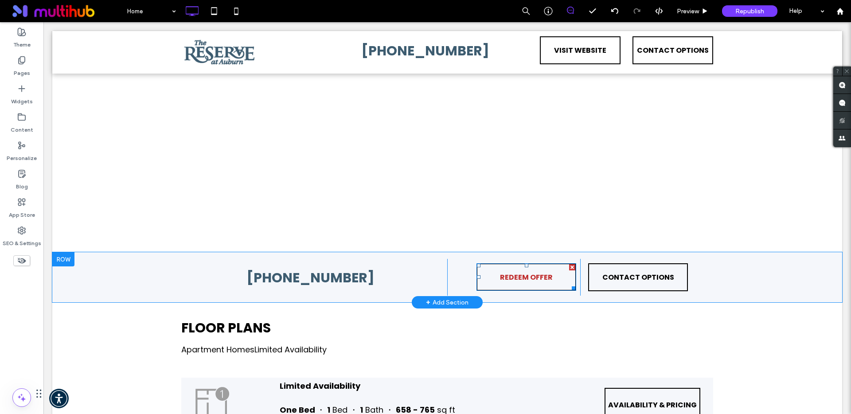
click at [533, 276] on span "REDEEM OFFER" at bounding box center [526, 277] width 53 height 25
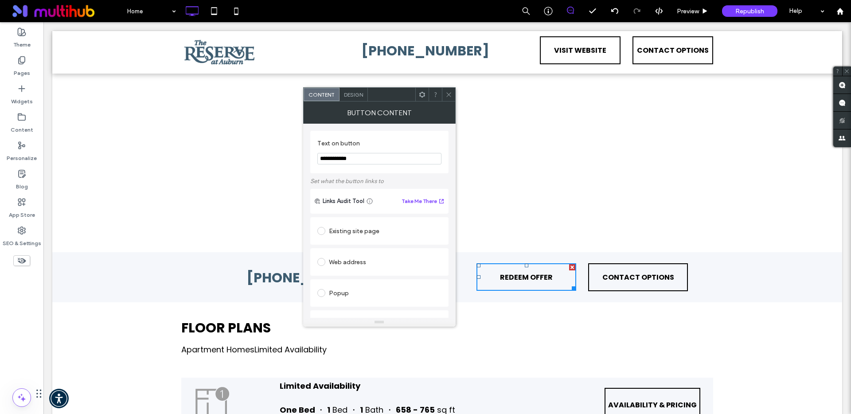
click at [353, 96] on span "Design" at bounding box center [353, 94] width 19 height 7
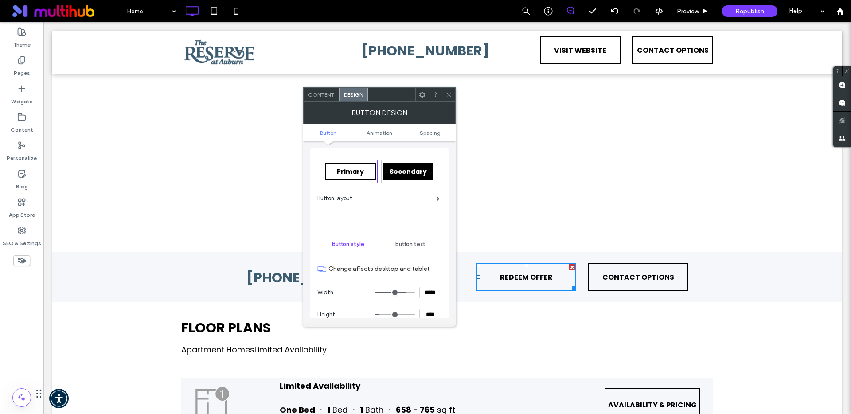
click at [418, 237] on div "Button text" at bounding box center [410, 243] width 62 height 19
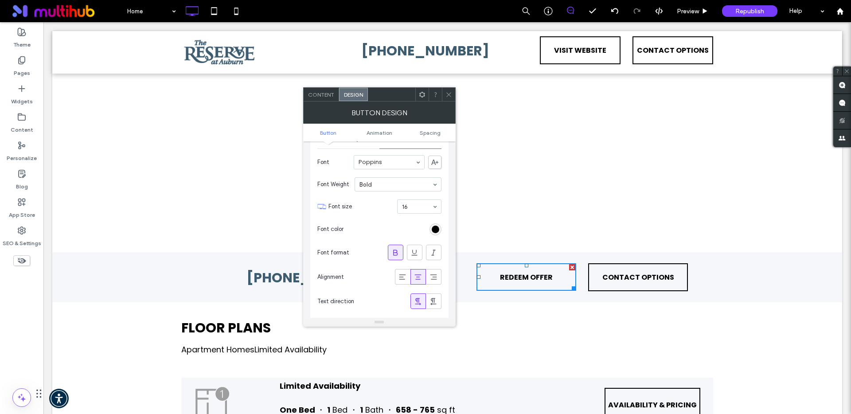
scroll to position [141, 0]
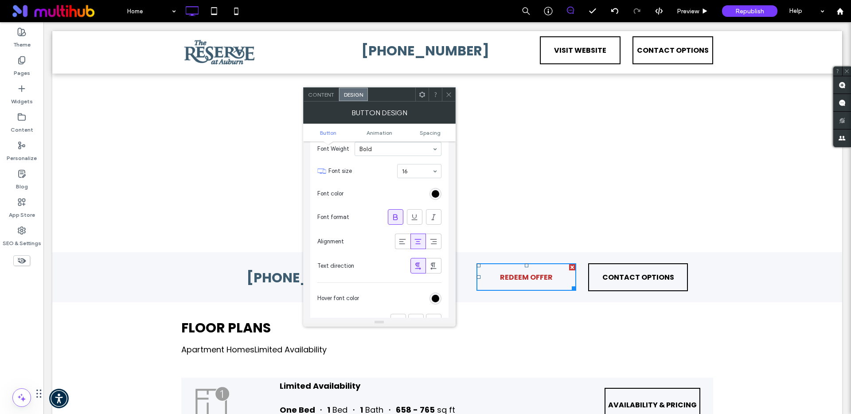
click at [438, 301] on div "rgb(0, 0, 0)" at bounding box center [436, 299] width 8 height 8
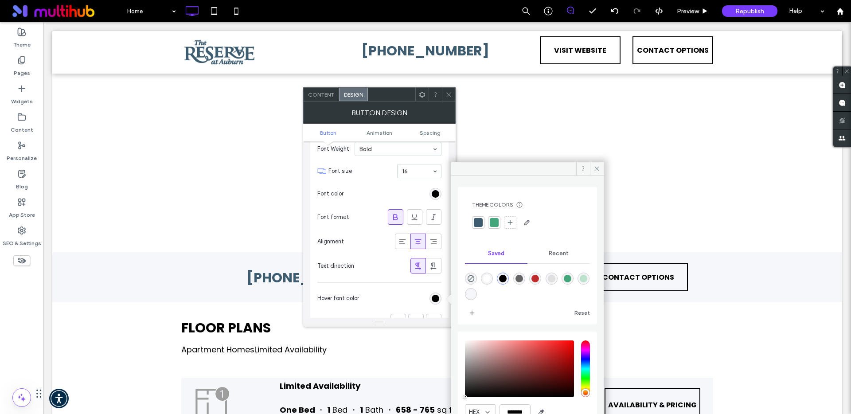
click at [503, 276] on div "rgba(0,0,0,1)" at bounding box center [503, 279] width 8 height 8
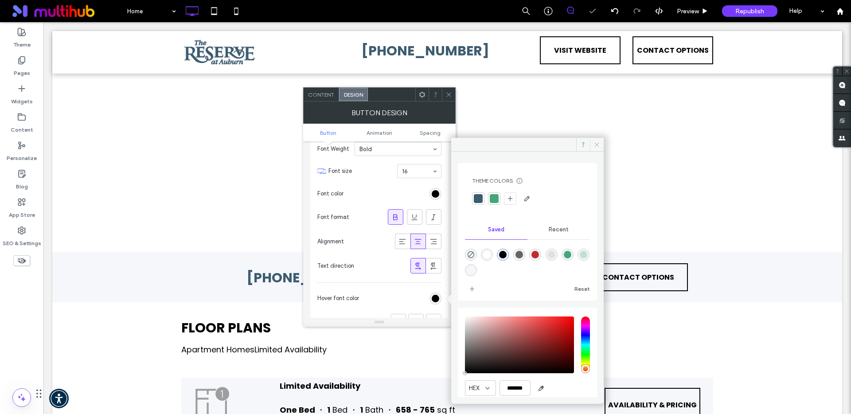
click at [598, 142] on icon at bounding box center [596, 144] width 7 height 7
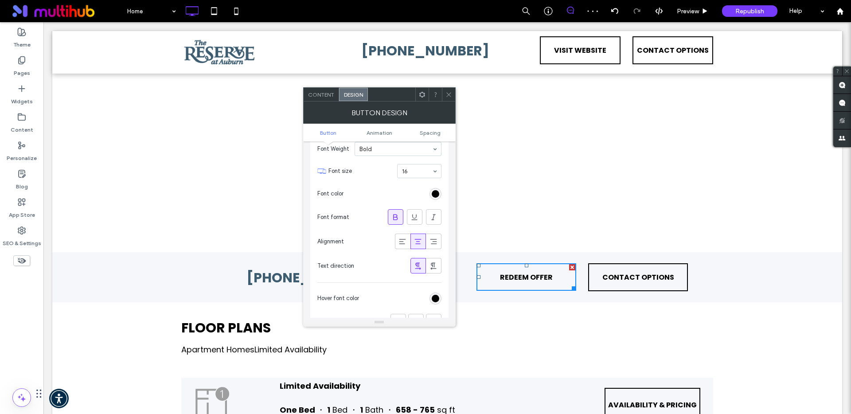
click at [448, 97] on icon at bounding box center [448, 94] width 7 height 7
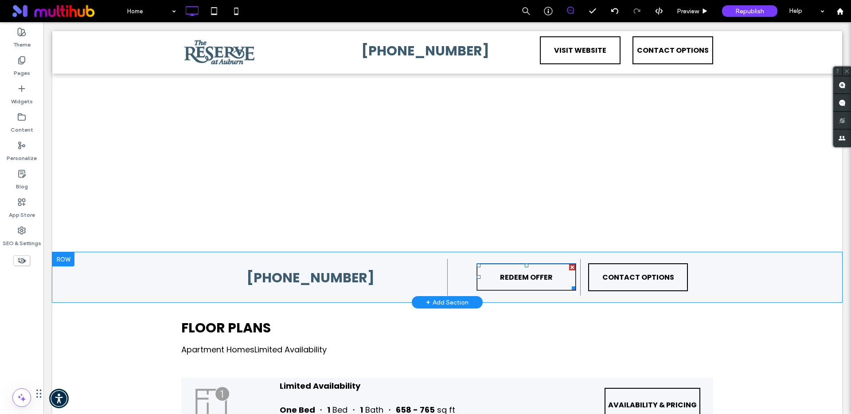
click at [512, 279] on span "REDEEM OFFER" at bounding box center [526, 277] width 53 height 25
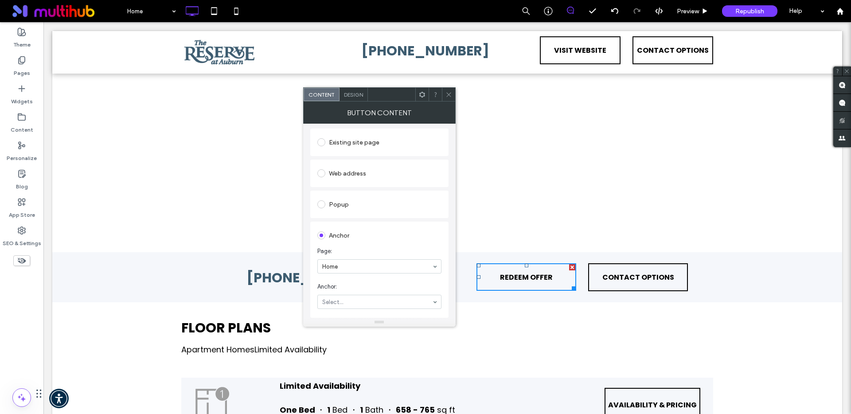
scroll to position [98, 0]
click at [448, 97] on icon at bounding box center [448, 94] width 7 height 7
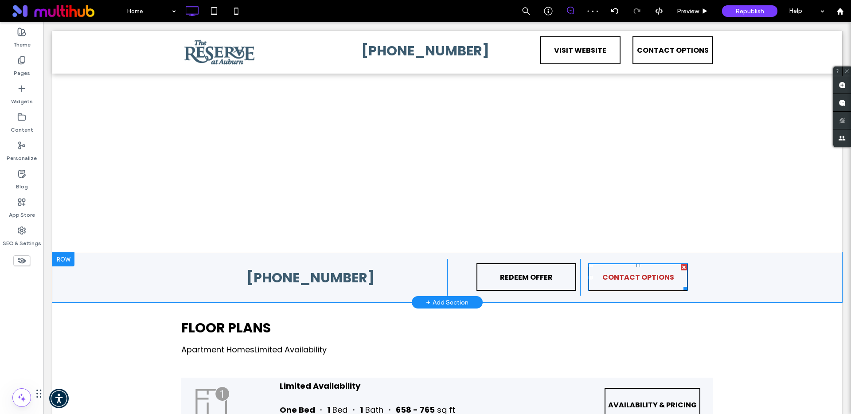
click at [623, 274] on span "CONTACT OPTIONS" at bounding box center [638, 277] width 72 height 25
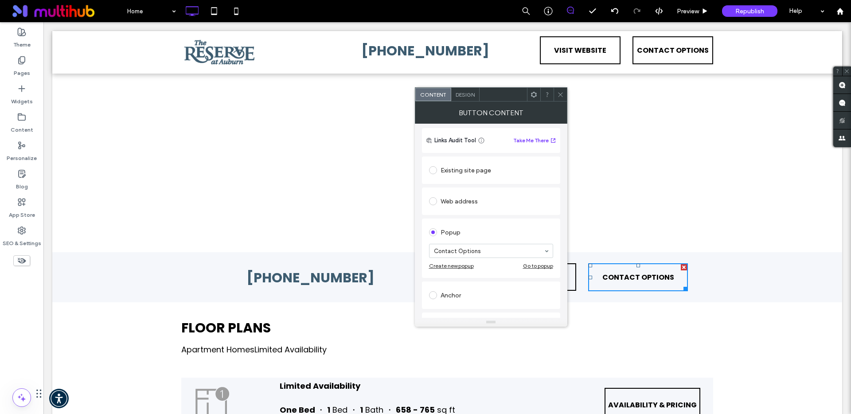
scroll to position [0, 0]
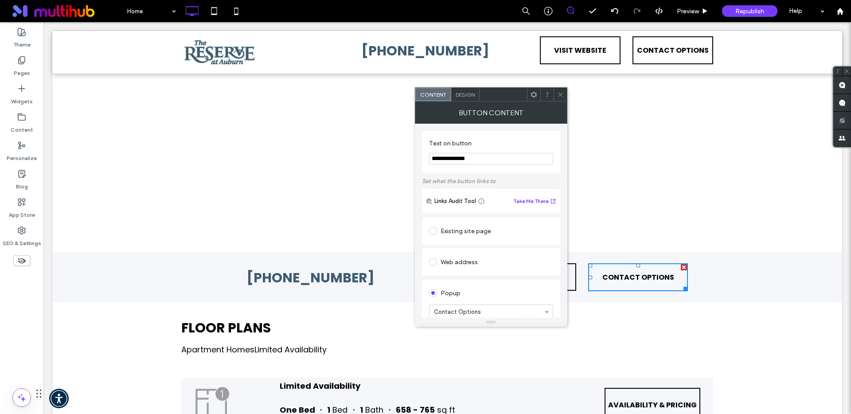
click at [471, 99] on div "Design" at bounding box center [465, 94] width 28 height 13
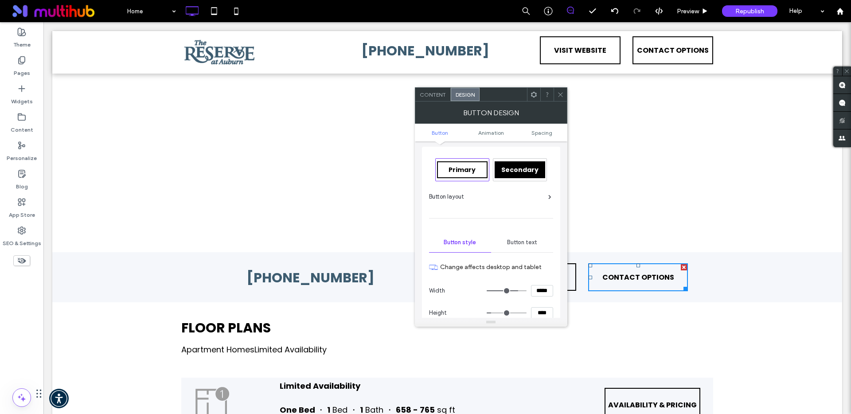
click at [536, 241] on span "Button text" at bounding box center [522, 242] width 30 height 7
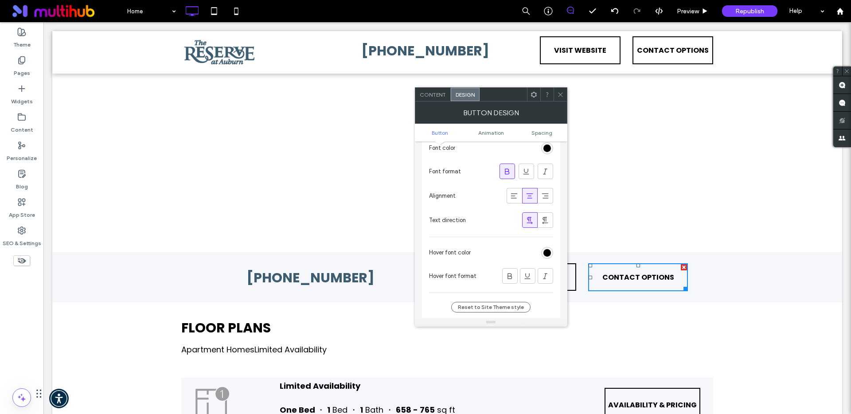
scroll to position [192, 0]
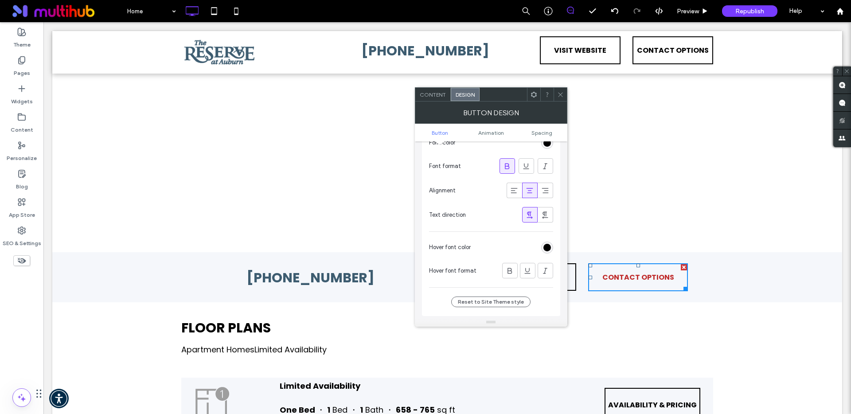
click at [546, 253] on section "Hover font color" at bounding box center [491, 247] width 124 height 22
click at [546, 247] on div "rgb(0, 0, 0)" at bounding box center [547, 248] width 8 height 8
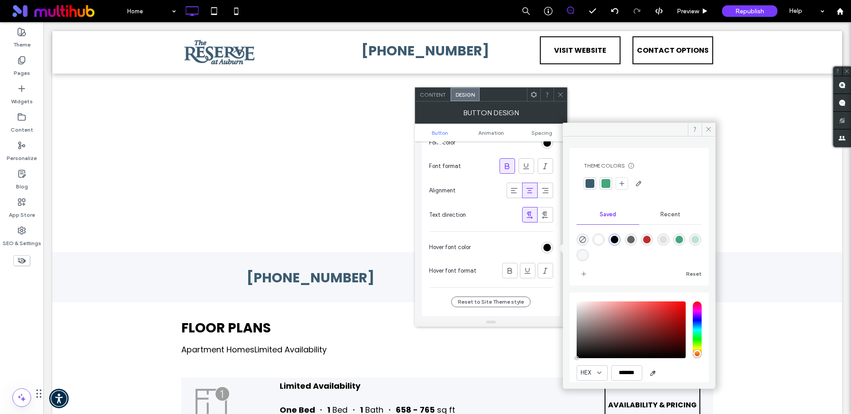
click at [620, 241] on div "rgba(0,0,0,1)" at bounding box center [614, 239] width 12 height 12
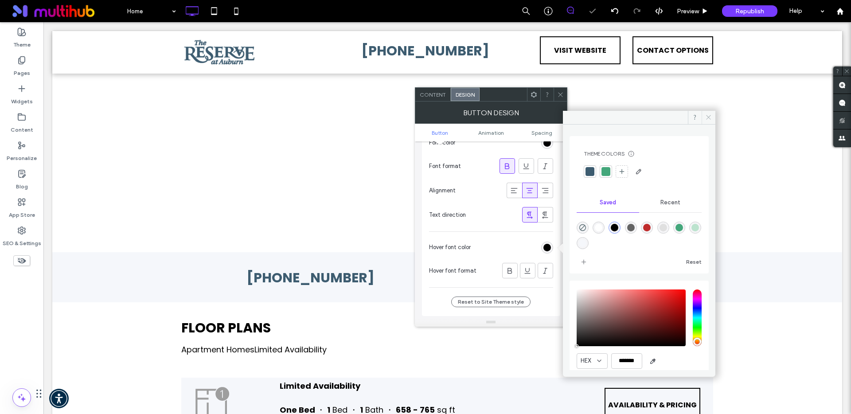
click at [711, 116] on icon at bounding box center [708, 117] width 7 height 7
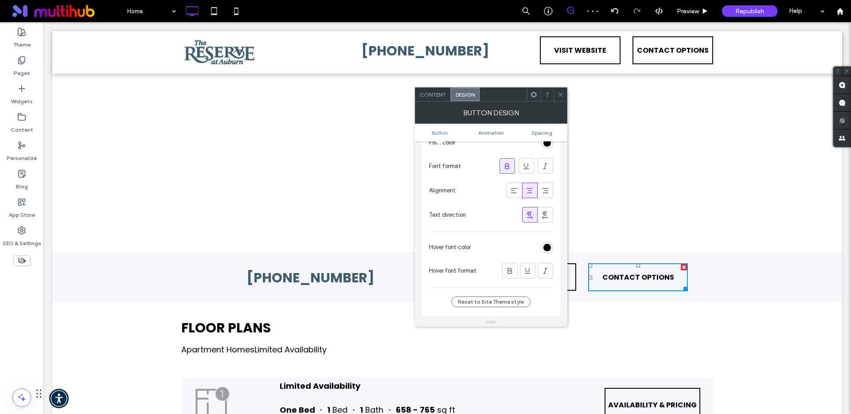
click at [561, 95] on icon at bounding box center [560, 94] width 7 height 7
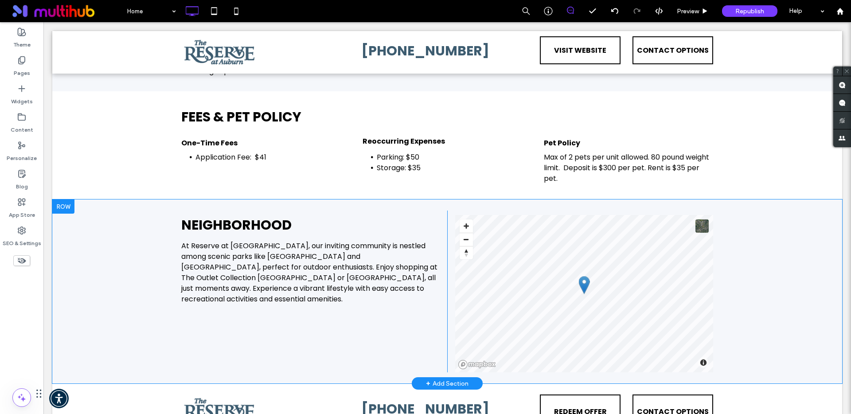
scroll to position [1831, 0]
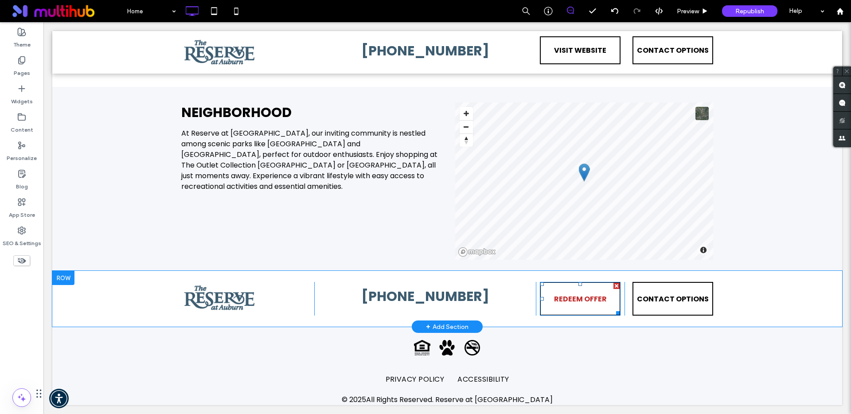
click at [574, 302] on span "REDEEM OFFER" at bounding box center [580, 298] width 53 height 25
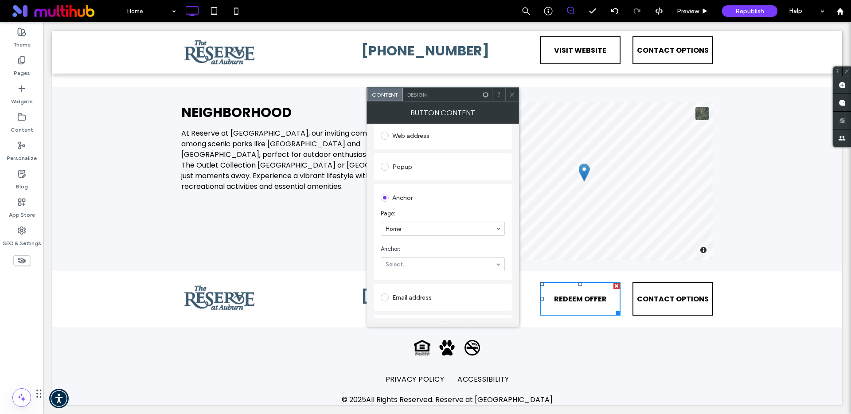
scroll to position [127, 0]
click at [674, 300] on span "CONTACT OPTIONS" at bounding box center [673, 298] width 72 height 25
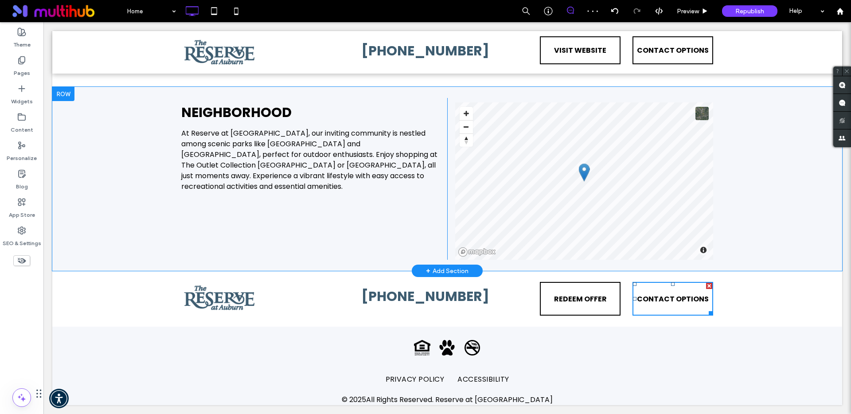
click at [781, 177] on div "Neighborhood At Reserve at Auburn, our inviting community is nestled among scen…" at bounding box center [447, 179] width 790 height 184
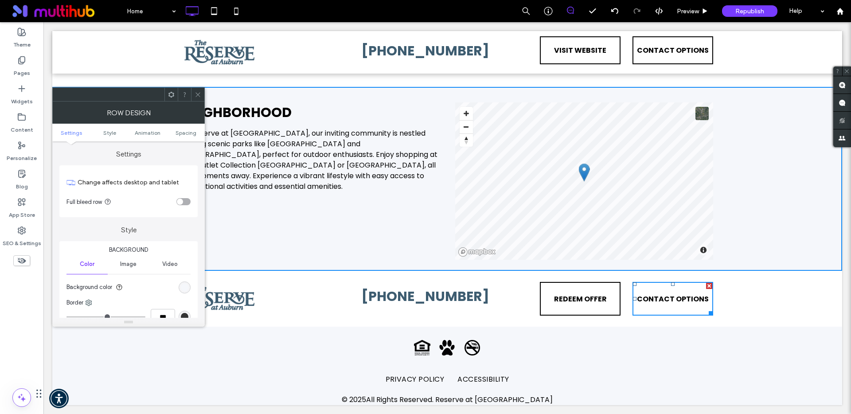
click at [199, 97] on icon at bounding box center [198, 94] width 7 height 7
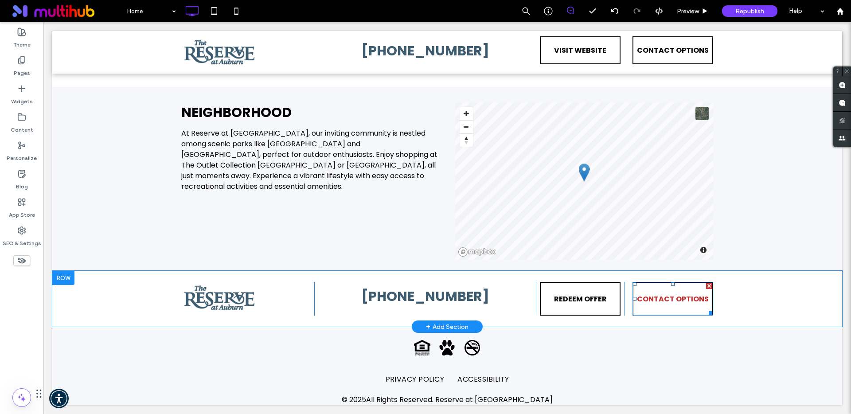
click at [651, 300] on span "CONTACT OPTIONS" at bounding box center [673, 298] width 72 height 25
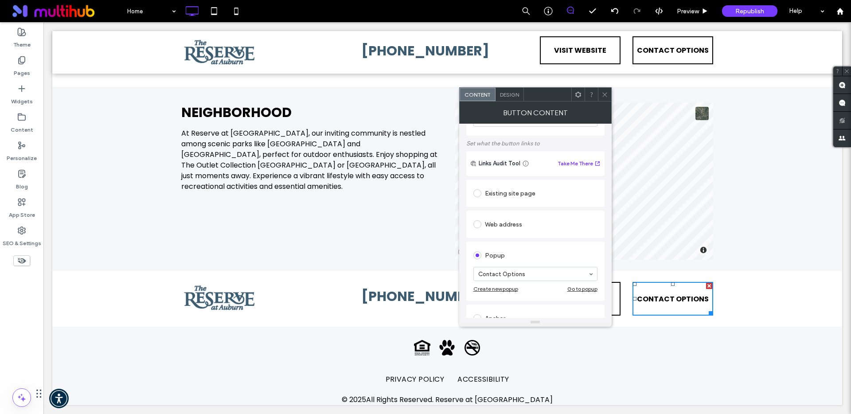
scroll to position [78, 0]
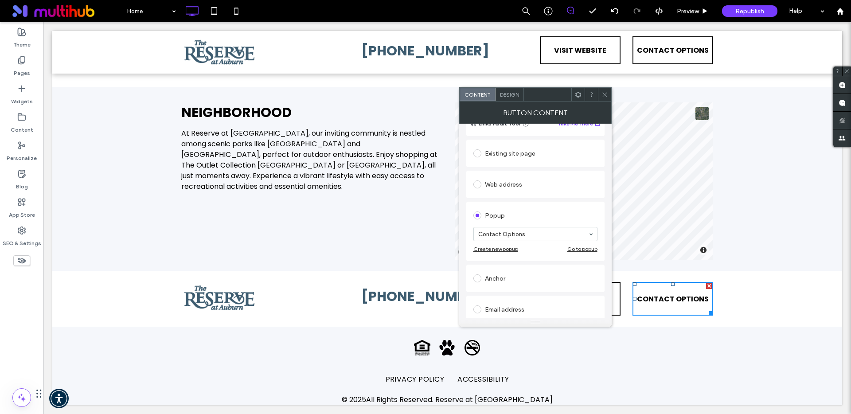
click at [576, 249] on div "Go to popup" at bounding box center [582, 248] width 30 height 7
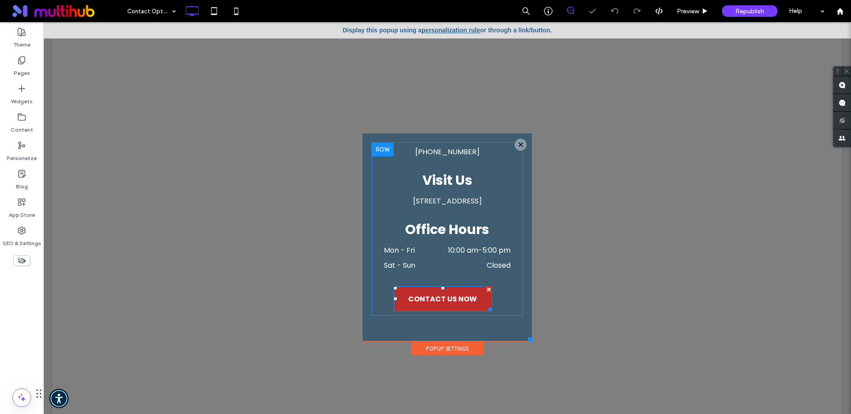
click at [479, 301] on link "CONTACT US NOW" at bounding box center [442, 298] width 98 height 24
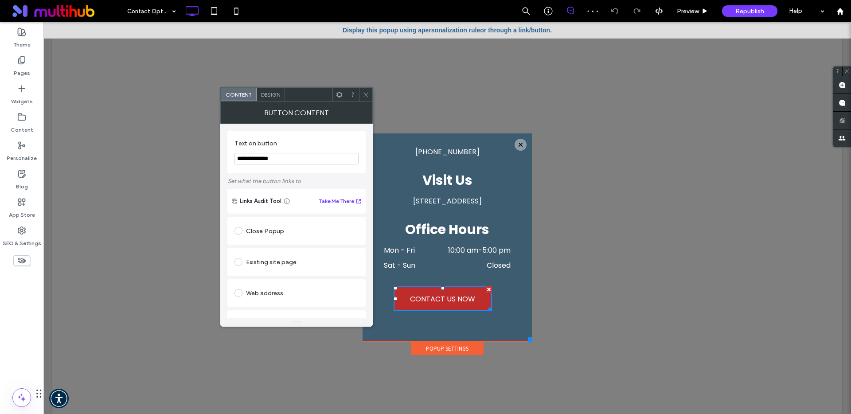
click at [264, 93] on span "Design" at bounding box center [270, 94] width 19 height 7
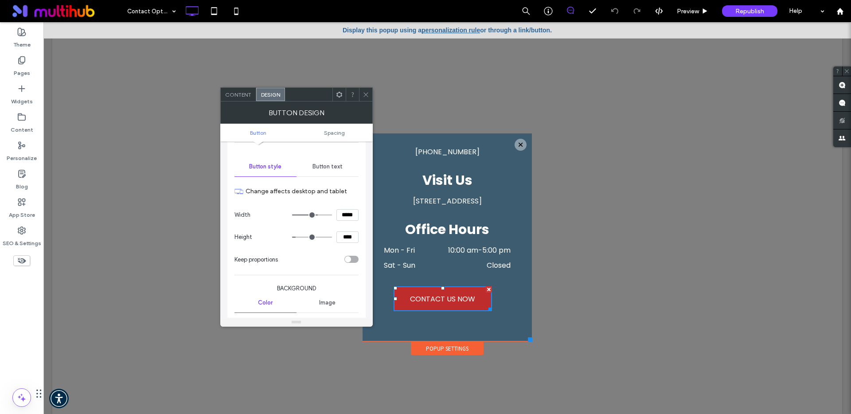
scroll to position [122, 0]
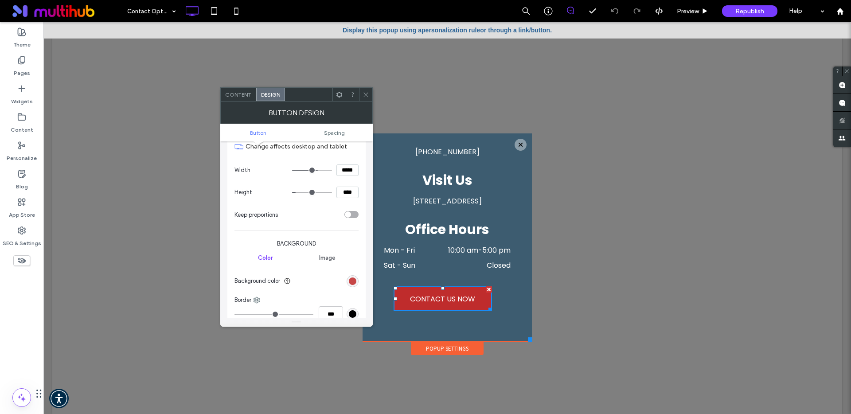
click at [351, 279] on div "rgb(191, 44, 44)" at bounding box center [353, 281] width 8 height 8
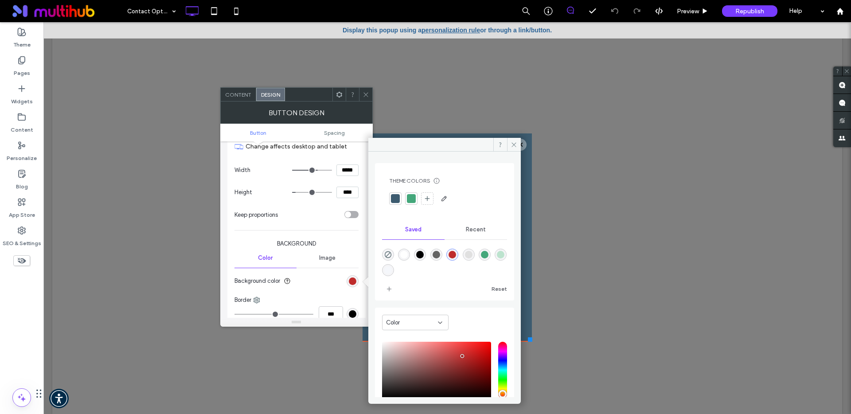
click at [407, 253] on div "rgba(255,255,255,1)" at bounding box center [404, 255] width 8 height 8
type input "*******"
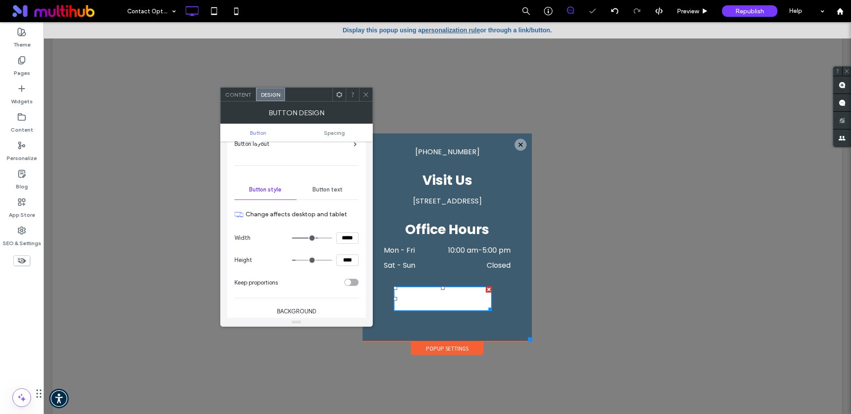
scroll to position [53, 0]
click at [329, 191] on span "Button text" at bounding box center [327, 191] width 30 height 7
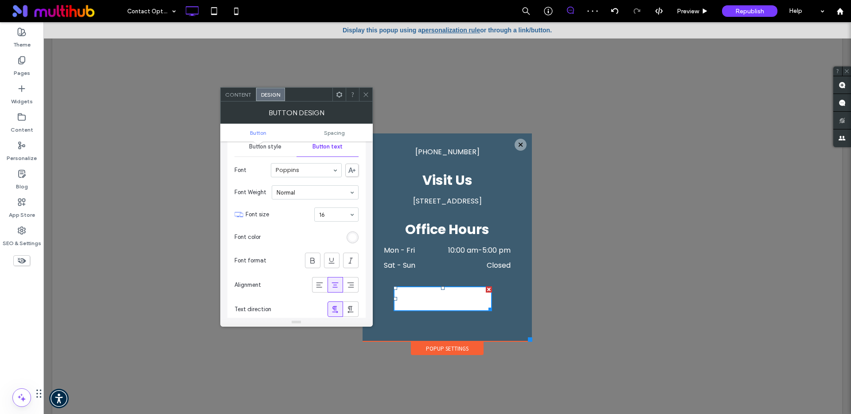
scroll to position [152, 0]
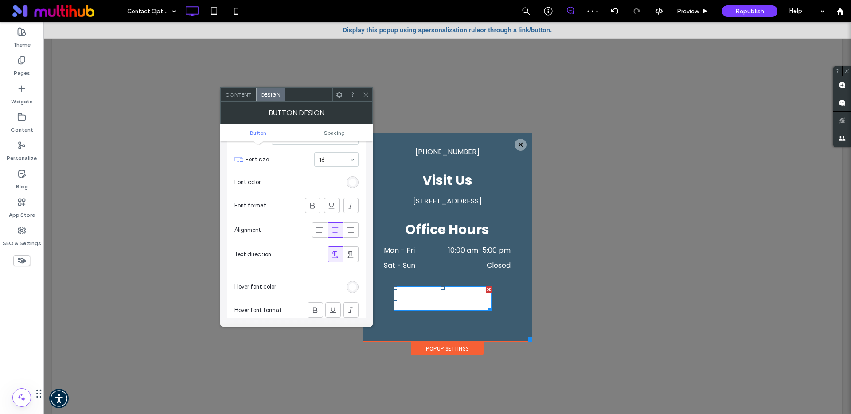
click at [351, 180] on div "rgb(255, 255, 255)" at bounding box center [353, 183] width 8 height 8
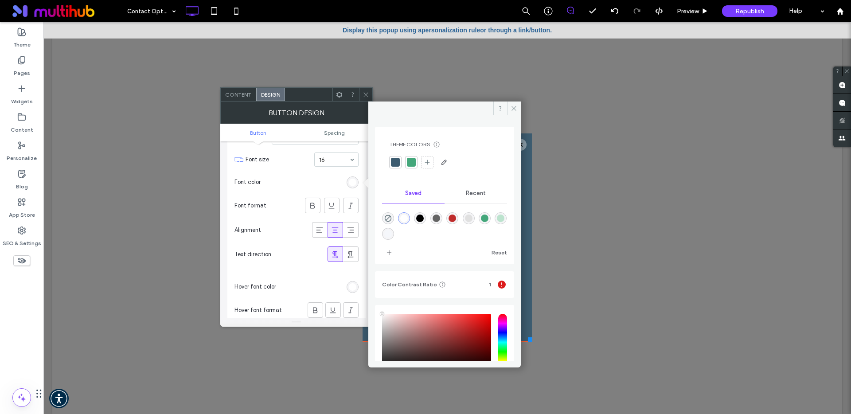
click at [397, 164] on div at bounding box center [395, 162] width 9 height 9
click at [350, 286] on div "rgb(86, 113, 130)" at bounding box center [353, 287] width 8 height 8
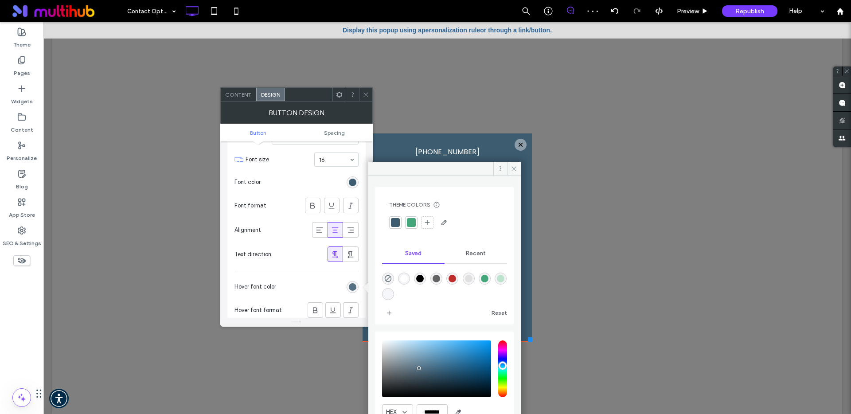
click at [393, 221] on div at bounding box center [395, 222] width 9 height 9
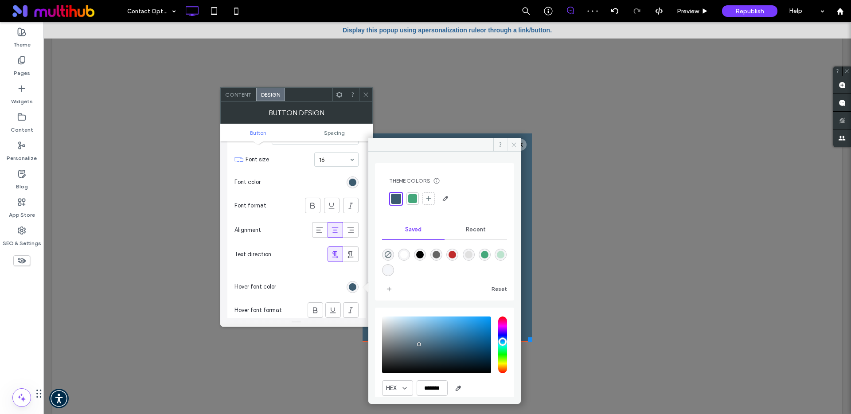
click at [512, 144] on icon at bounding box center [513, 144] width 7 height 7
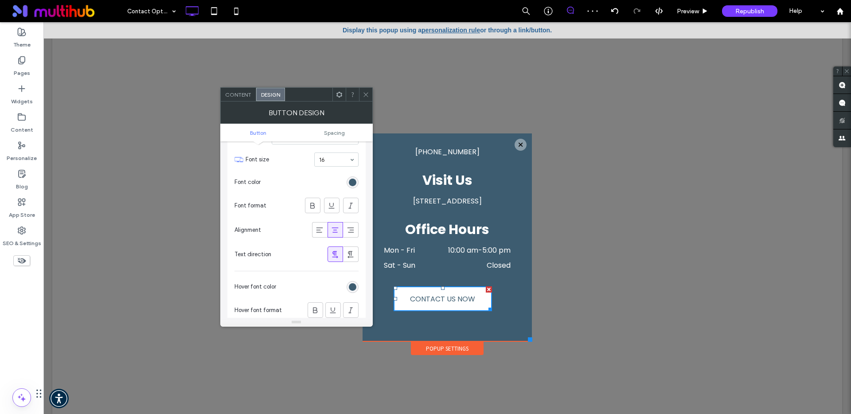
click at [367, 94] on icon at bounding box center [365, 94] width 7 height 7
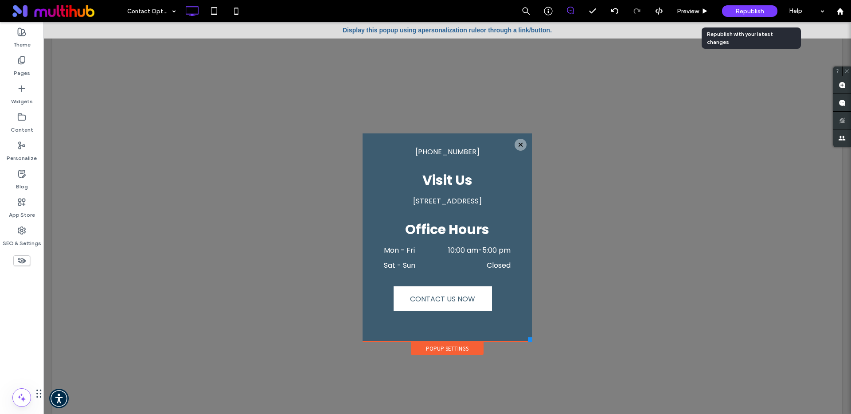
click at [747, 10] on span "Republish" at bounding box center [749, 12] width 29 height 8
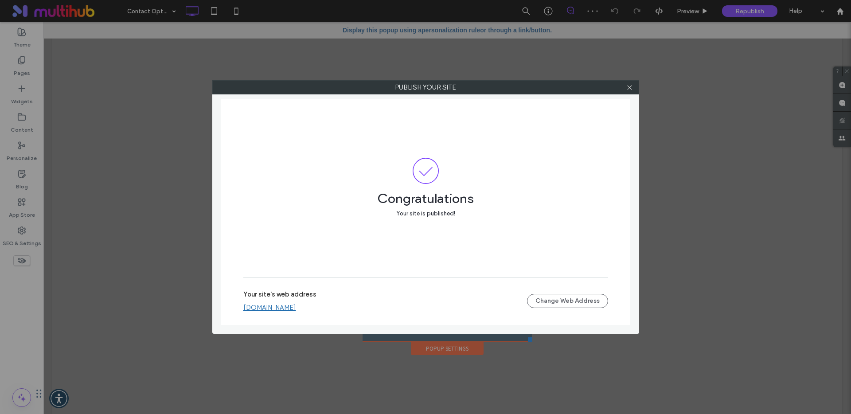
click at [296, 309] on link "indigo-reserve-at-auburn.multiscreensite.com" at bounding box center [269, 308] width 53 height 8
click at [632, 85] on icon at bounding box center [629, 87] width 7 height 7
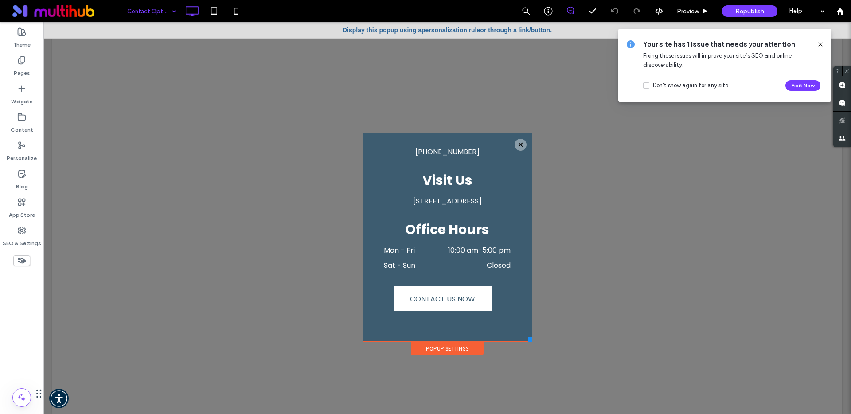
click at [122, 4] on div "Contact Options" at bounding box center [151, 11] width 58 height 22
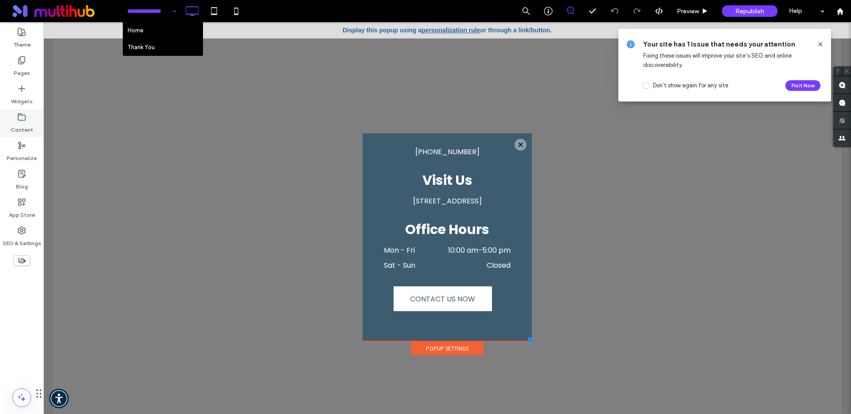
click at [17, 132] on label "Content" at bounding box center [22, 127] width 23 height 12
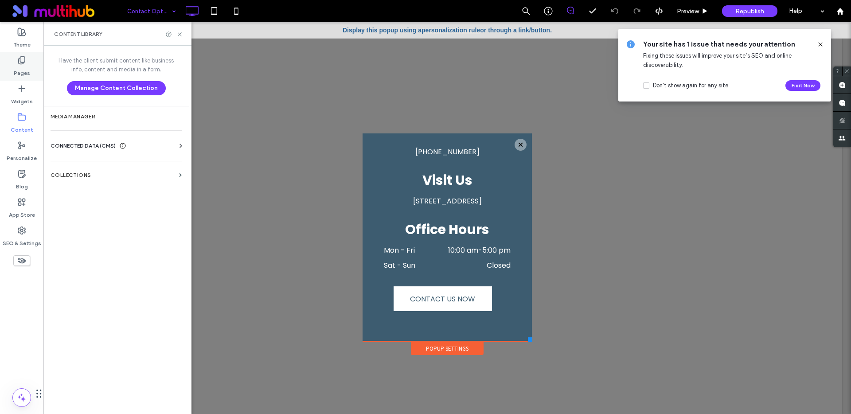
click at [19, 67] on label "Pages" at bounding box center [22, 71] width 16 height 12
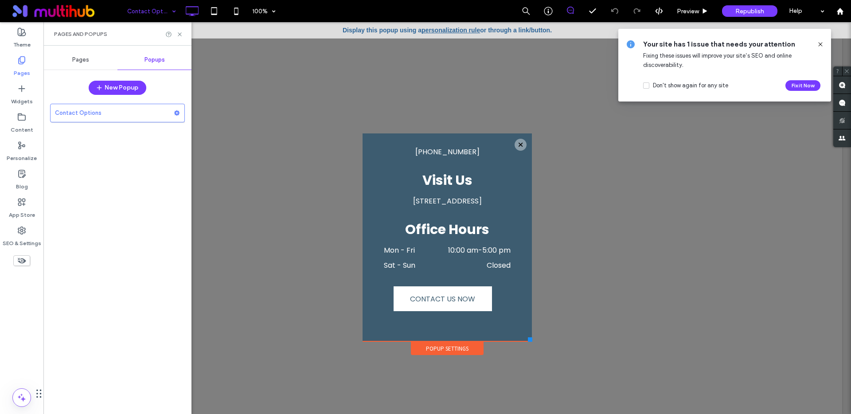
click at [88, 56] on span "Pages" at bounding box center [80, 59] width 17 height 7
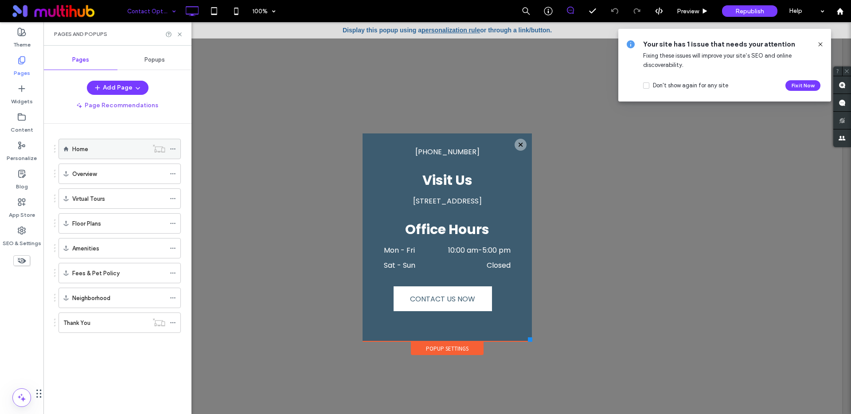
click at [109, 152] on div "Home" at bounding box center [110, 148] width 76 height 9
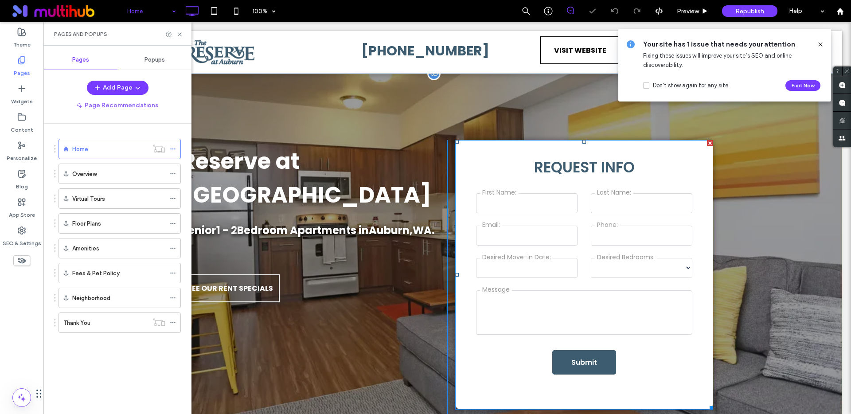
click at [581, 312] on span at bounding box center [584, 275] width 258 height 270
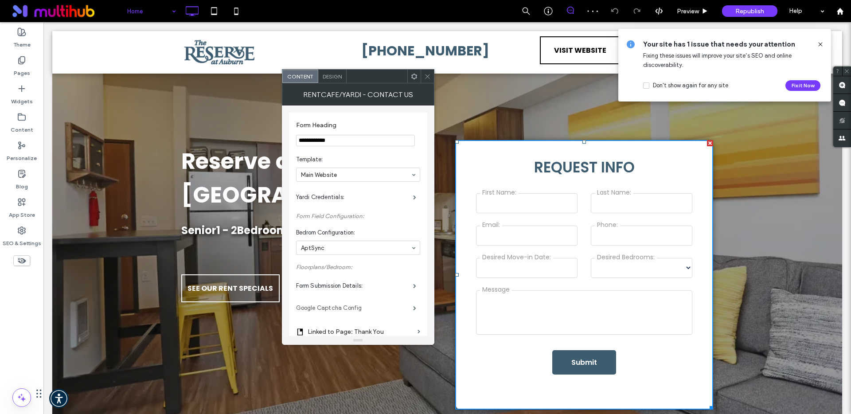
click at [383, 300] on label "Google Captcha Config" at bounding box center [354, 308] width 117 height 18
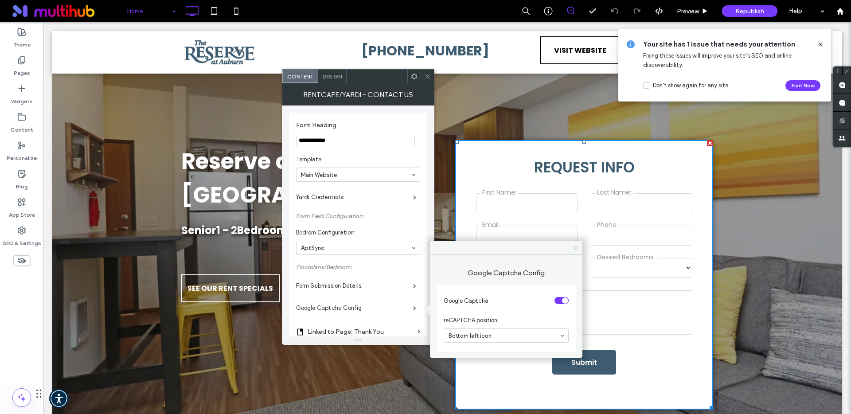
click at [579, 251] on span at bounding box center [575, 247] width 14 height 13
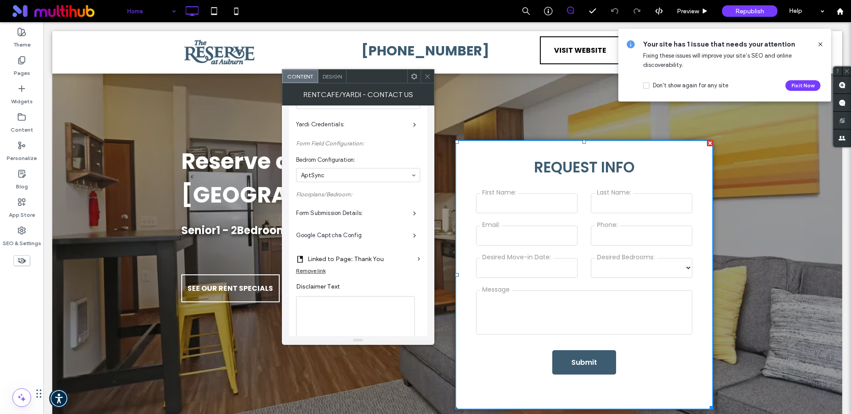
scroll to position [95, 0]
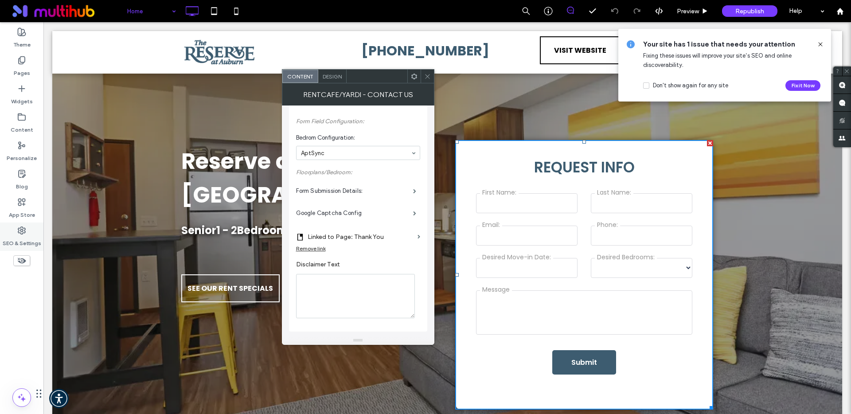
click at [17, 236] on label "SEO & Settings" at bounding box center [22, 241] width 39 height 12
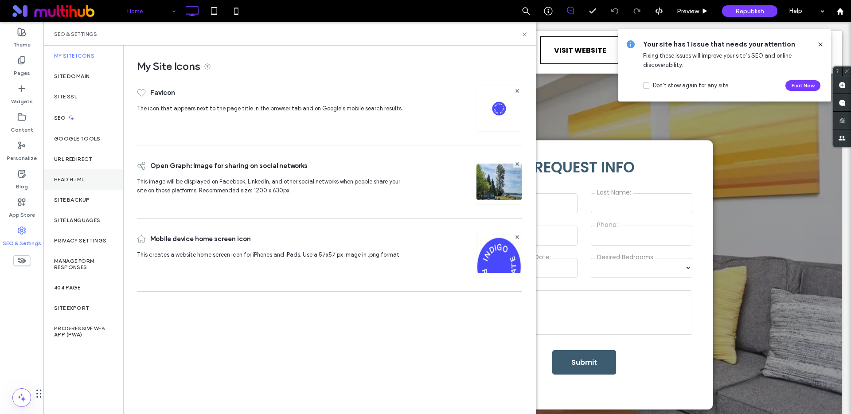
click at [84, 175] on div "Head HTML" at bounding box center [83, 179] width 80 height 20
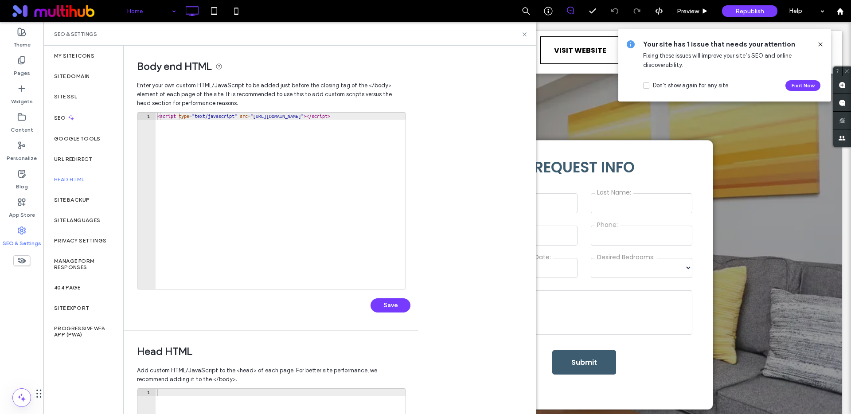
click at [235, 117] on div "< script type = "text/javascript" src = "https://app.repli360.com/admin/rrac-we…" at bounding box center [614, 208] width 916 height 191
paste textarea "*******"
type textarea "**********"
click at [388, 304] on button "Save" at bounding box center [390, 305] width 40 height 14
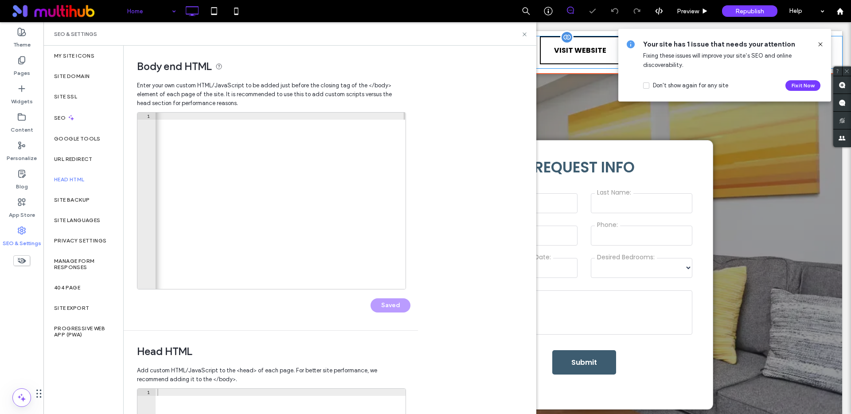
scroll to position [0, 0]
click at [523, 34] on icon at bounding box center [524, 34] width 7 height 7
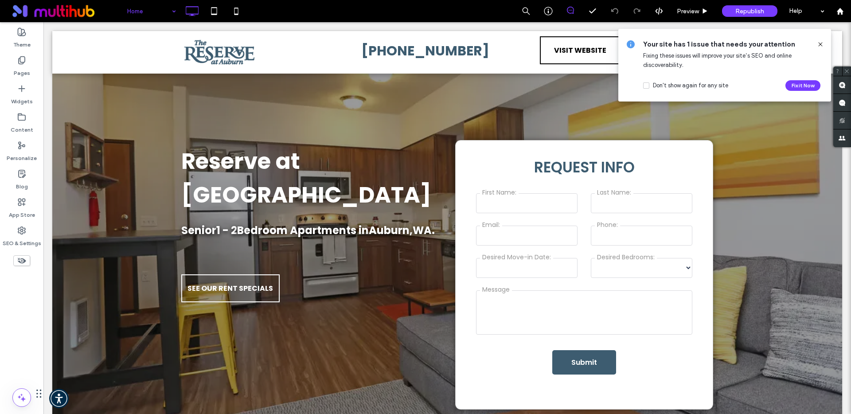
click at [820, 46] on icon at bounding box center [820, 44] width 7 height 7
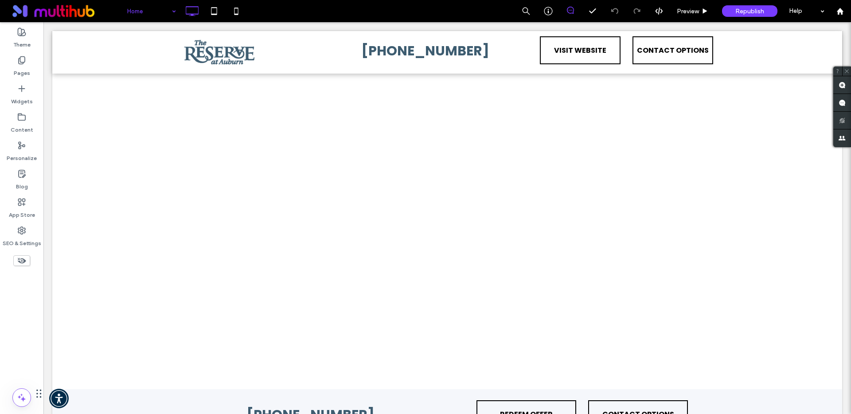
scroll to position [1147, 0]
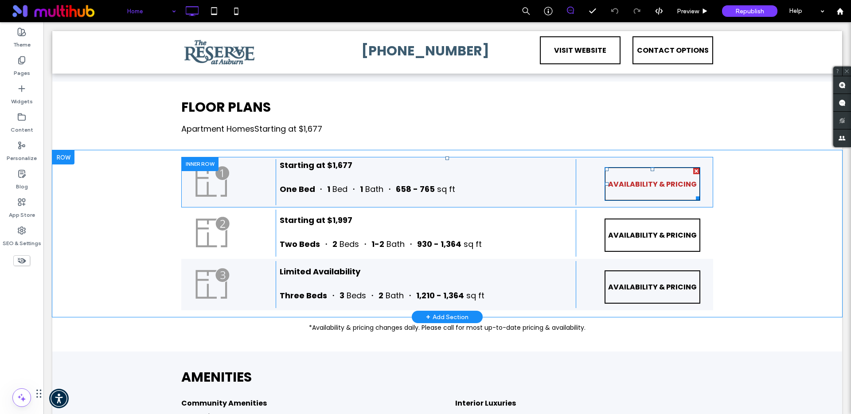
click at [649, 188] on span "AVAILABILITY & PRICING" at bounding box center [652, 183] width 89 height 25
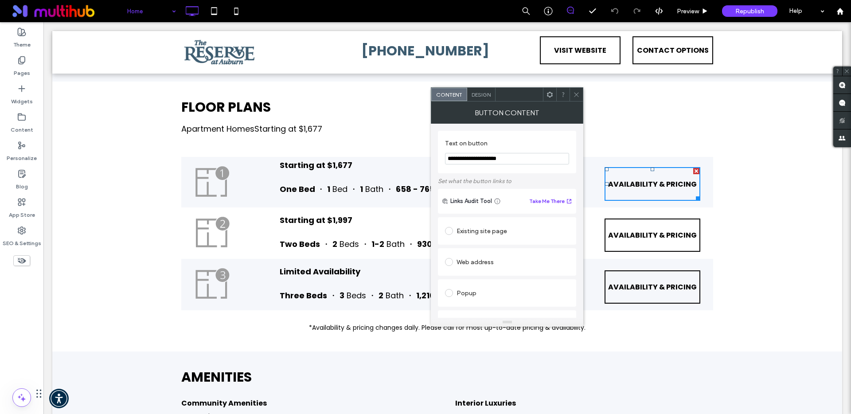
click at [480, 95] on span "Design" at bounding box center [480, 94] width 19 height 7
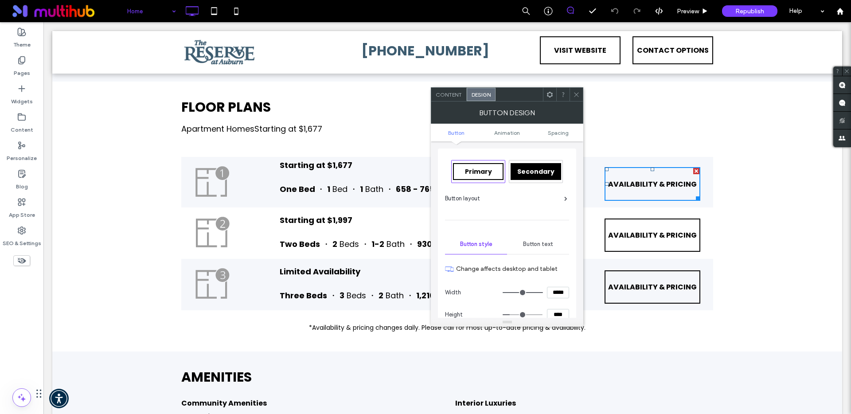
click at [533, 241] on span "Button text" at bounding box center [538, 244] width 30 height 7
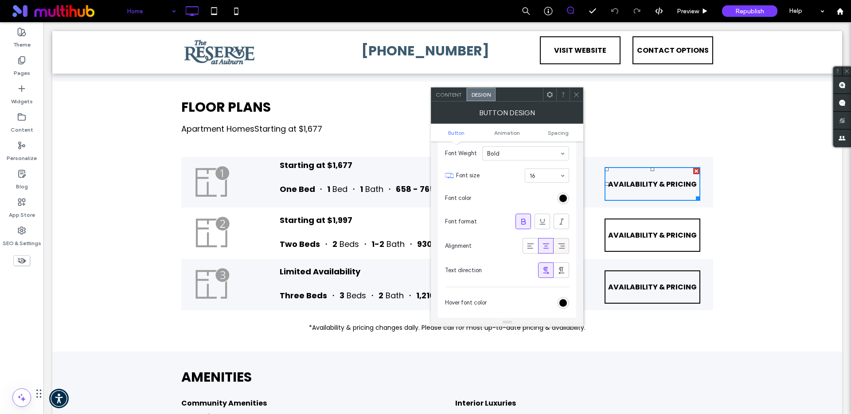
scroll to position [137, 0]
click at [563, 304] on div "rgb(0, 0, 0)" at bounding box center [563, 303] width 8 height 8
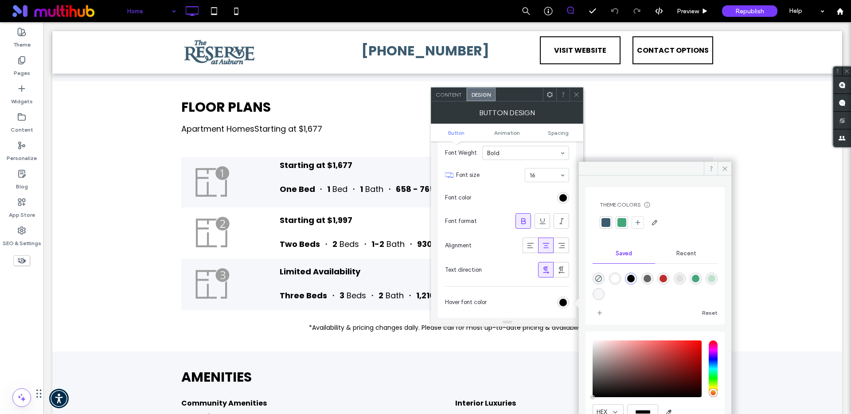
click at [634, 280] on div "rgba(0,0,0,1)" at bounding box center [631, 279] width 8 height 8
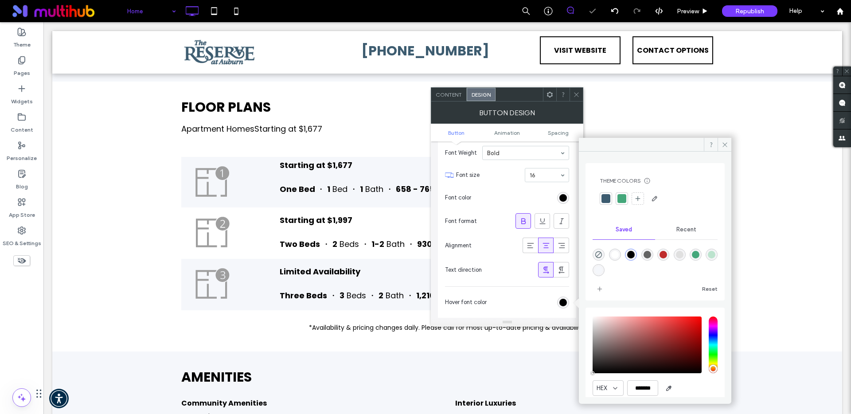
click at [577, 95] on use at bounding box center [576, 94] width 4 height 4
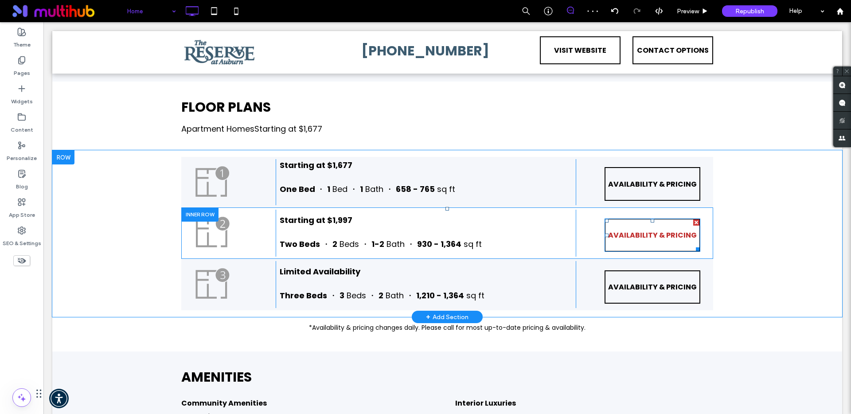
click at [655, 233] on span "AVAILABILITY & PRICING" at bounding box center [652, 234] width 89 height 25
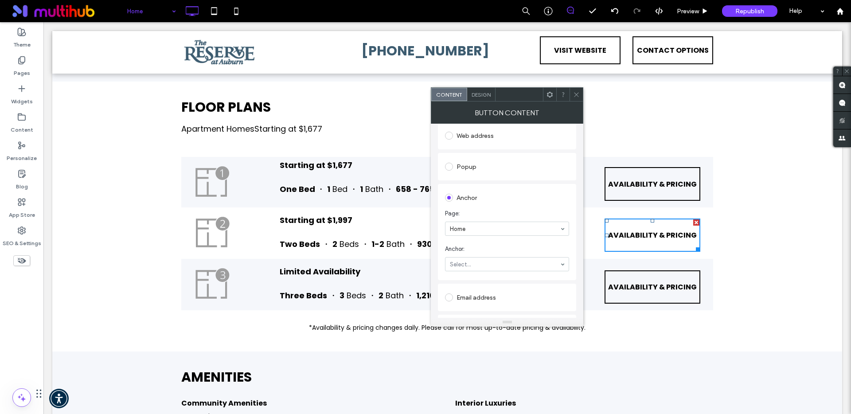
scroll to position [127, 0]
click at [635, 286] on span "AVAILABILITY & PRICING" at bounding box center [652, 286] width 89 height 25
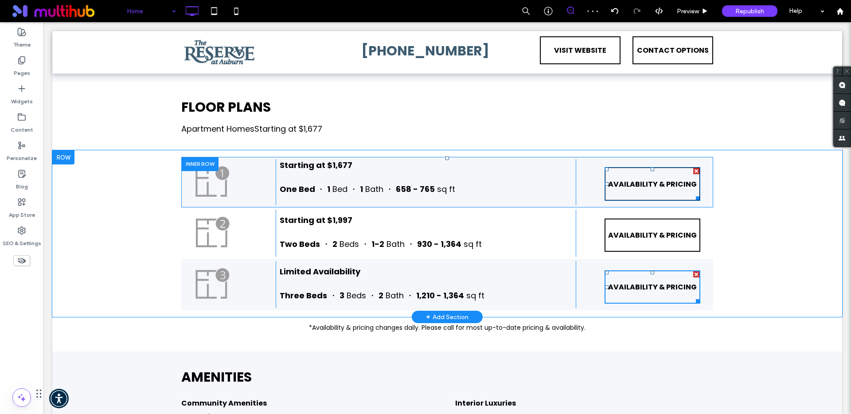
click at [651, 189] on span "AVAILABILITY & PRICING" at bounding box center [652, 183] width 89 height 25
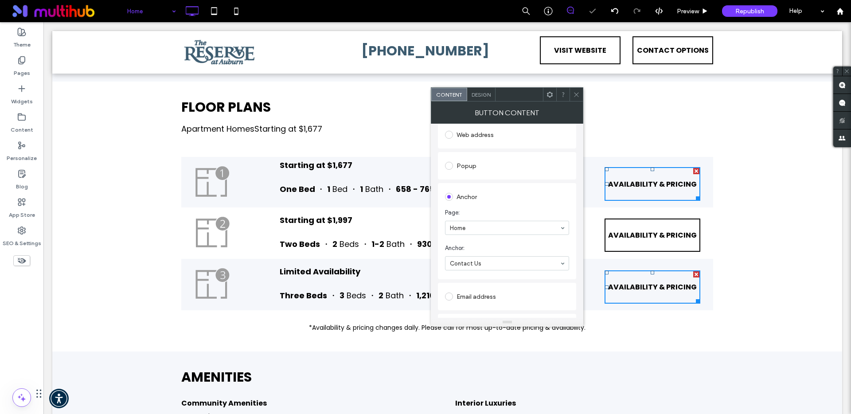
click at [576, 95] on icon at bounding box center [576, 94] width 7 height 7
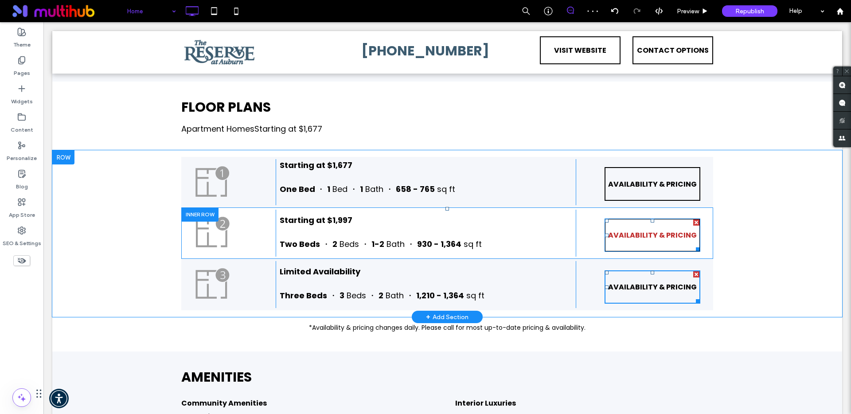
click at [631, 231] on span "AVAILABILITY & PRICING" at bounding box center [652, 234] width 89 height 25
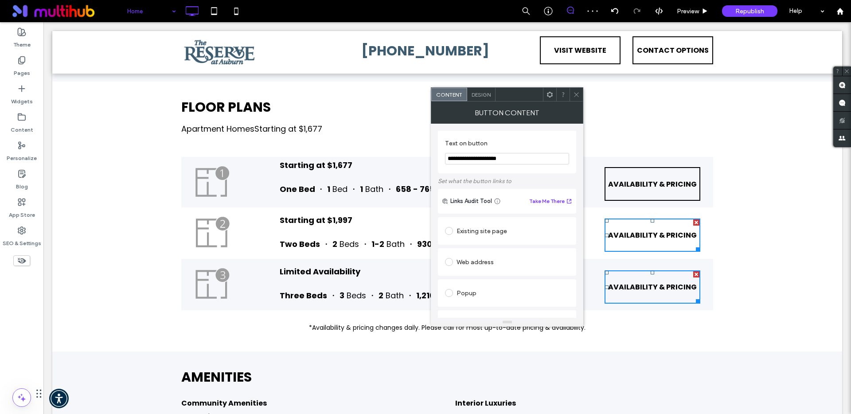
click at [481, 91] on span "Design" at bounding box center [480, 94] width 19 height 7
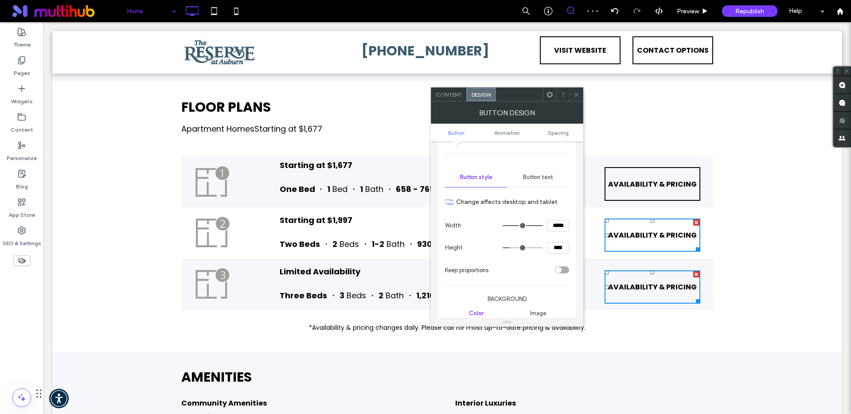
click at [529, 171] on div "Button text" at bounding box center [538, 176] width 62 height 19
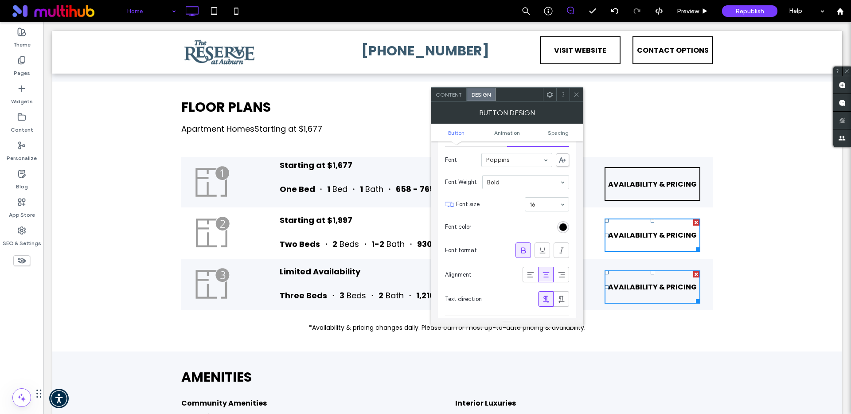
scroll to position [155, 0]
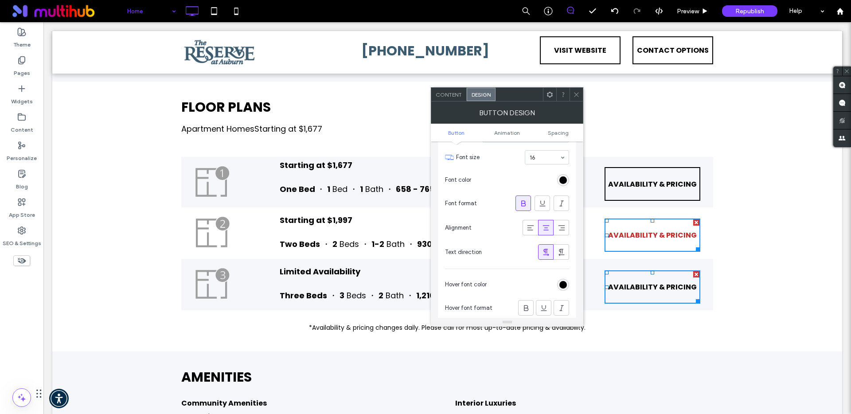
click at [565, 288] on div "rgb(0, 0, 0)" at bounding box center [563, 285] width 12 height 12
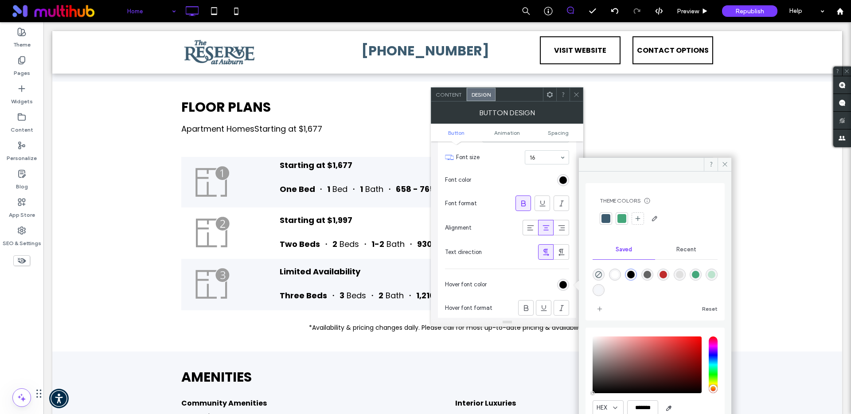
click at [634, 271] on div "rgba(0,0,0,1)" at bounding box center [631, 275] width 8 height 8
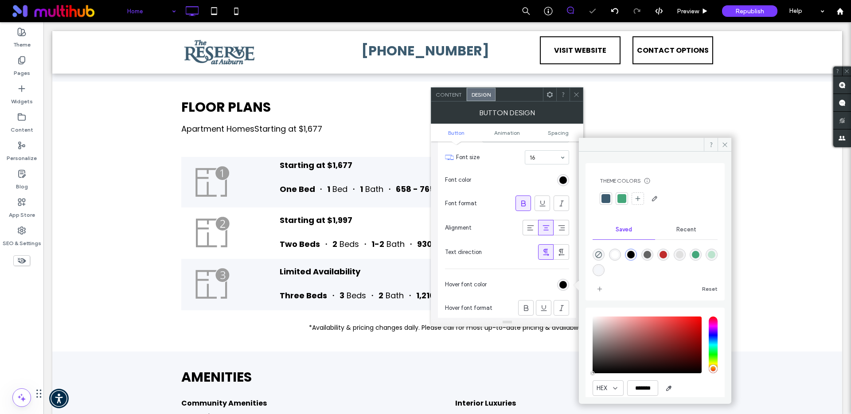
click at [576, 93] on use at bounding box center [576, 94] width 4 height 4
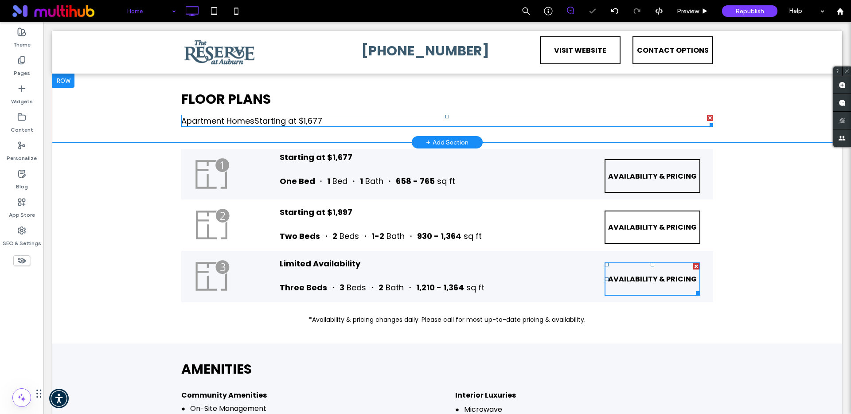
scroll to position [1257, 0]
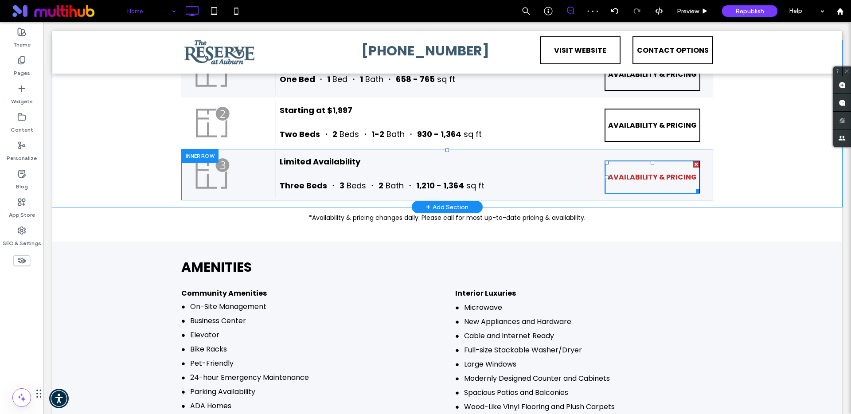
click at [616, 167] on span "AVAILABILITY & PRICING" at bounding box center [652, 176] width 89 height 25
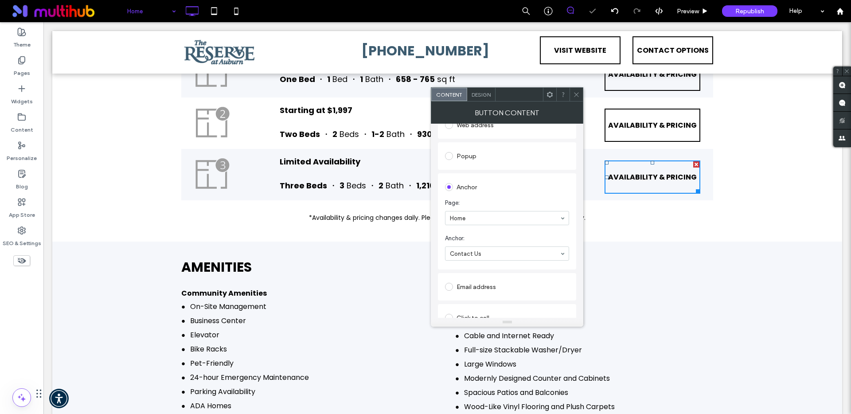
scroll to position [0, 0]
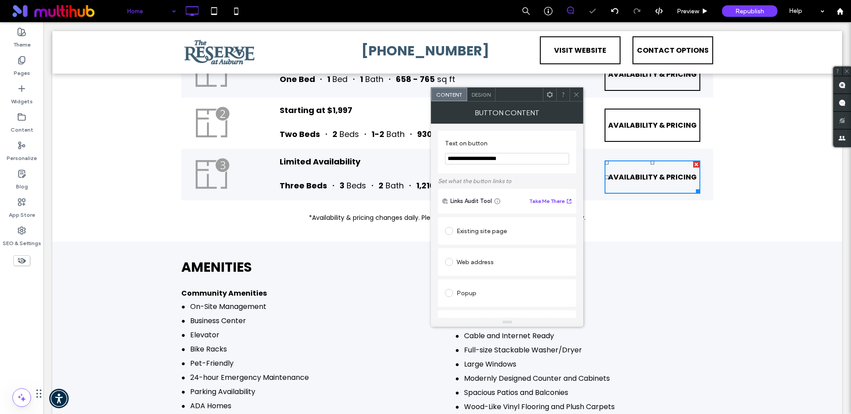
click at [480, 97] on span "Design" at bounding box center [480, 94] width 19 height 7
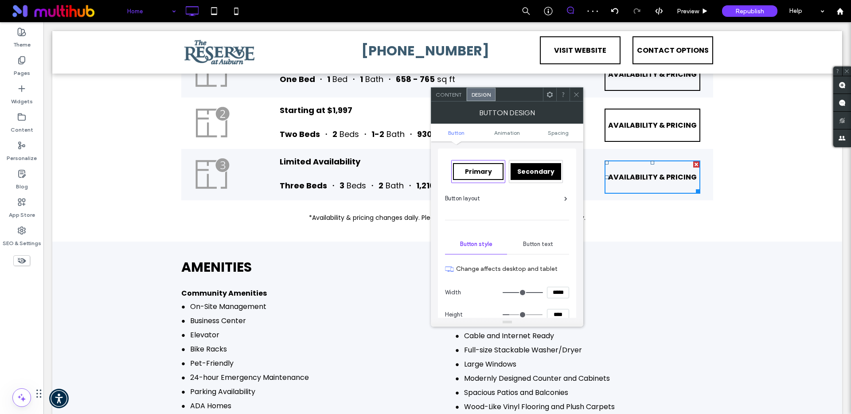
click at [551, 240] on div "Button text" at bounding box center [538, 243] width 62 height 19
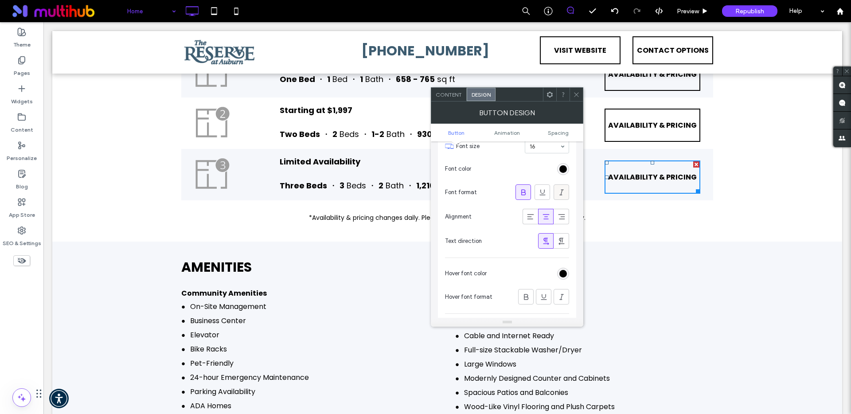
scroll to position [158, 0]
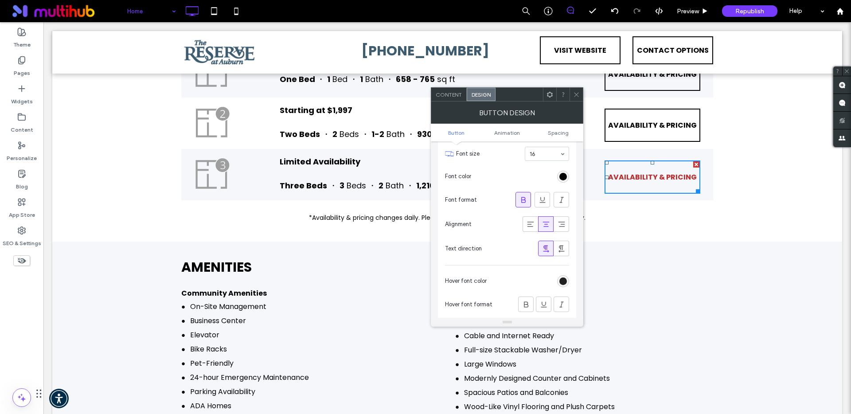
click at [564, 279] on div "rgb(0, 0, 0)" at bounding box center [563, 281] width 8 height 8
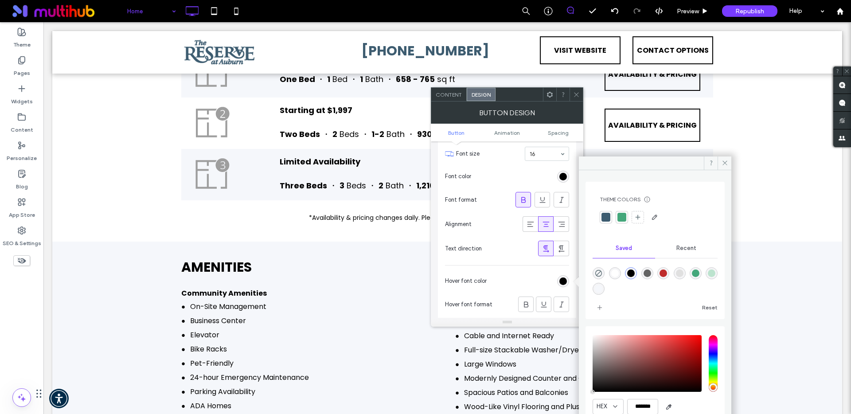
click at [634, 273] on div "rgba(0,0,0,1)" at bounding box center [631, 273] width 8 height 8
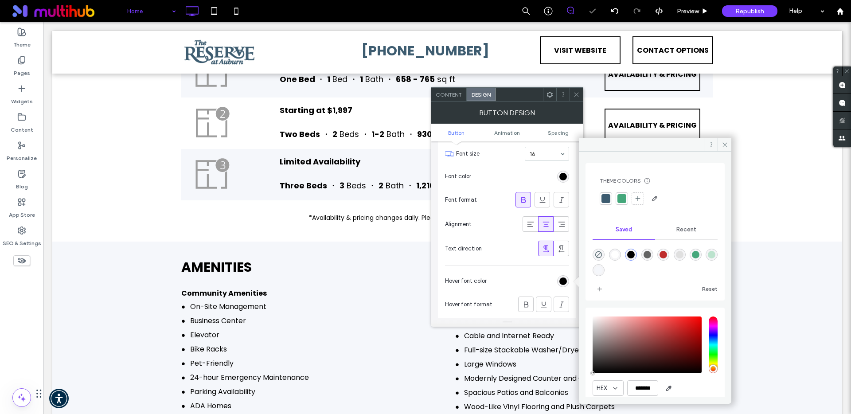
click at [577, 94] on icon at bounding box center [576, 94] width 7 height 7
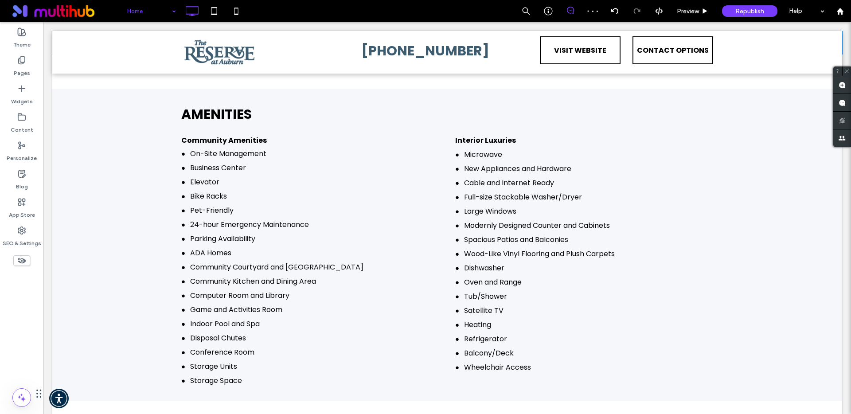
scroll to position [1811, 0]
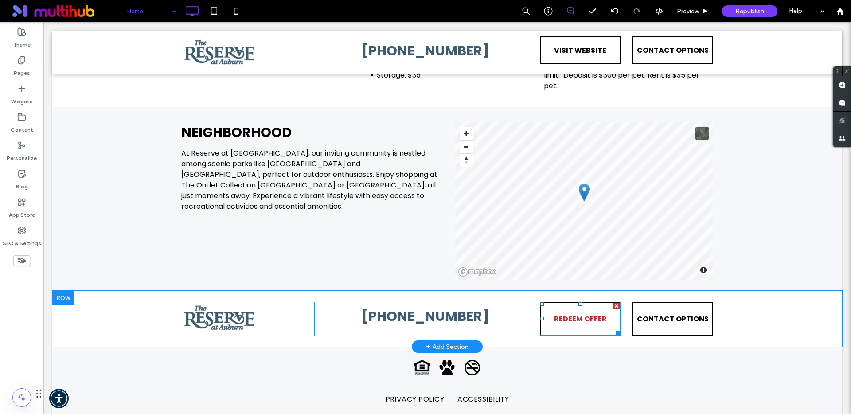
click at [572, 325] on span "REDEEM OFFER" at bounding box center [580, 318] width 53 height 25
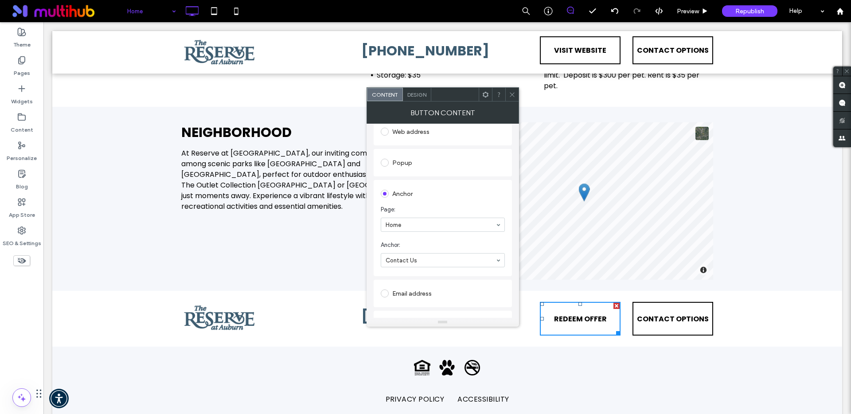
scroll to position [133, 0]
click at [410, 92] on span "Design" at bounding box center [416, 94] width 19 height 7
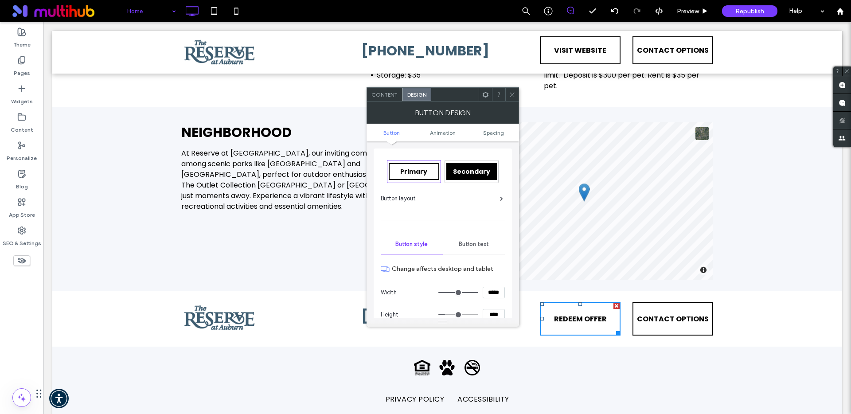
click at [483, 240] on div "Button text" at bounding box center [474, 243] width 62 height 19
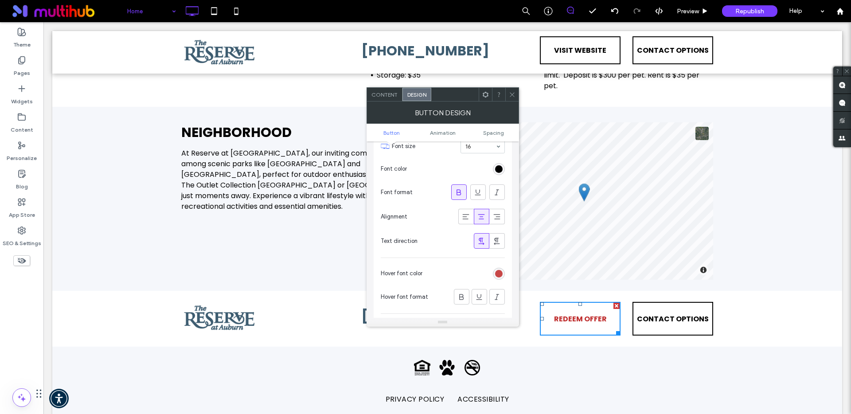
click at [498, 271] on div "rgb(191, 44, 44)" at bounding box center [499, 274] width 8 height 8
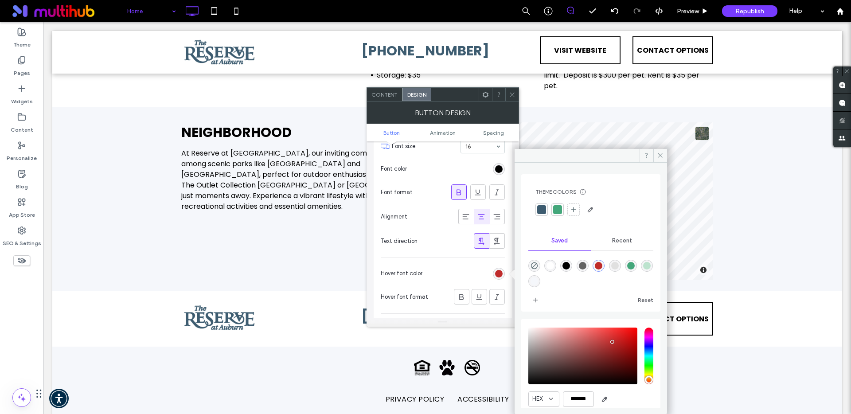
click at [569, 265] on div "rgba(0,0,0,1)" at bounding box center [566, 266] width 8 height 8
type input "*******"
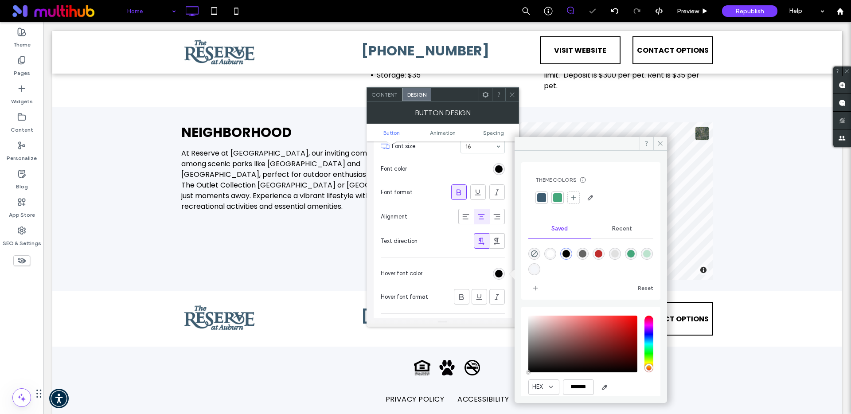
click at [513, 93] on use at bounding box center [512, 94] width 4 height 4
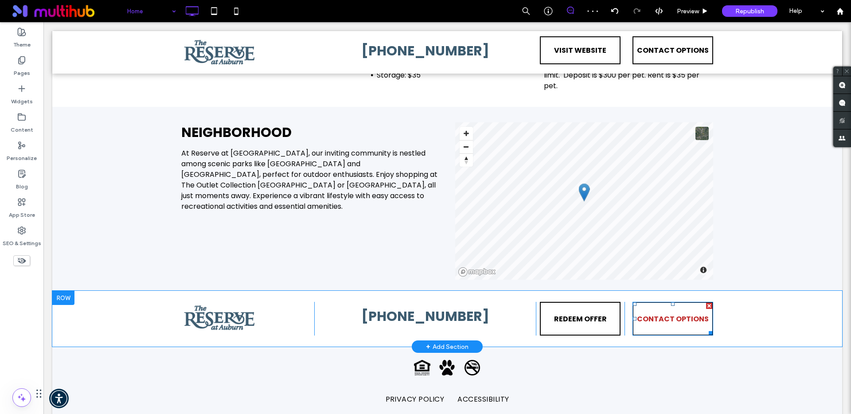
click at [663, 319] on span "CONTACT OPTIONS" at bounding box center [673, 318] width 72 height 25
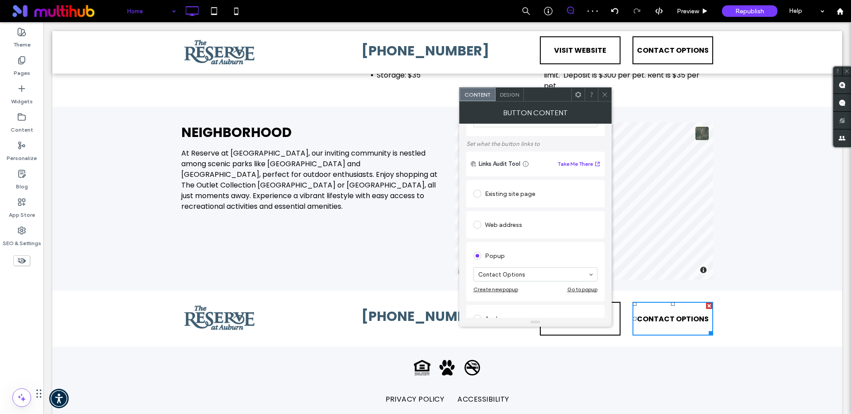
scroll to position [71, 0]
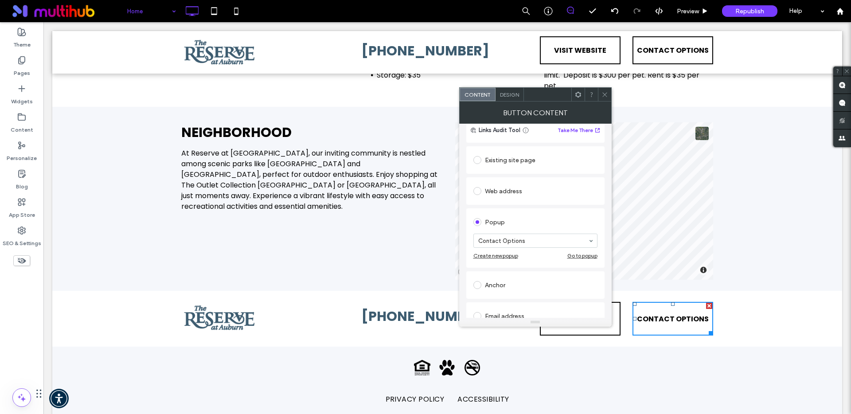
click at [517, 95] on span "Design" at bounding box center [509, 94] width 19 height 7
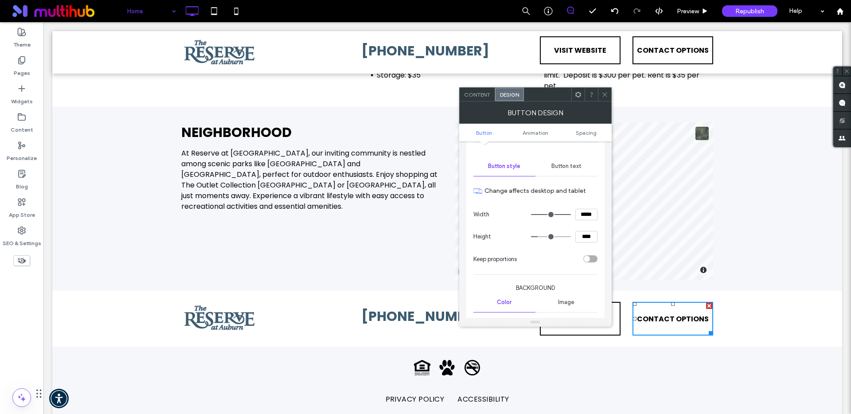
scroll to position [78, 0]
click at [563, 167] on span "Button text" at bounding box center [566, 166] width 30 height 7
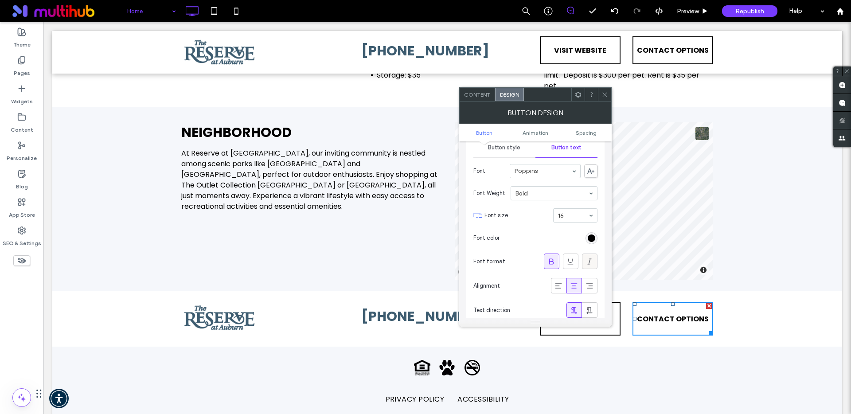
scroll to position [136, 0]
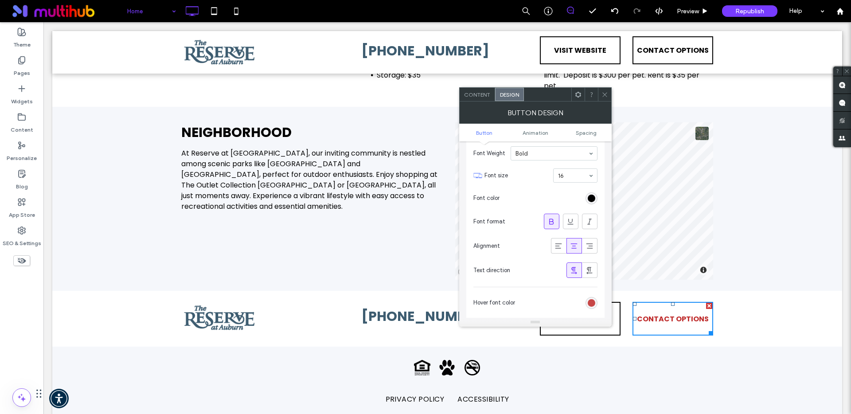
click at [594, 303] on div "rgb(191, 44, 44)" at bounding box center [592, 303] width 8 height 8
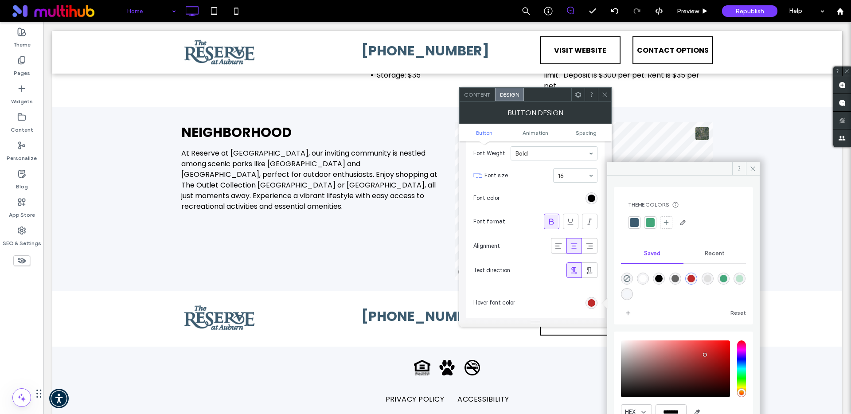
click at [661, 277] on div "rgba(0,0,0,1)" at bounding box center [659, 279] width 8 height 8
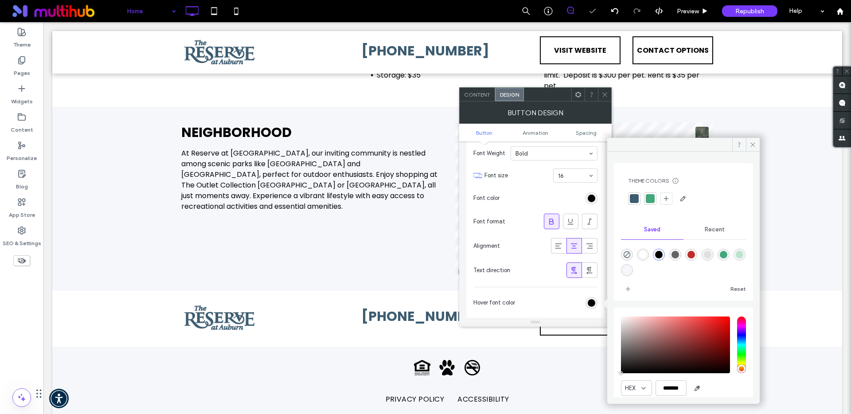
type input "*******"
click at [604, 95] on icon at bounding box center [604, 94] width 7 height 7
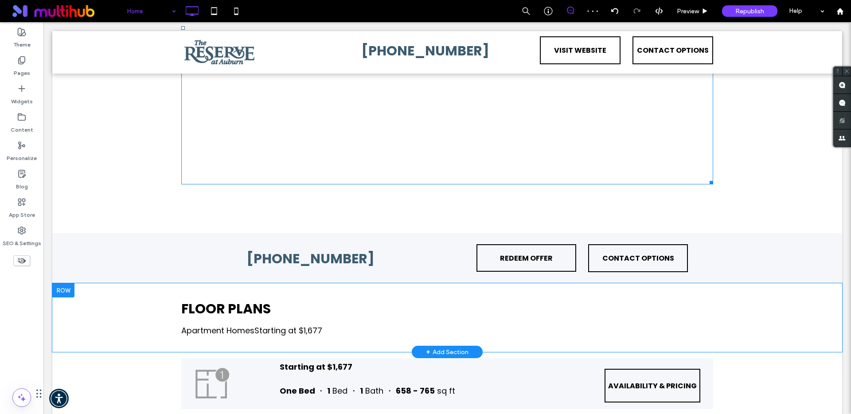
scroll to position [891, 0]
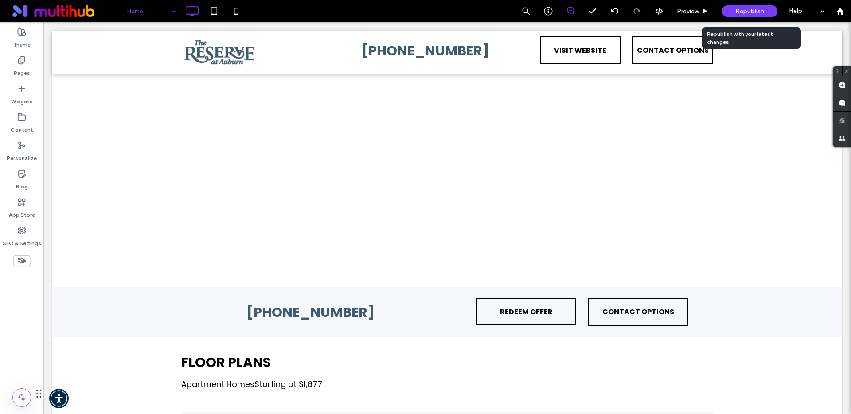
click at [759, 12] on span "Republish" at bounding box center [749, 12] width 29 height 8
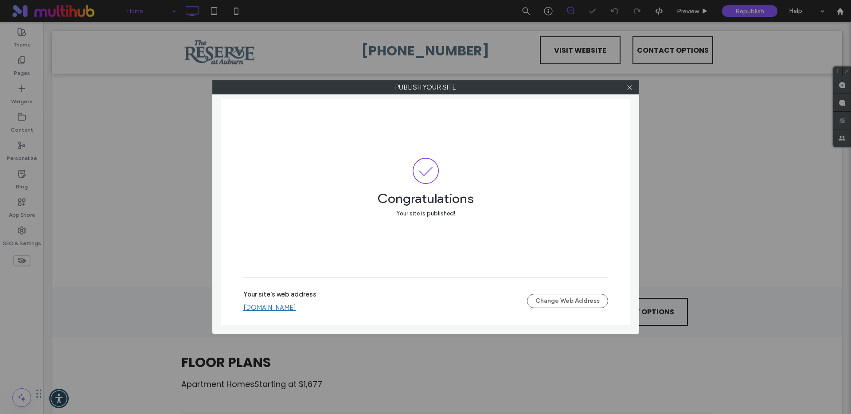
click at [296, 304] on link "indigo-reserve-at-auburn.multiscreensite.com" at bounding box center [269, 308] width 53 height 8
click at [626, 91] on span at bounding box center [629, 87] width 7 height 13
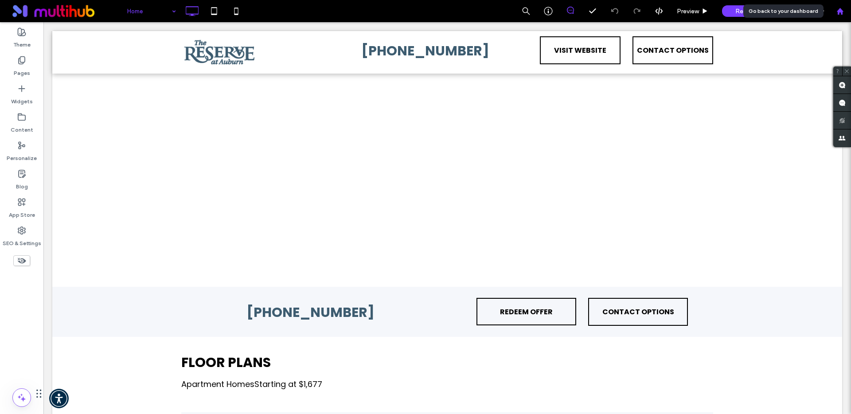
click at [841, 15] on div at bounding box center [840, 11] width 22 height 22
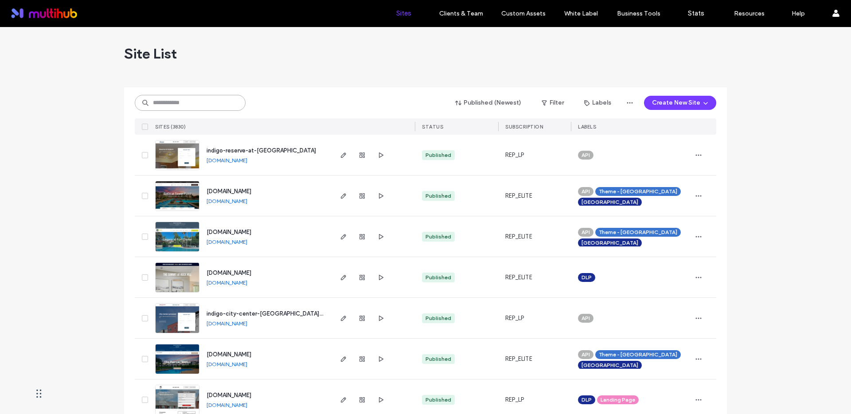
click at [196, 105] on input at bounding box center [190, 103] width 111 height 16
type input "******"
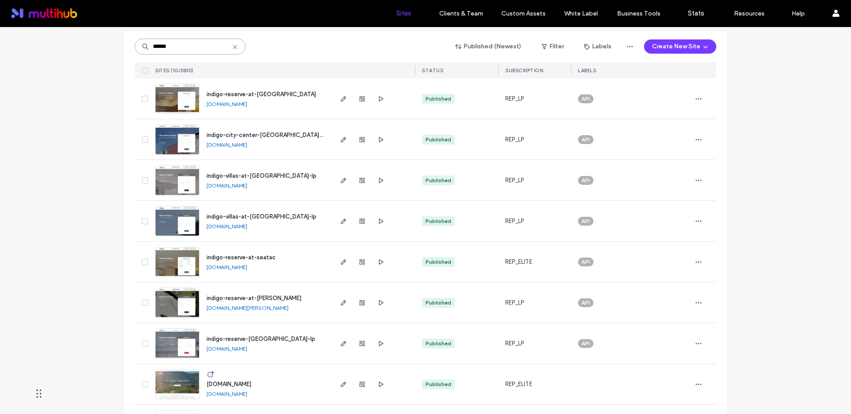
scroll to position [54, 0]
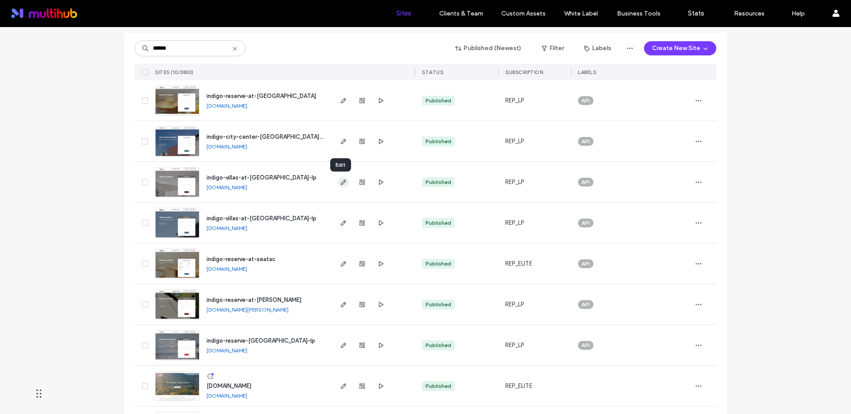
click at [340, 179] on icon "button" at bounding box center [343, 182] width 7 height 7
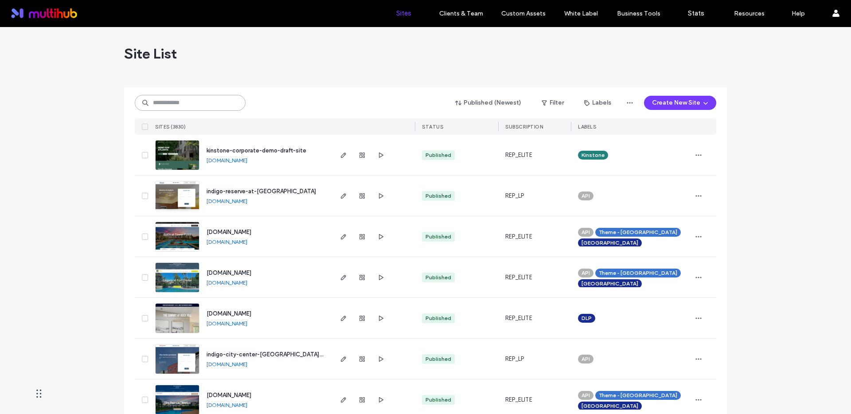
click at [204, 100] on input at bounding box center [190, 103] width 111 height 16
type input "*****"
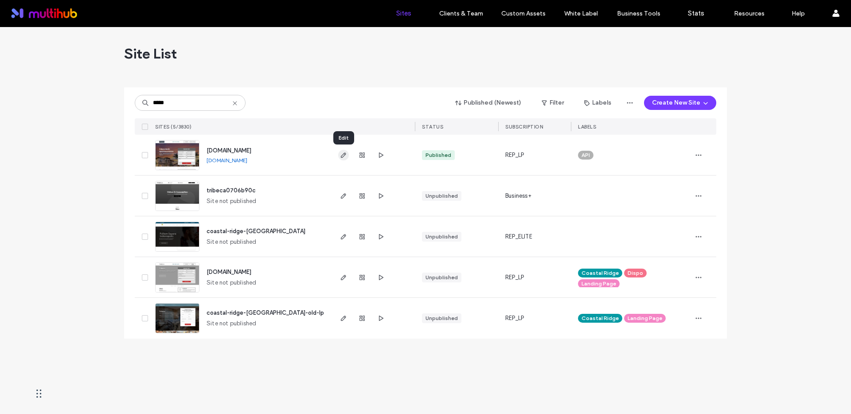
click at [343, 153] on use "button" at bounding box center [343, 154] width 5 height 5
